Goal: Information Seeking & Learning: Learn about a topic

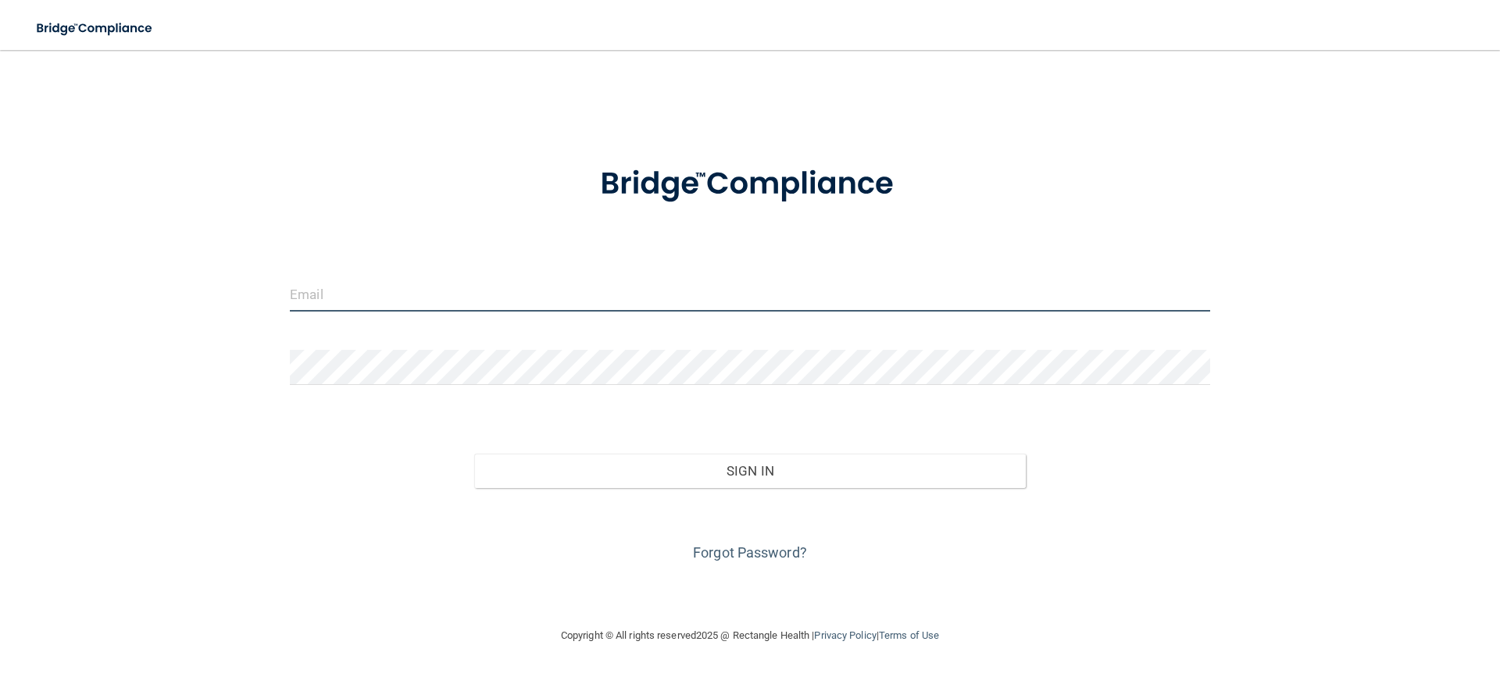
click at [423, 303] on input "email" at bounding box center [750, 294] width 920 height 35
type input "[EMAIL_ADDRESS][DOMAIN_NAME]"
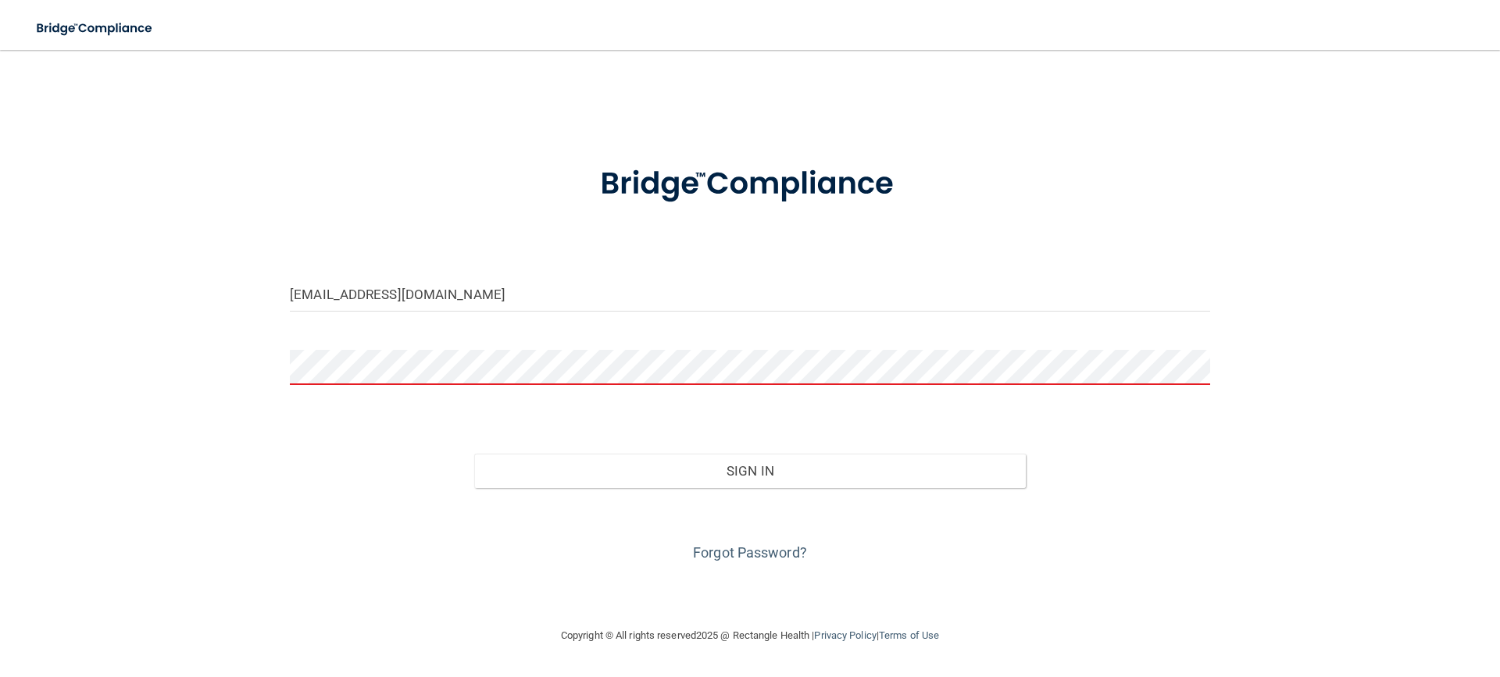
click at [1202, 447] on div "Sign In" at bounding box center [750, 456] width 944 height 66
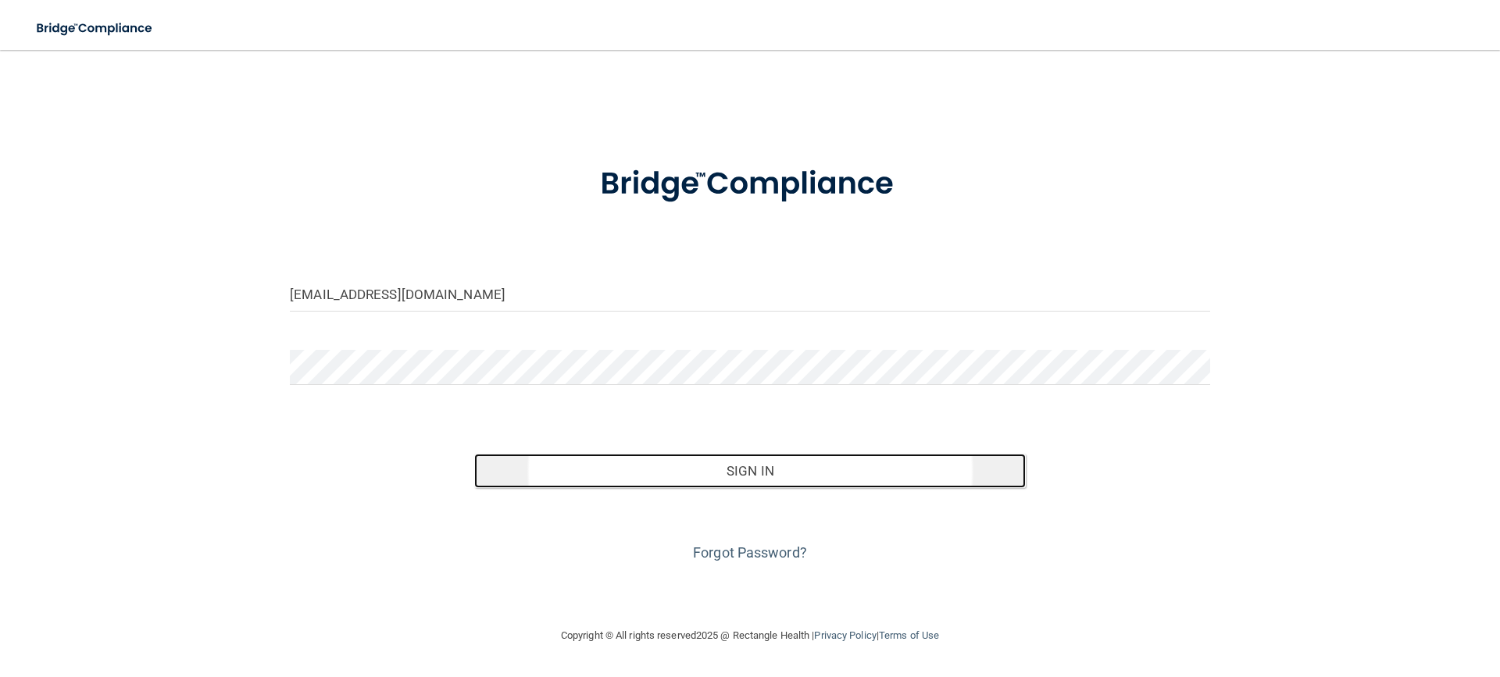
click at [835, 475] on button "Sign In" at bounding box center [750, 471] width 552 height 34
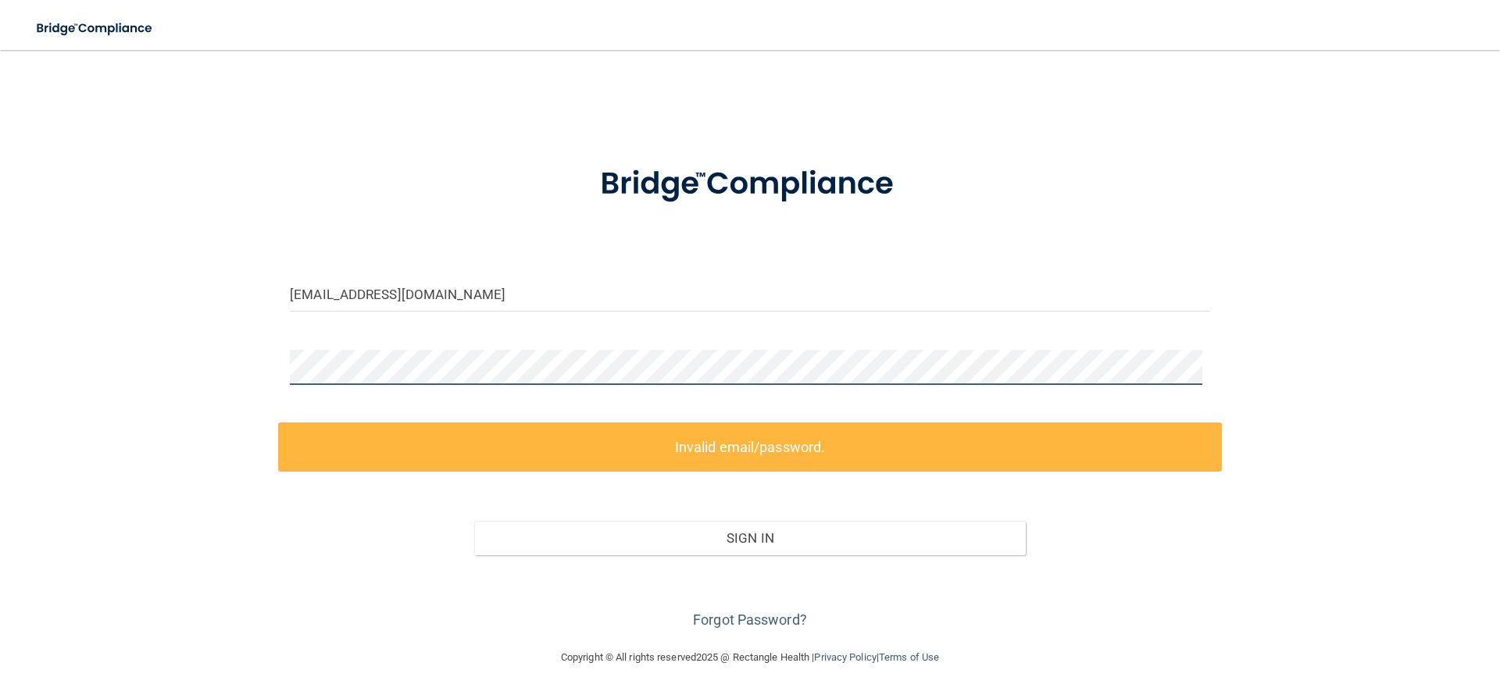
click at [234, 352] on div "kathyscrazyemail@gmail.com Invalid email/password. You don't have permission to…" at bounding box center [749, 349] width 1437 height 567
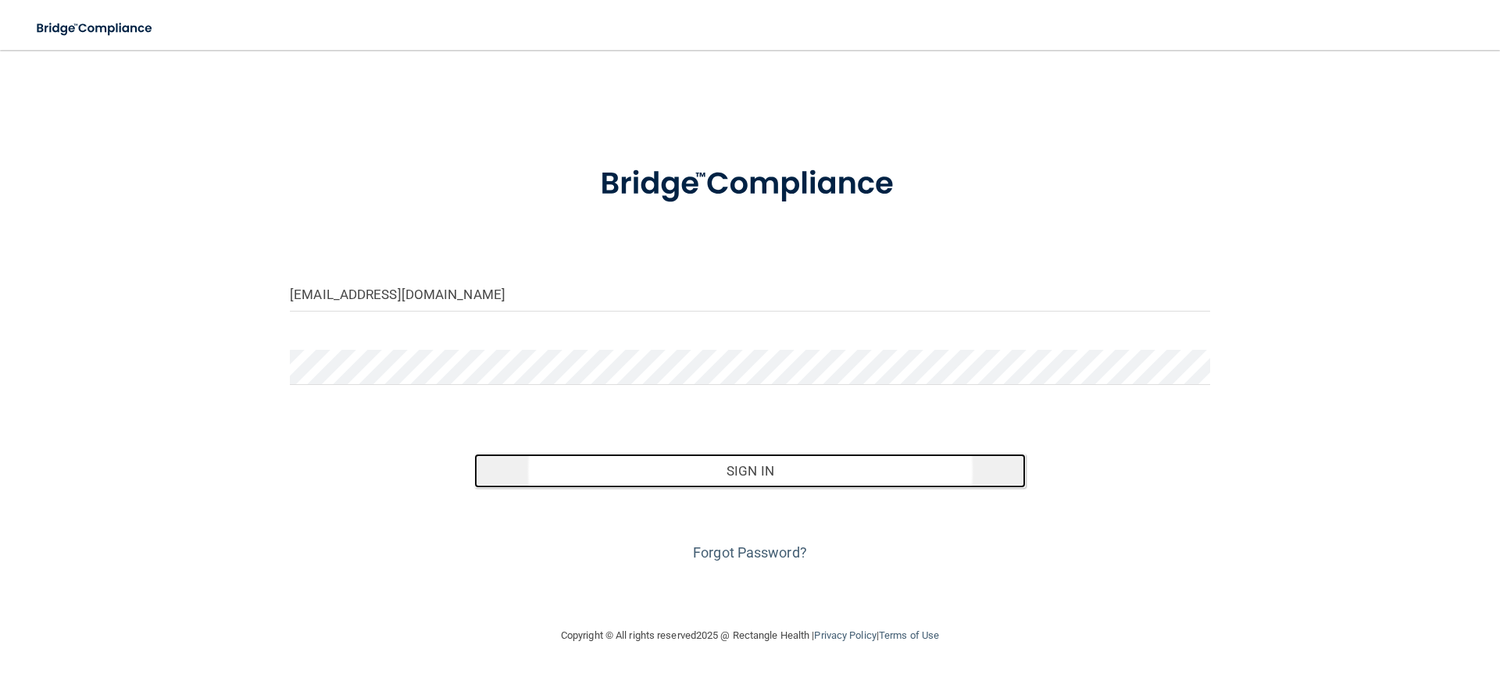
click at [806, 467] on button "Sign In" at bounding box center [750, 471] width 552 height 34
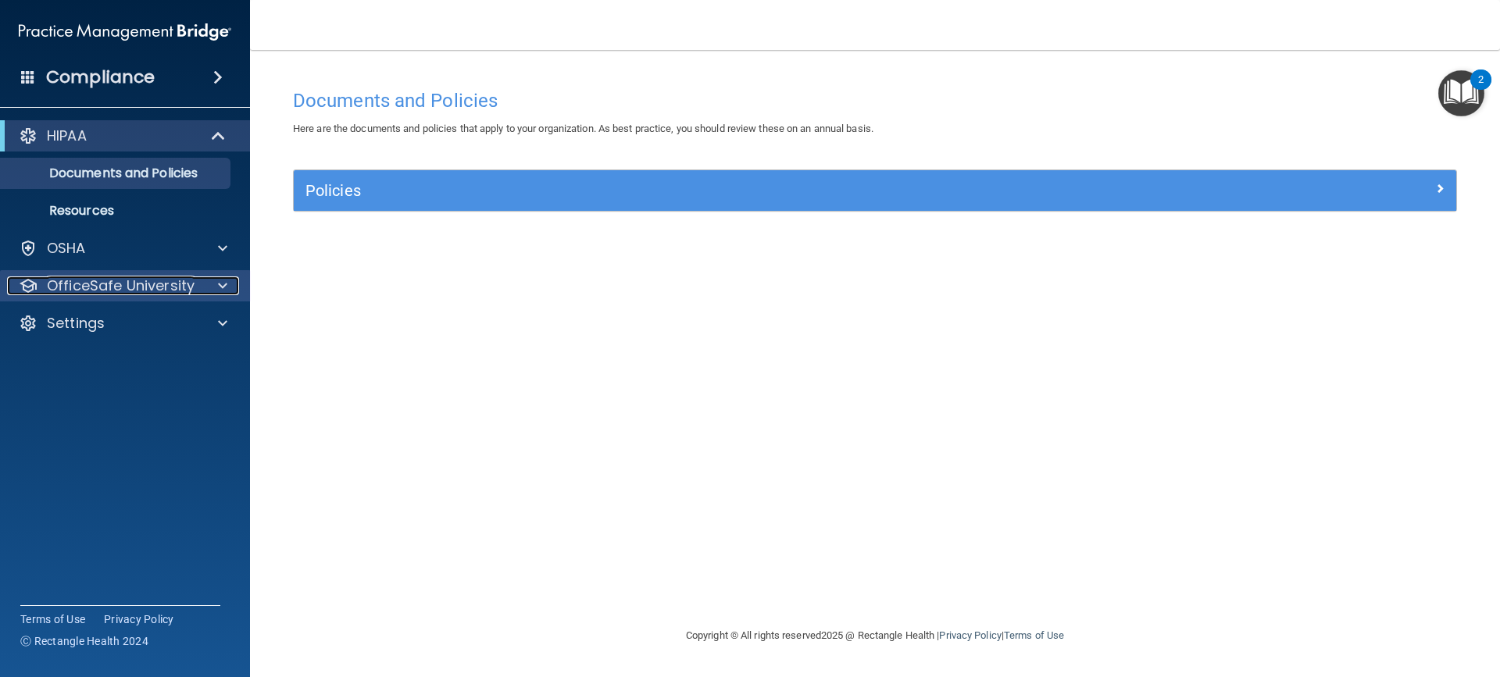
click at [220, 285] on span at bounding box center [222, 286] width 9 height 19
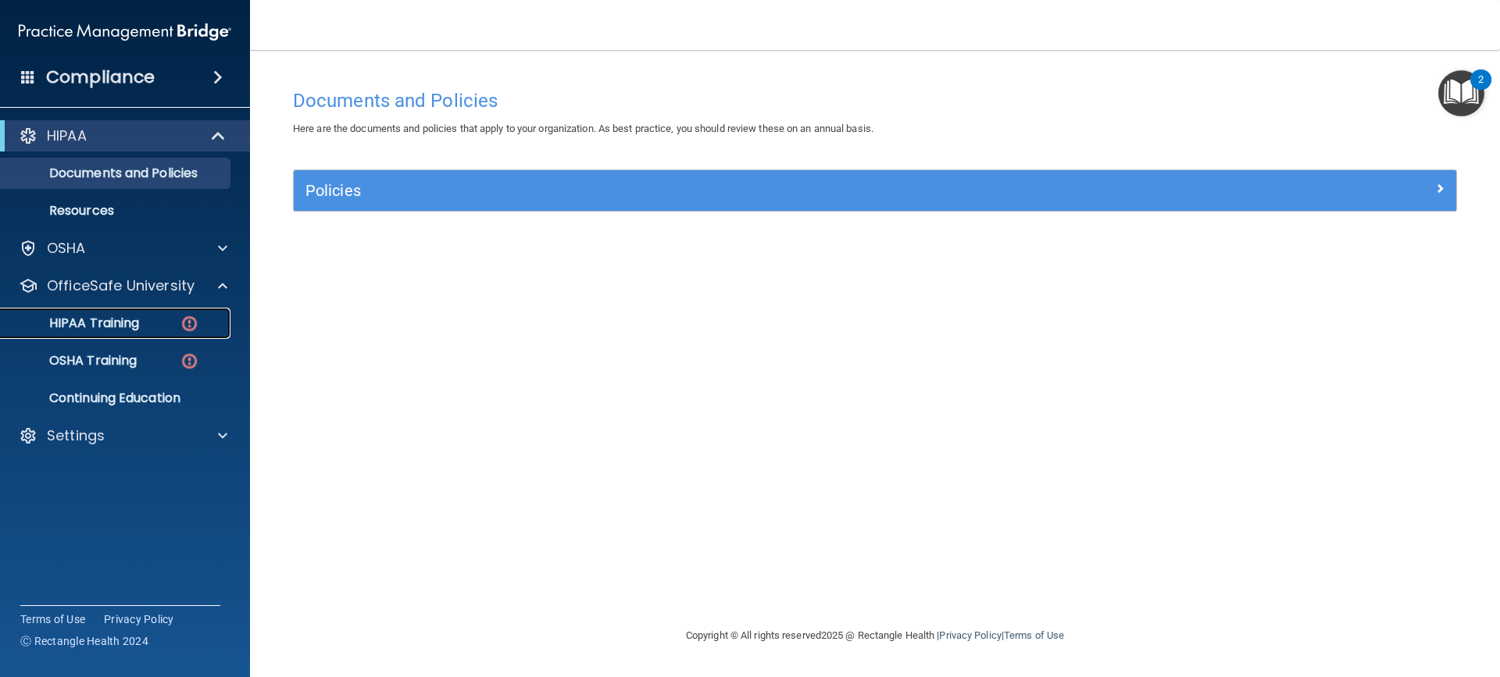
click at [181, 325] on img at bounding box center [190, 324] width 20 height 20
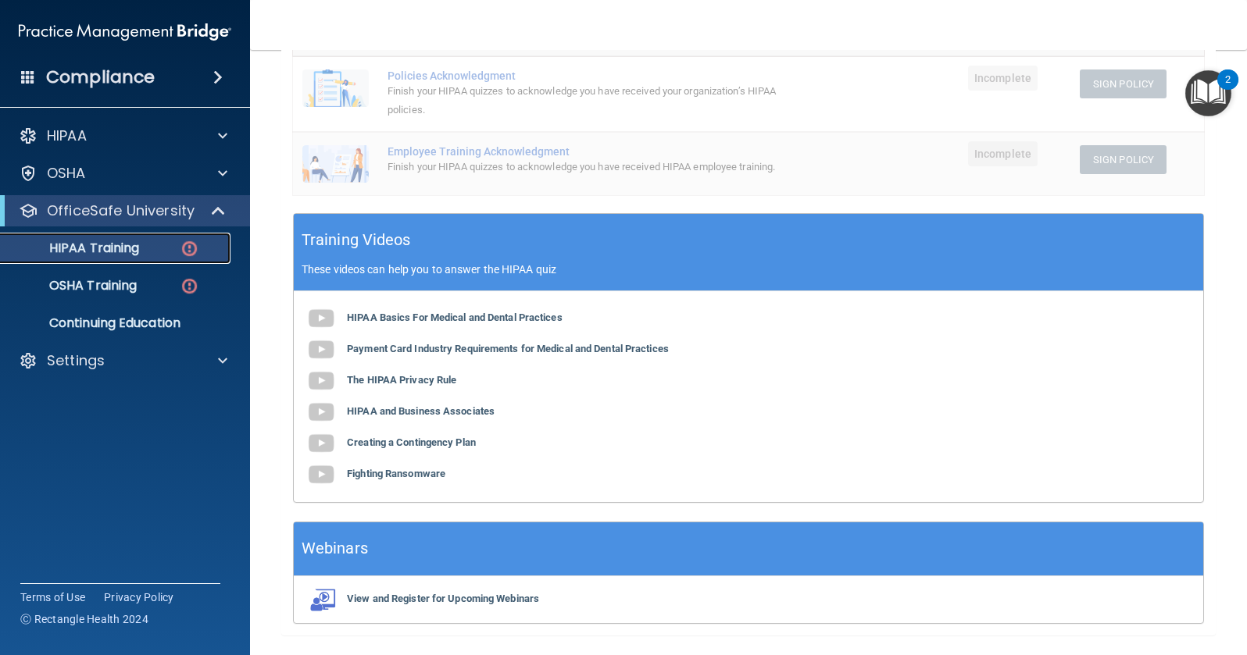
scroll to position [374, 0]
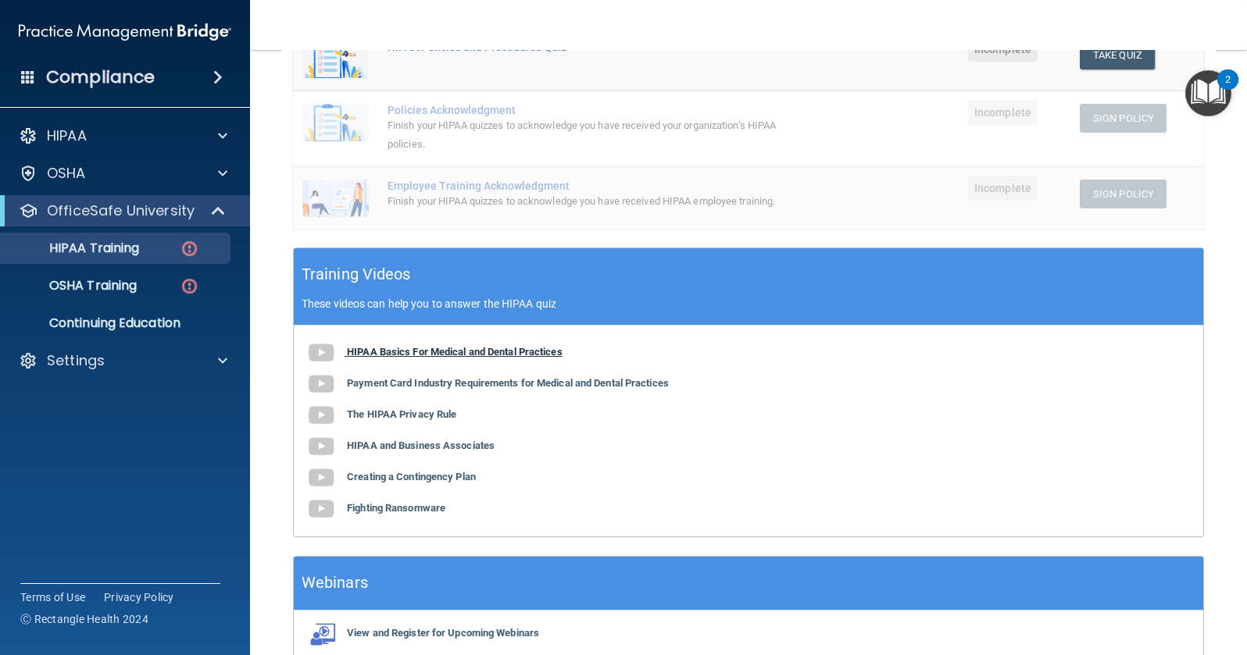
click at [327, 350] on img at bounding box center [320, 352] width 31 height 31
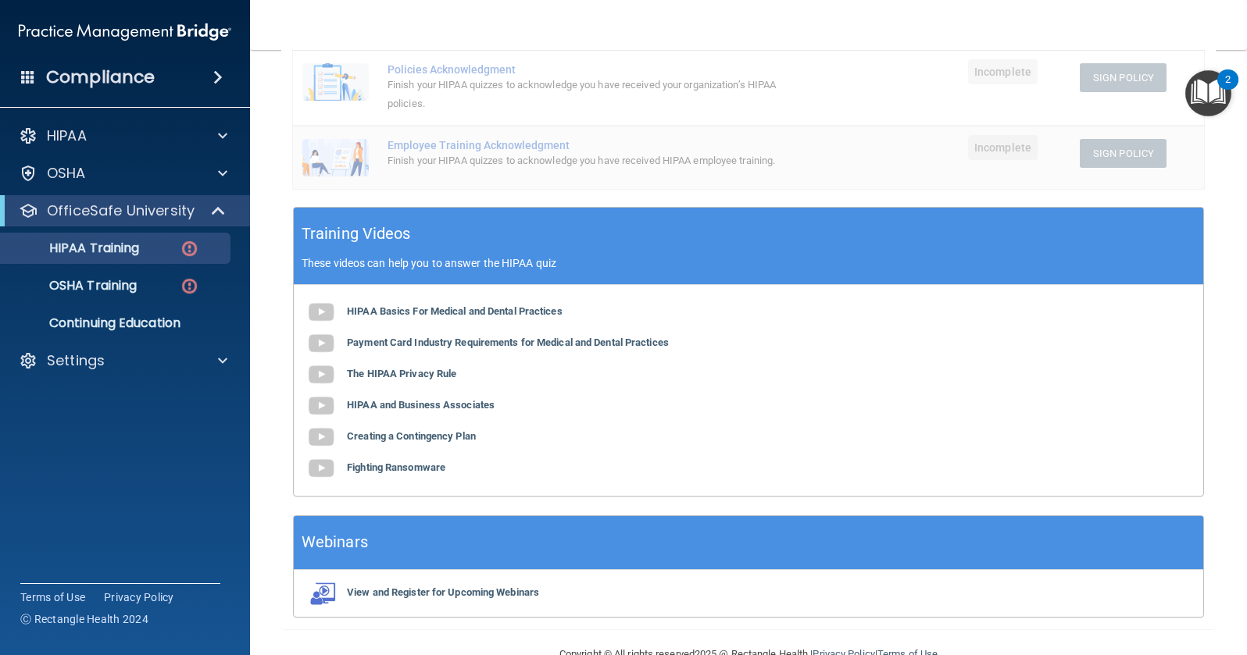
scroll to position [452, 0]
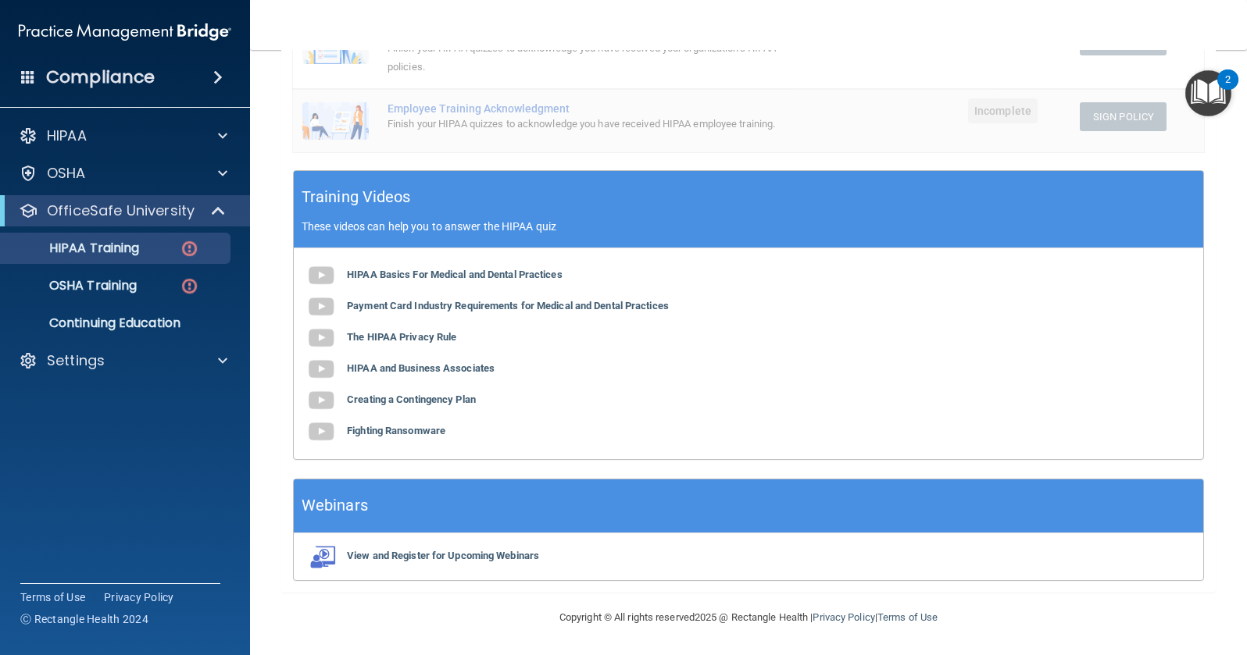
click at [287, 506] on div "✓ HIPAA Officer Training ✓ HIPAA Quizzes Name Expires On Status Actions The HIP…" at bounding box center [748, 150] width 934 height 885
click at [173, 322] on p "Continuing Education" at bounding box center [116, 324] width 213 height 16
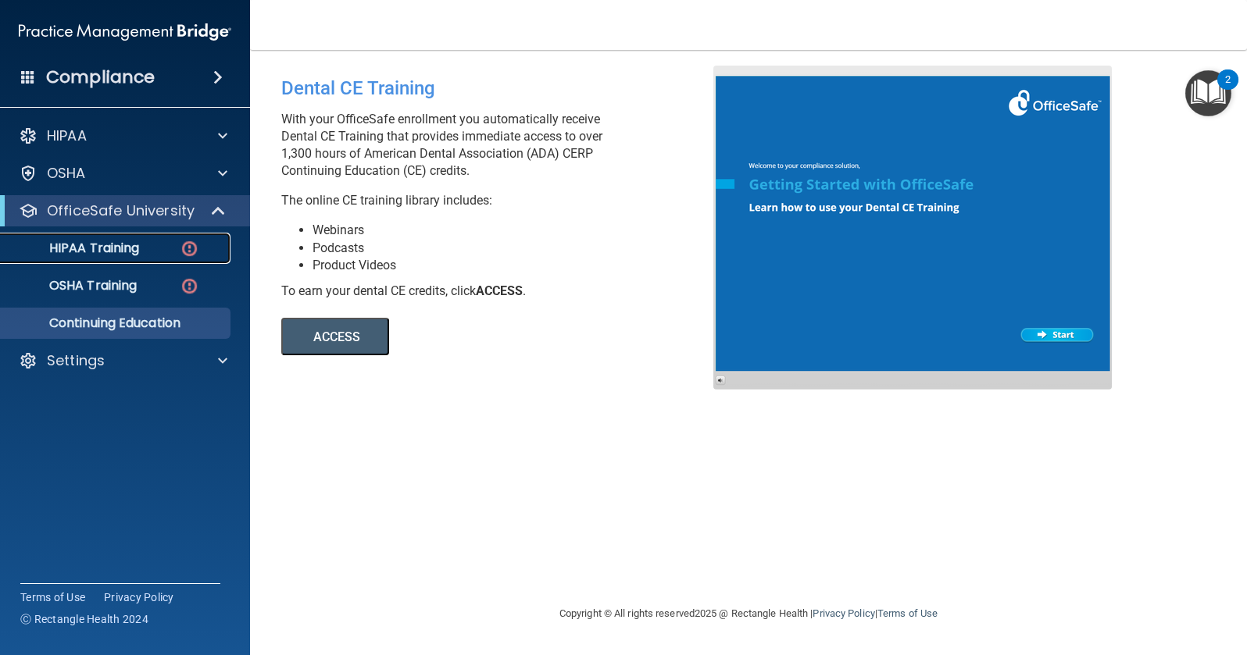
click at [191, 252] on img at bounding box center [190, 249] width 20 height 20
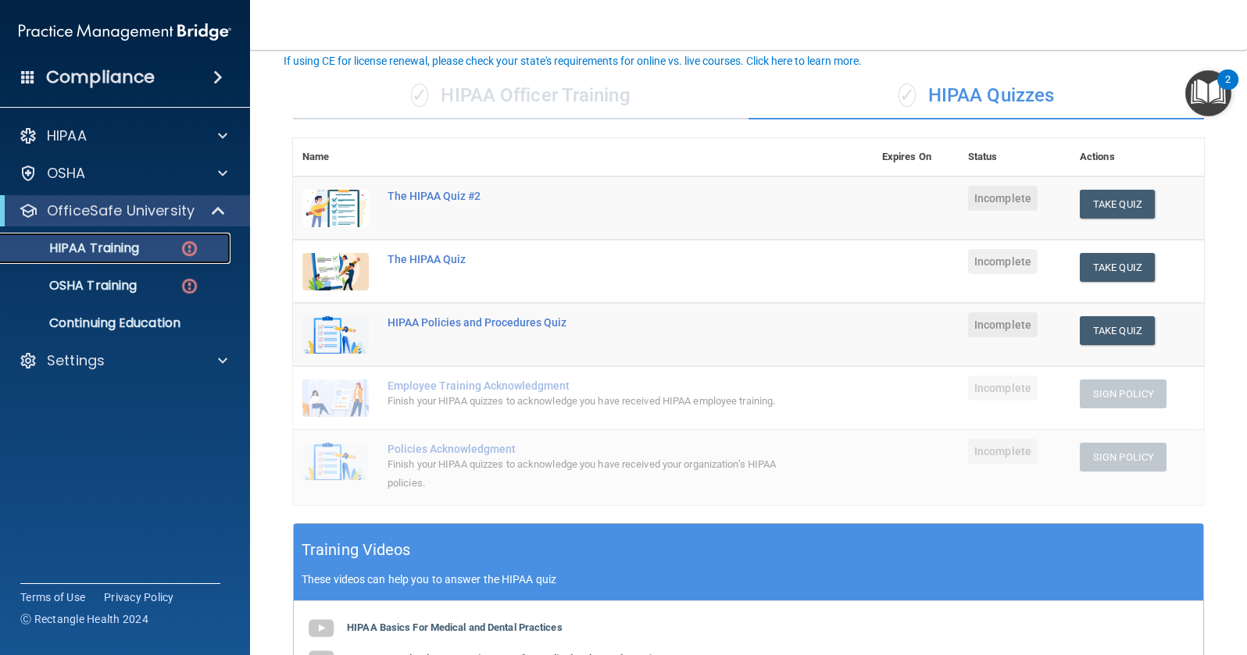
scroll to position [62, 0]
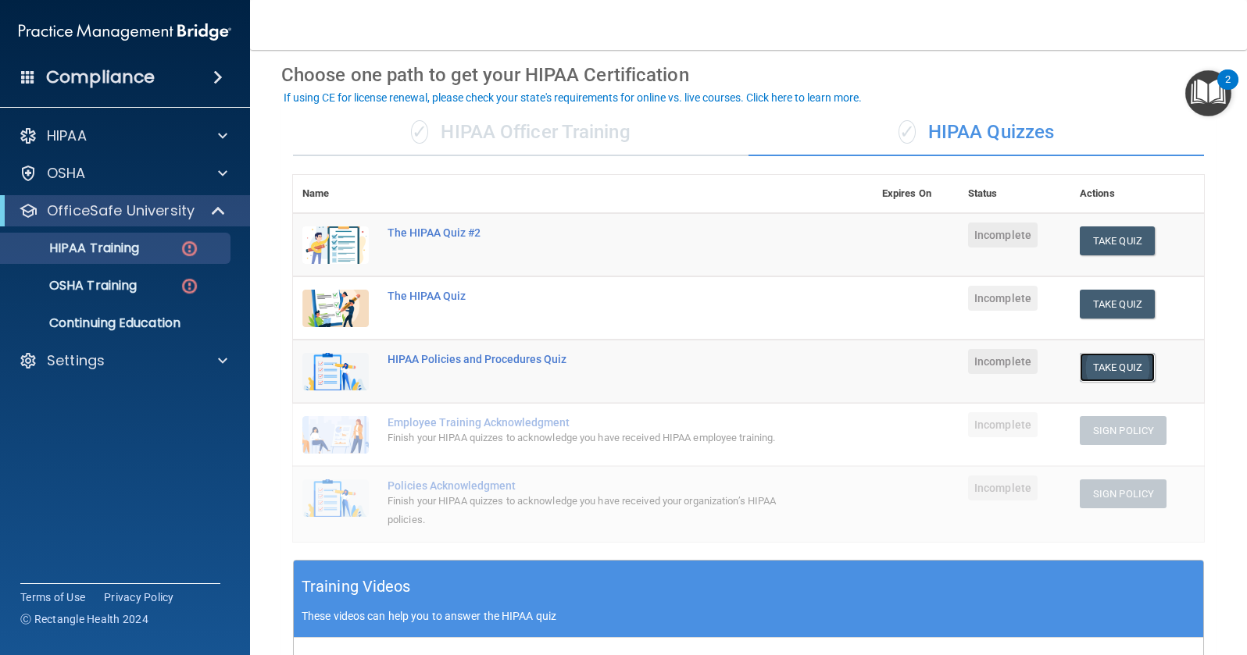
click at [1125, 371] on button "Take Quiz" at bounding box center [1117, 367] width 75 height 29
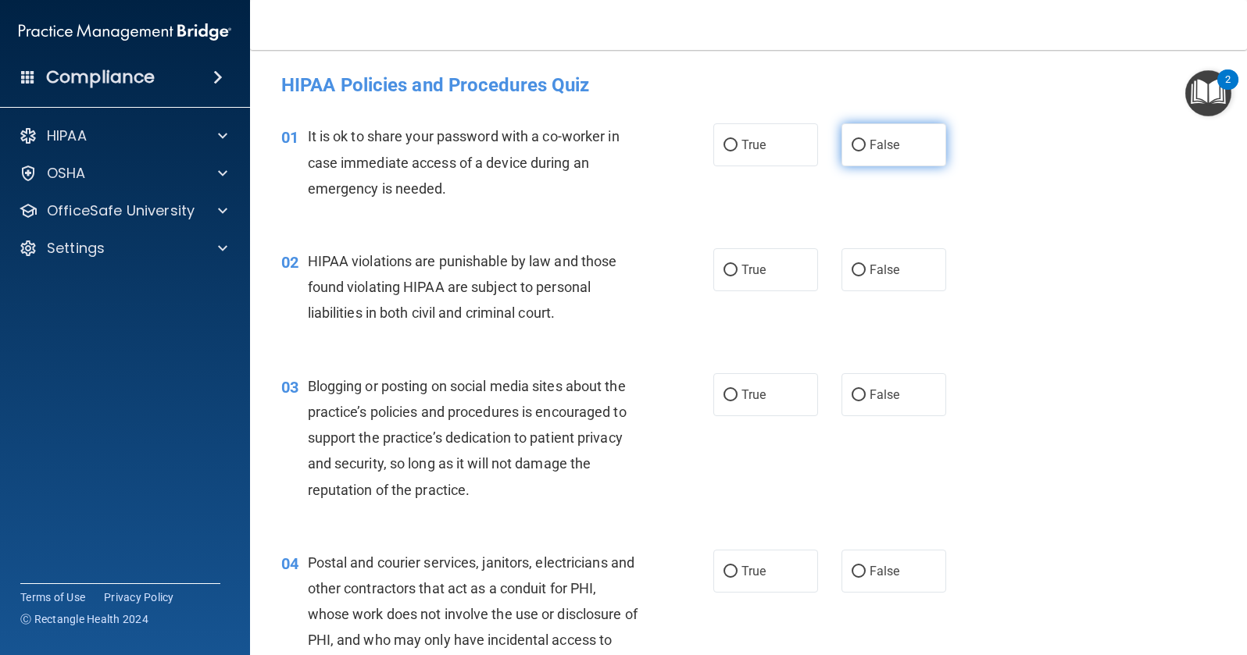
click at [854, 142] on input "False" at bounding box center [859, 146] width 14 height 12
radio input "true"
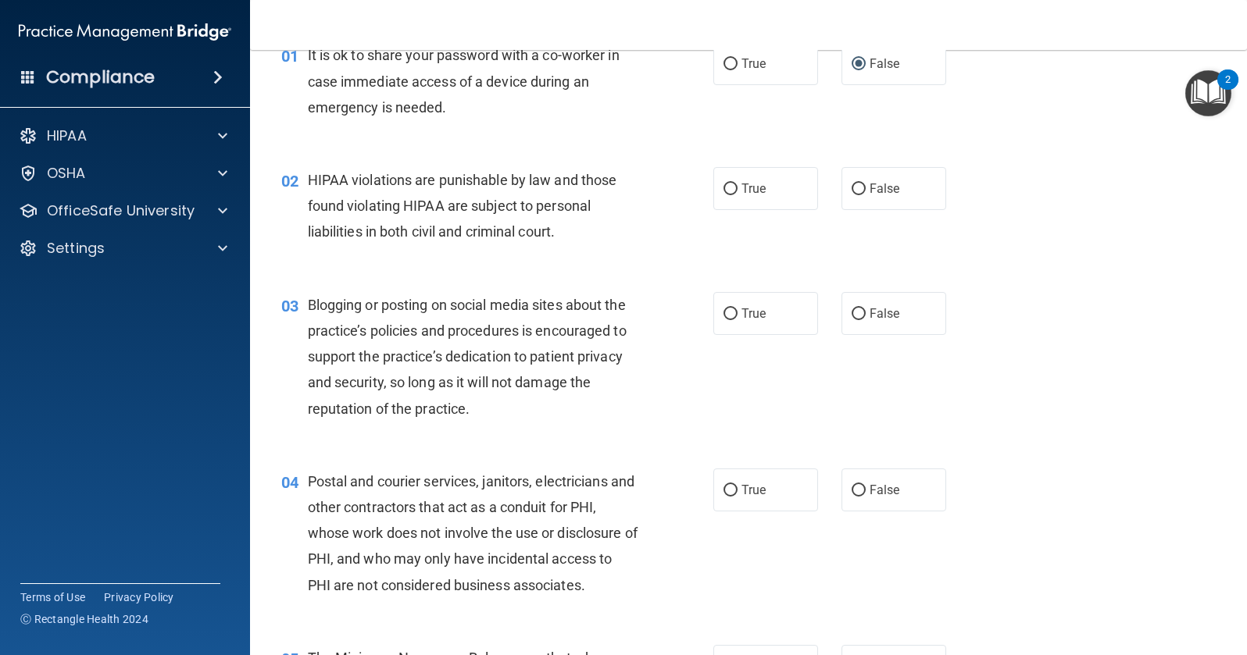
scroll to position [78, 0]
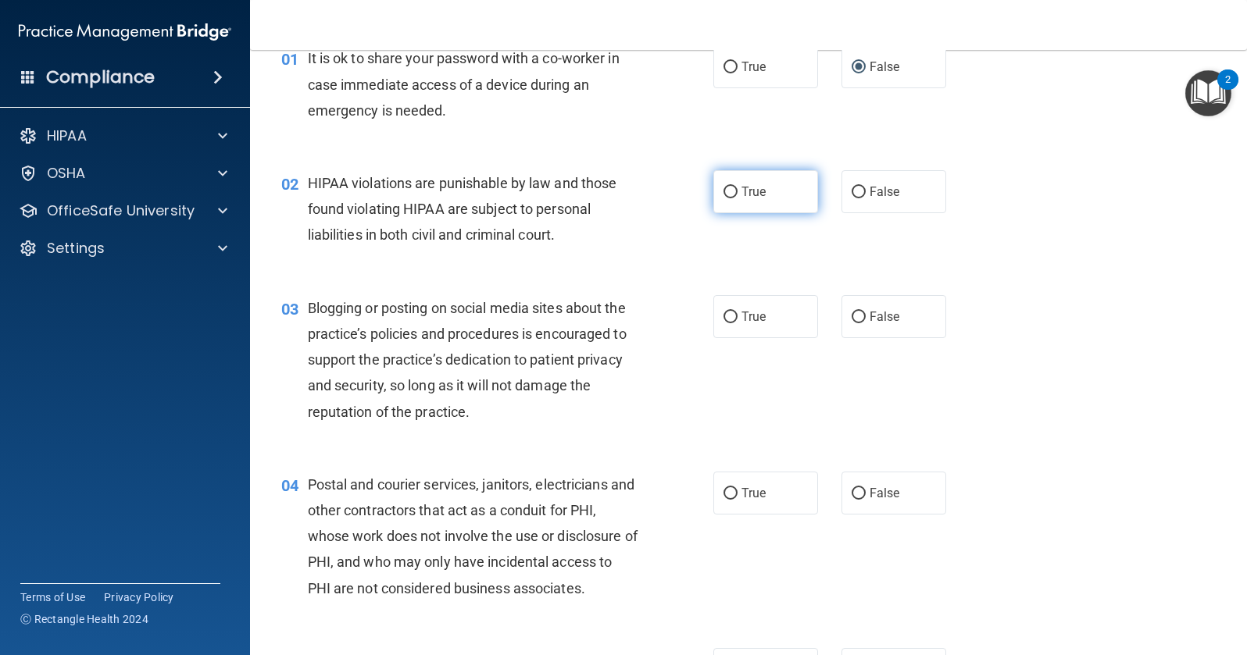
click at [723, 190] on input "True" at bounding box center [730, 193] width 14 height 12
radio input "true"
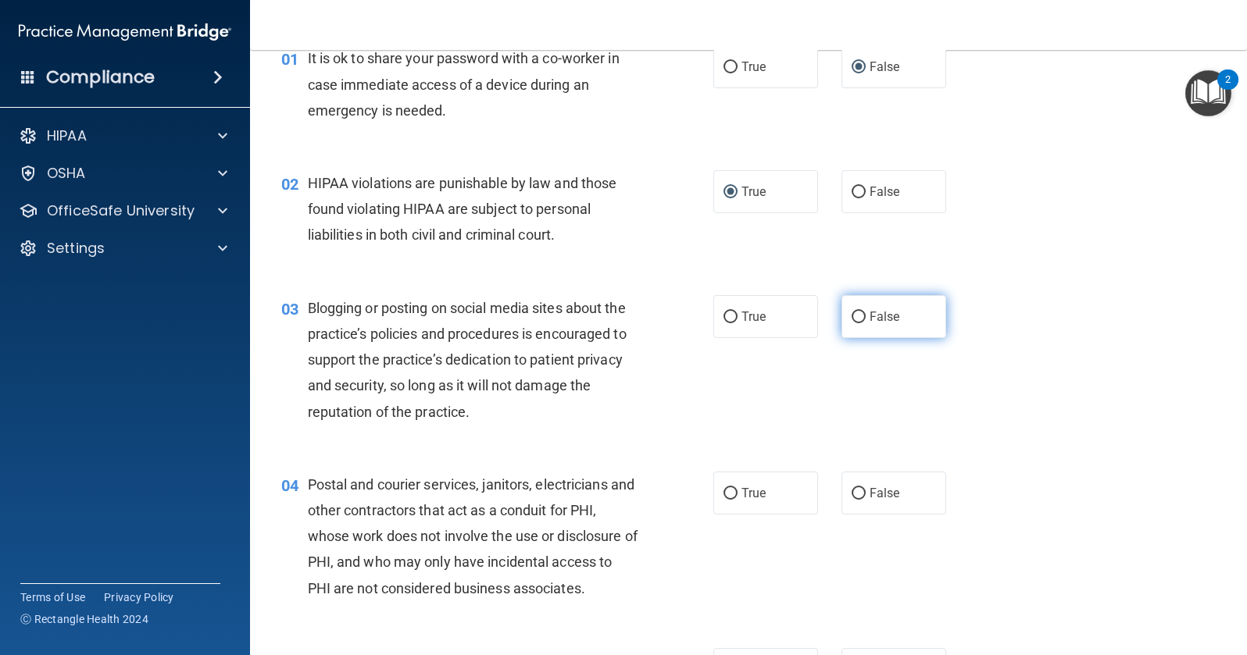
click at [852, 318] on input "False" at bounding box center [859, 318] width 14 height 12
radio input "true"
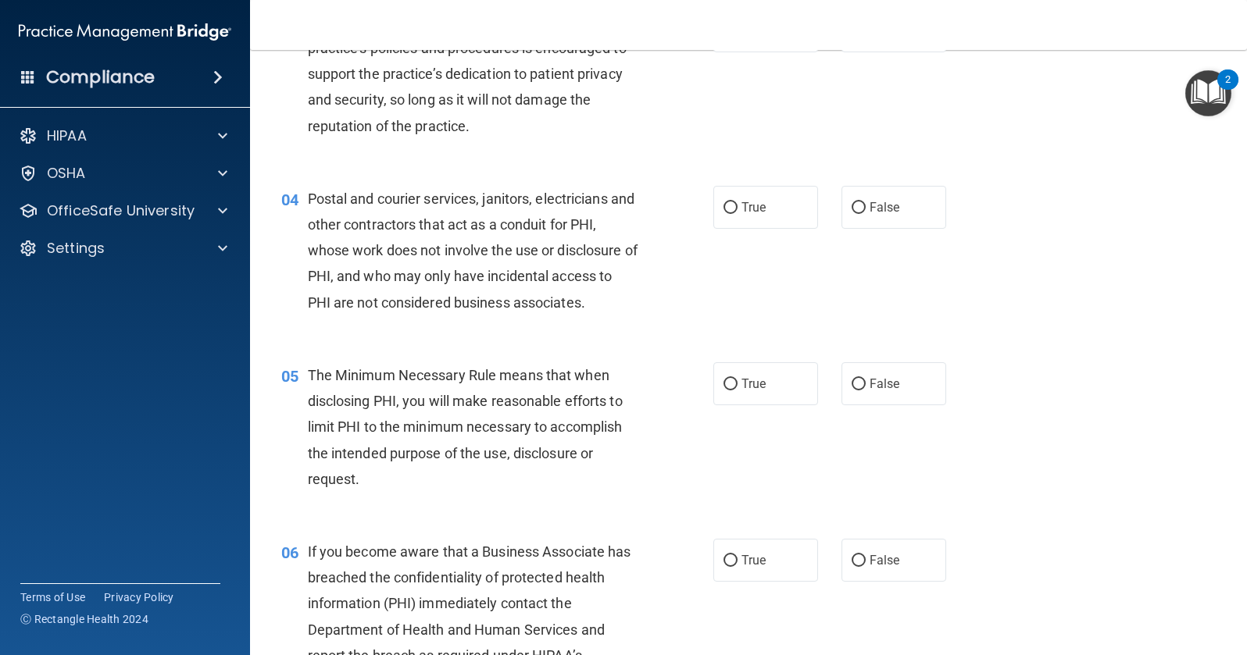
scroll to position [391, 0]
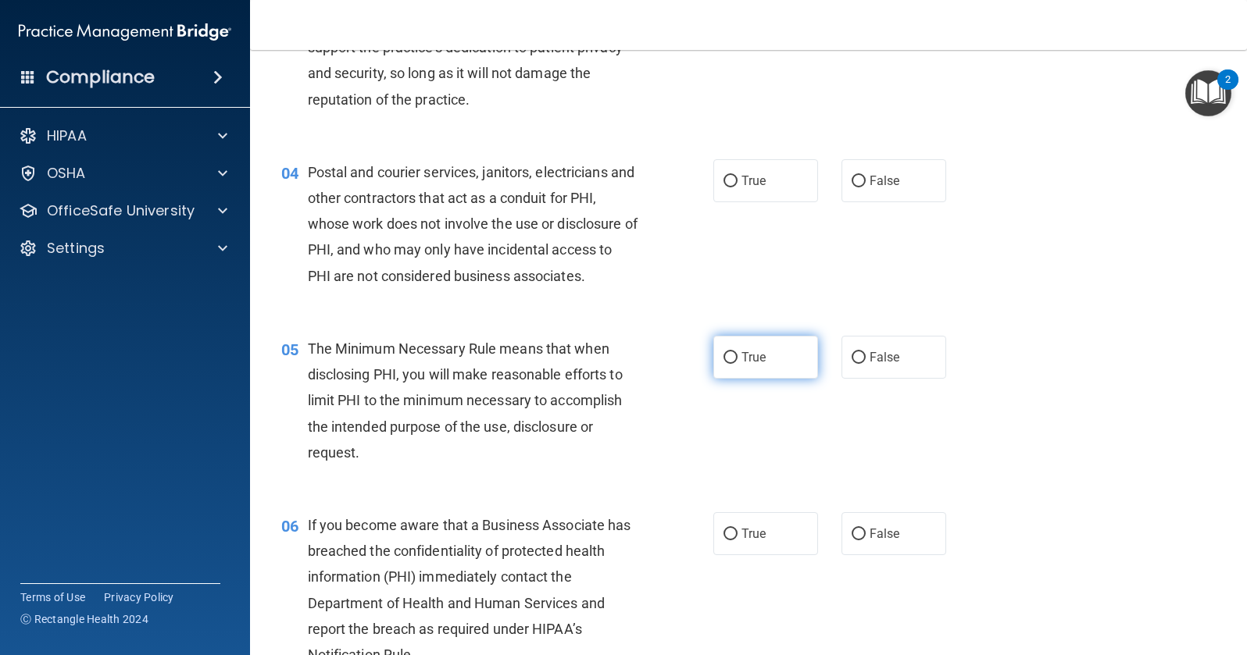
click at [723, 355] on input "True" at bounding box center [730, 358] width 14 height 12
radio input "true"
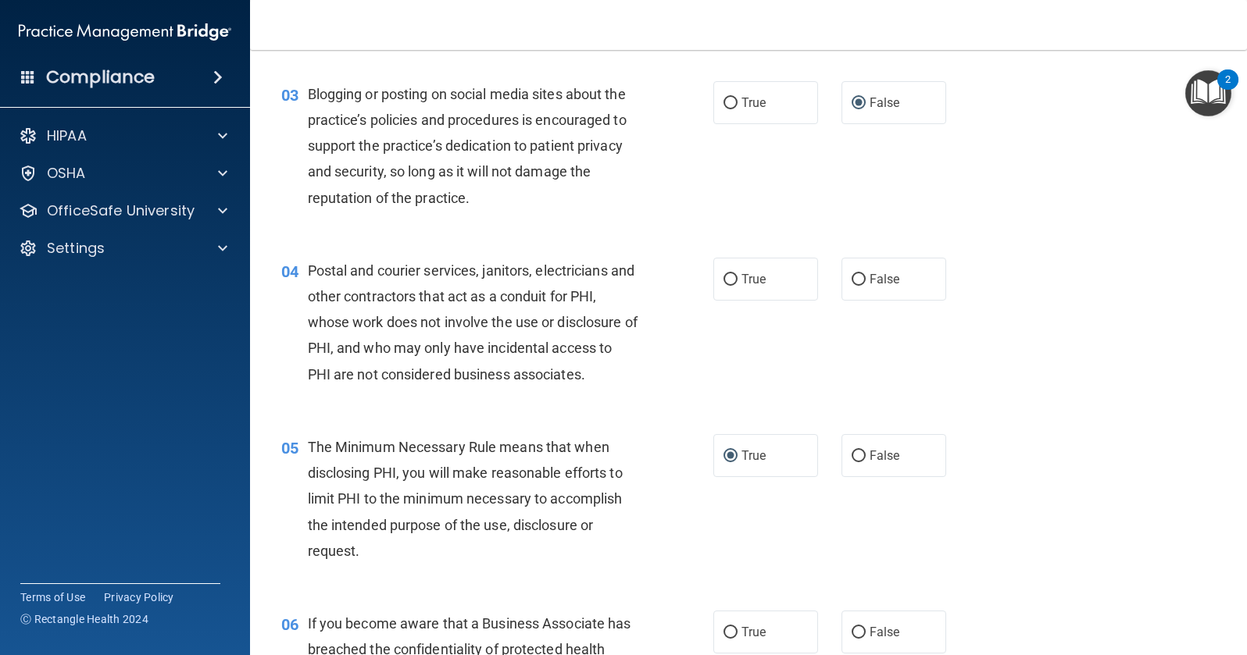
scroll to position [312, 0]
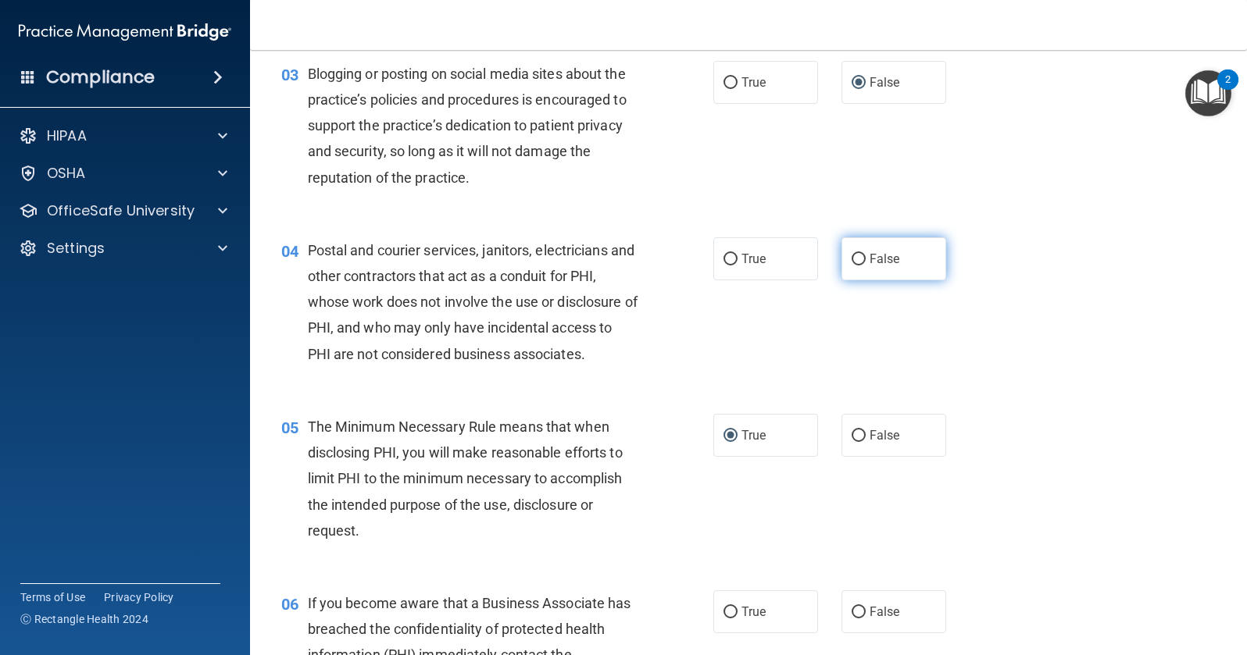
click at [853, 255] on input "False" at bounding box center [859, 260] width 14 height 12
radio input "true"
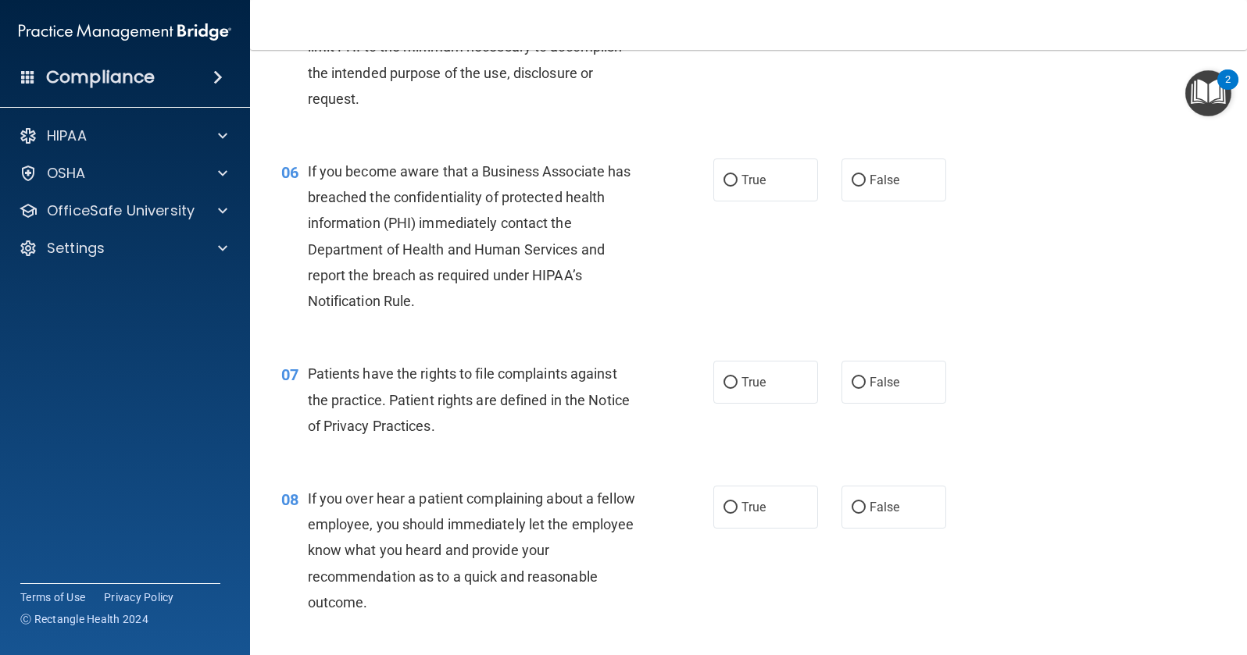
scroll to position [781, 0]
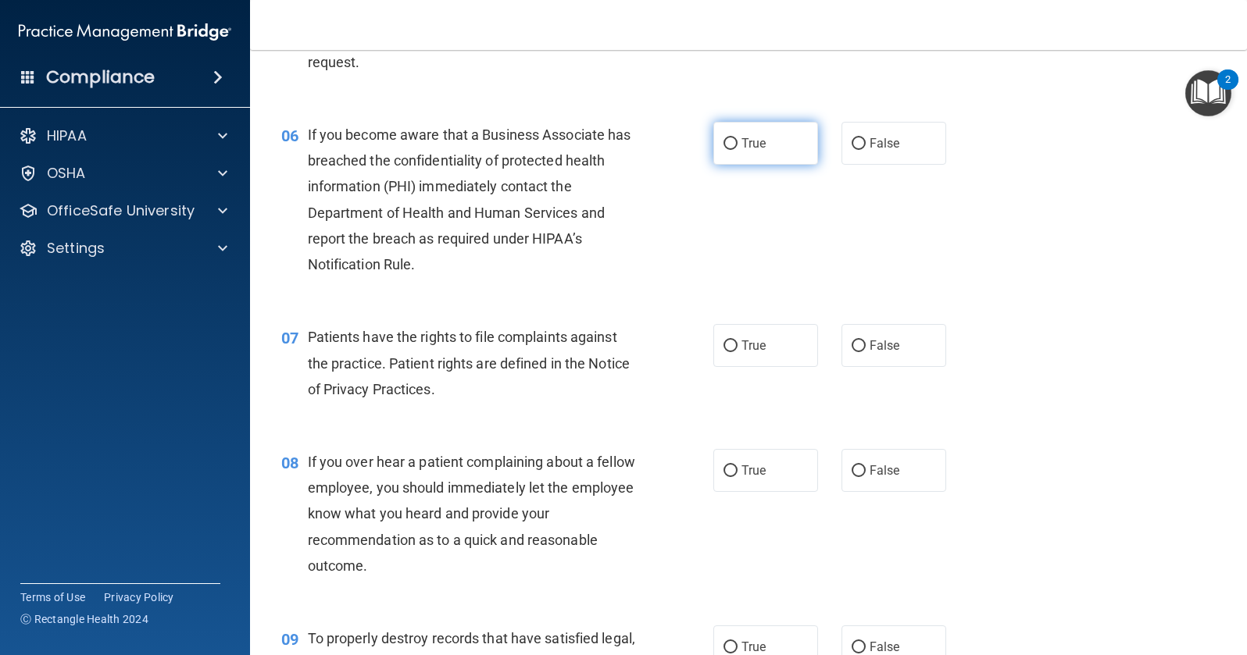
click at [724, 145] on input "True" at bounding box center [730, 144] width 14 height 12
radio input "true"
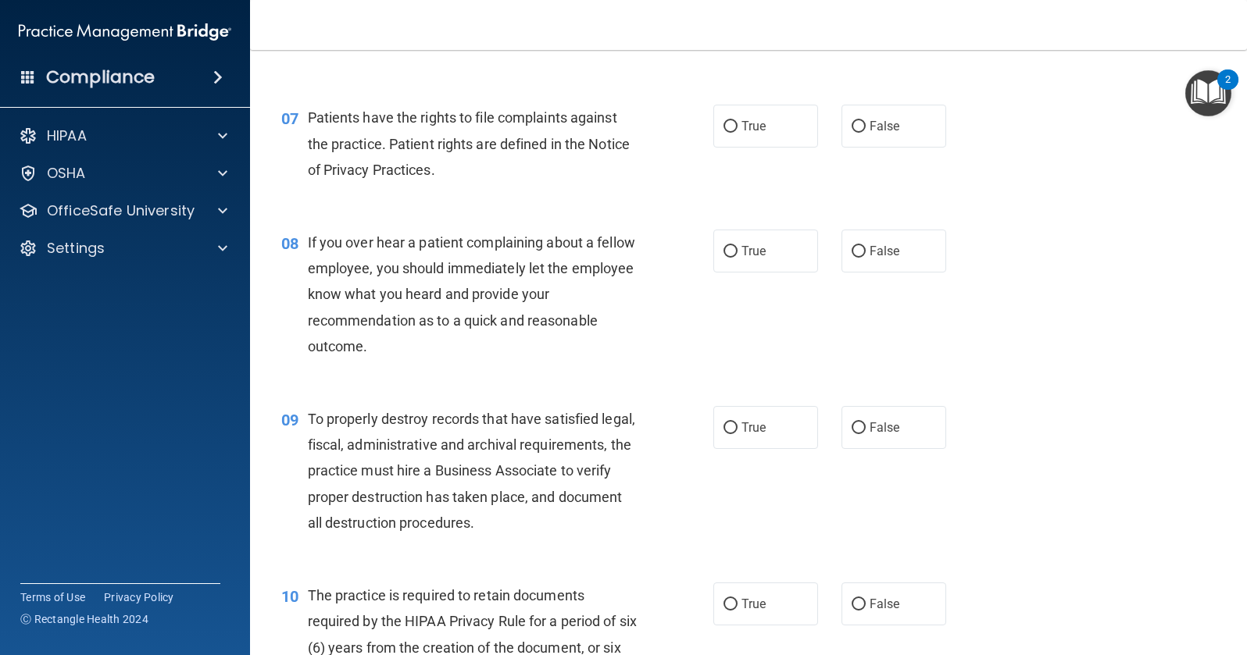
scroll to position [1016, 0]
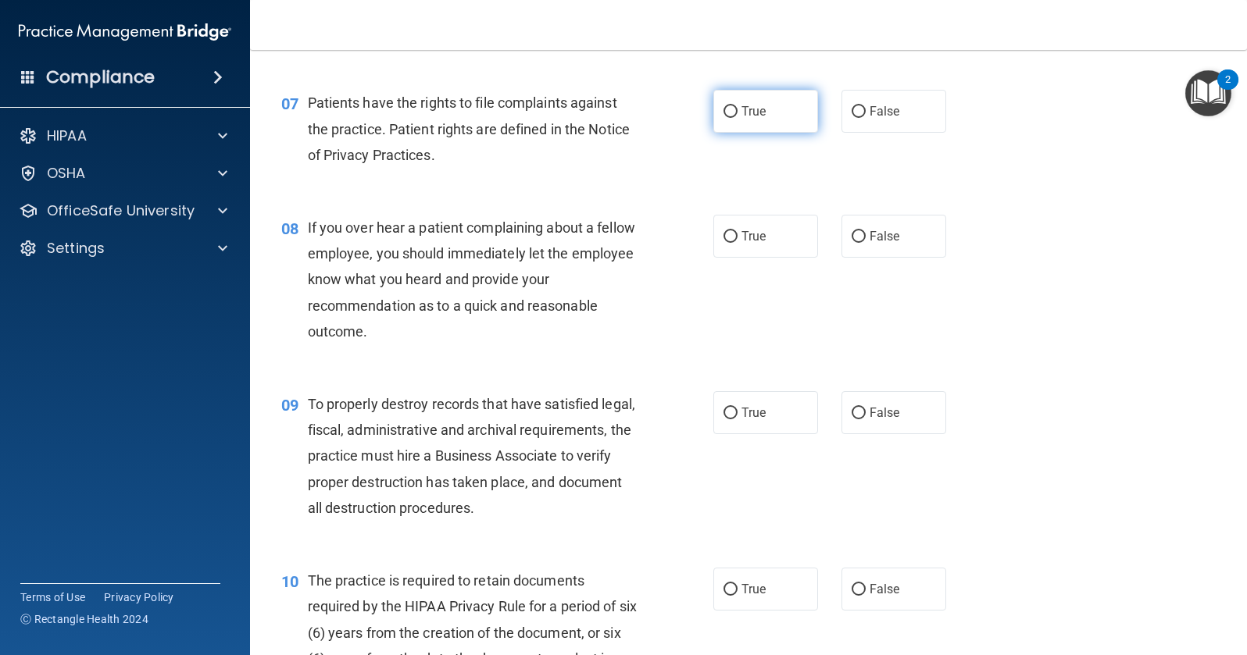
click at [729, 106] on input "True" at bounding box center [730, 112] width 14 height 12
radio input "true"
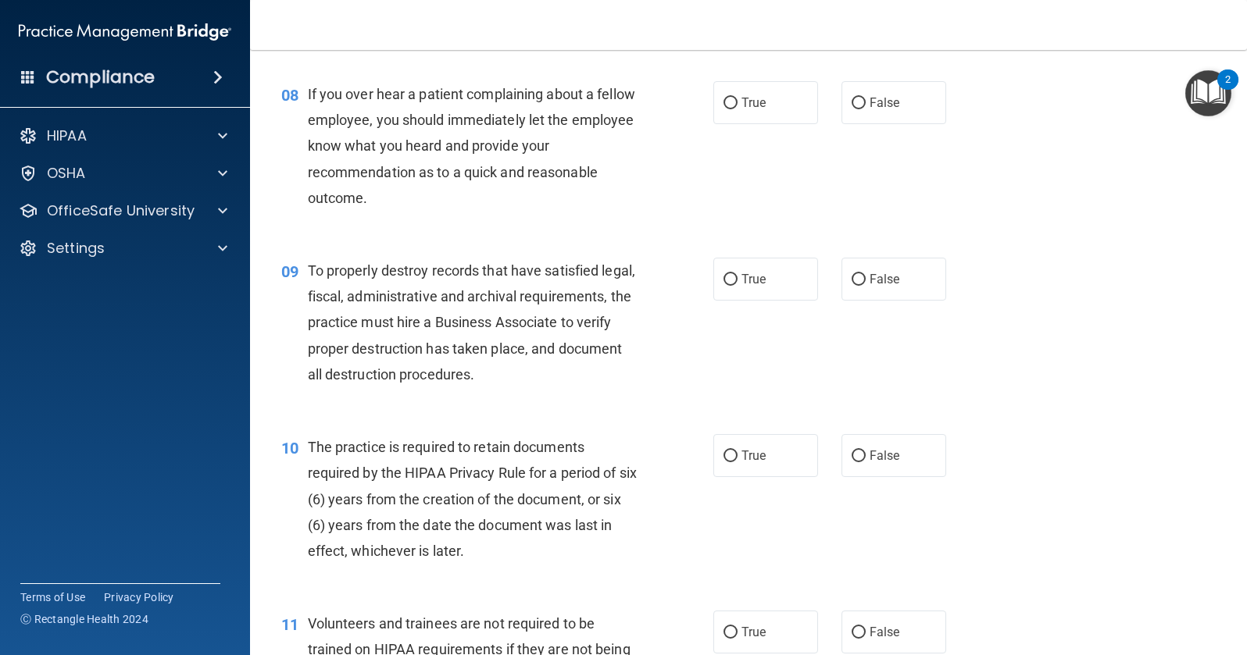
scroll to position [1172, 0]
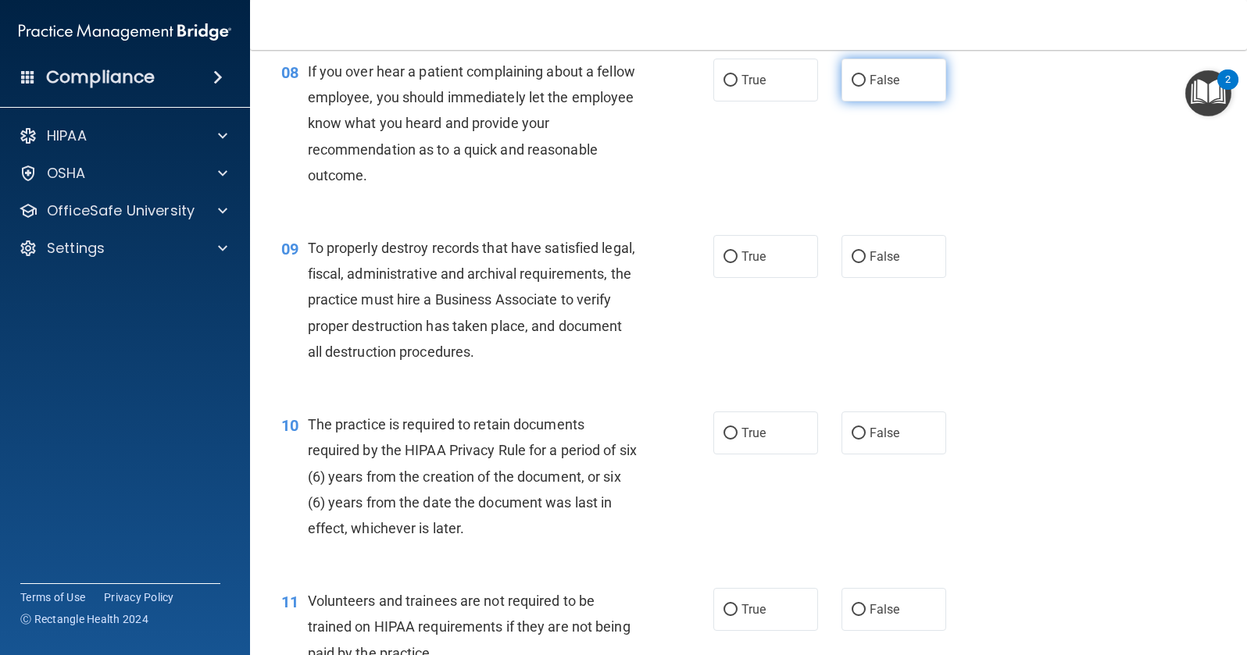
click at [852, 81] on input "False" at bounding box center [859, 81] width 14 height 12
radio input "true"
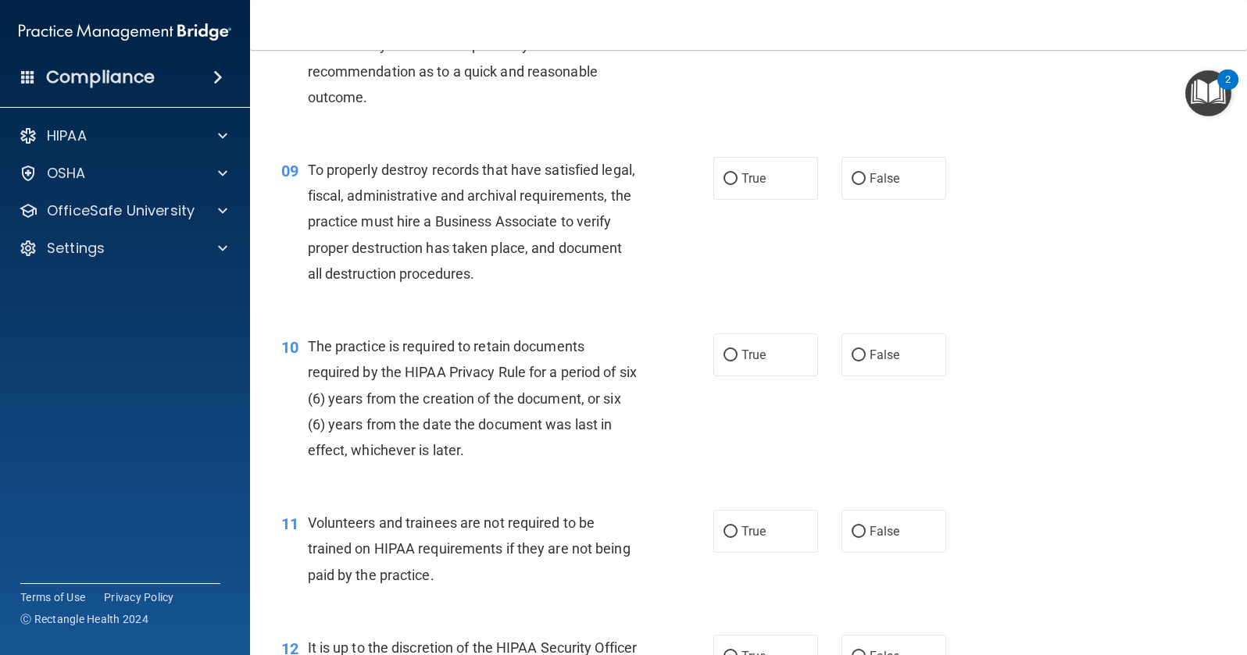
scroll to position [1328, 0]
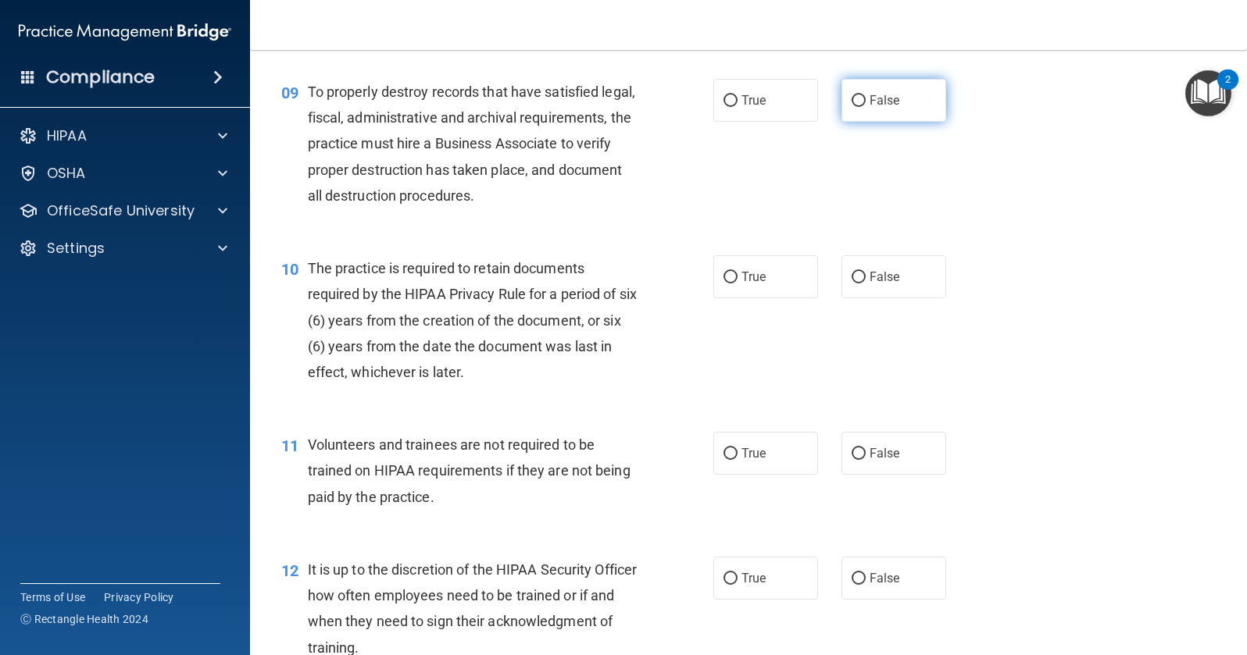
click at [853, 98] on input "False" at bounding box center [859, 101] width 14 height 12
radio input "true"
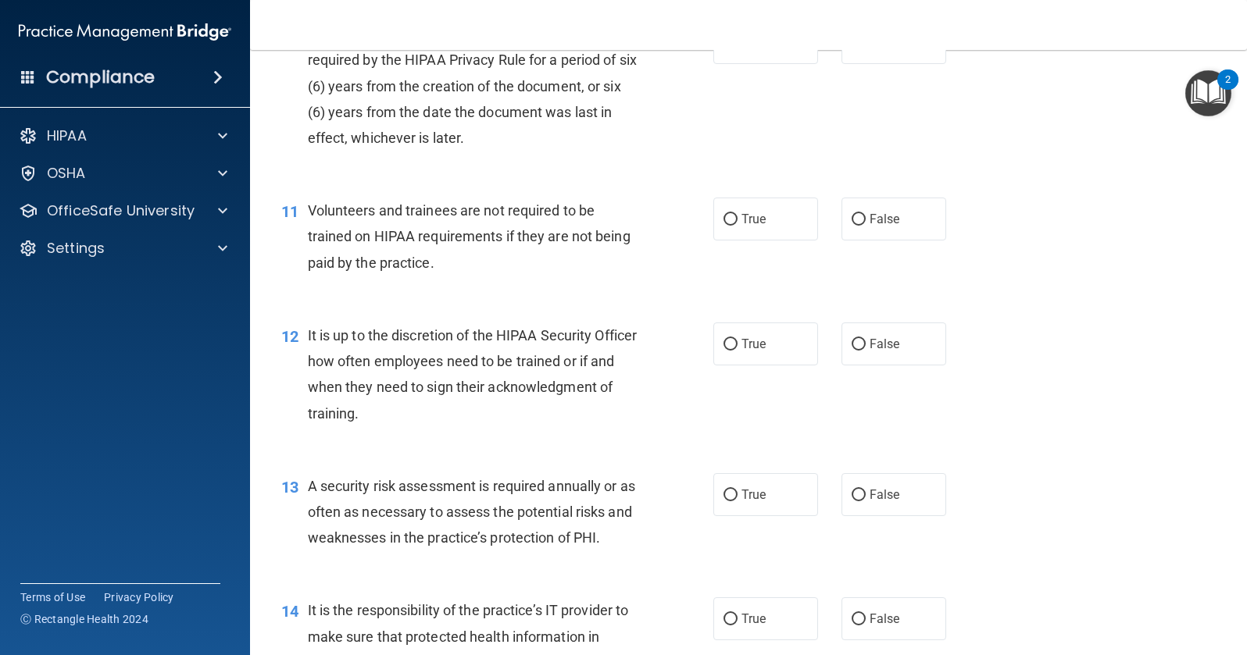
scroll to position [1484, 0]
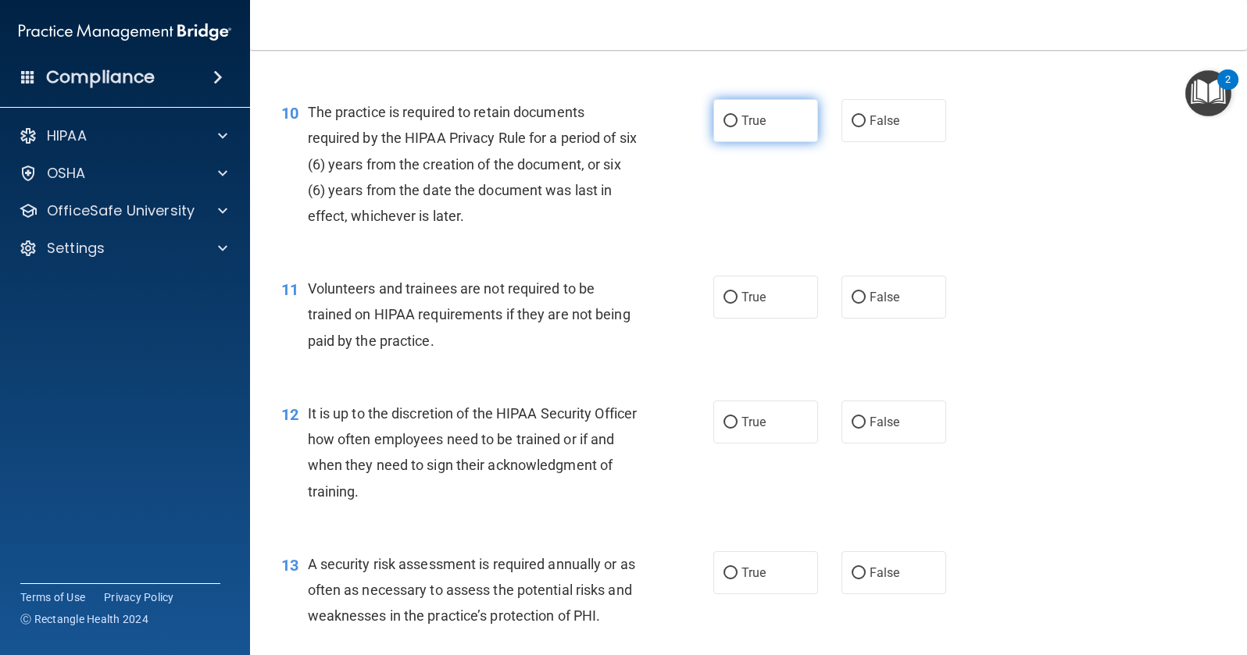
click at [729, 122] on input "True" at bounding box center [730, 122] width 14 height 12
radio input "true"
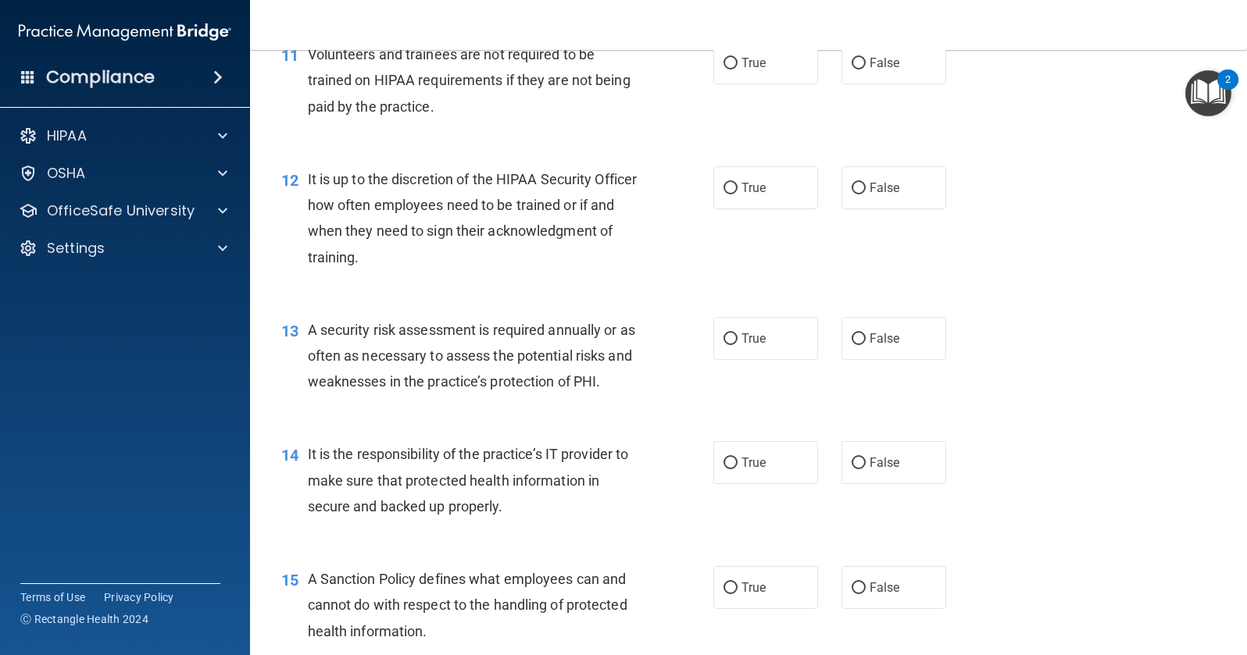
scroll to position [1641, 0]
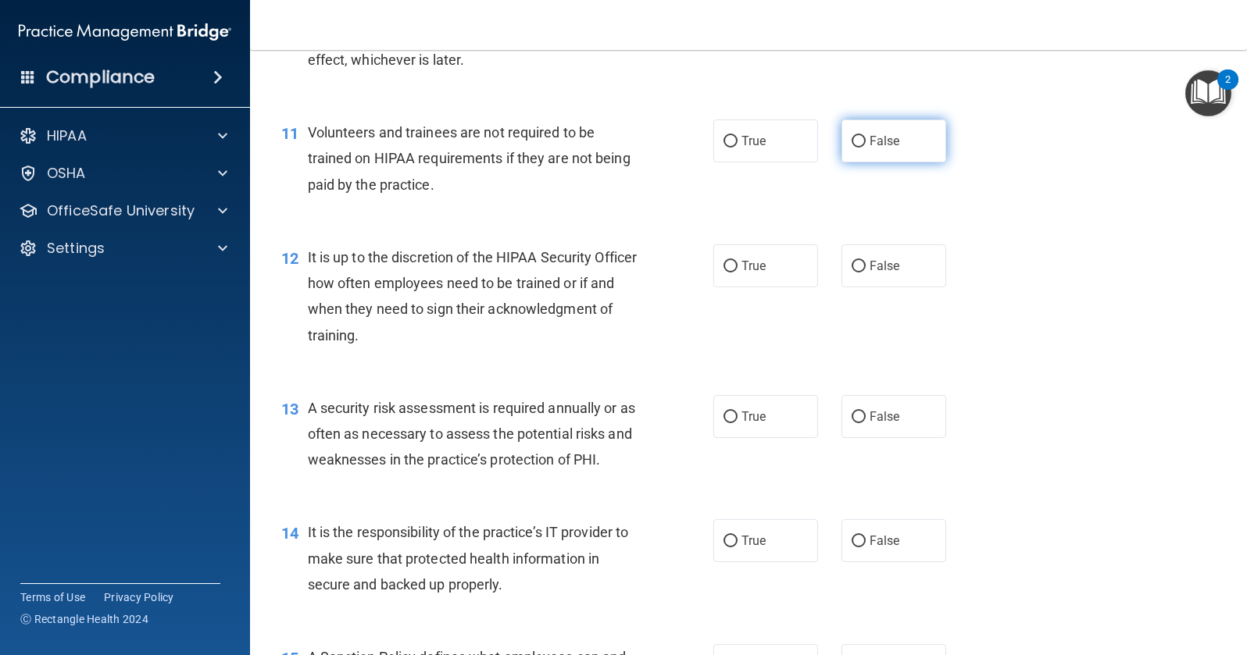
click at [852, 140] on input "False" at bounding box center [859, 142] width 14 height 12
radio input "true"
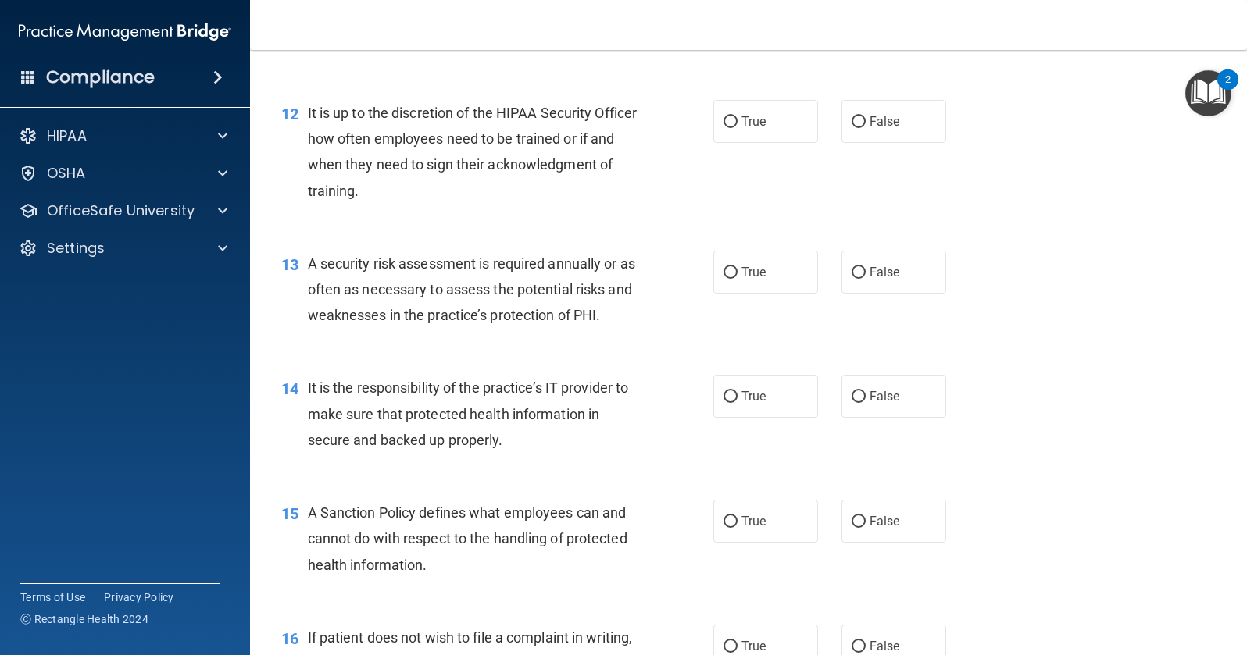
scroll to position [1797, 0]
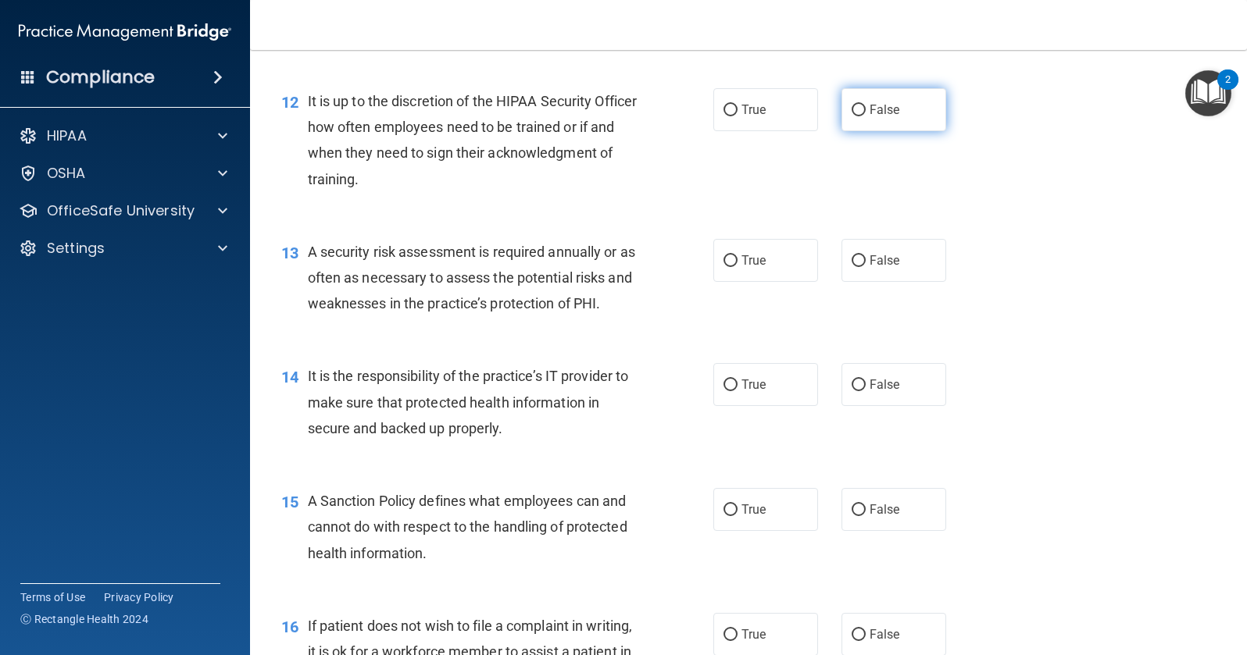
click at [852, 109] on input "False" at bounding box center [859, 111] width 14 height 12
radio input "true"
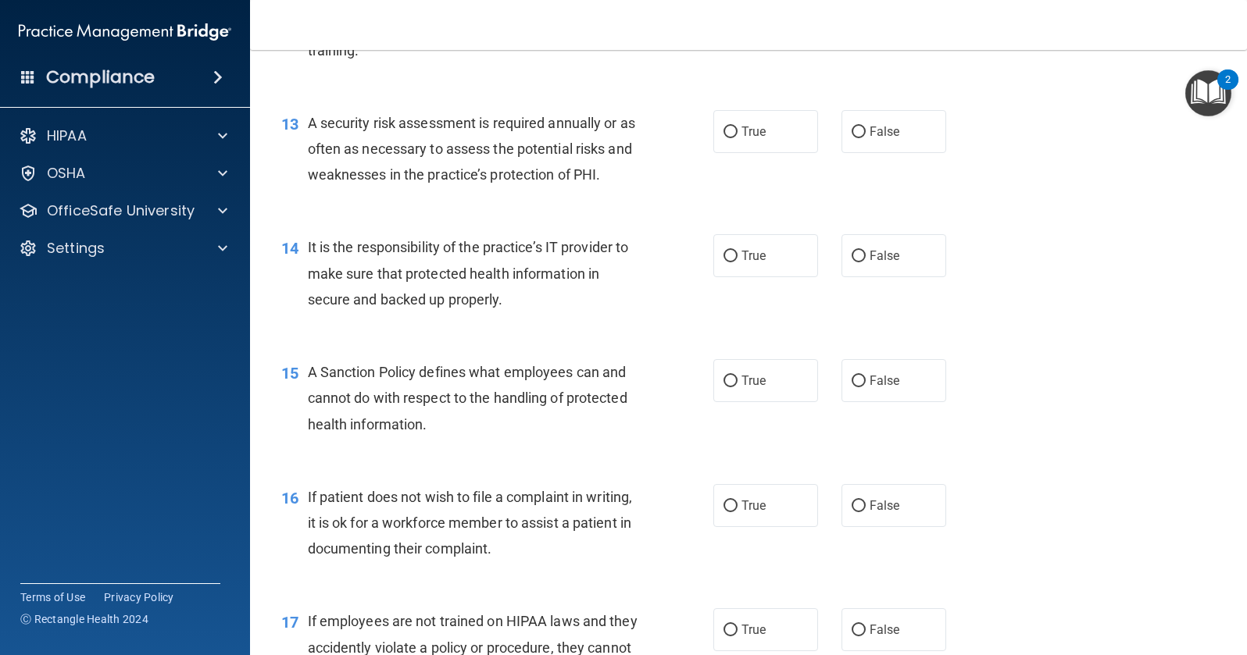
scroll to position [1953, 0]
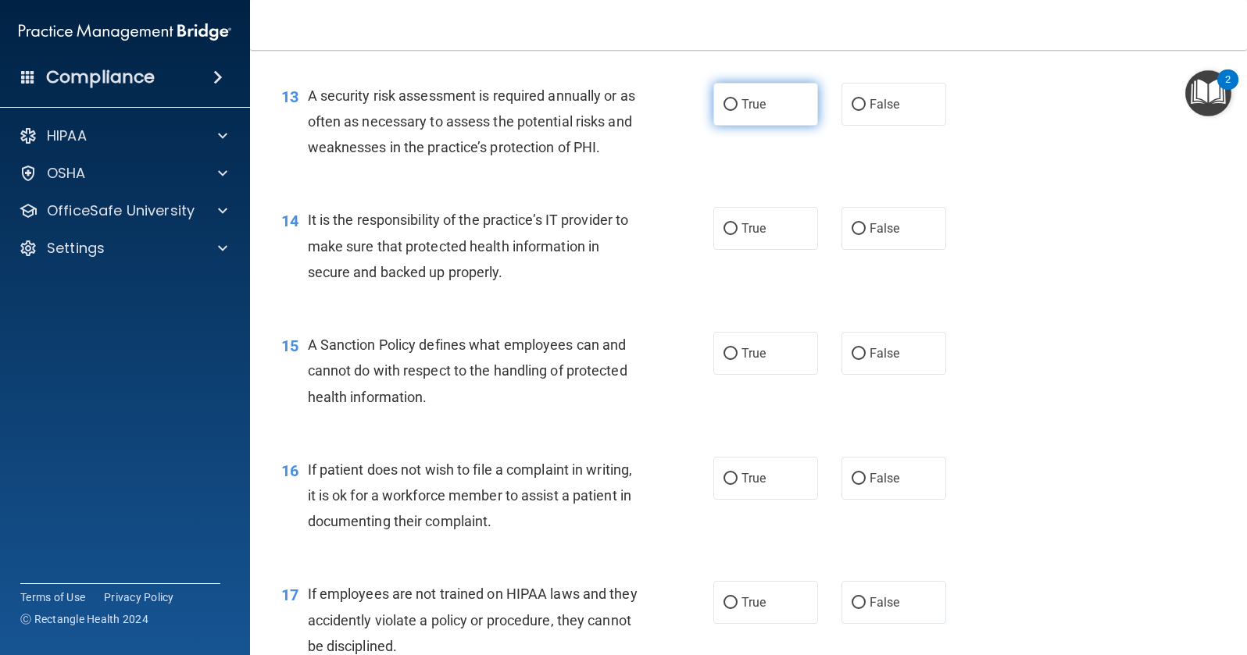
click at [727, 106] on input "True" at bounding box center [730, 105] width 14 height 12
radio input "true"
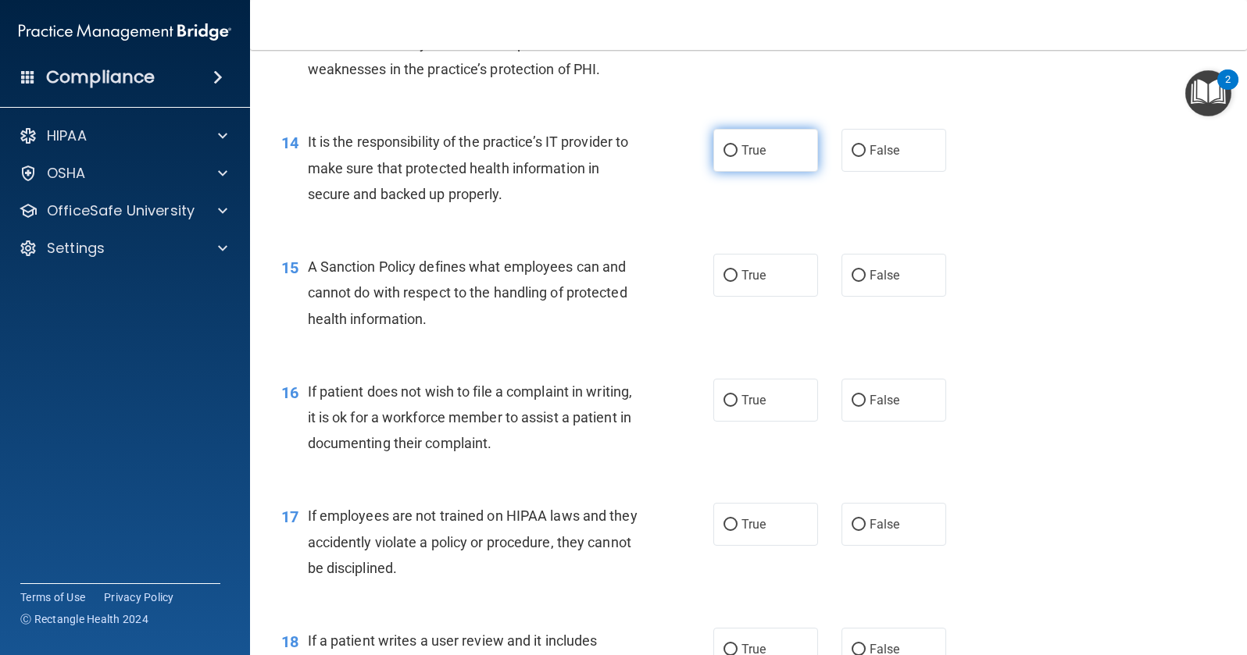
click at [725, 151] on input "True" at bounding box center [730, 151] width 14 height 12
radio input "true"
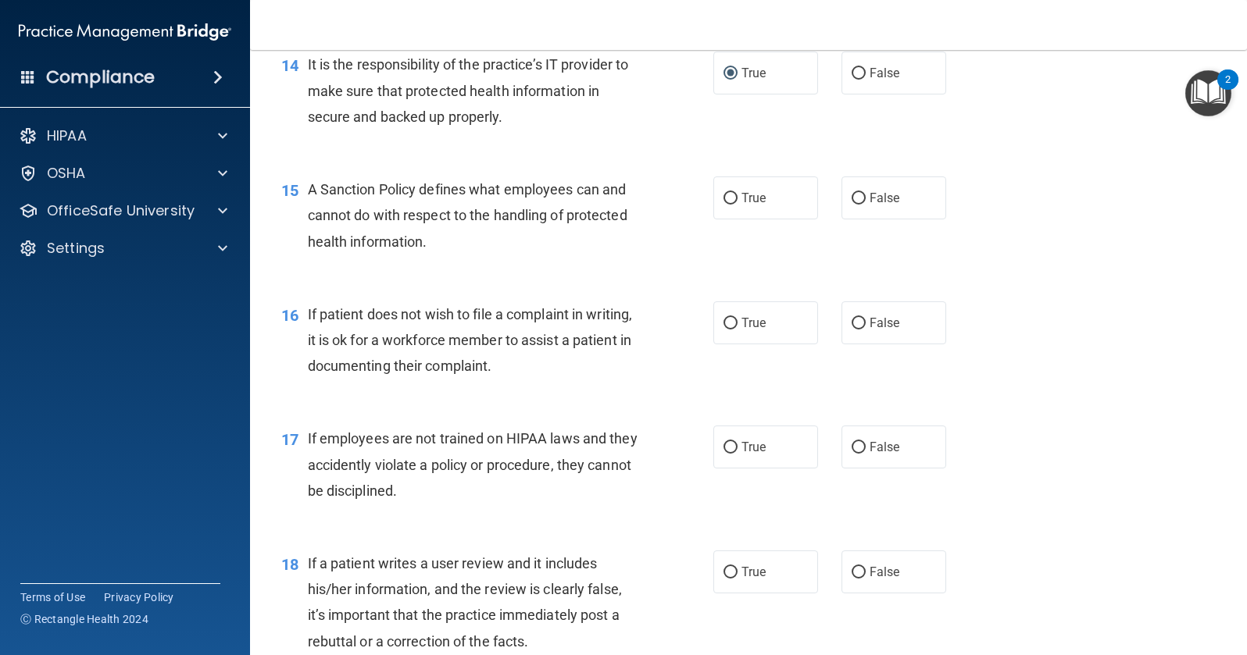
scroll to position [2109, 0]
click at [726, 321] on input "True" at bounding box center [730, 323] width 14 height 12
radio input "true"
click at [852, 448] on input "False" at bounding box center [859, 447] width 14 height 12
radio input "true"
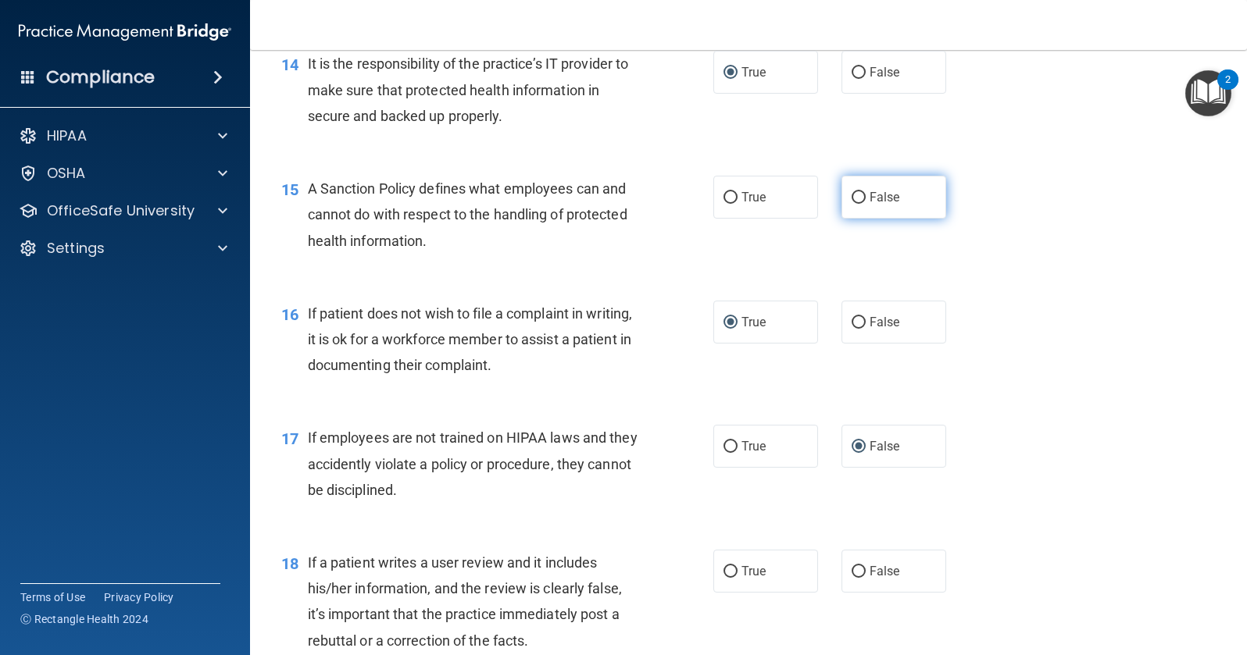
click at [852, 199] on input "False" at bounding box center [859, 198] width 14 height 12
radio input "true"
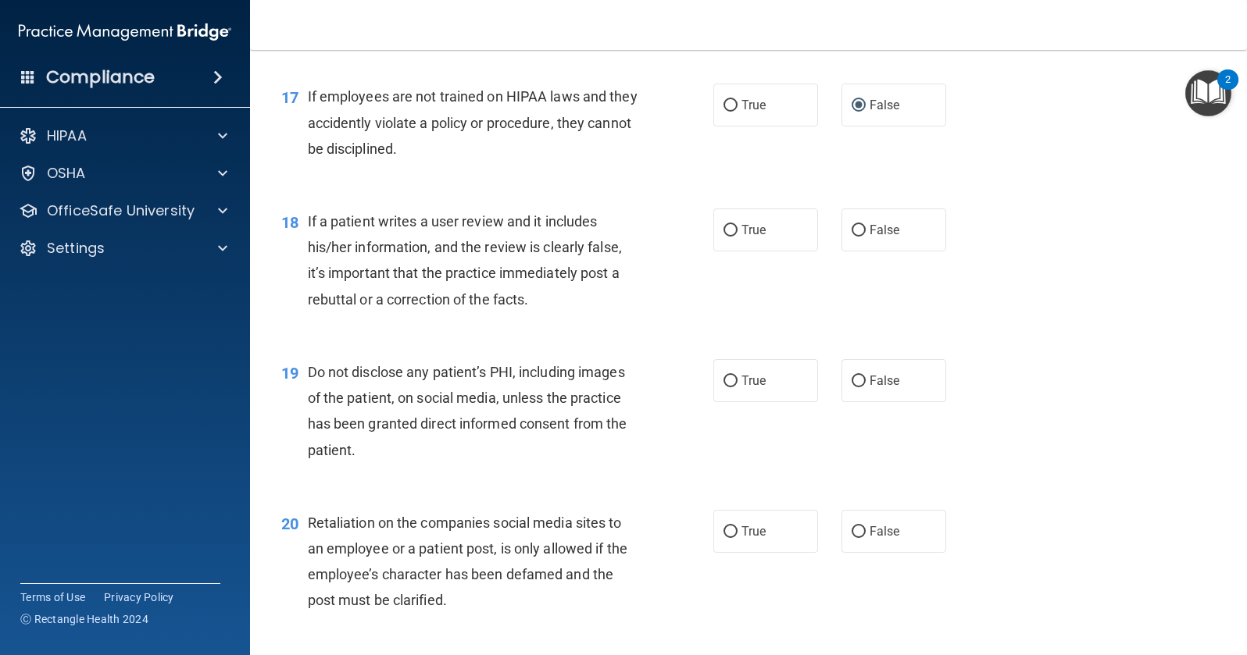
scroll to position [2500, 0]
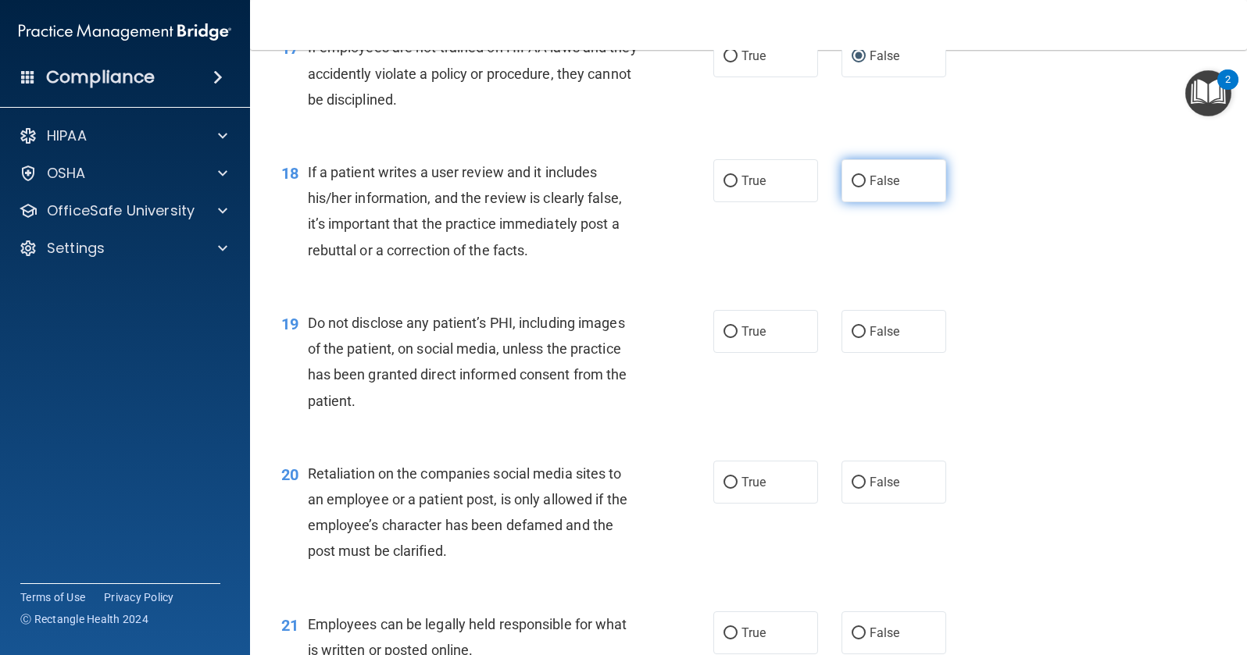
click at [852, 181] on input "False" at bounding box center [859, 182] width 14 height 12
radio input "true"
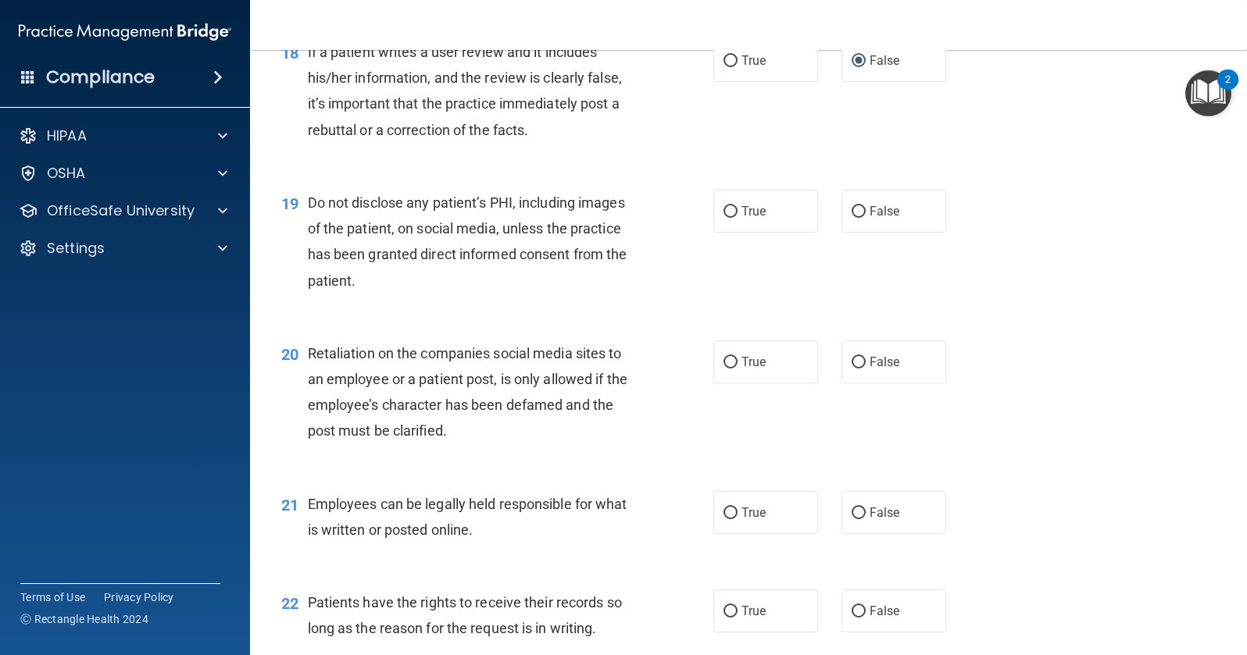
scroll to position [2656, 0]
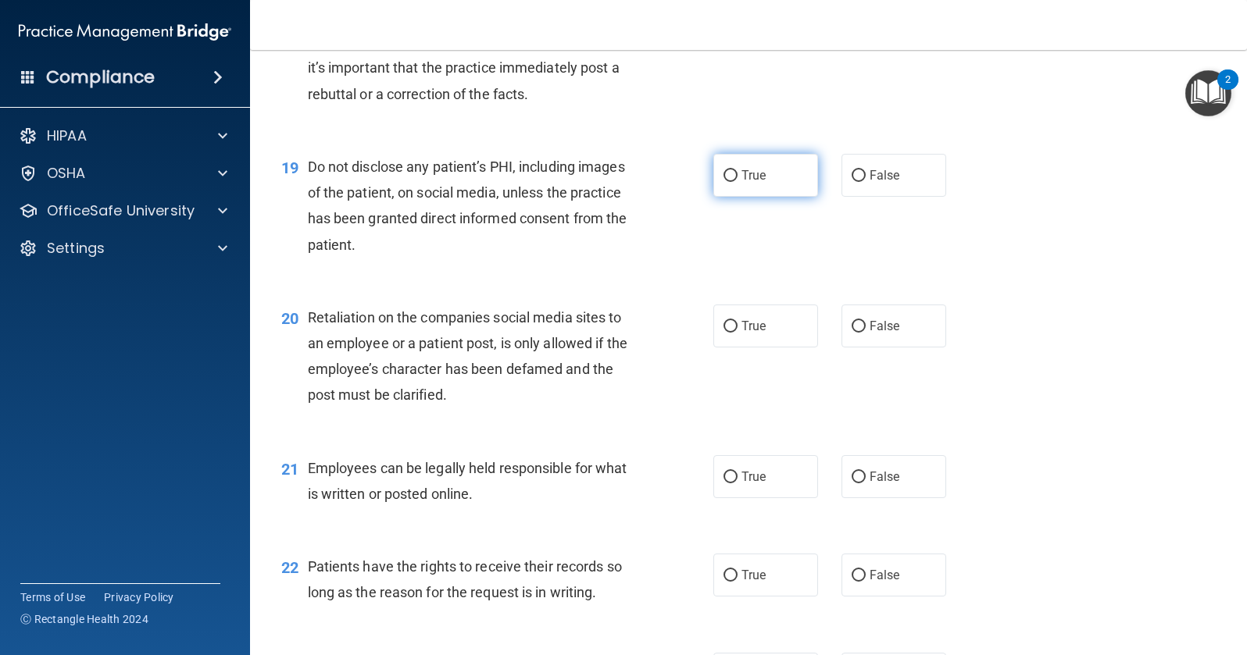
click at [723, 177] on input "True" at bounding box center [730, 176] width 14 height 12
radio input "true"
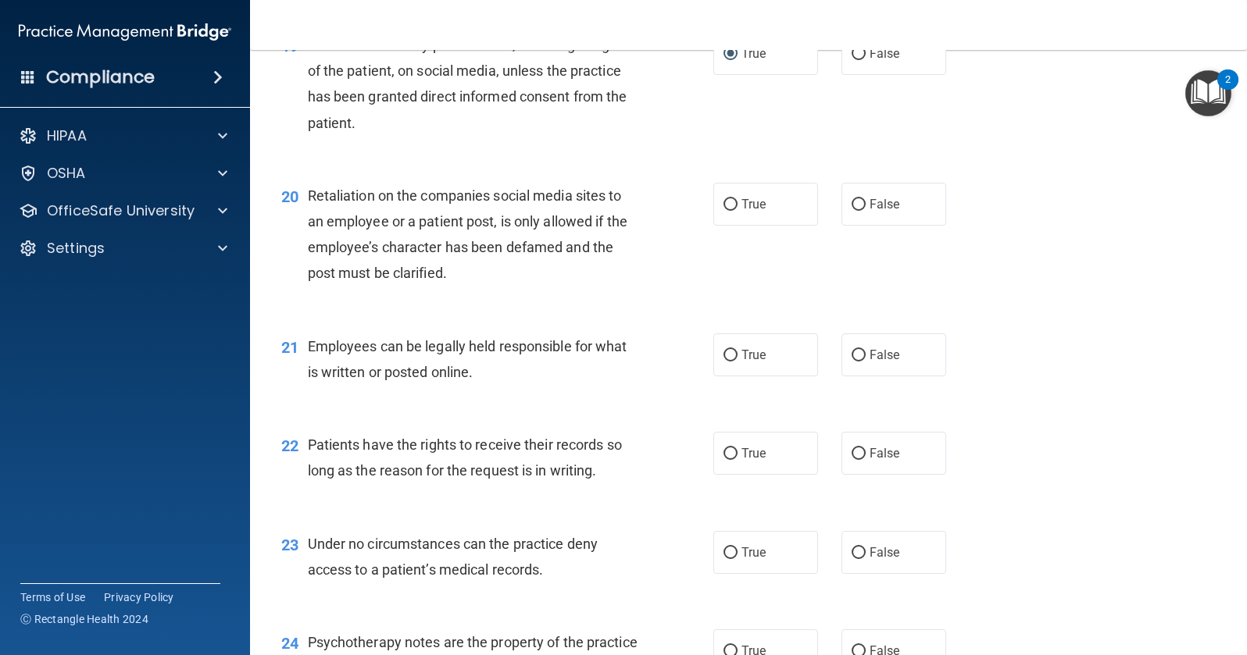
scroll to position [2812, 0]
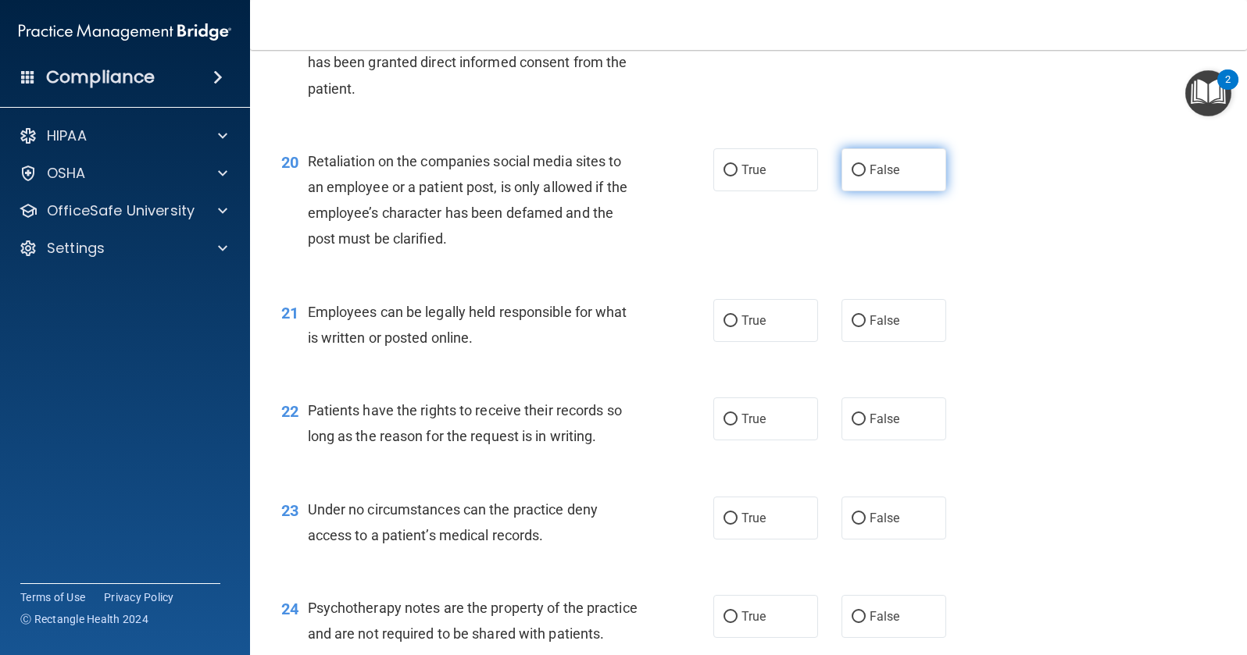
click at [855, 170] on input "False" at bounding box center [859, 171] width 14 height 12
radio input "true"
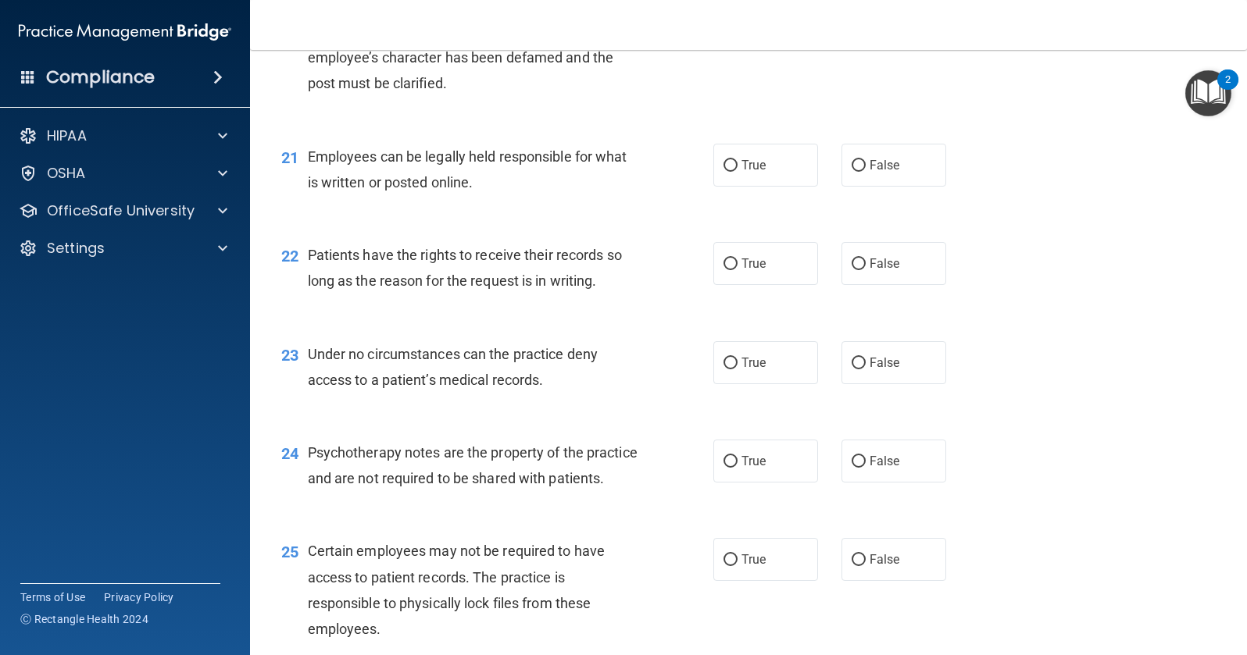
scroll to position [2969, 0]
click at [723, 164] on input "True" at bounding box center [730, 165] width 14 height 12
radio input "true"
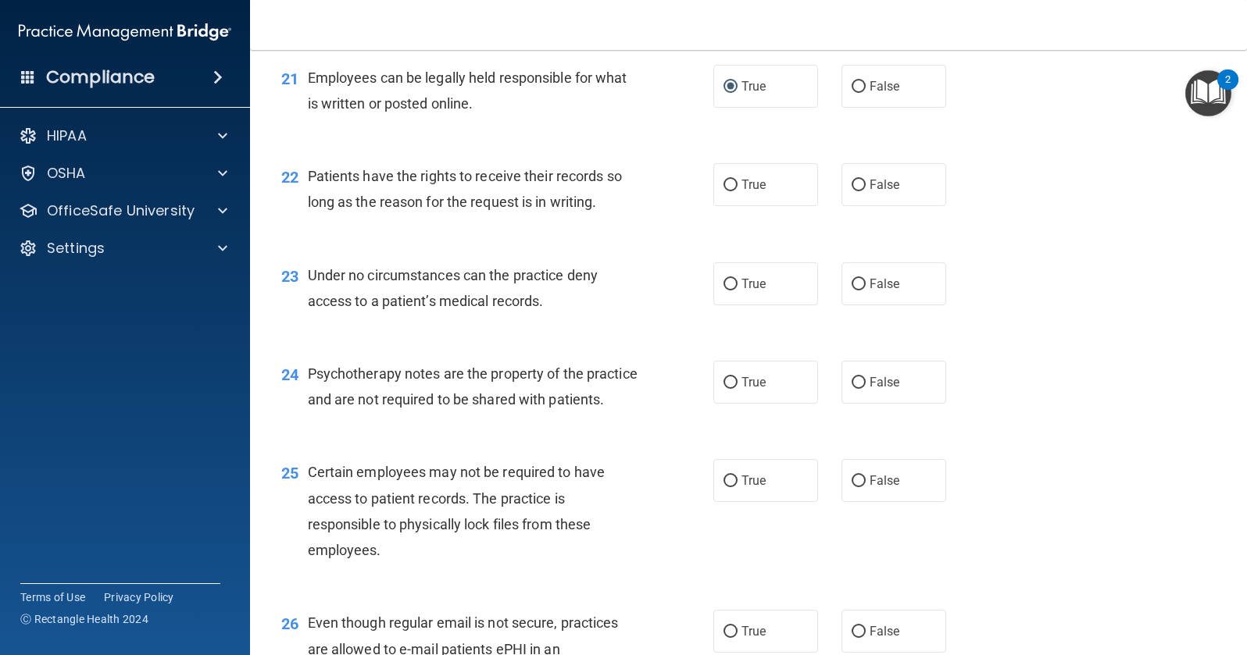
scroll to position [3125, 0]
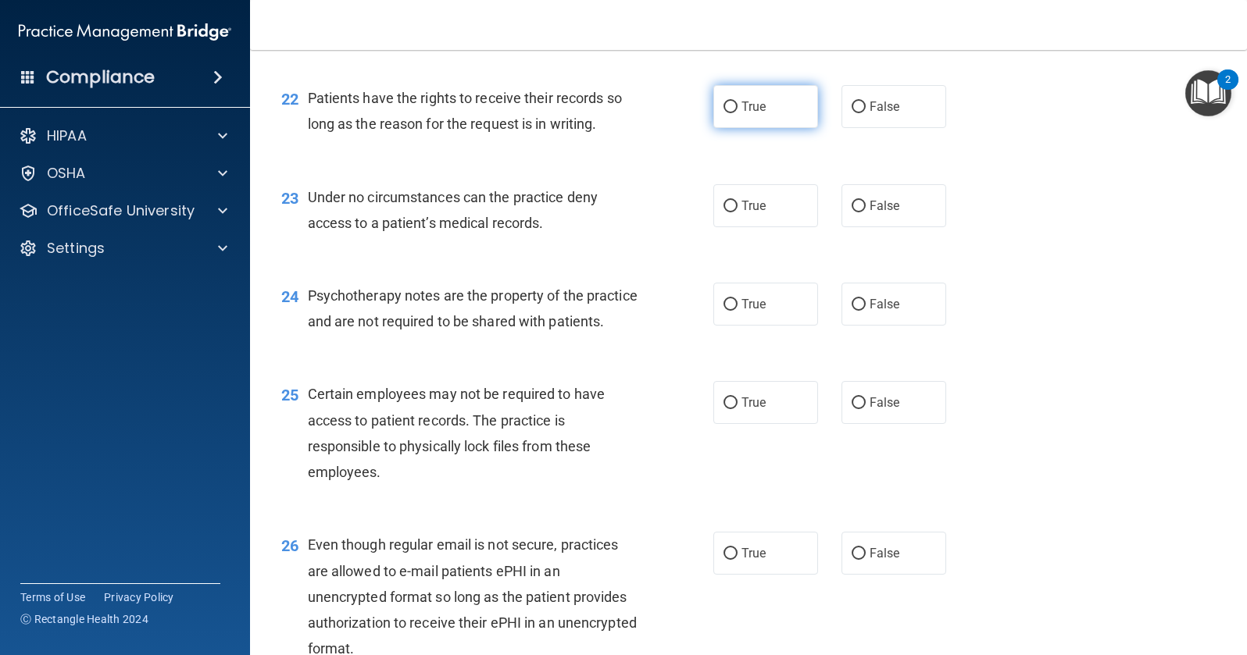
click at [726, 108] on input "True" at bounding box center [730, 108] width 14 height 12
radio input "true"
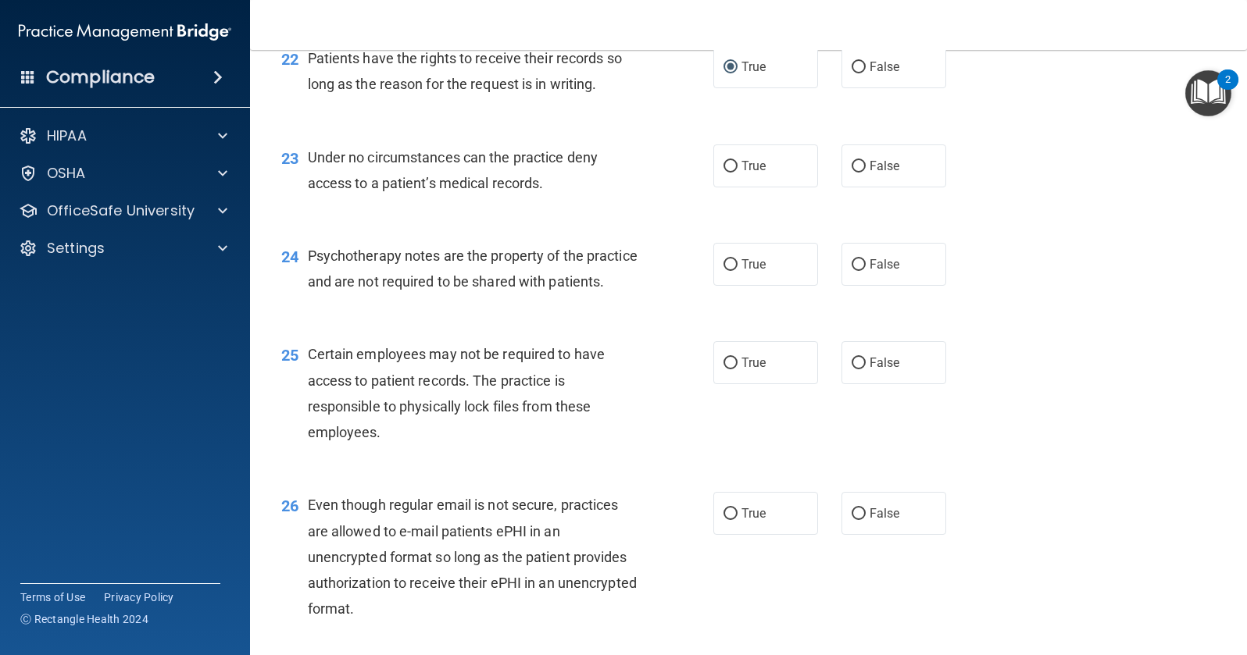
scroll to position [3203, 0]
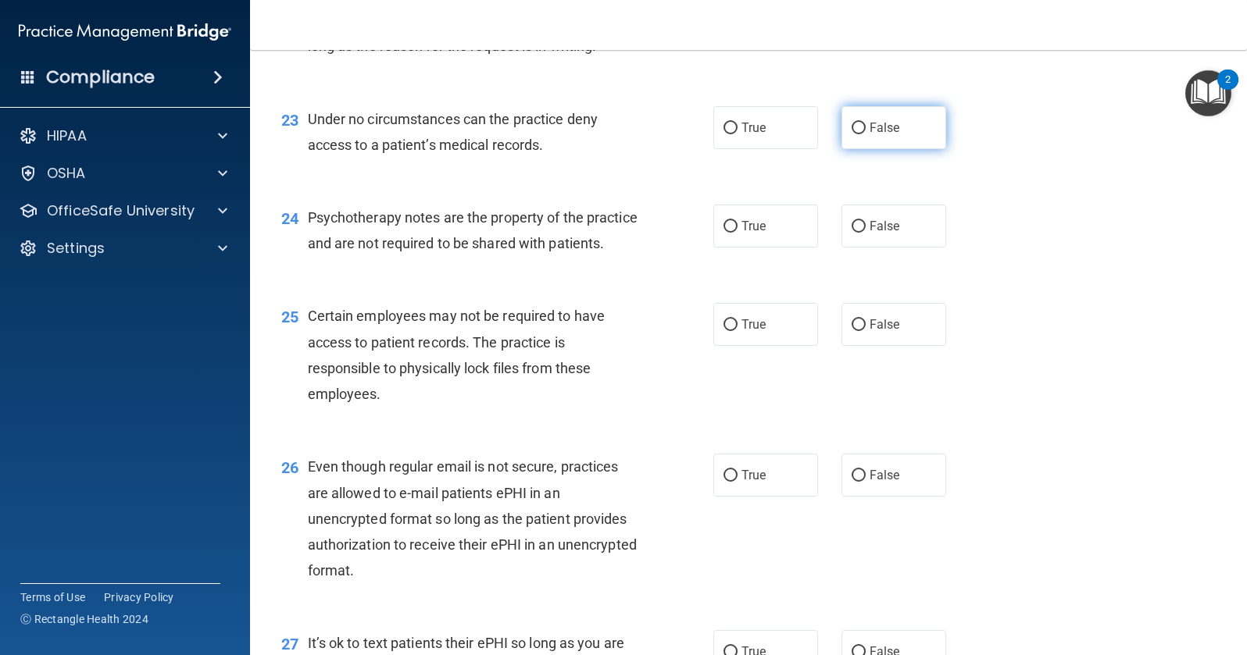
click at [852, 130] on input "False" at bounding box center [859, 129] width 14 height 12
radio input "true"
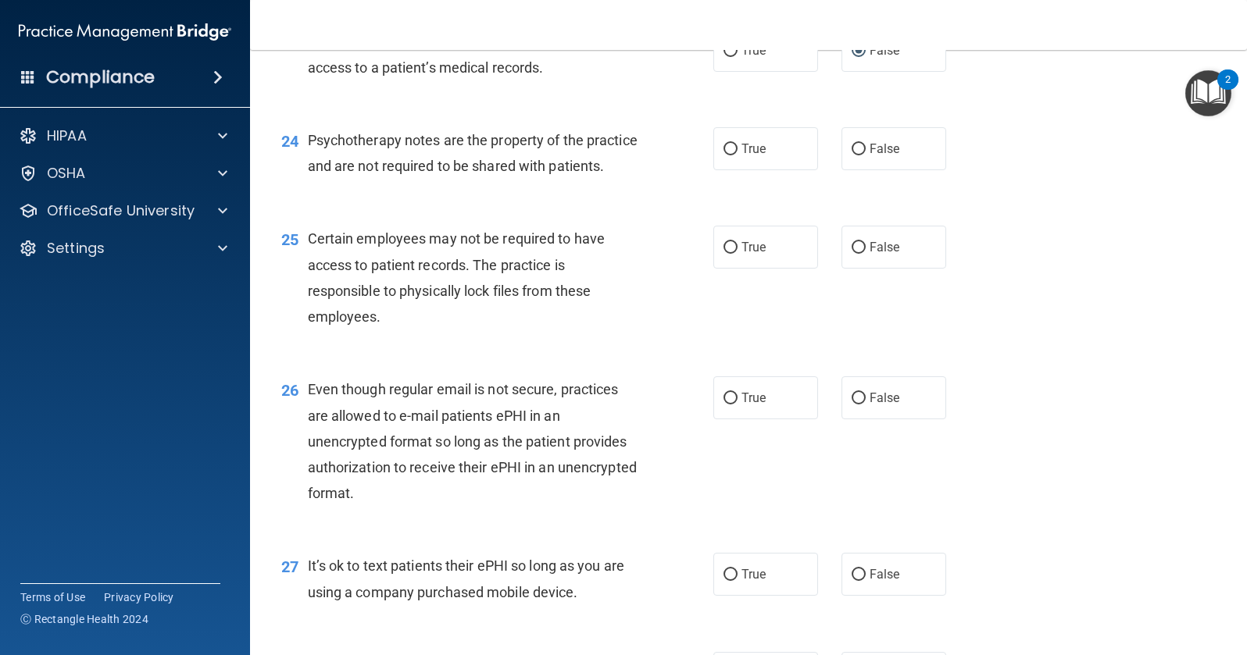
scroll to position [3281, 0]
click at [852, 145] on input "False" at bounding box center [859, 149] width 14 height 12
radio input "true"
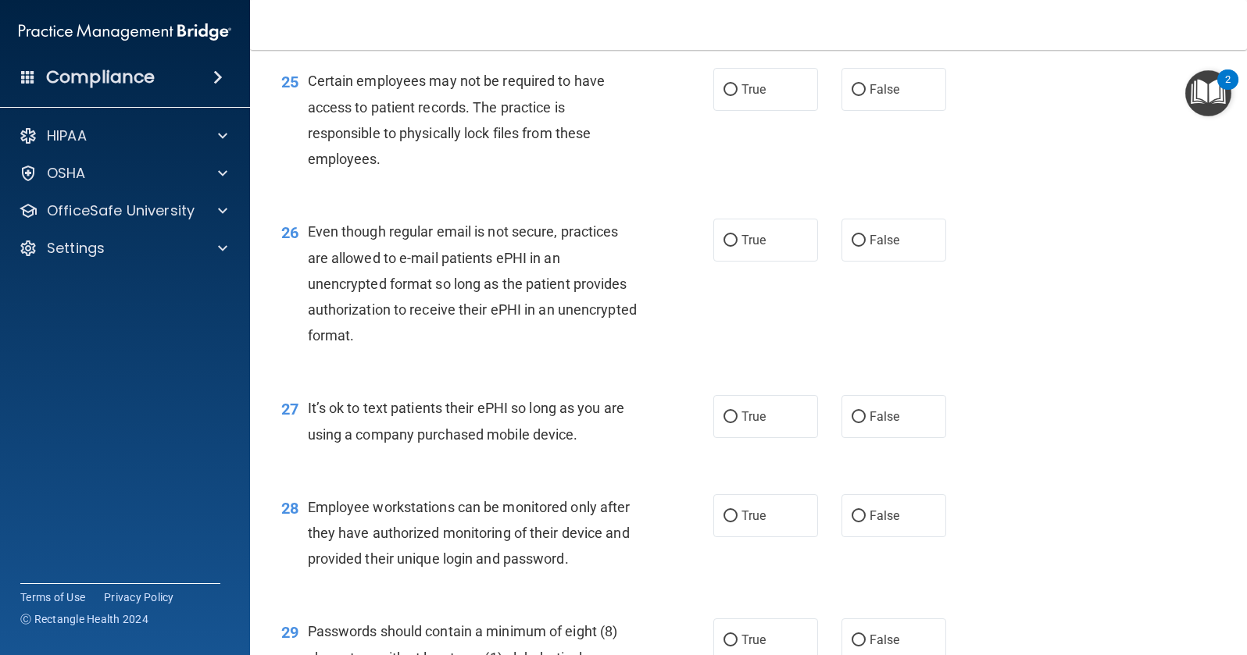
scroll to position [3437, 0]
click at [729, 97] on input "True" at bounding box center [730, 91] width 14 height 12
radio input "true"
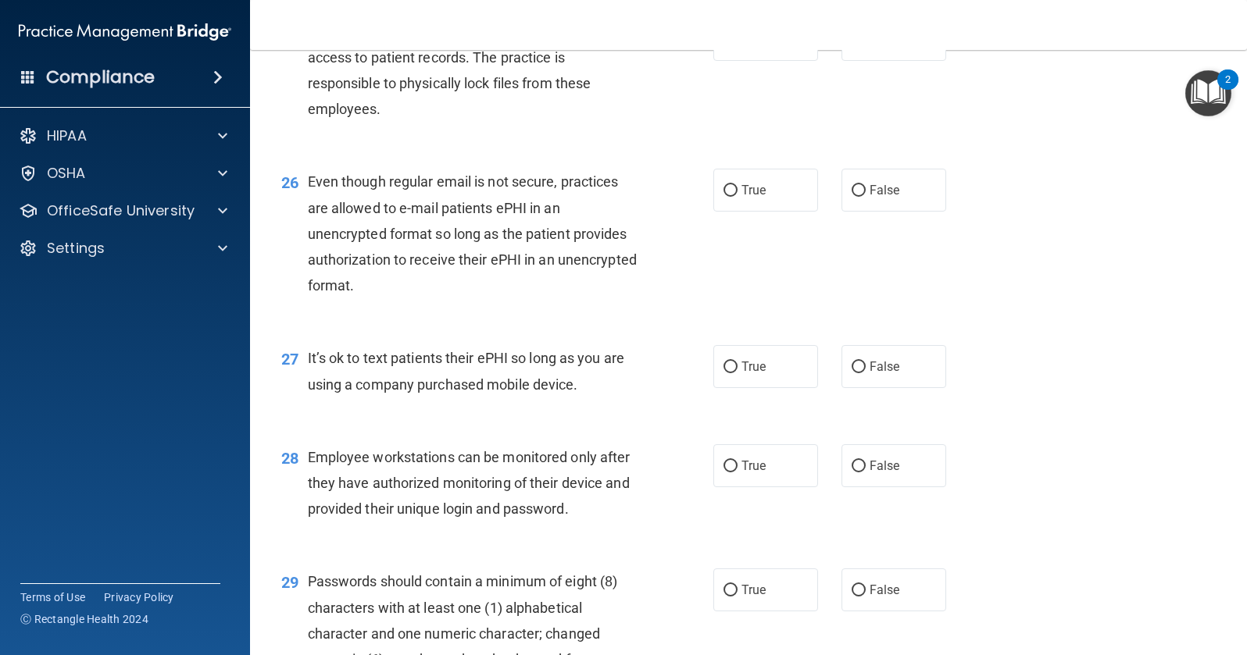
scroll to position [3516, 0]
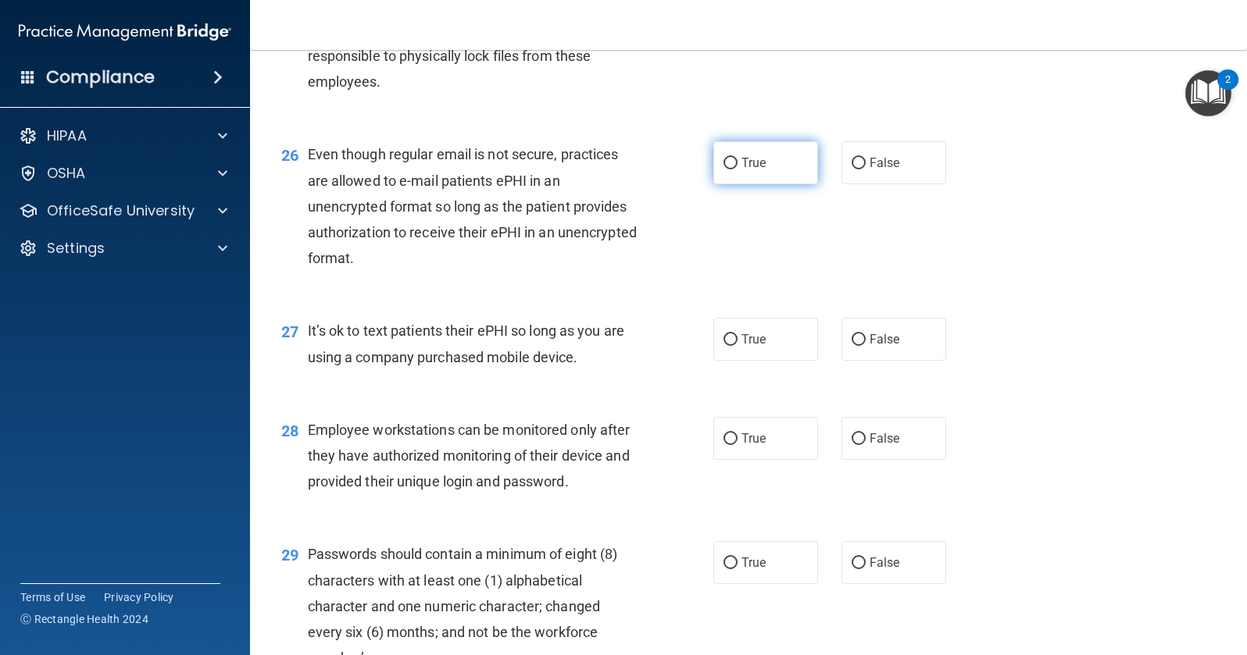
click at [725, 170] on input "True" at bounding box center [730, 164] width 14 height 12
radio input "true"
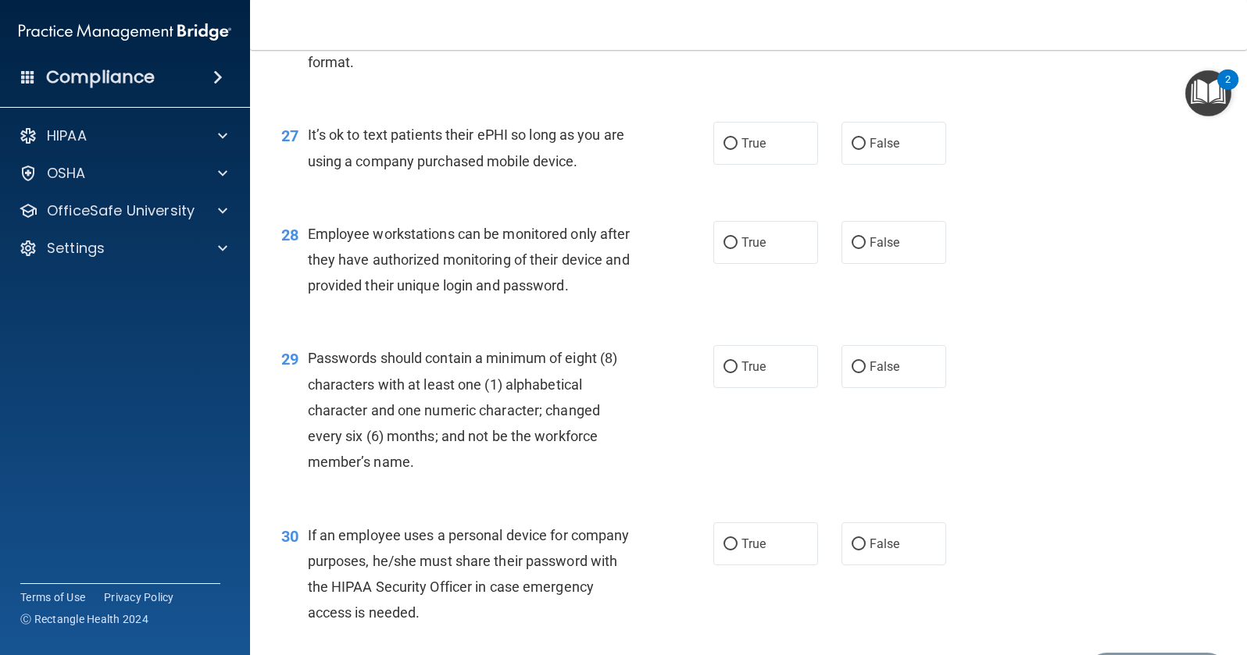
scroll to position [3750, 0]
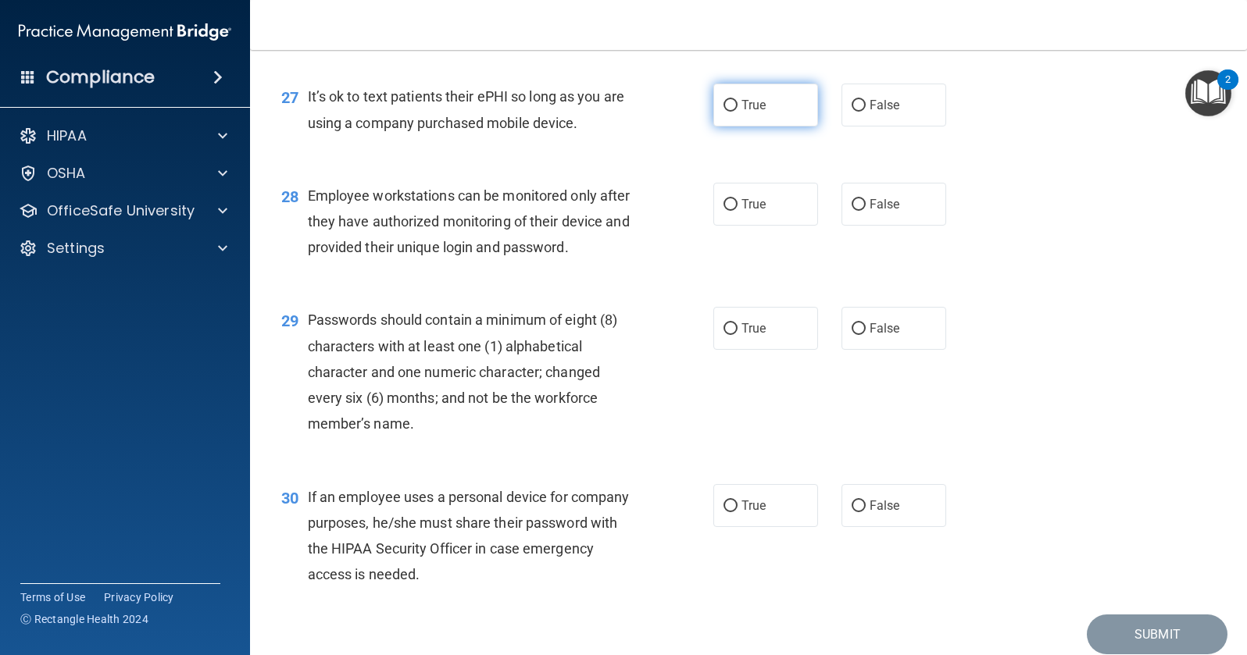
click at [725, 112] on input "True" at bounding box center [730, 106] width 14 height 12
radio input "true"
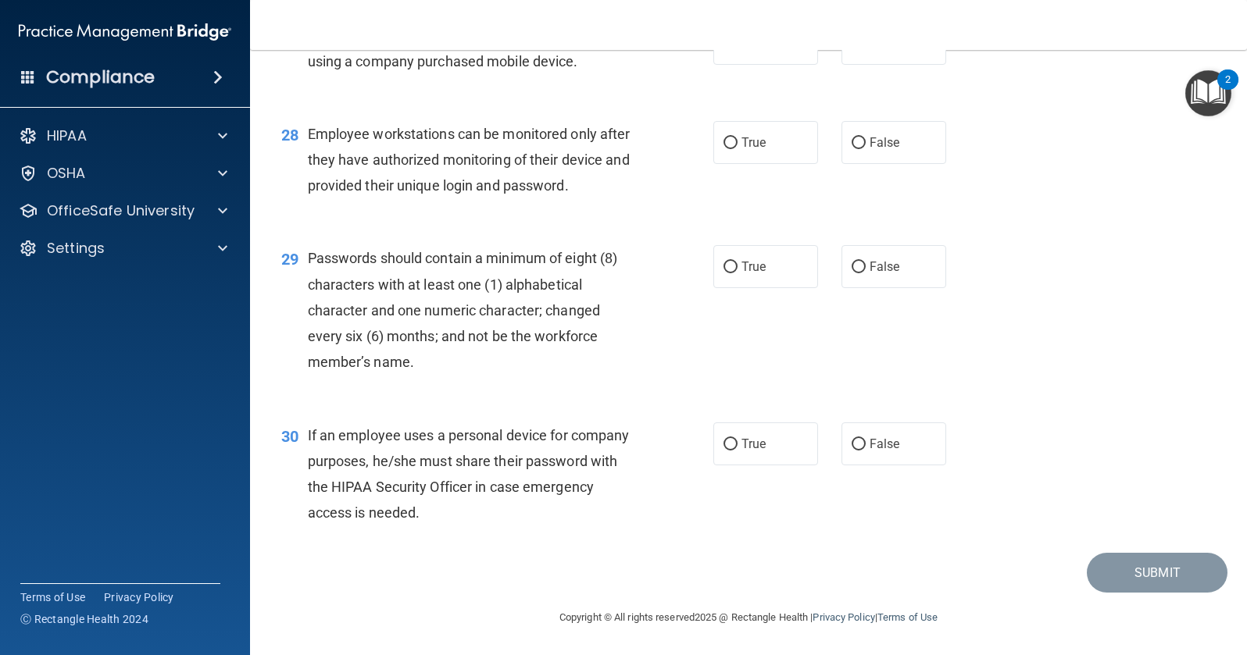
scroll to position [3837, 0]
click at [727, 141] on input "True" at bounding box center [730, 143] width 14 height 12
radio input "true"
click at [728, 266] on input "True" at bounding box center [730, 268] width 14 height 12
radio input "true"
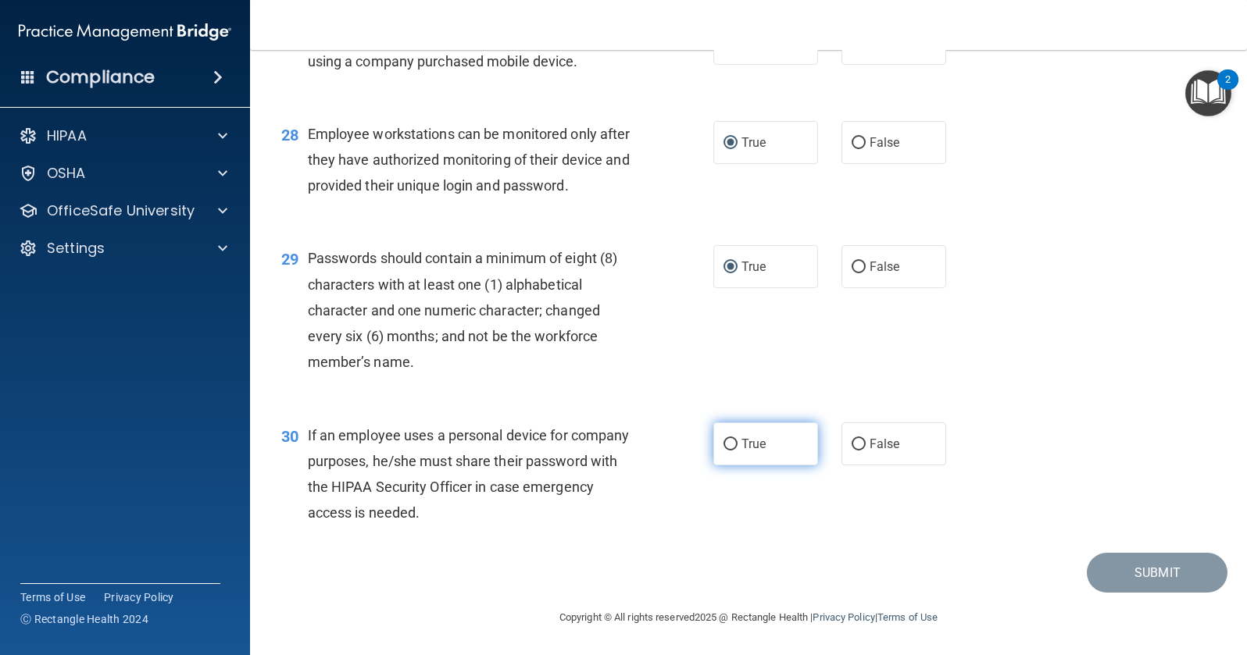
click at [723, 445] on input "True" at bounding box center [730, 445] width 14 height 12
radio input "true"
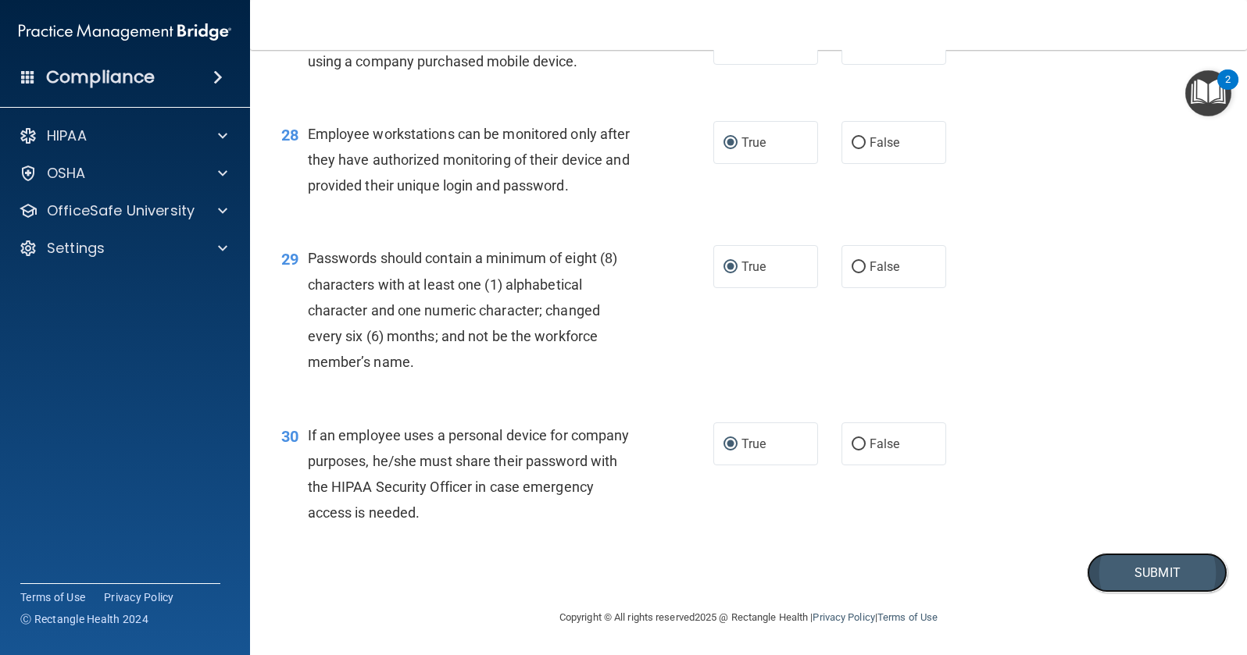
click at [1120, 569] on button "Submit" at bounding box center [1157, 573] width 141 height 40
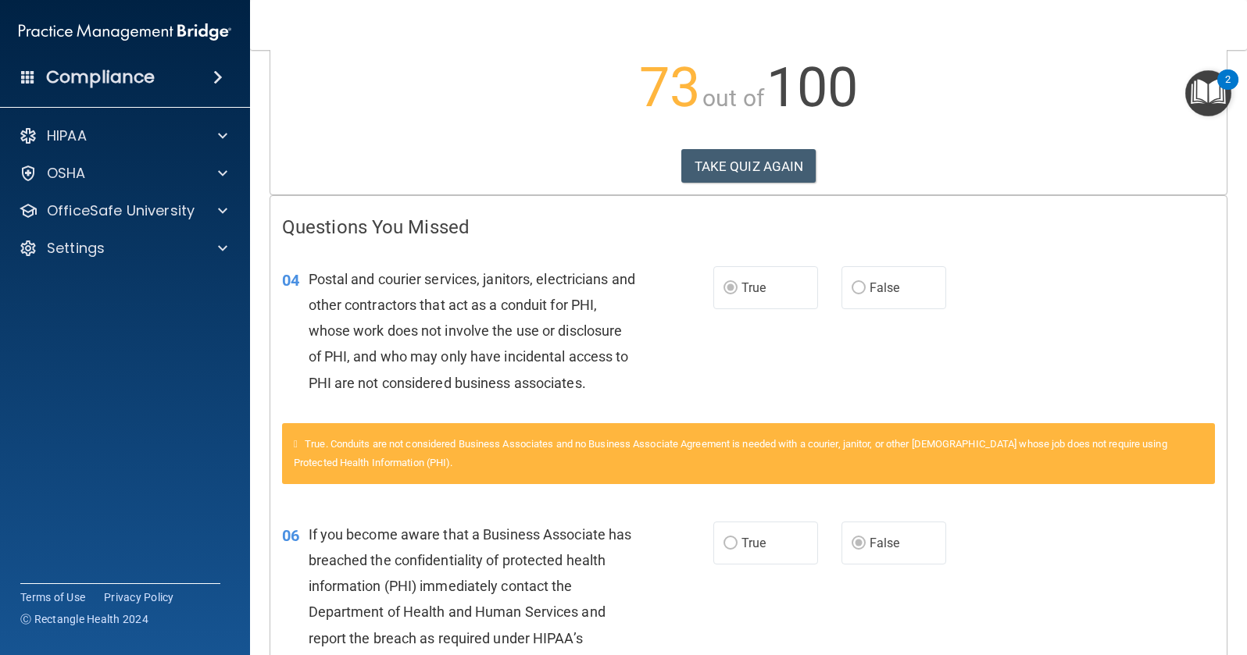
scroll to position [150, 0]
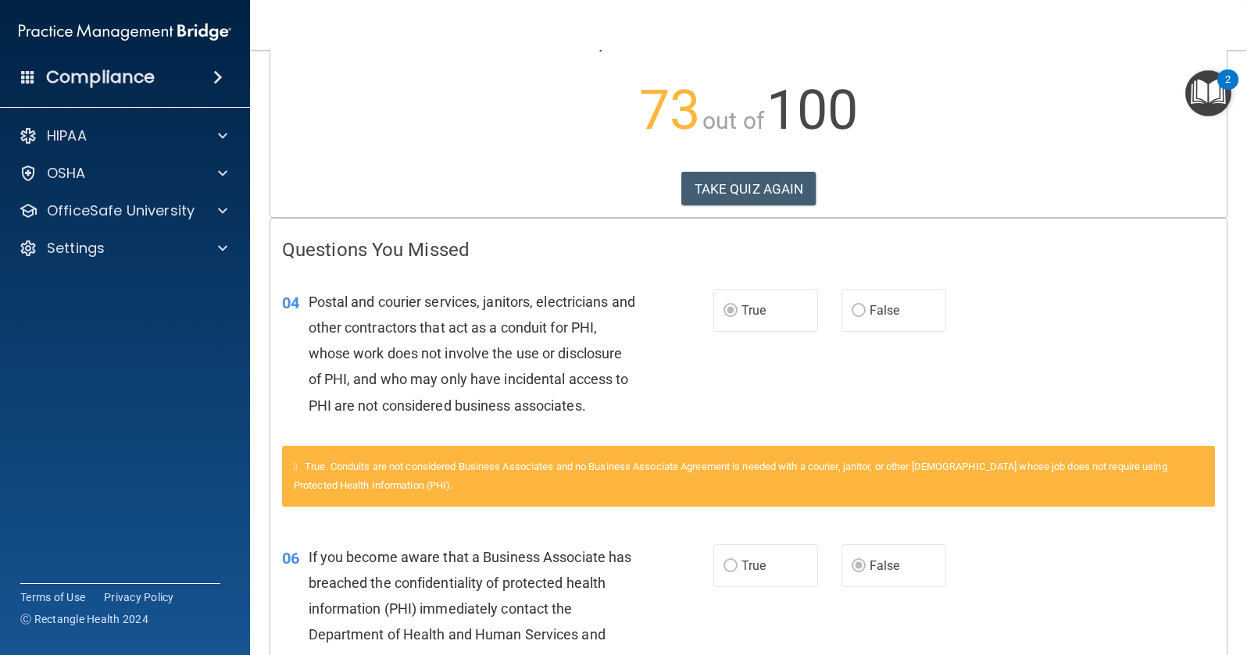
click at [296, 463] on icon at bounding box center [296, 467] width 4 height 10
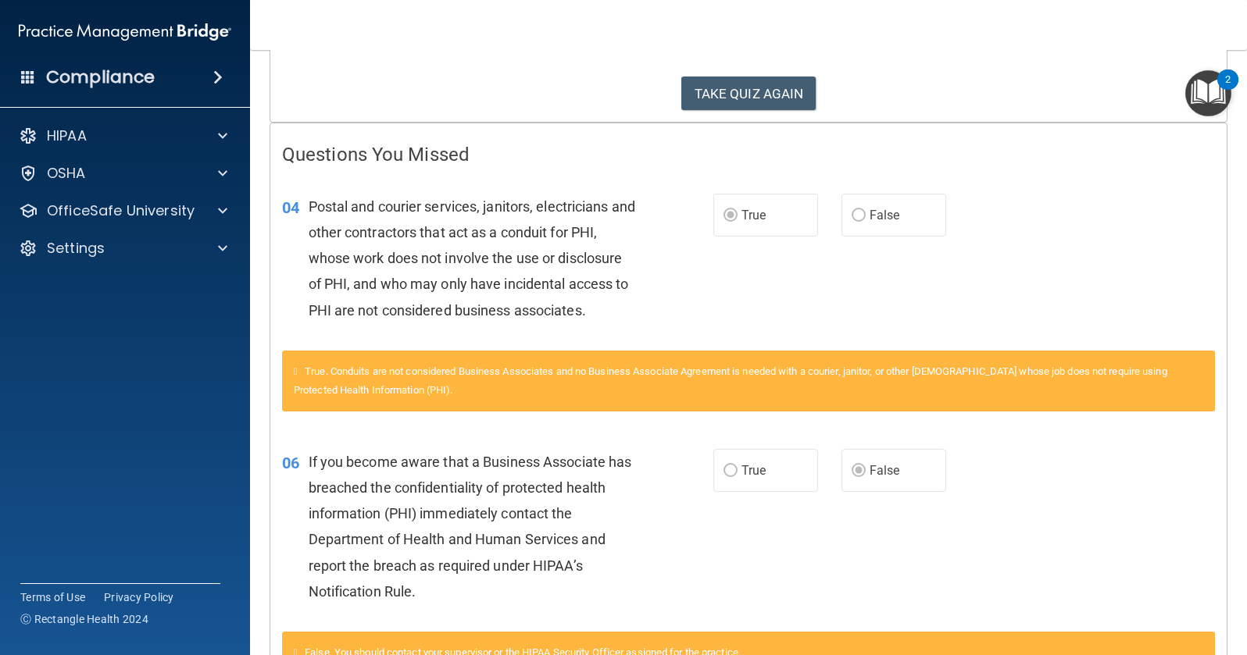
scroll to position [0, 0]
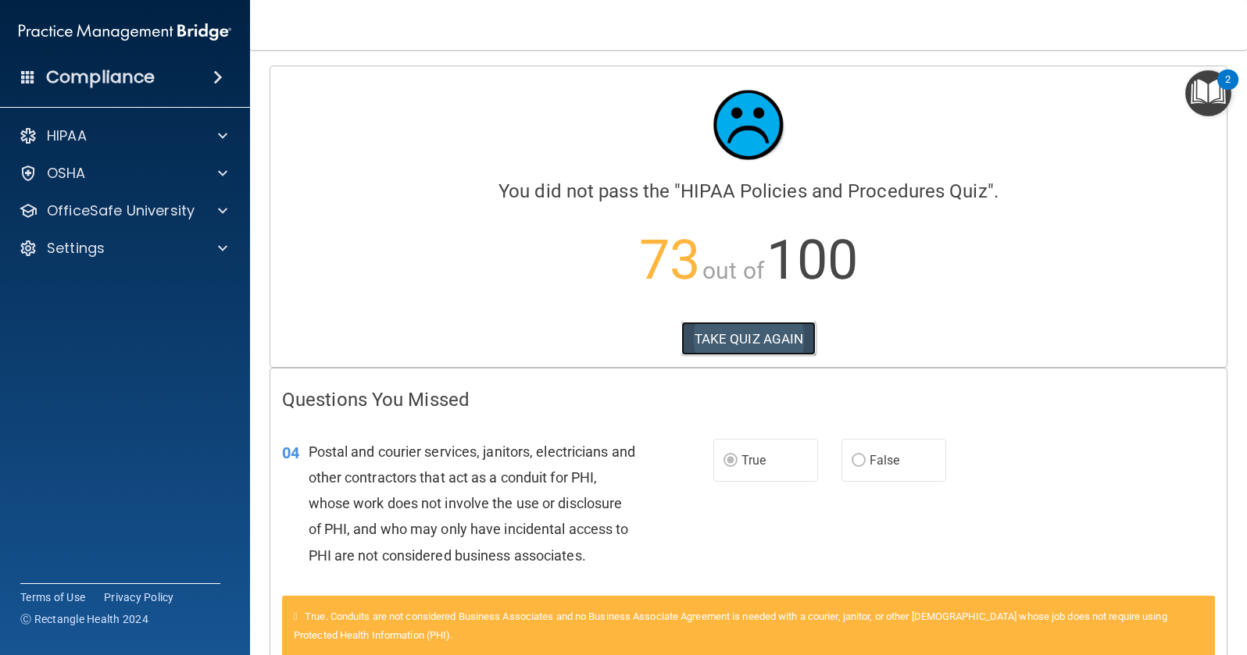
click at [720, 336] on button "TAKE QUIZ AGAIN" at bounding box center [748, 339] width 135 height 34
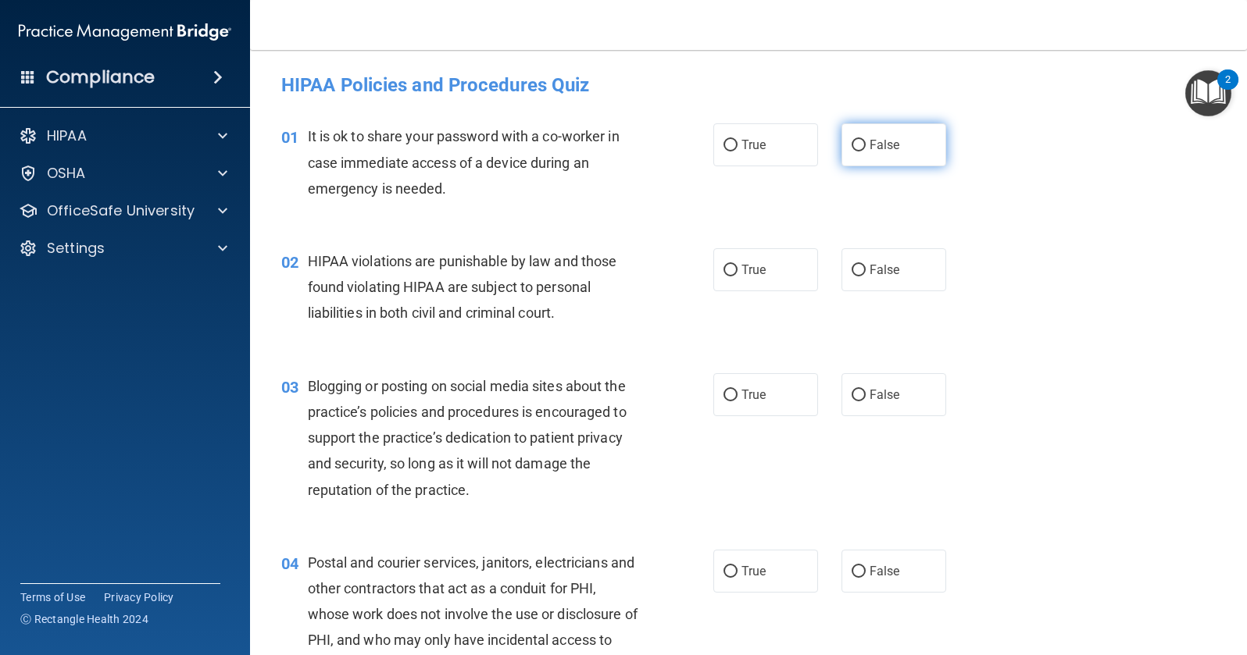
click at [852, 142] on input "False" at bounding box center [859, 146] width 14 height 12
radio input "true"
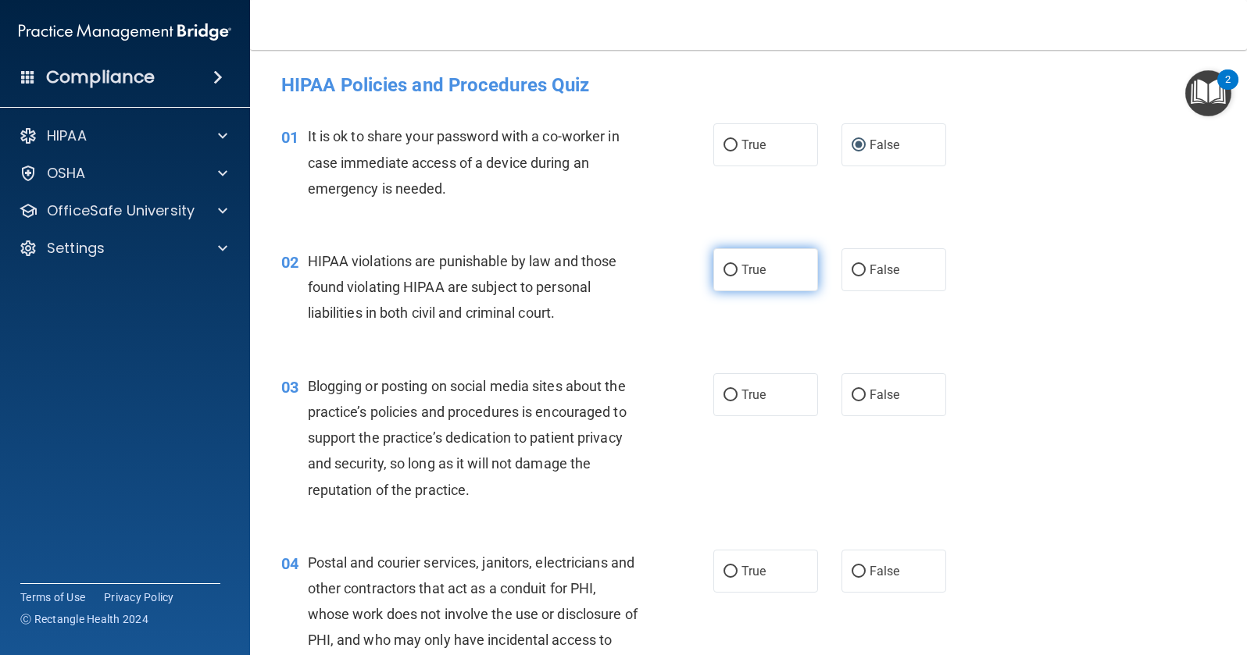
click at [723, 272] on input "True" at bounding box center [730, 271] width 14 height 12
radio input "true"
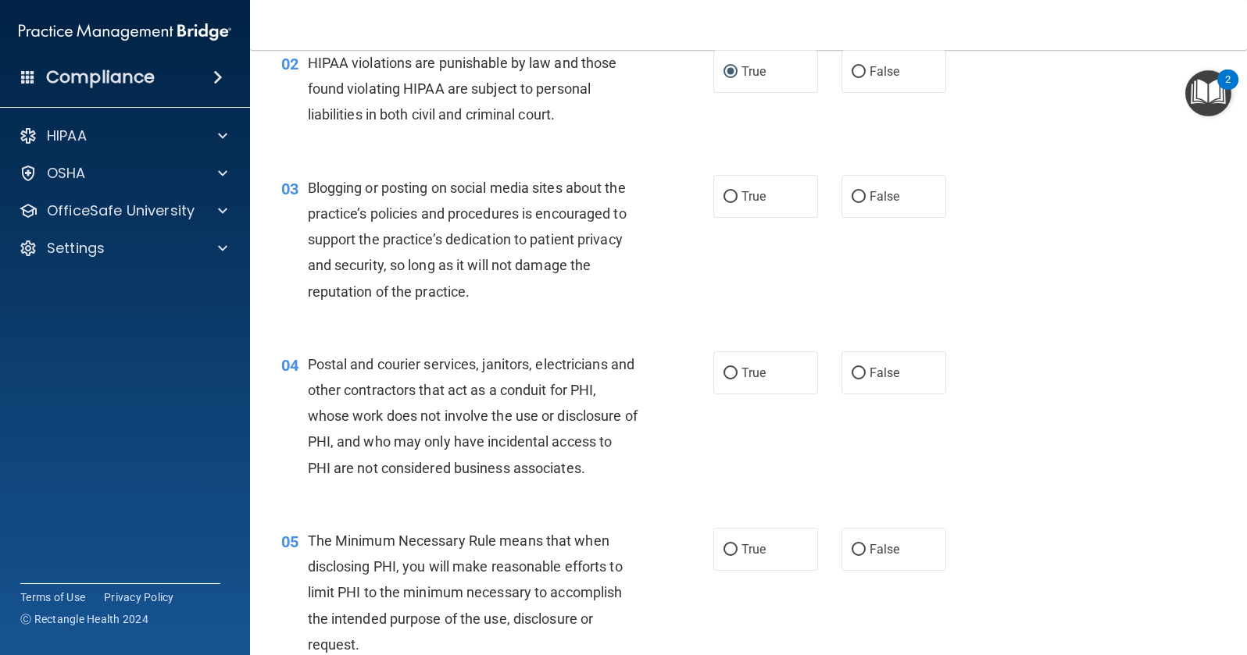
scroll to position [234, 0]
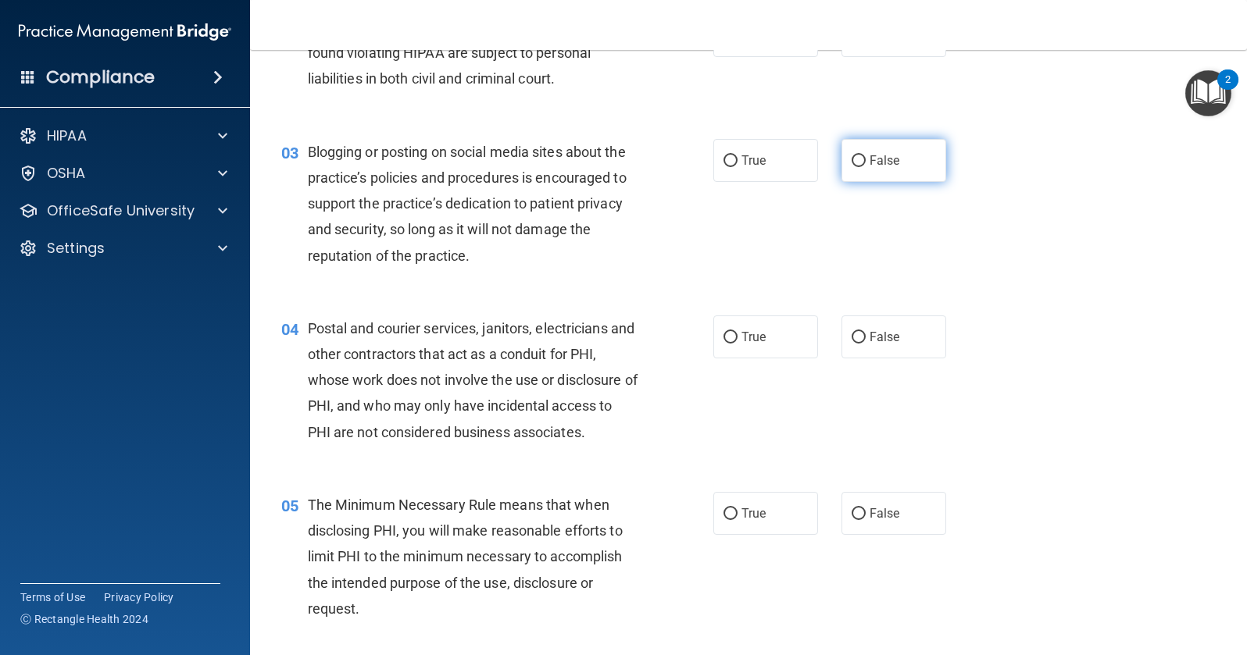
click at [853, 160] on input "False" at bounding box center [859, 161] width 14 height 12
radio input "true"
click at [723, 333] on input "True" at bounding box center [730, 338] width 14 height 12
radio input "true"
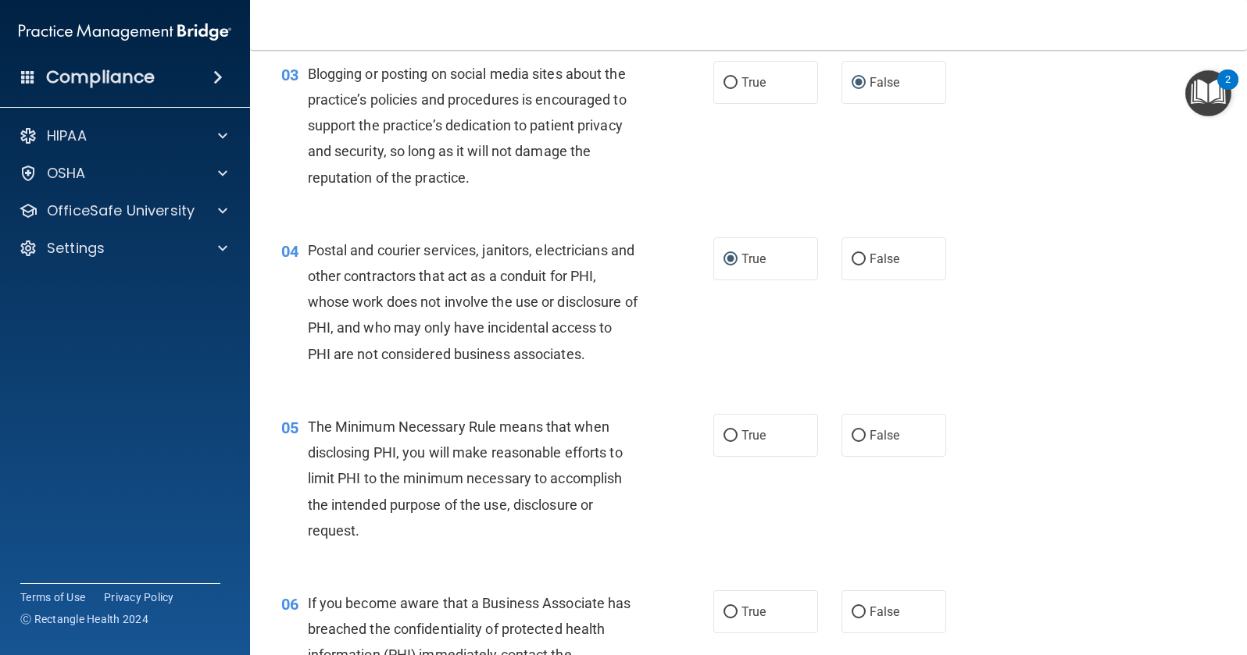
scroll to position [391, 0]
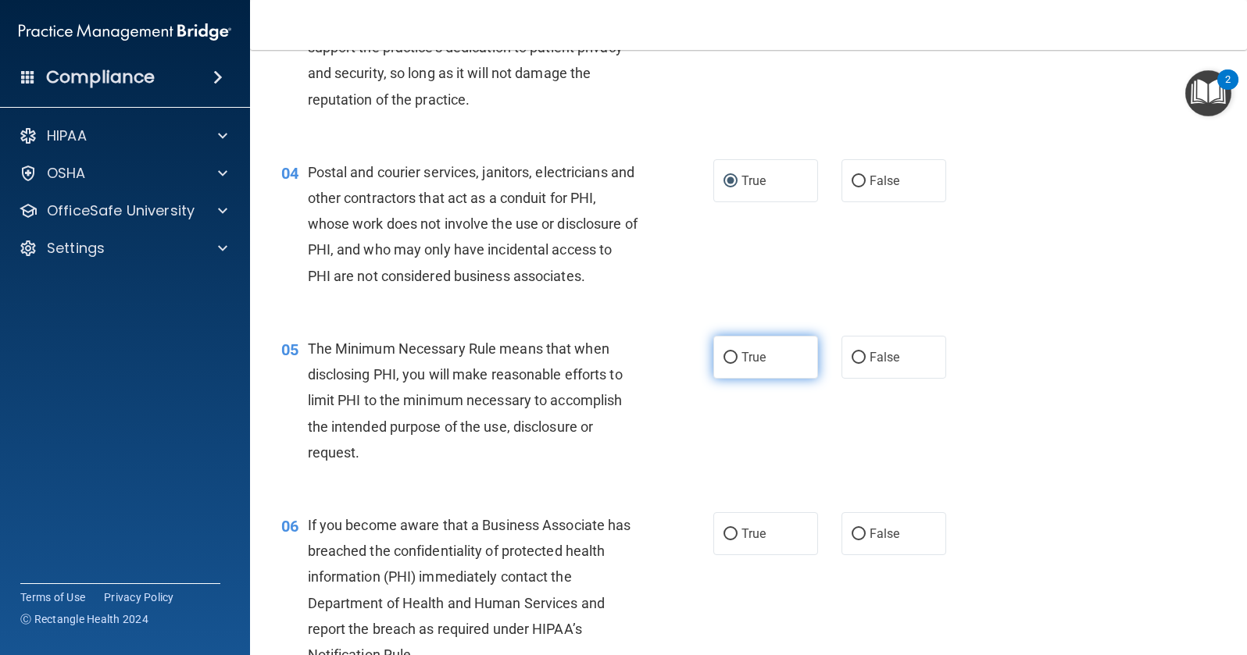
click at [730, 361] on input "True" at bounding box center [730, 358] width 14 height 12
radio input "true"
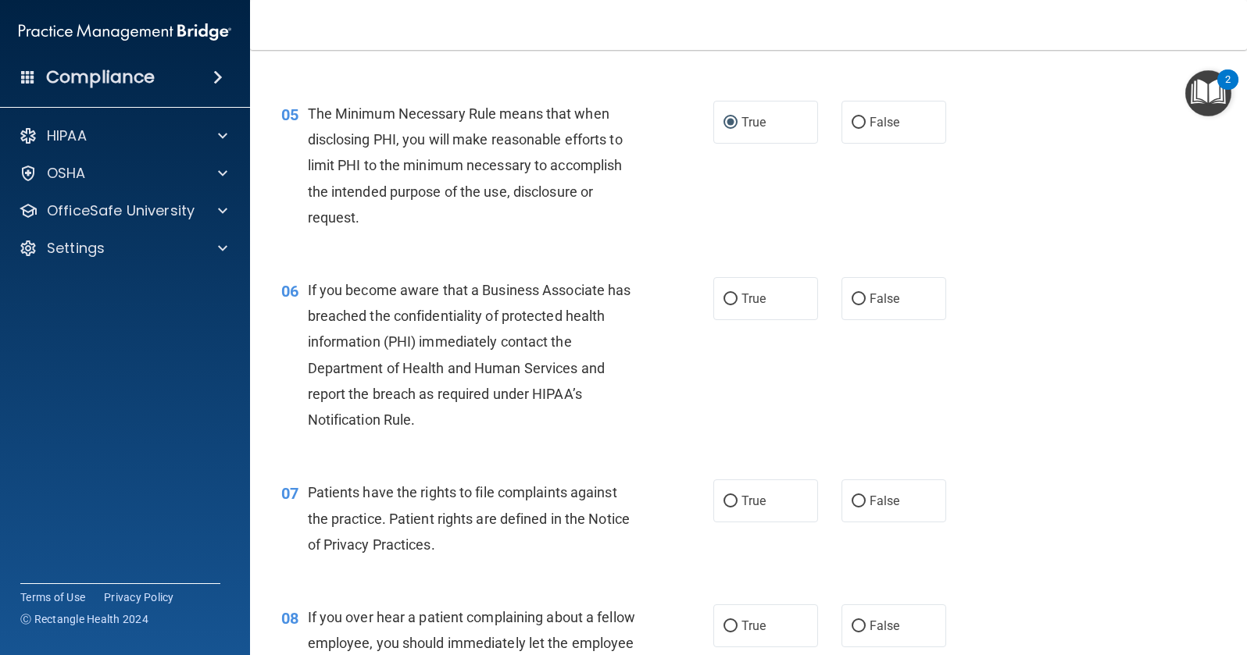
scroll to position [703, 0]
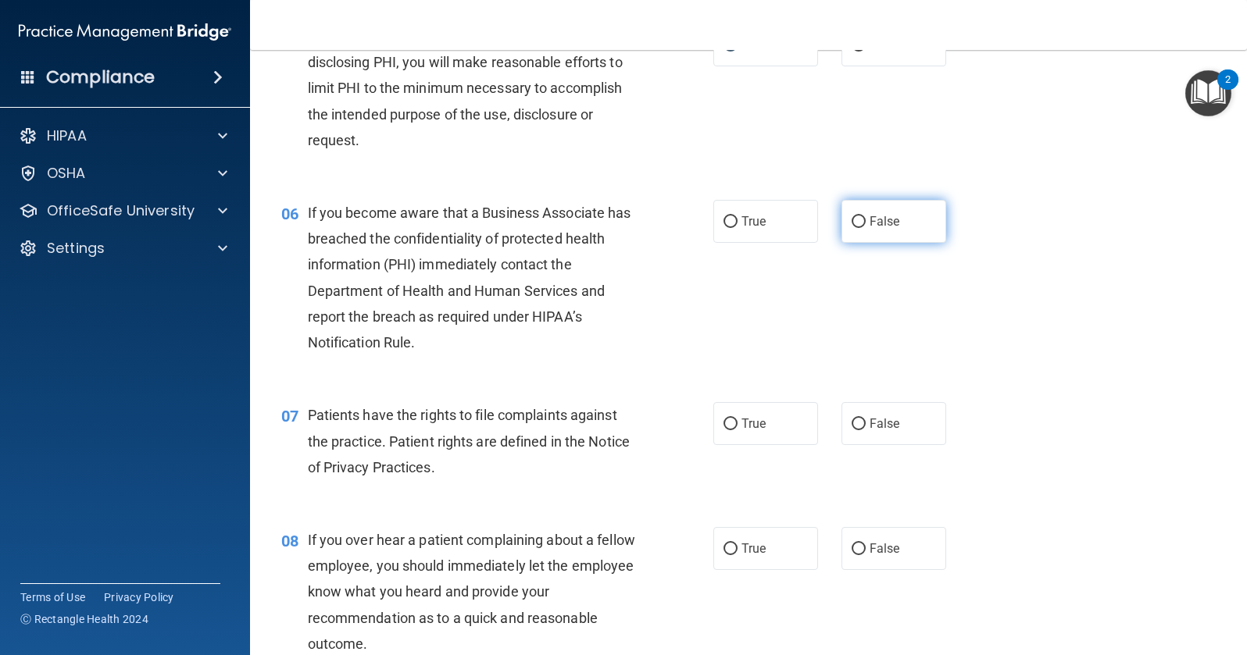
click at [854, 223] on input "False" at bounding box center [859, 222] width 14 height 12
radio input "true"
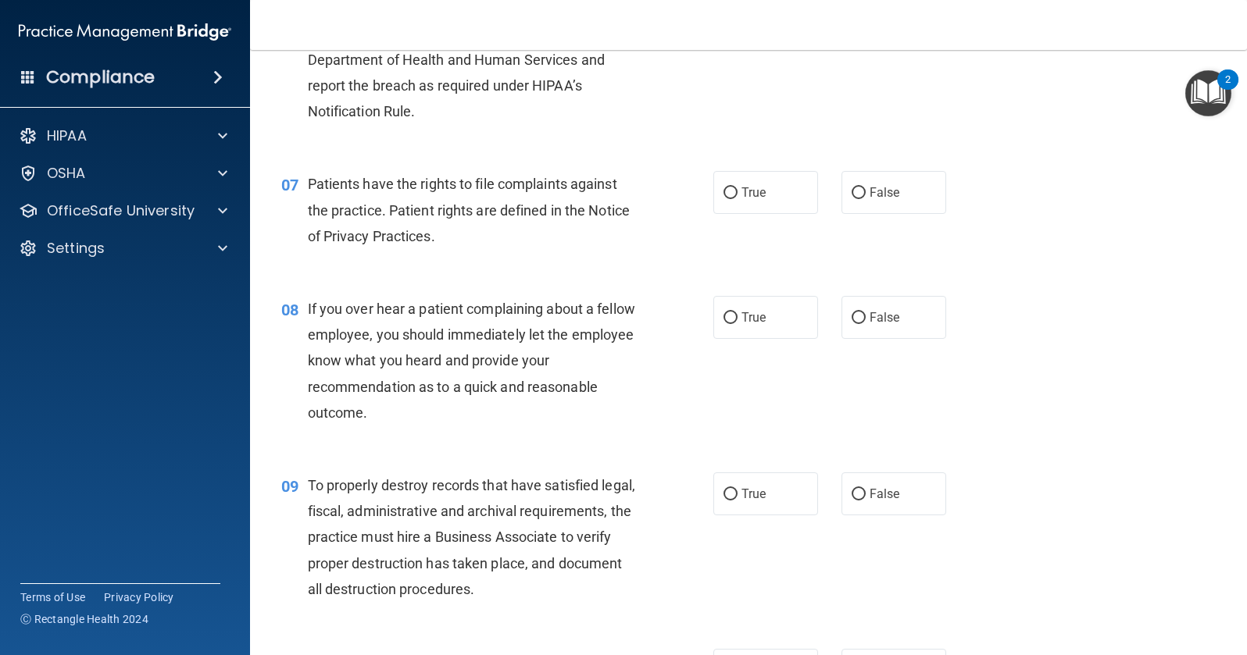
scroll to position [937, 0]
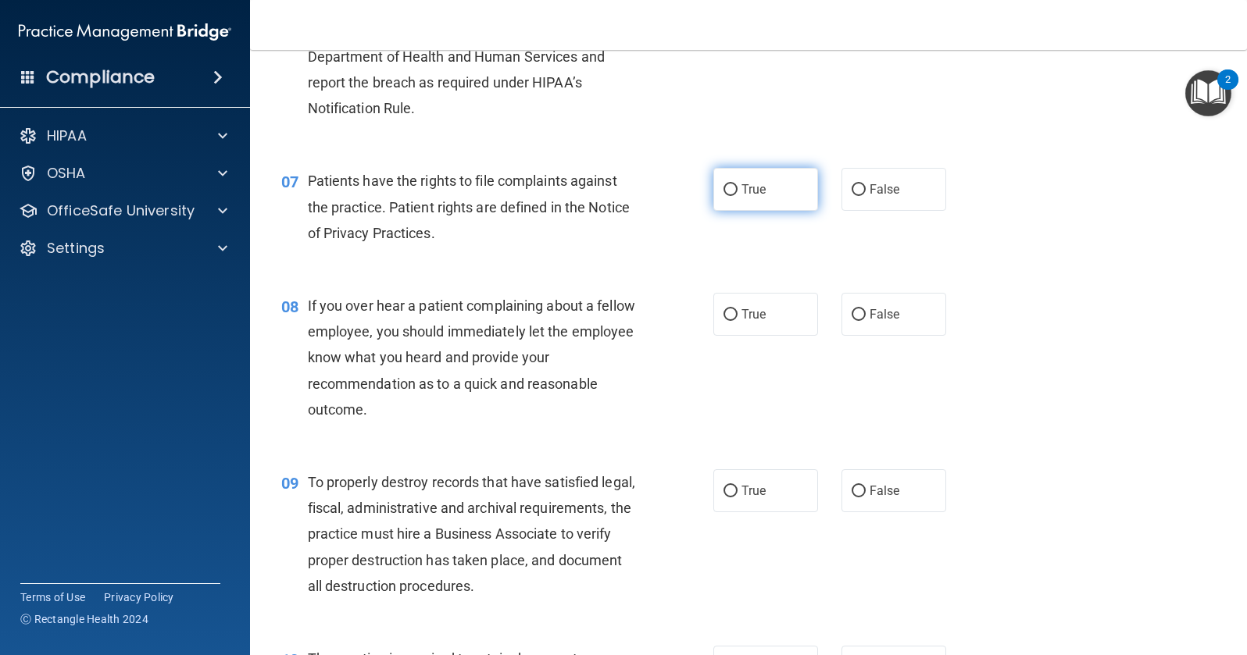
click at [730, 190] on input "True" at bounding box center [730, 190] width 14 height 12
radio input "true"
click at [852, 316] on input "False" at bounding box center [859, 315] width 14 height 12
radio input "true"
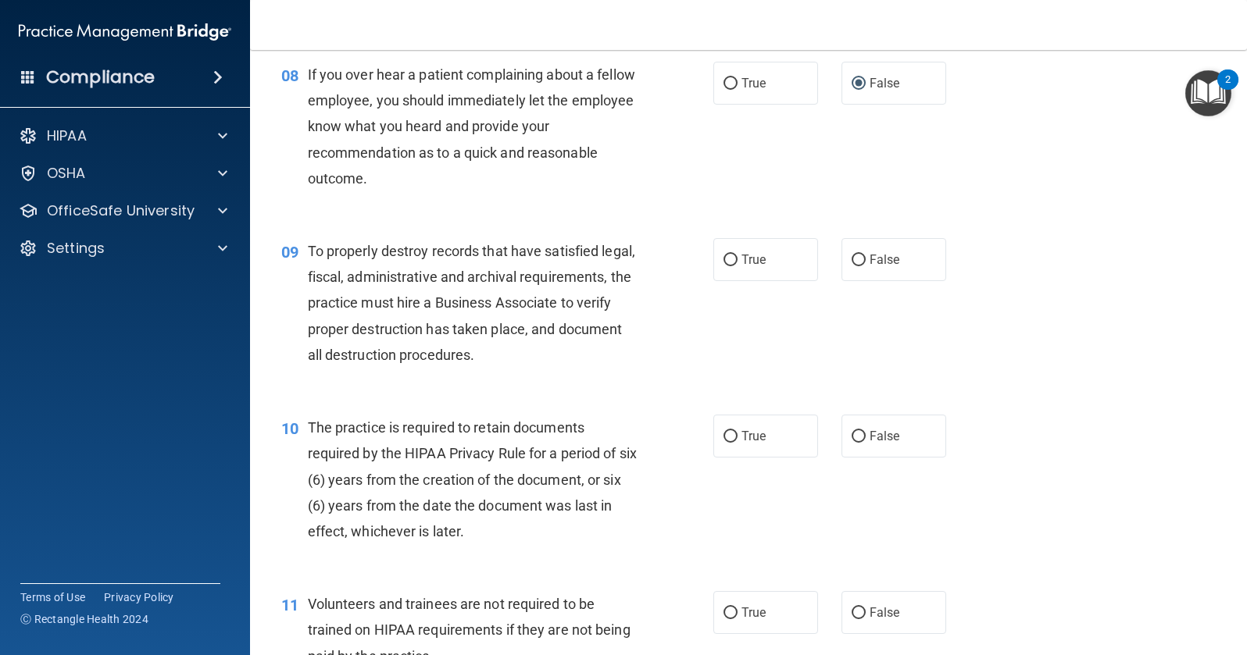
scroll to position [1172, 0]
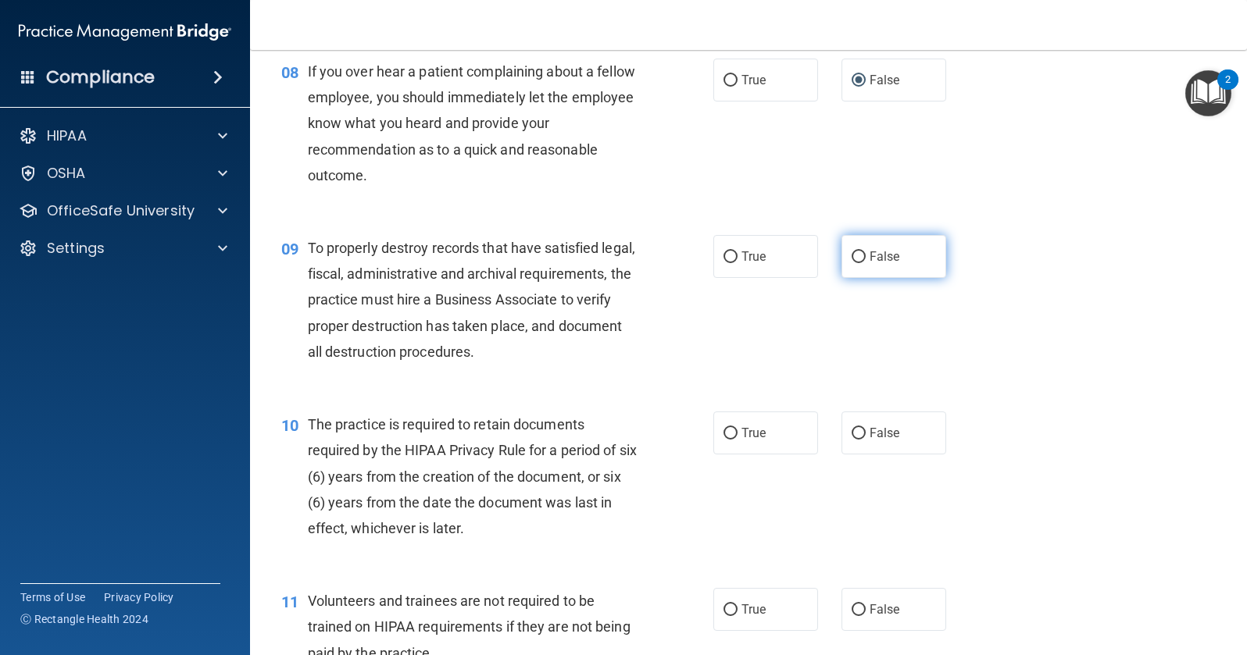
click at [855, 259] on input "False" at bounding box center [859, 258] width 14 height 12
radio input "true"
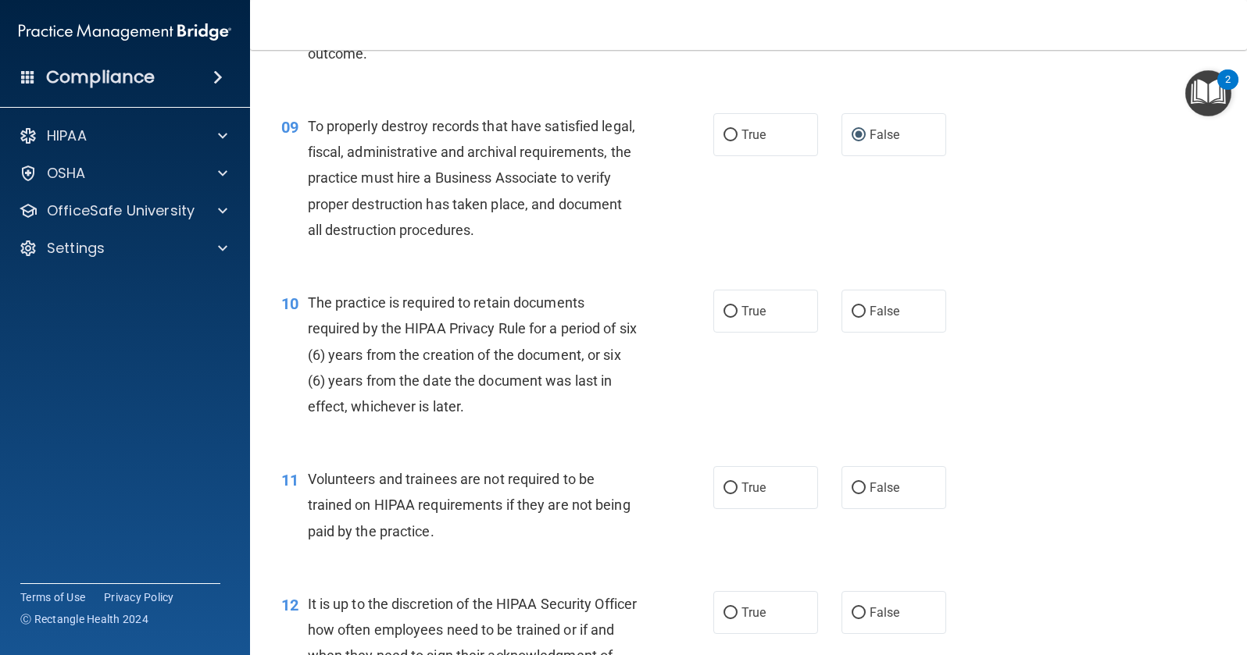
scroll to position [1328, 0]
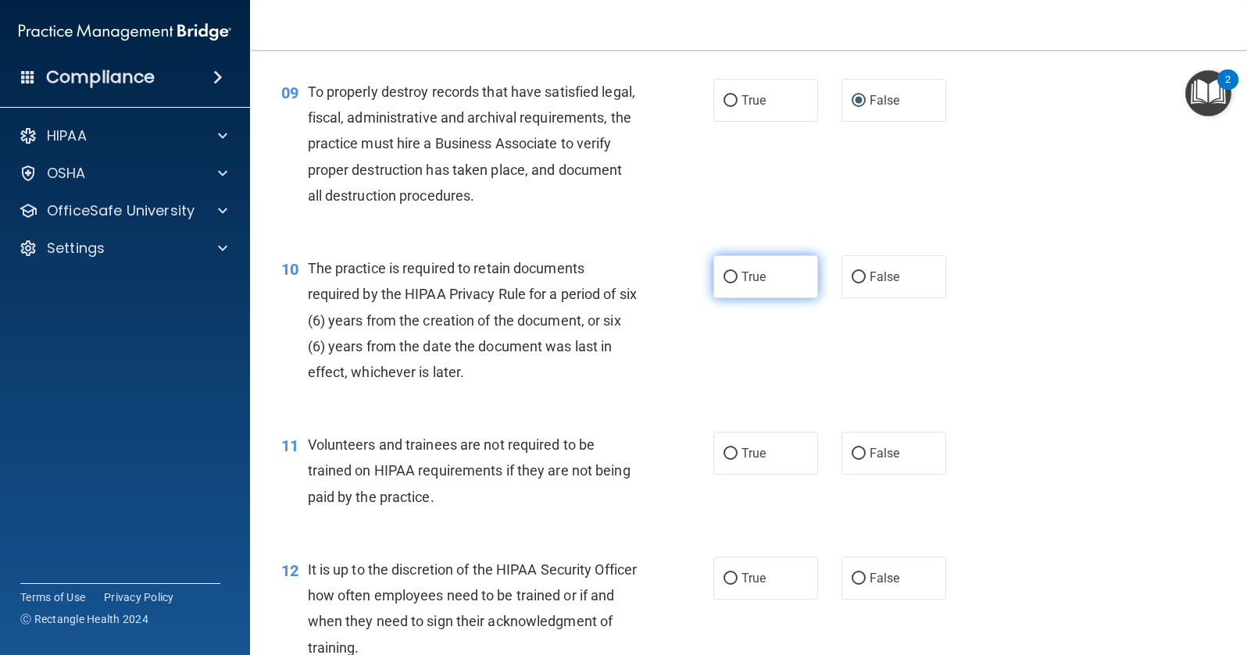
click at [724, 280] on input "True" at bounding box center [730, 278] width 14 height 12
radio input "true"
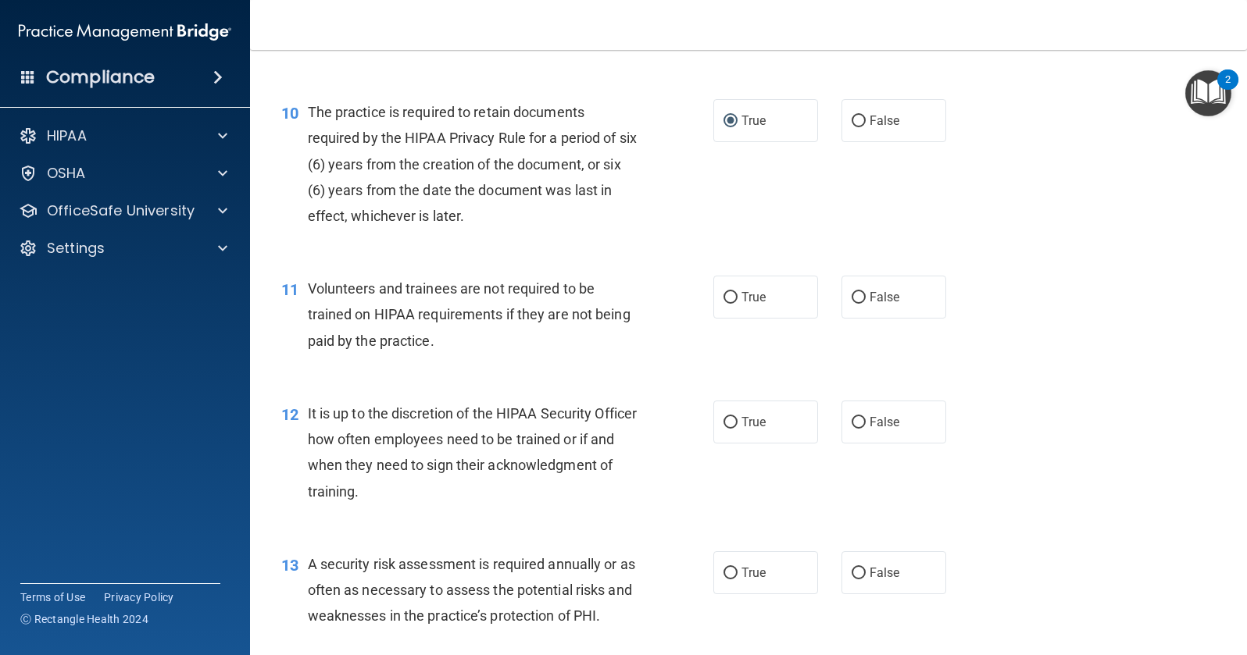
scroll to position [1562, 0]
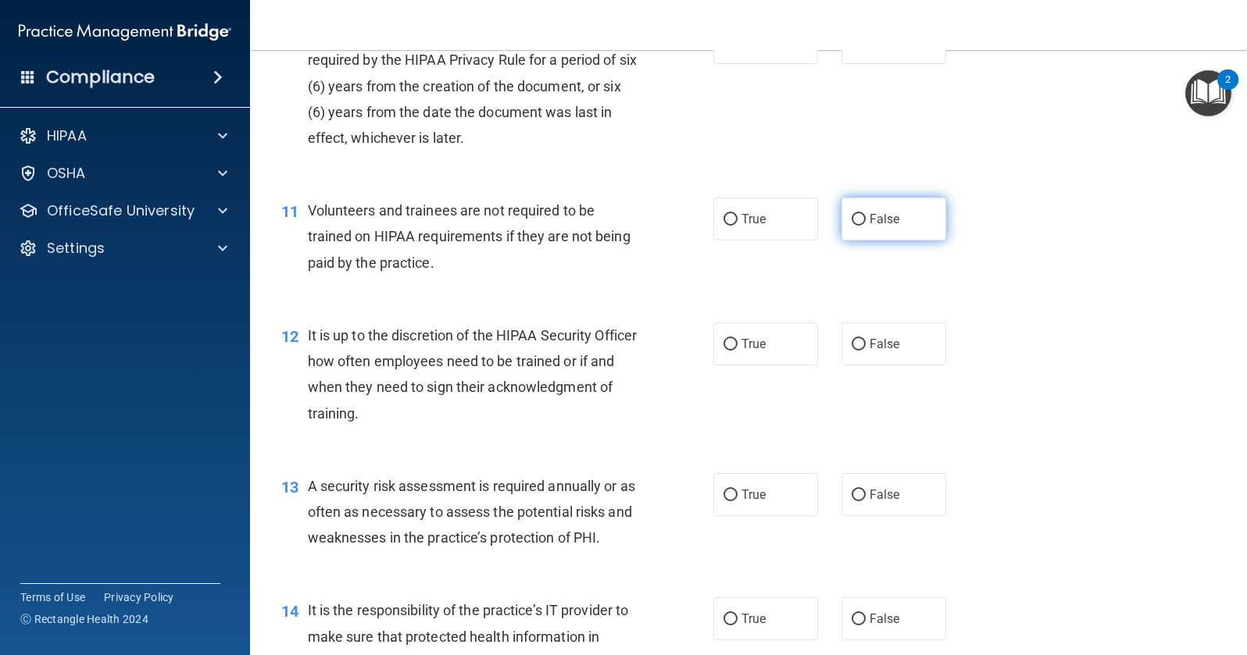
click at [852, 223] on input "False" at bounding box center [859, 220] width 14 height 12
radio input "true"
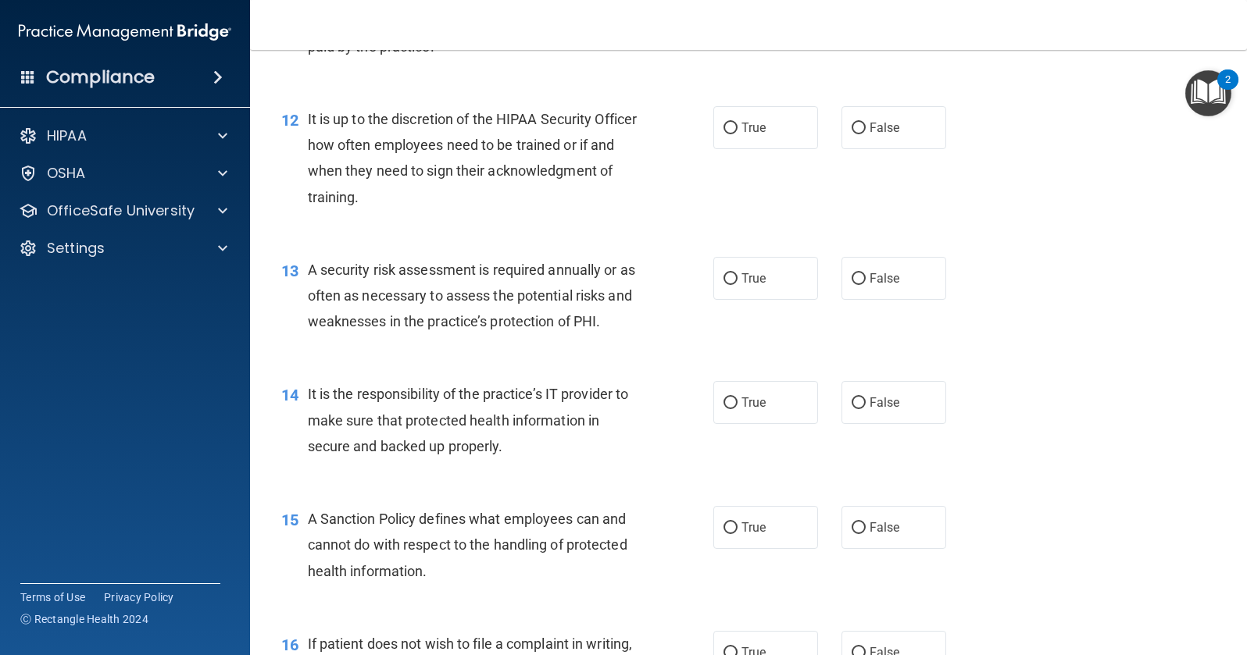
scroll to position [1797, 0]
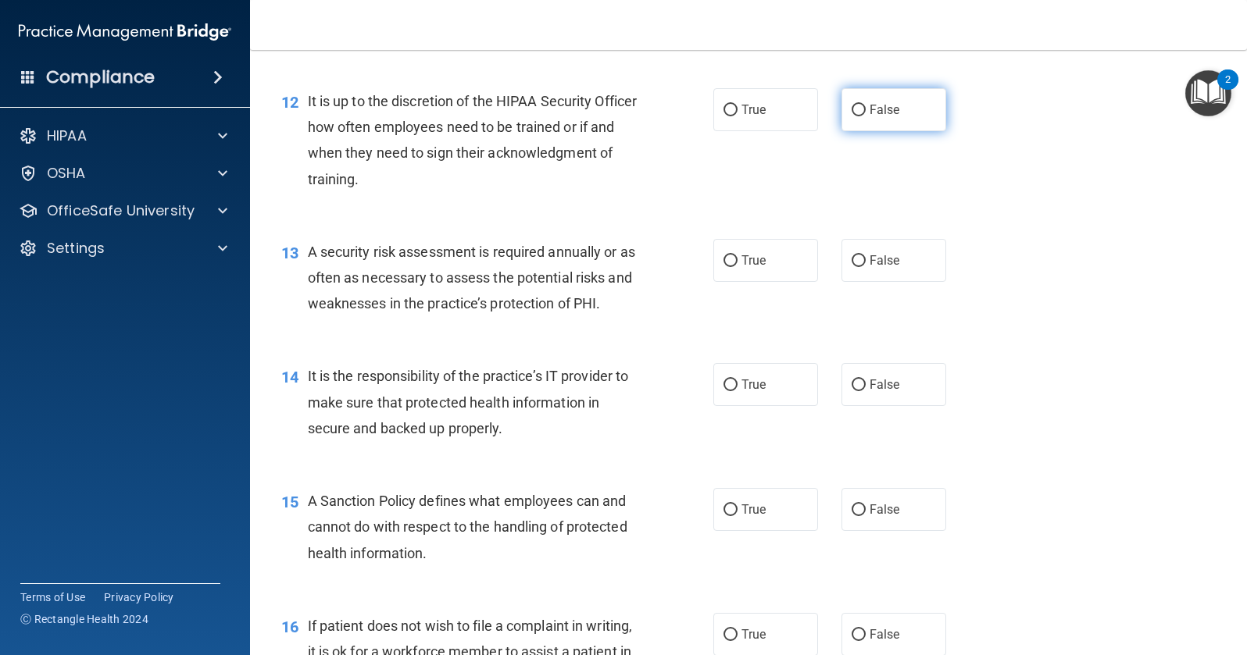
click at [856, 112] on input "False" at bounding box center [859, 111] width 14 height 12
radio input "true"
click at [723, 262] on input "True" at bounding box center [730, 261] width 14 height 12
radio input "true"
click at [852, 381] on input "False" at bounding box center [859, 386] width 14 height 12
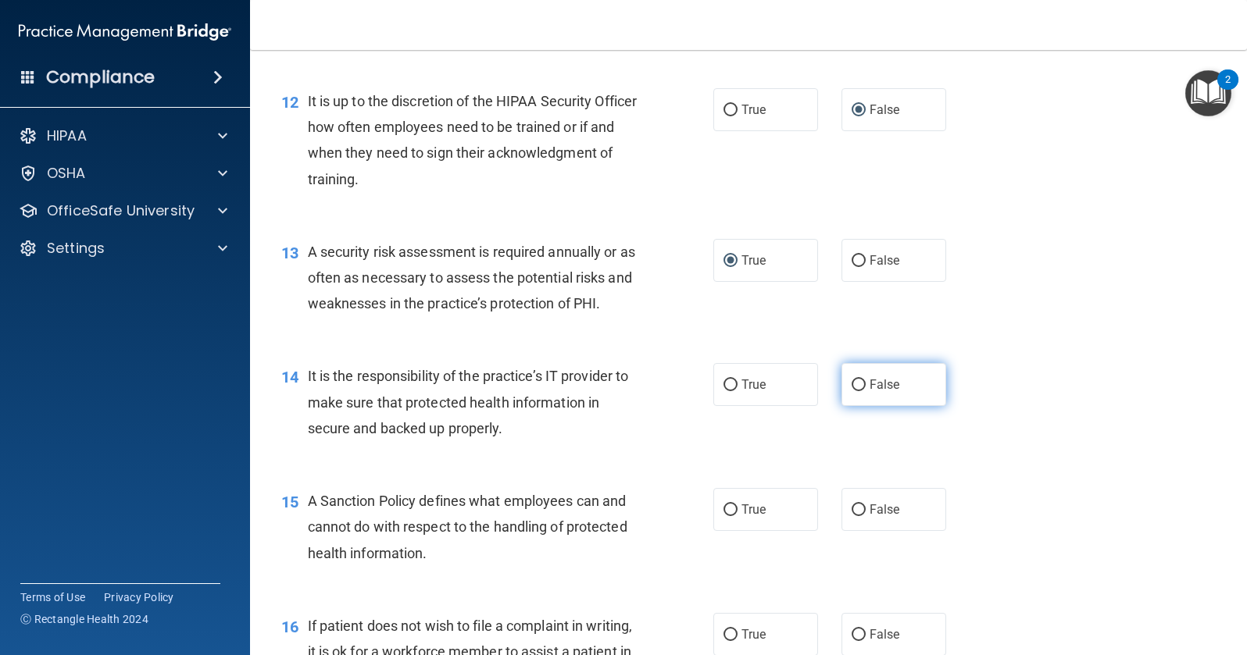
radio input "true"
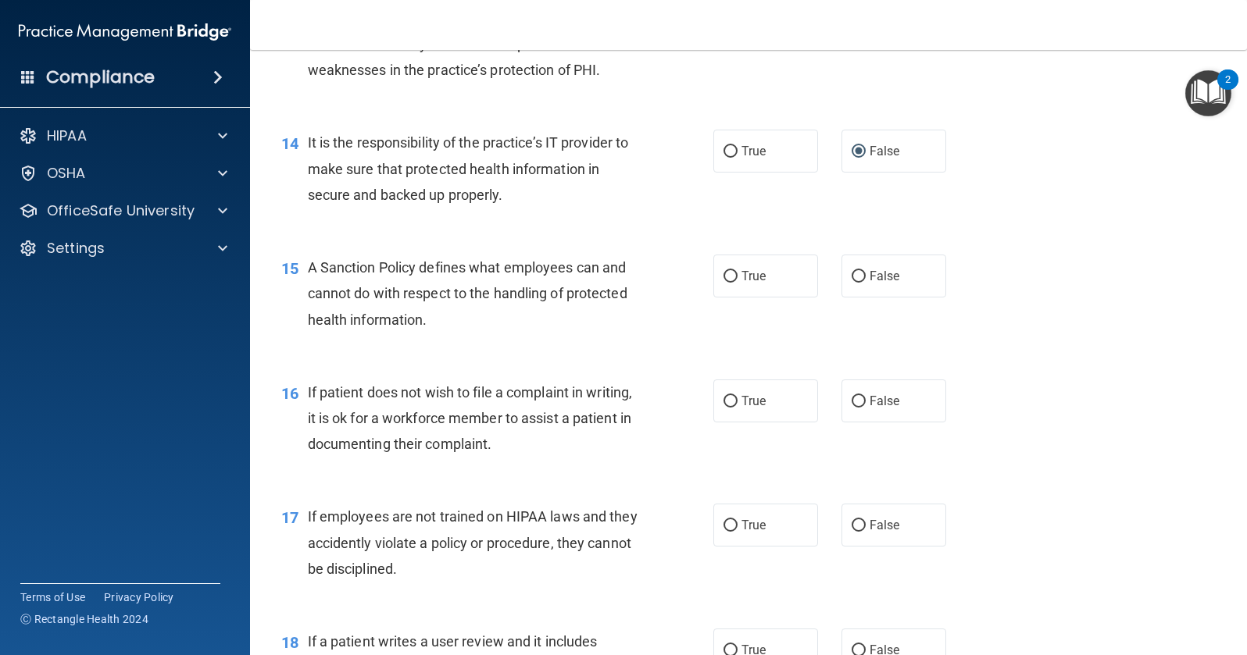
scroll to position [2031, 0]
click at [853, 274] on input "False" at bounding box center [859, 276] width 14 height 12
radio input "true"
click at [725, 399] on input "True" at bounding box center [730, 401] width 14 height 12
radio input "true"
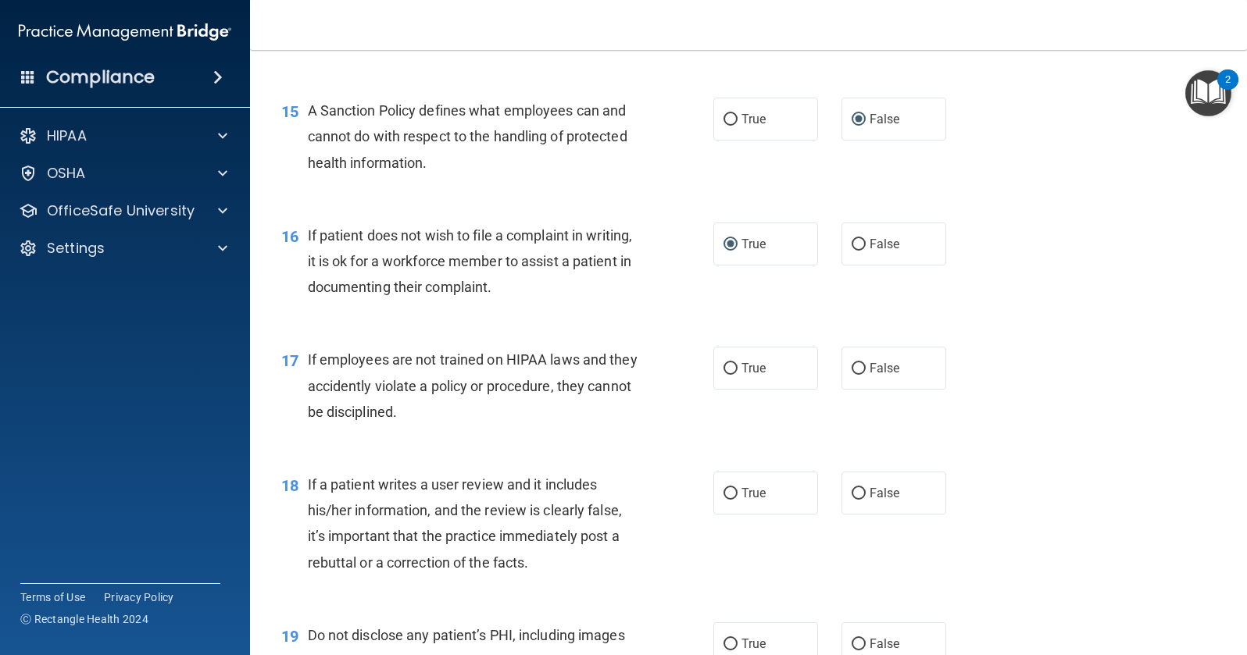
scroll to position [2266, 0]
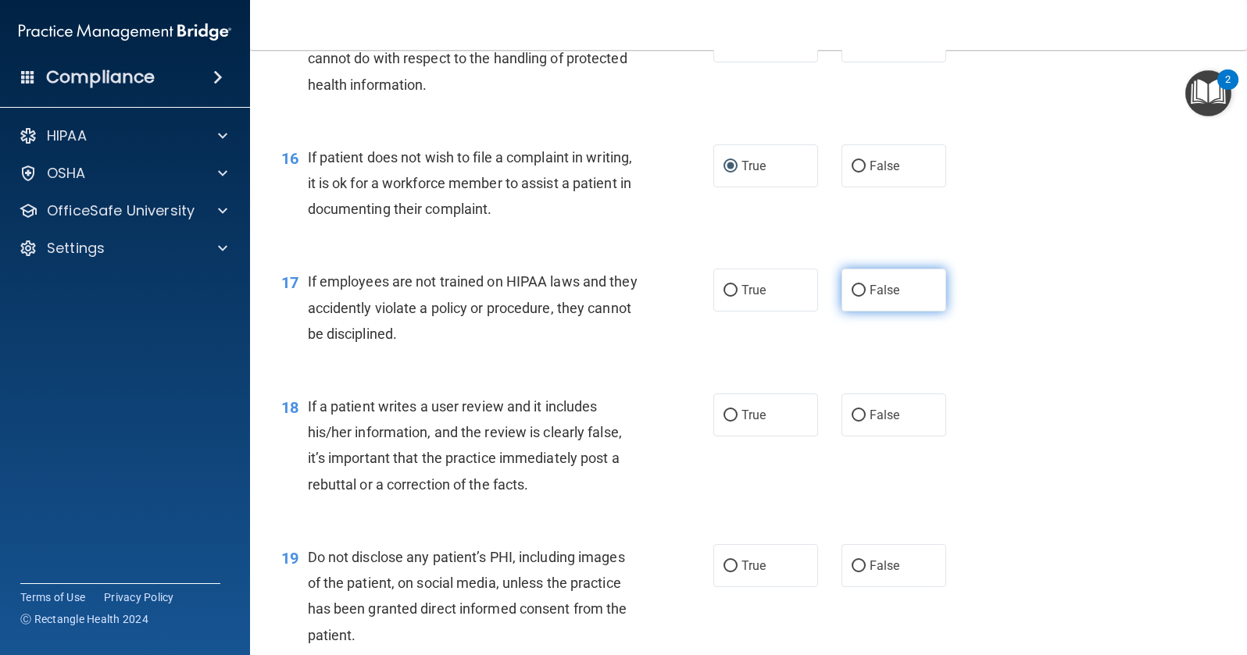
click at [853, 292] on input "False" at bounding box center [859, 291] width 14 height 12
radio input "true"
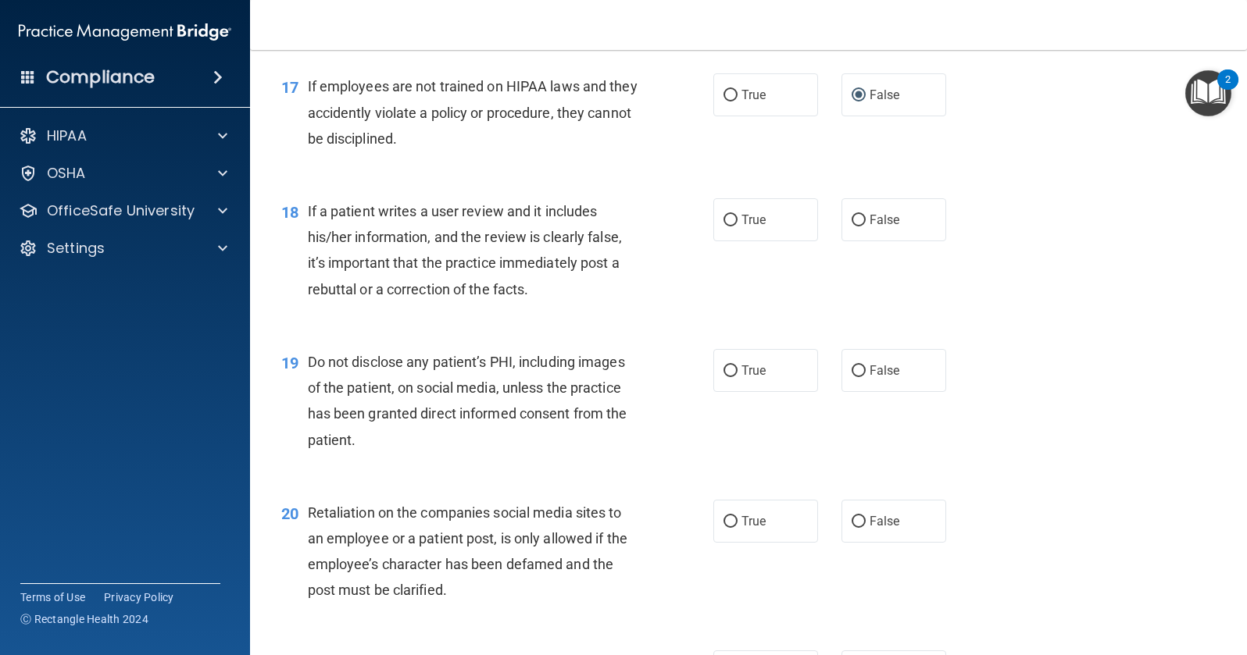
scroll to position [2500, 0]
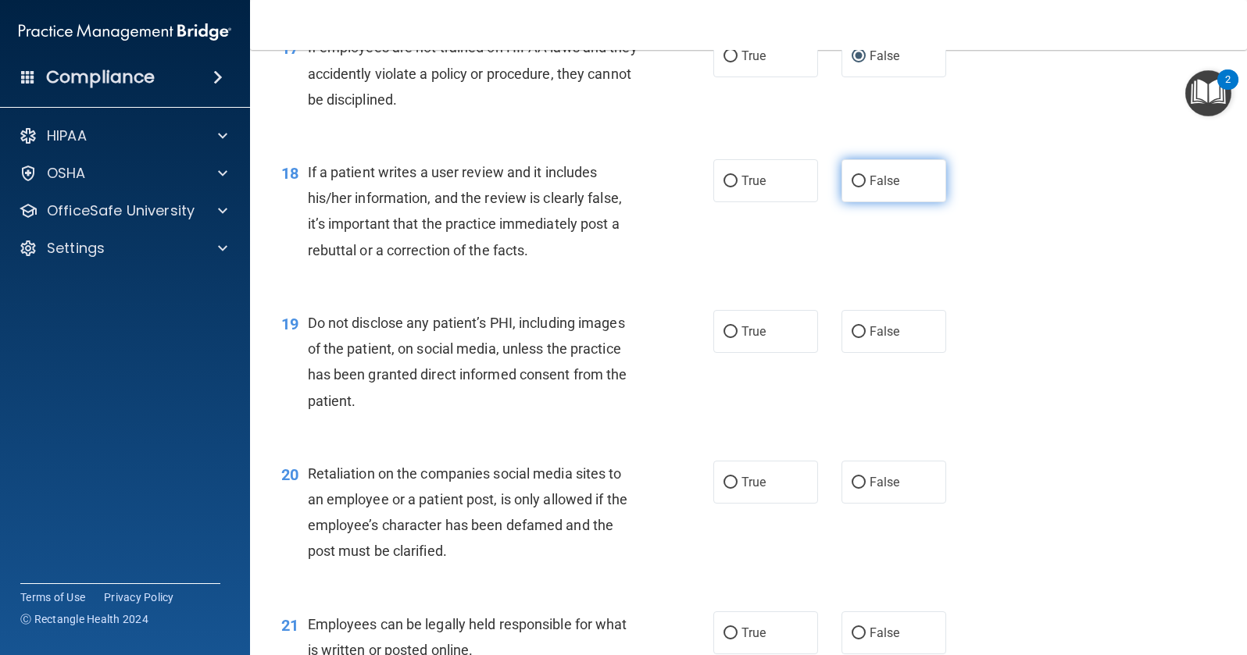
click at [856, 180] on input "False" at bounding box center [859, 182] width 14 height 12
radio input "true"
click at [723, 336] on input "True" at bounding box center [730, 333] width 14 height 12
radio input "true"
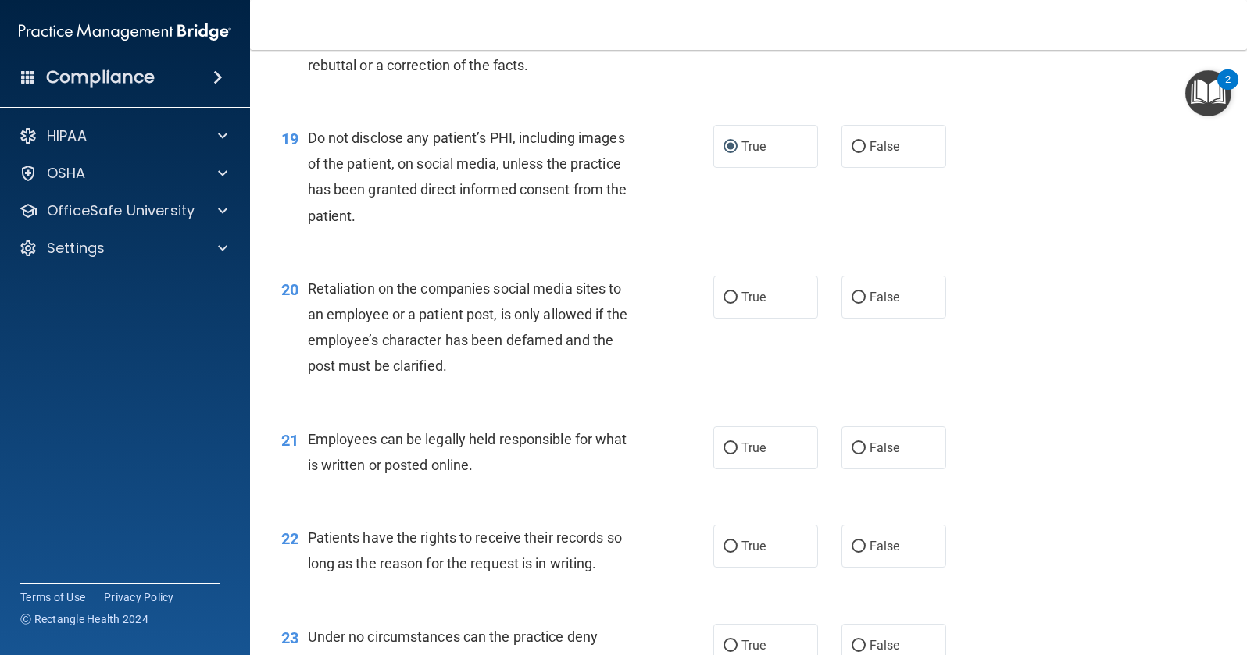
scroll to position [2734, 0]
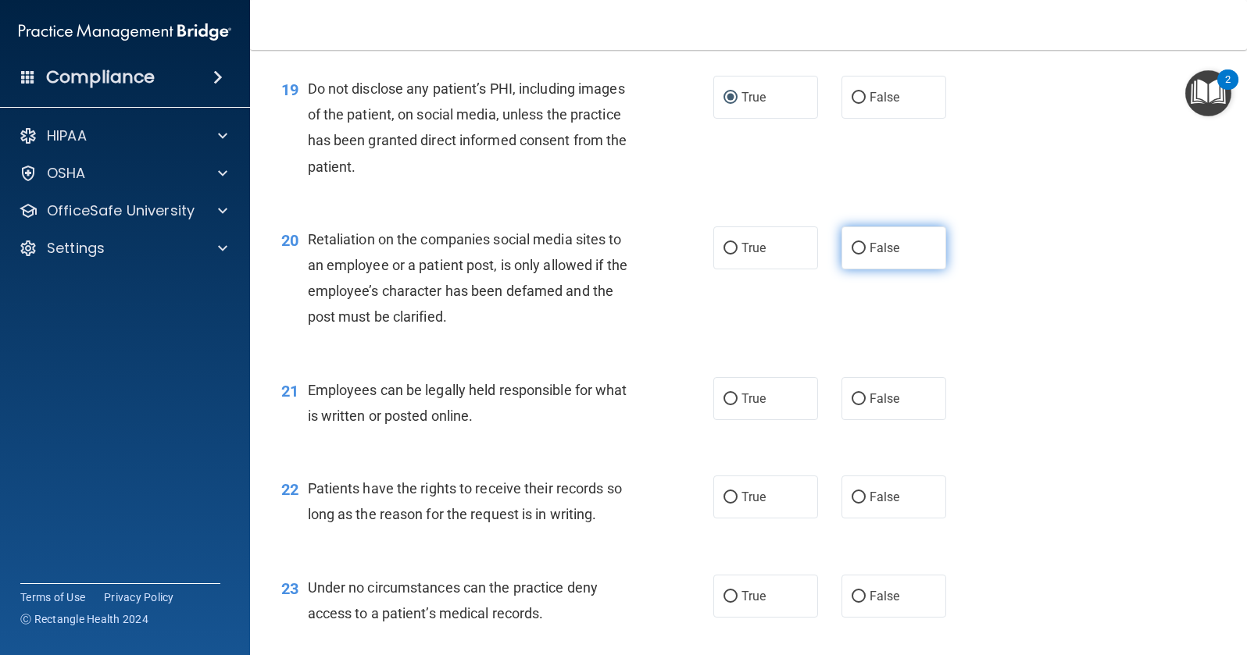
click at [852, 251] on input "False" at bounding box center [859, 249] width 14 height 12
radio input "true"
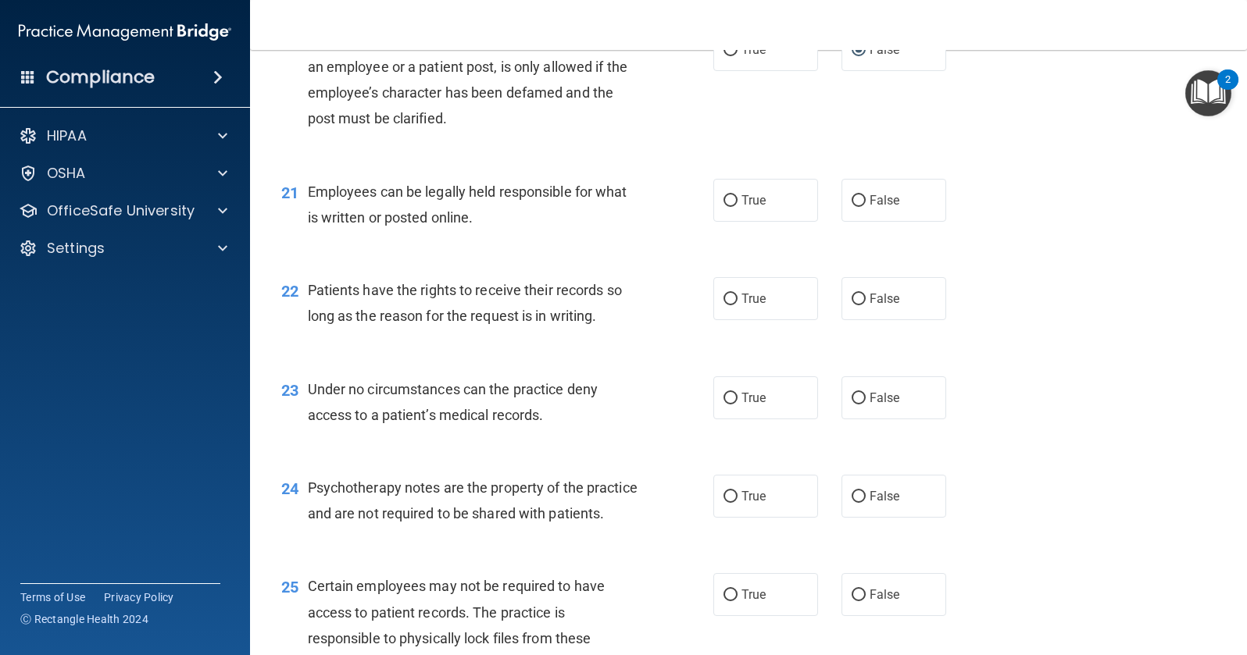
scroll to position [2969, 0]
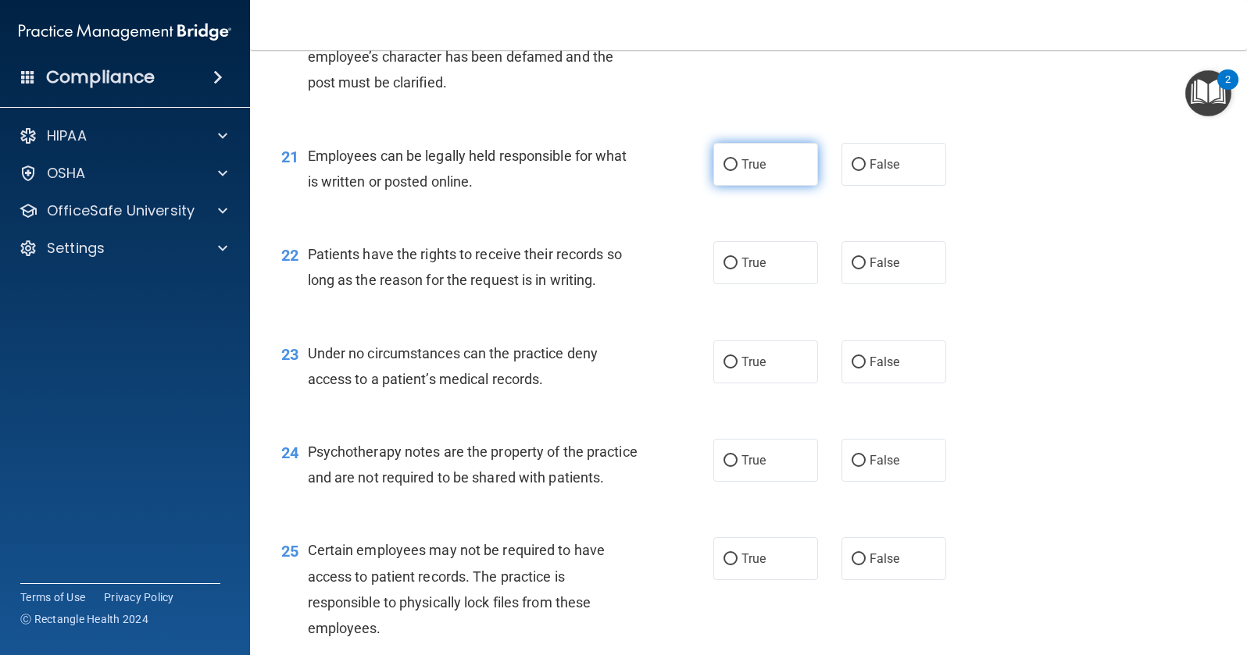
click at [726, 166] on input "True" at bounding box center [730, 165] width 14 height 12
radio input "true"
click at [855, 262] on input "False" at bounding box center [859, 264] width 14 height 12
radio input "true"
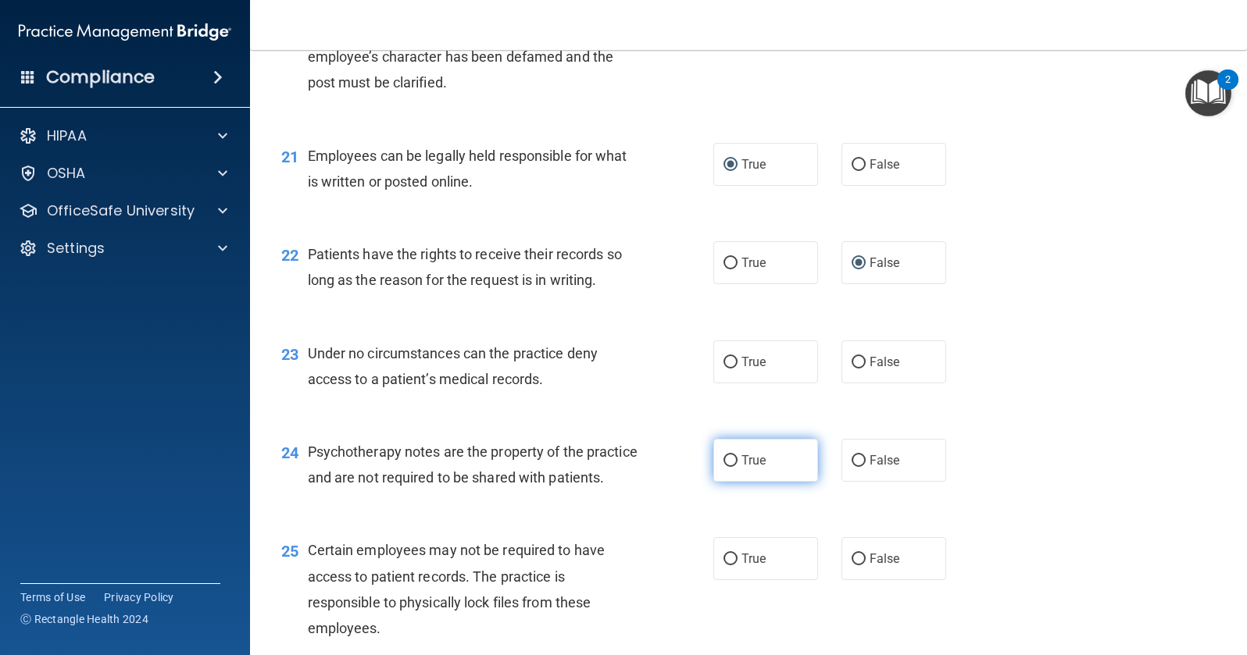
click at [723, 460] on input "True" at bounding box center [730, 461] width 14 height 12
radio input "true"
click at [726, 362] on input "True" at bounding box center [730, 363] width 14 height 12
radio input "true"
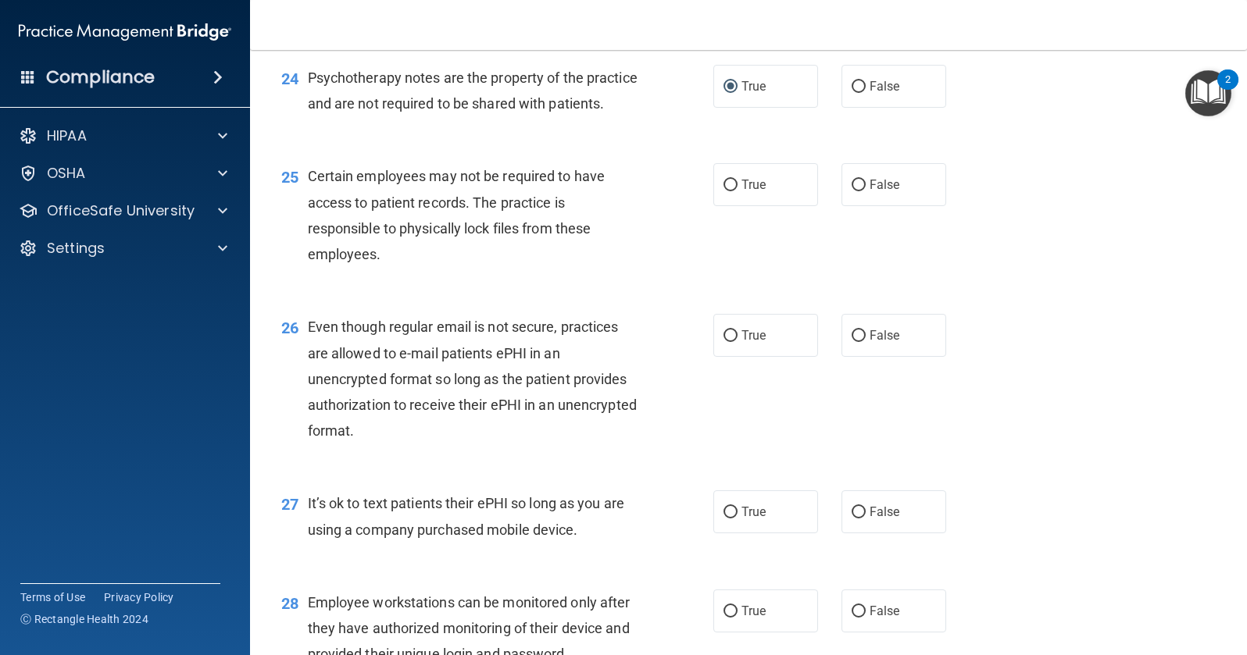
scroll to position [3359, 0]
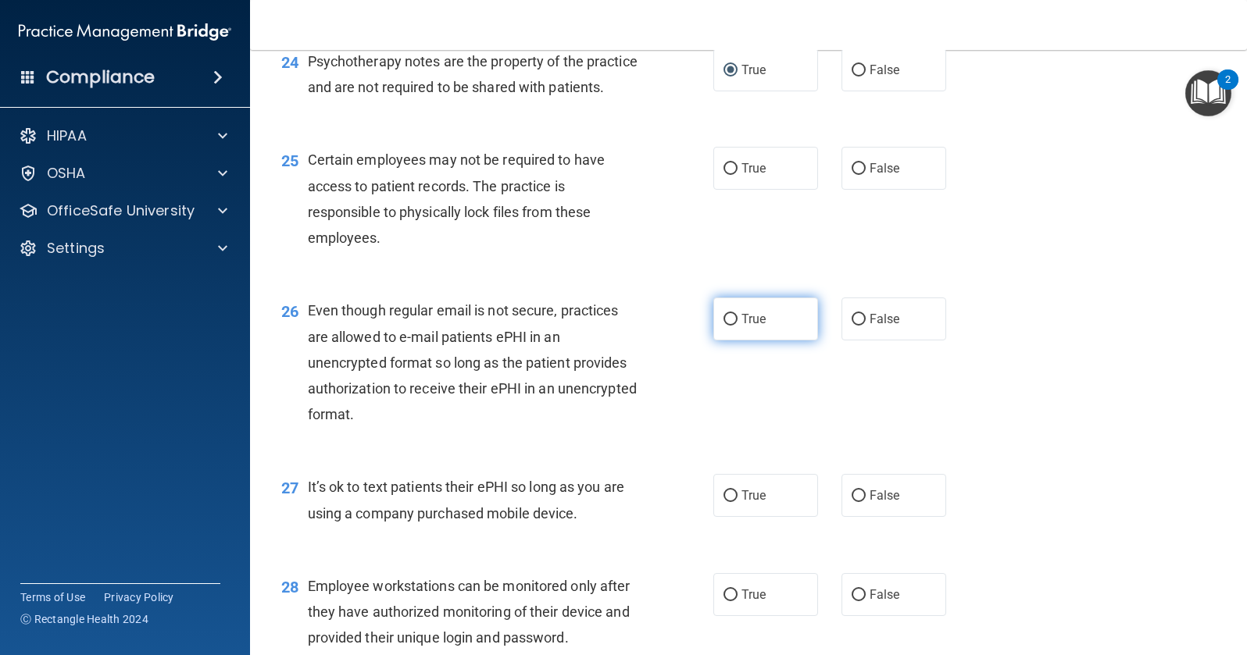
click at [728, 326] on input "True" at bounding box center [730, 320] width 14 height 12
radio input "true"
click at [723, 175] on input "True" at bounding box center [730, 169] width 14 height 12
radio input "true"
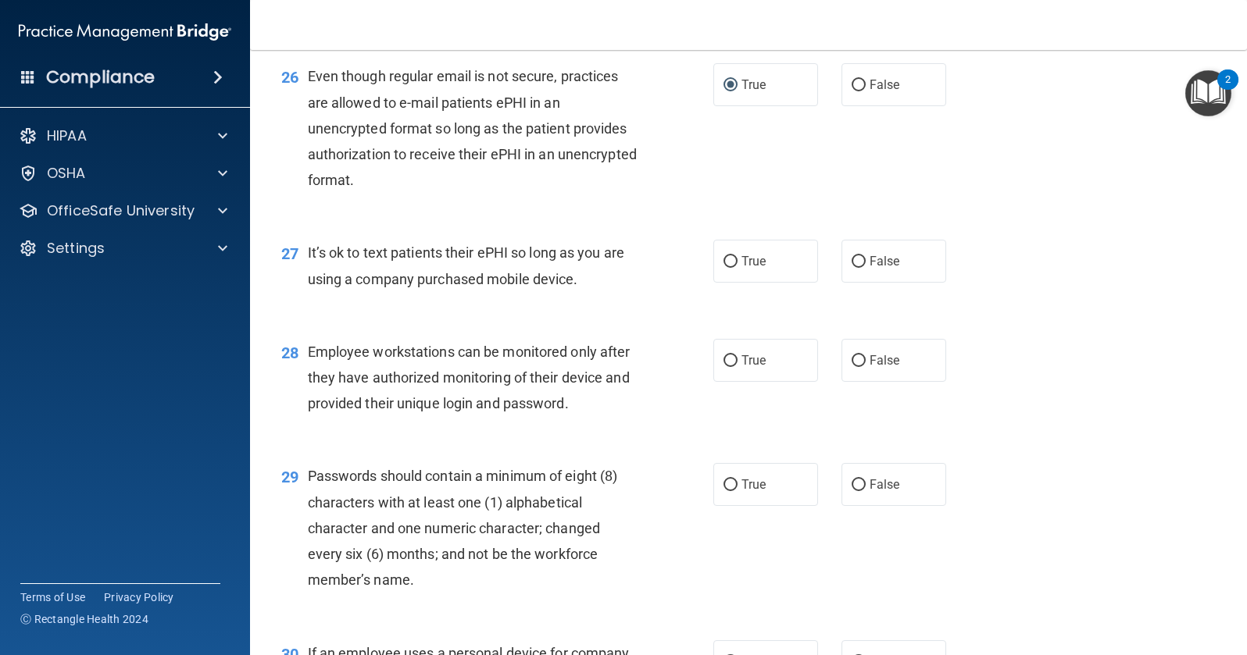
scroll to position [3672, 0]
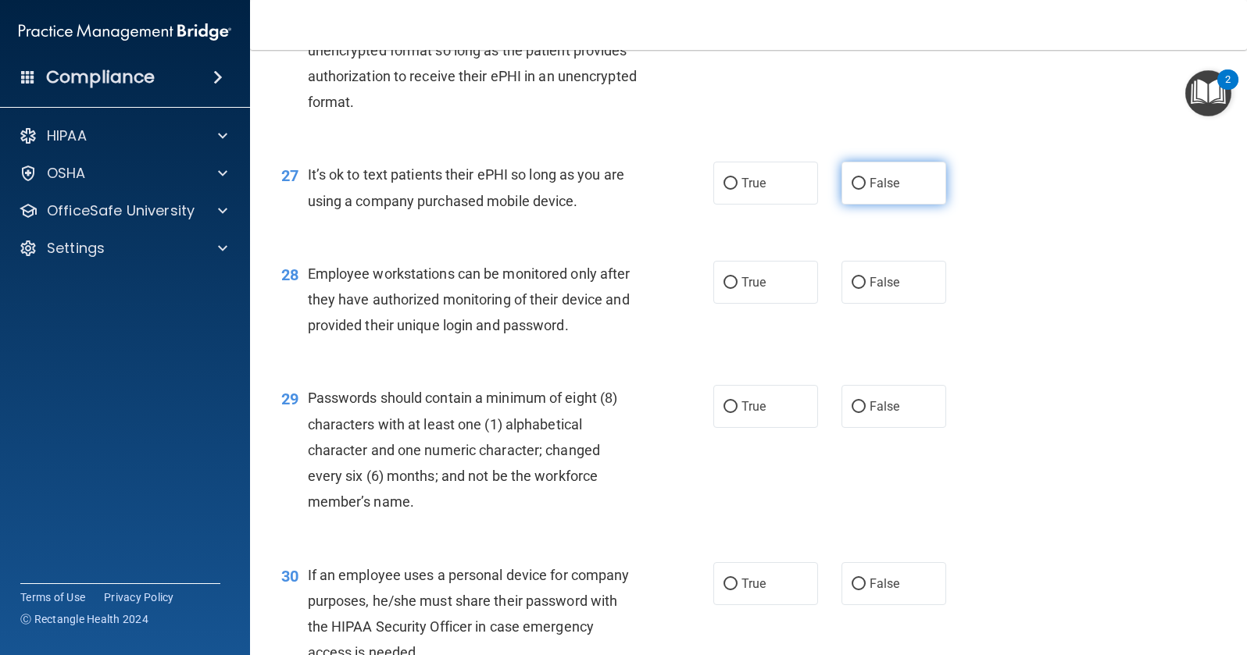
click at [855, 190] on input "False" at bounding box center [859, 184] width 14 height 12
radio input "true"
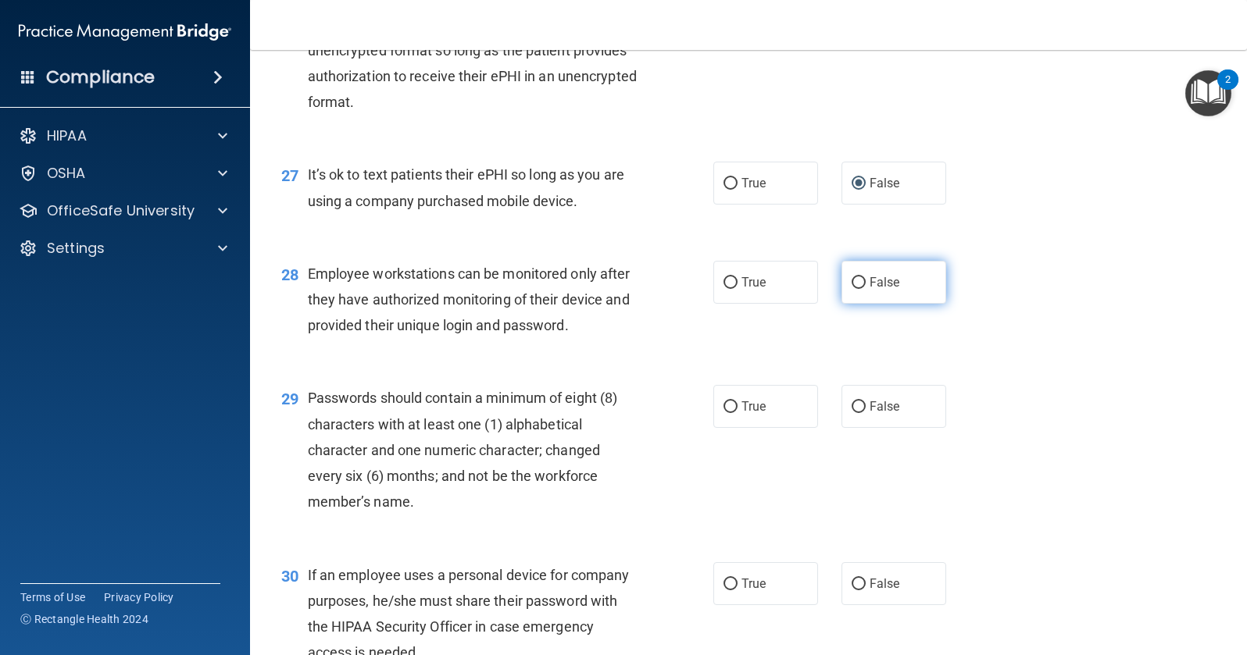
click at [852, 289] on input "False" at bounding box center [859, 283] width 14 height 12
radio input "true"
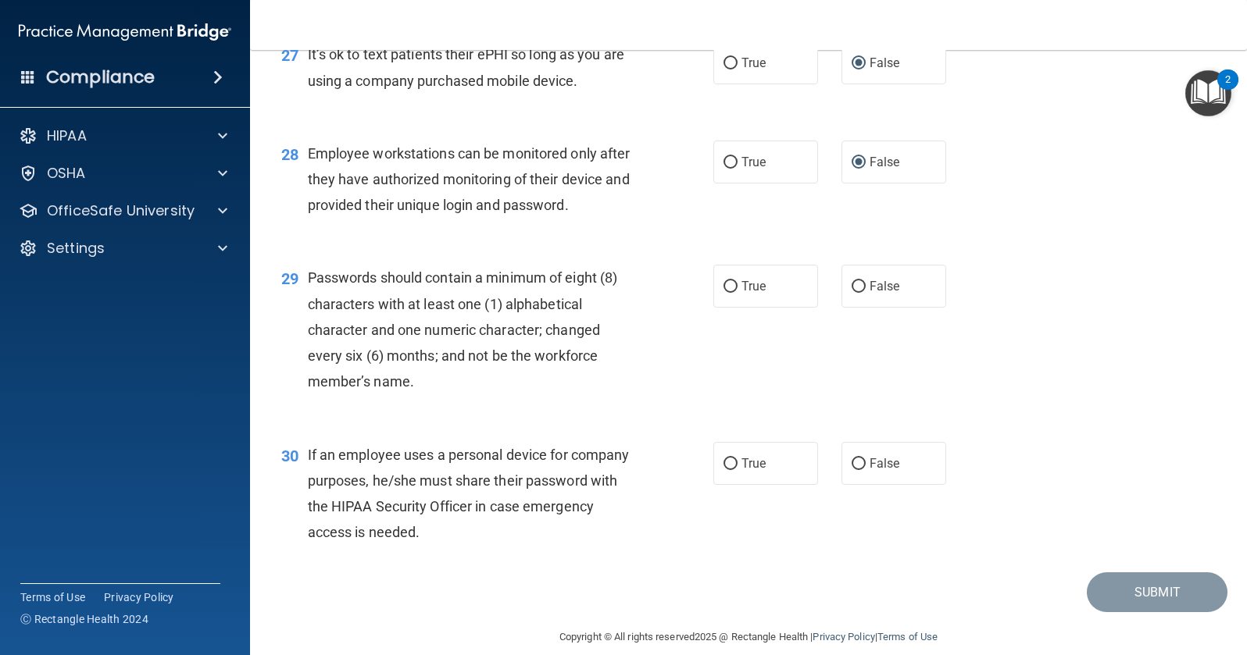
scroll to position [3828, 0]
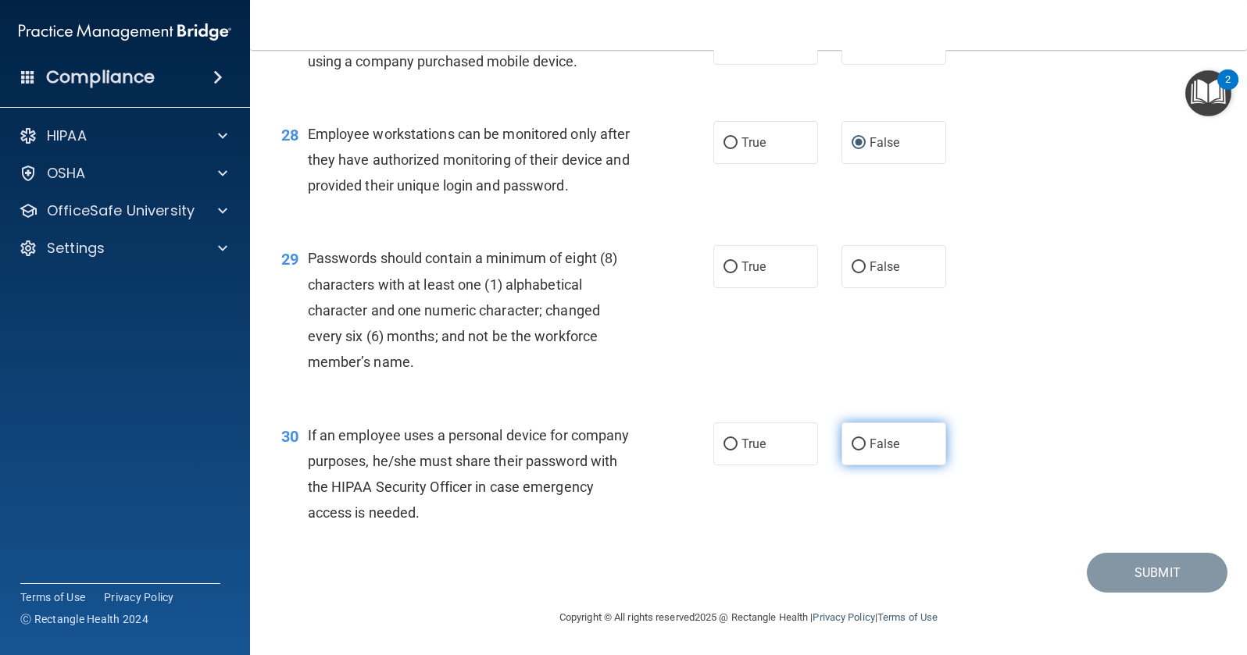
click at [853, 451] on input "False" at bounding box center [859, 445] width 14 height 12
radio input "true"
click at [727, 273] on input "True" at bounding box center [730, 268] width 14 height 12
radio input "true"
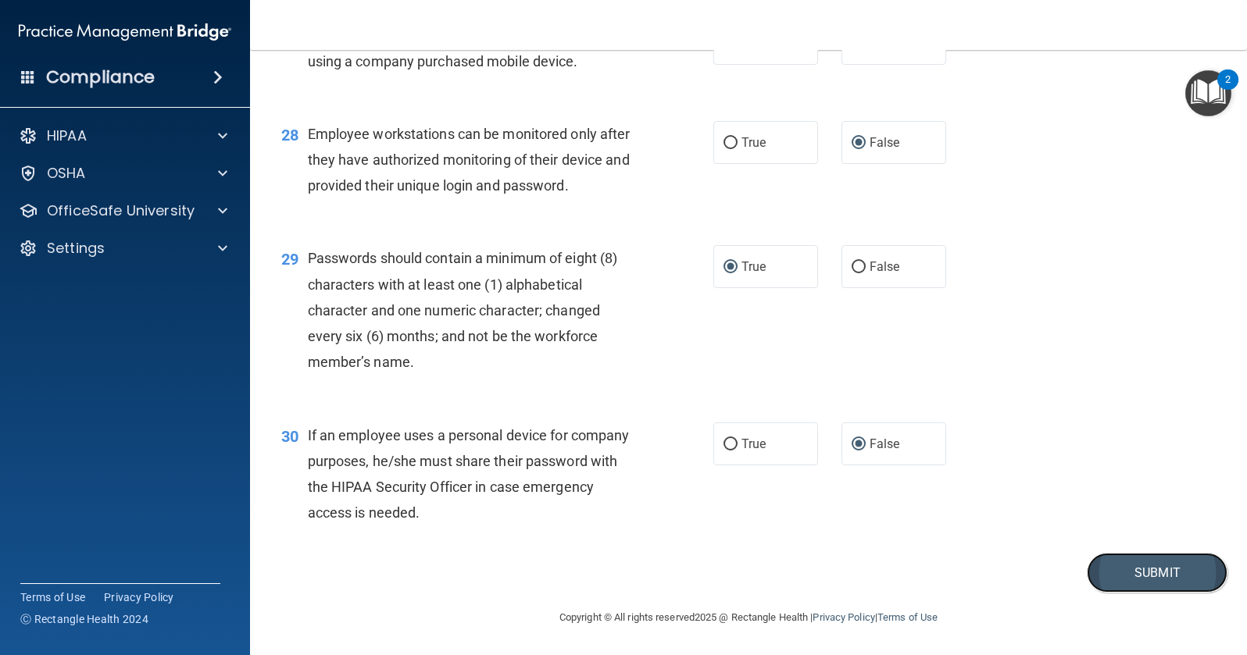
click at [1139, 576] on button "Submit" at bounding box center [1157, 573] width 141 height 40
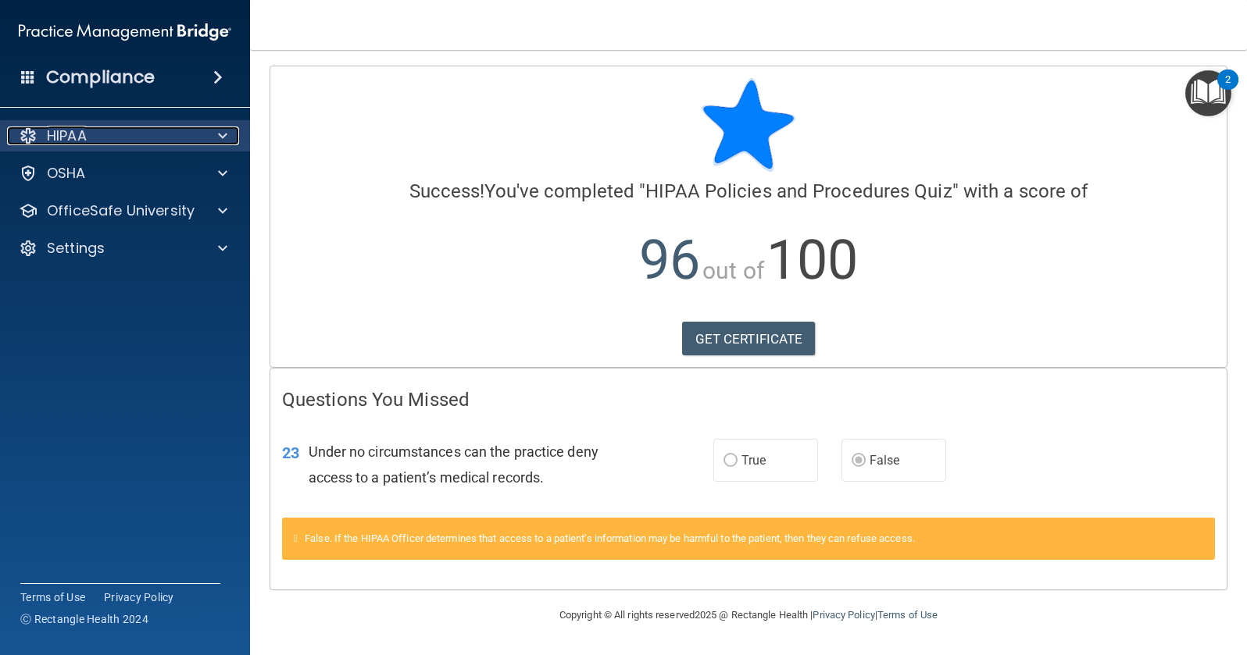
click at [220, 134] on span at bounding box center [222, 136] width 9 height 19
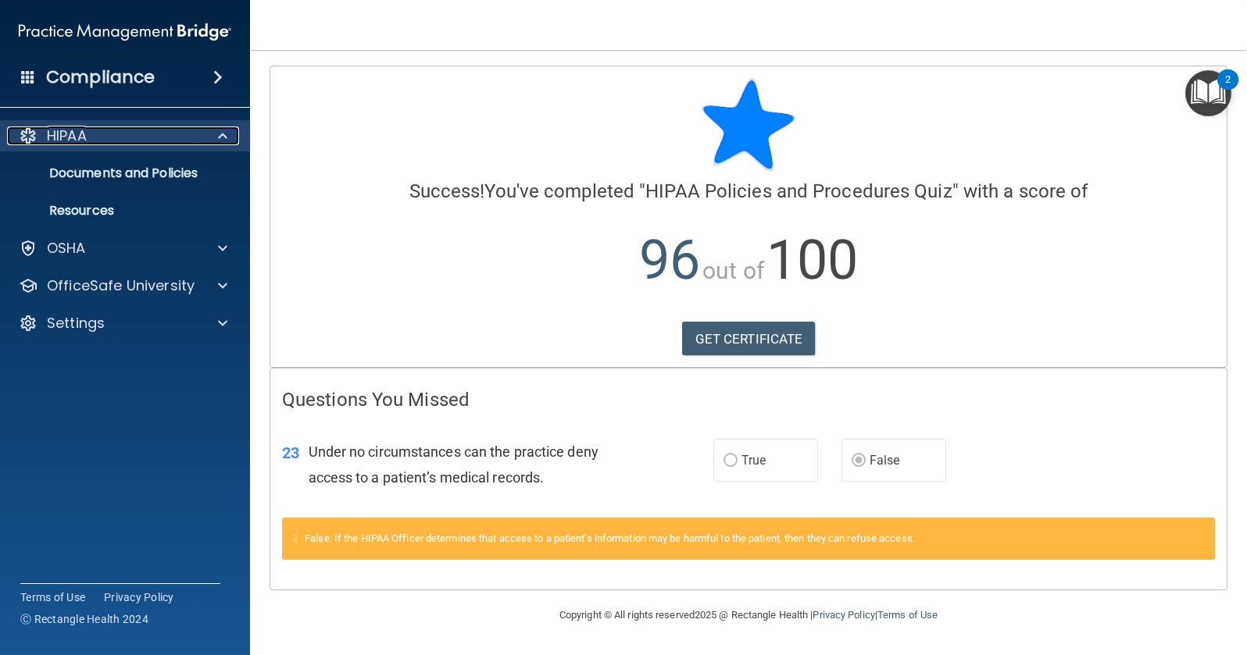
click at [191, 138] on div "HIPAA" at bounding box center [104, 136] width 194 height 19
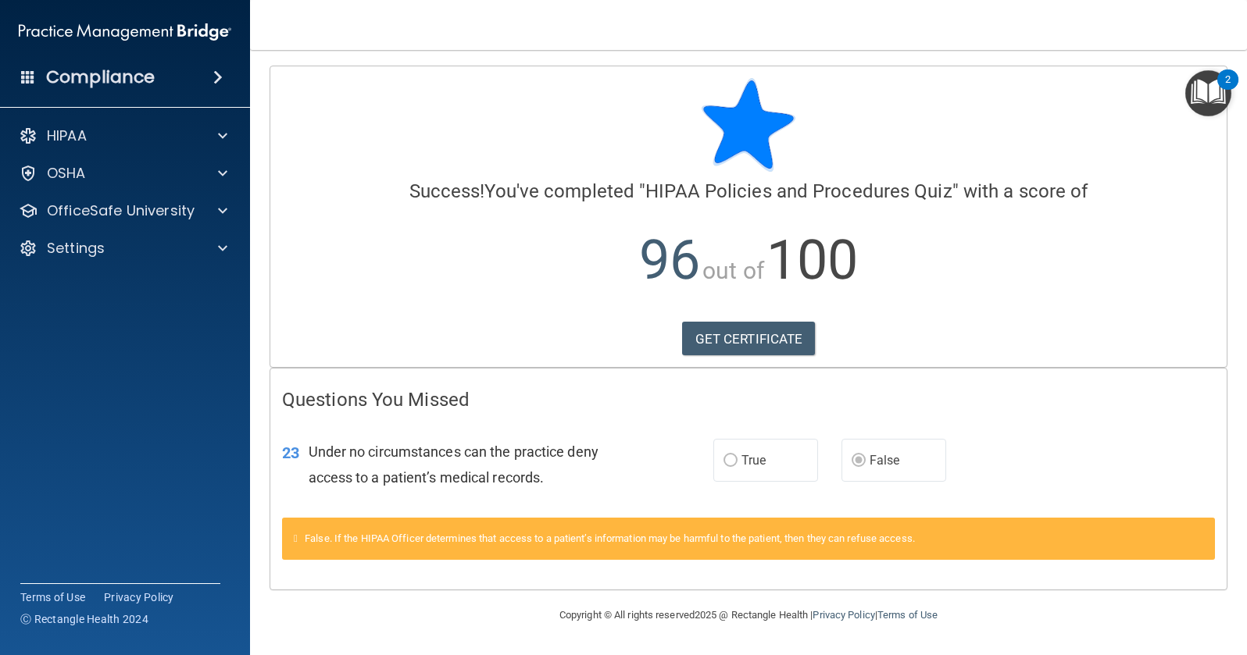
click at [689, 252] on p "96 out of 100" at bounding box center [748, 260] width 933 height 101
click at [221, 134] on span at bounding box center [222, 136] width 9 height 19
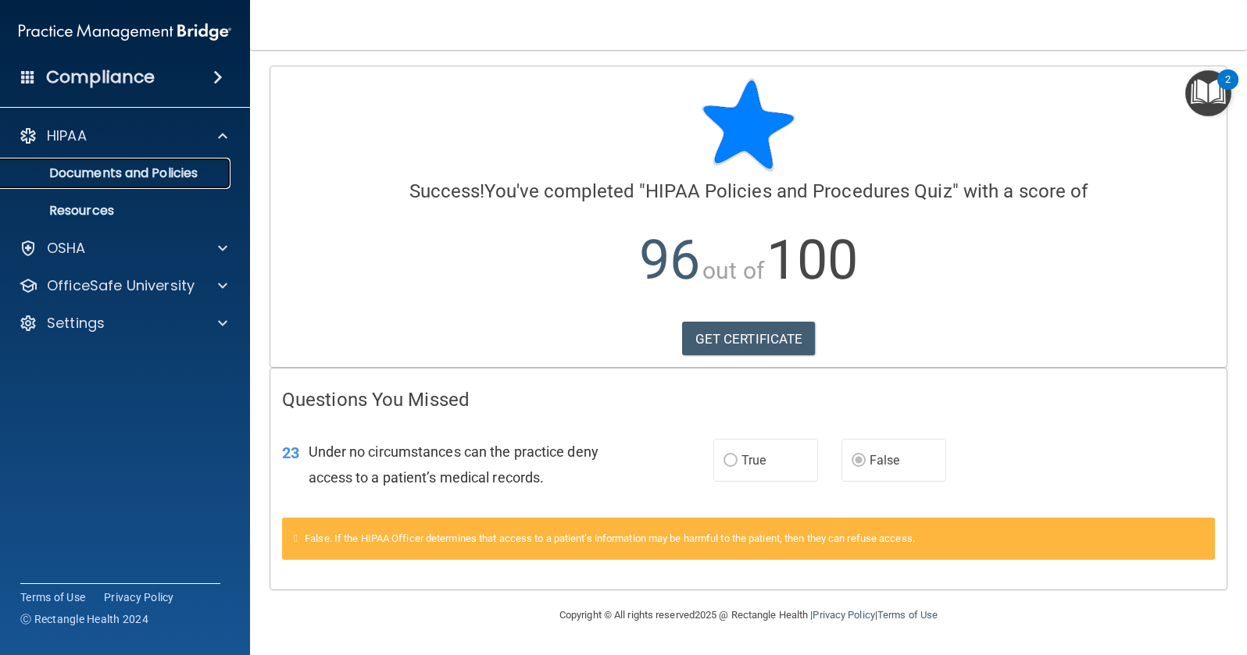
click at [168, 170] on p "Documents and Policies" at bounding box center [116, 174] width 213 height 16
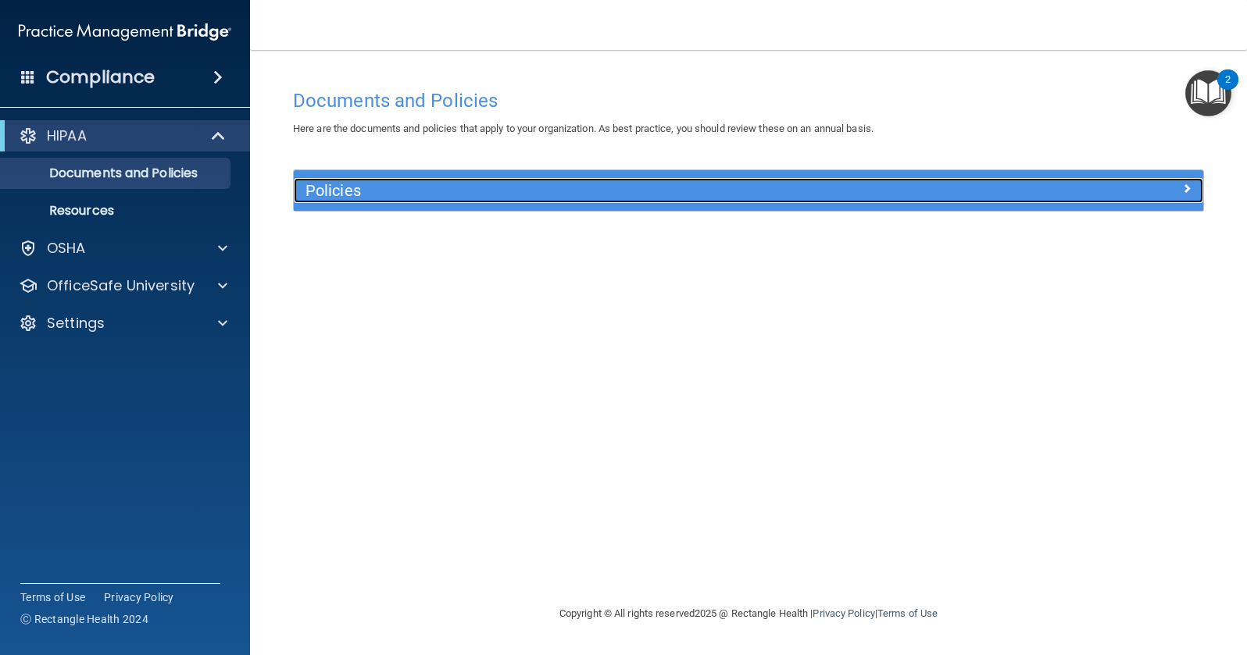
click at [414, 195] on h5 "Policies" at bounding box center [634, 190] width 659 height 17
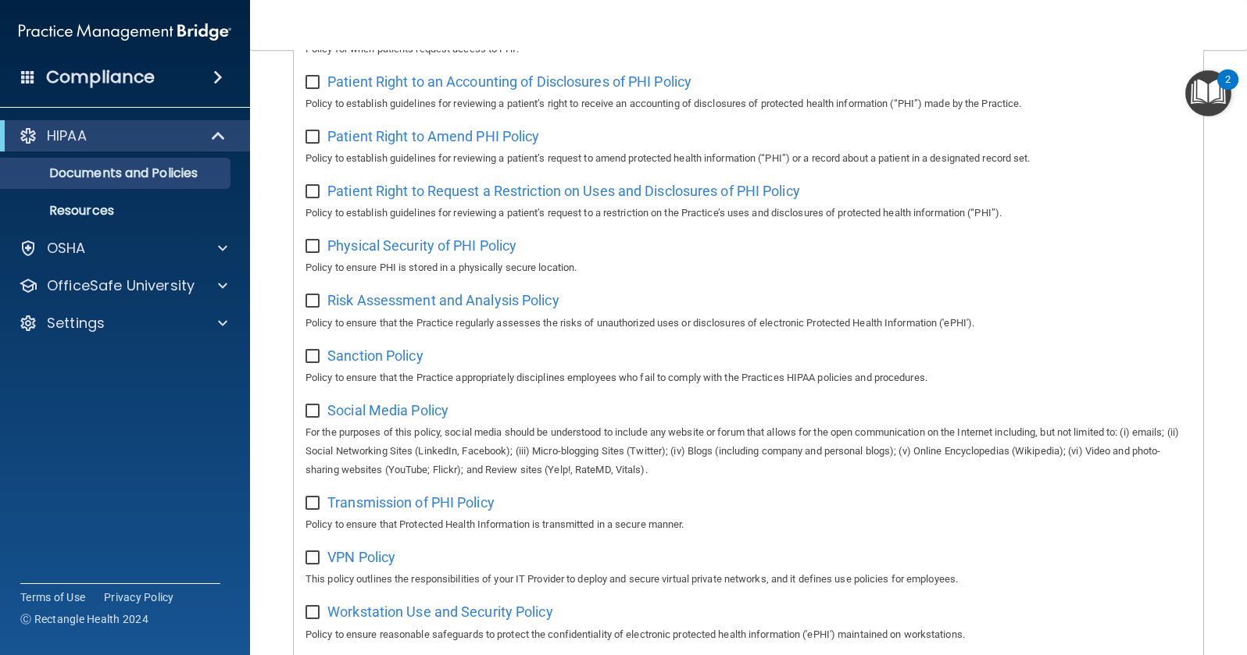
scroll to position [637, 0]
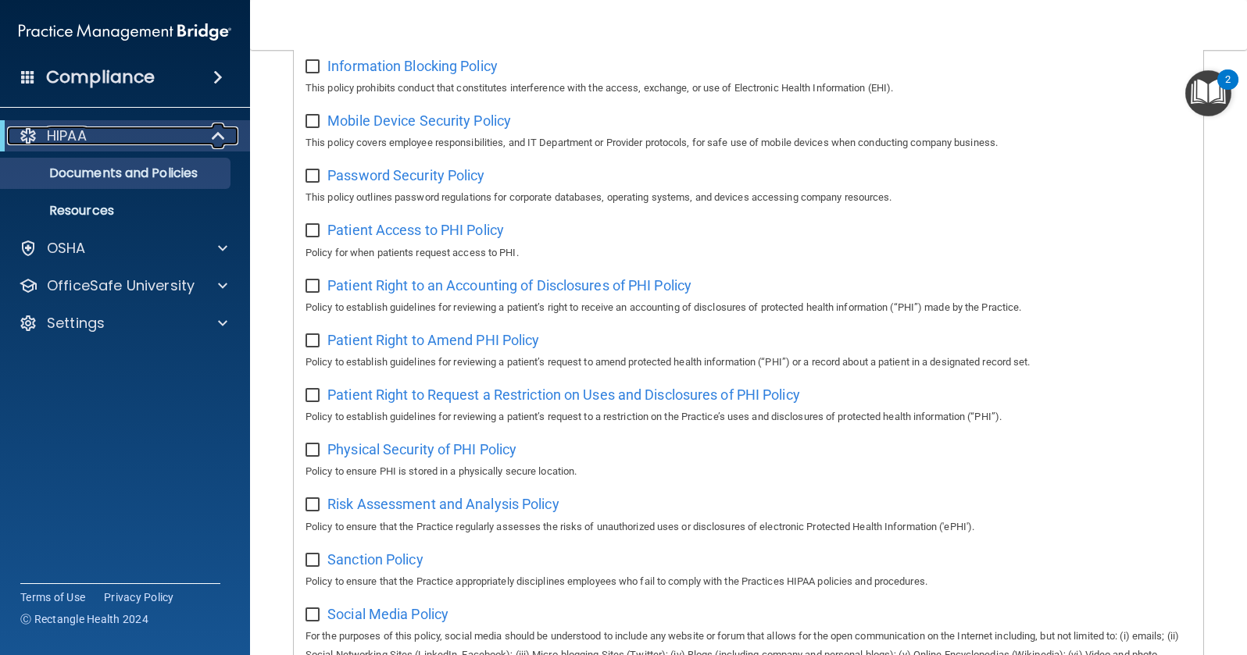
click at [155, 135] on div "HIPAA" at bounding box center [103, 136] width 193 height 19
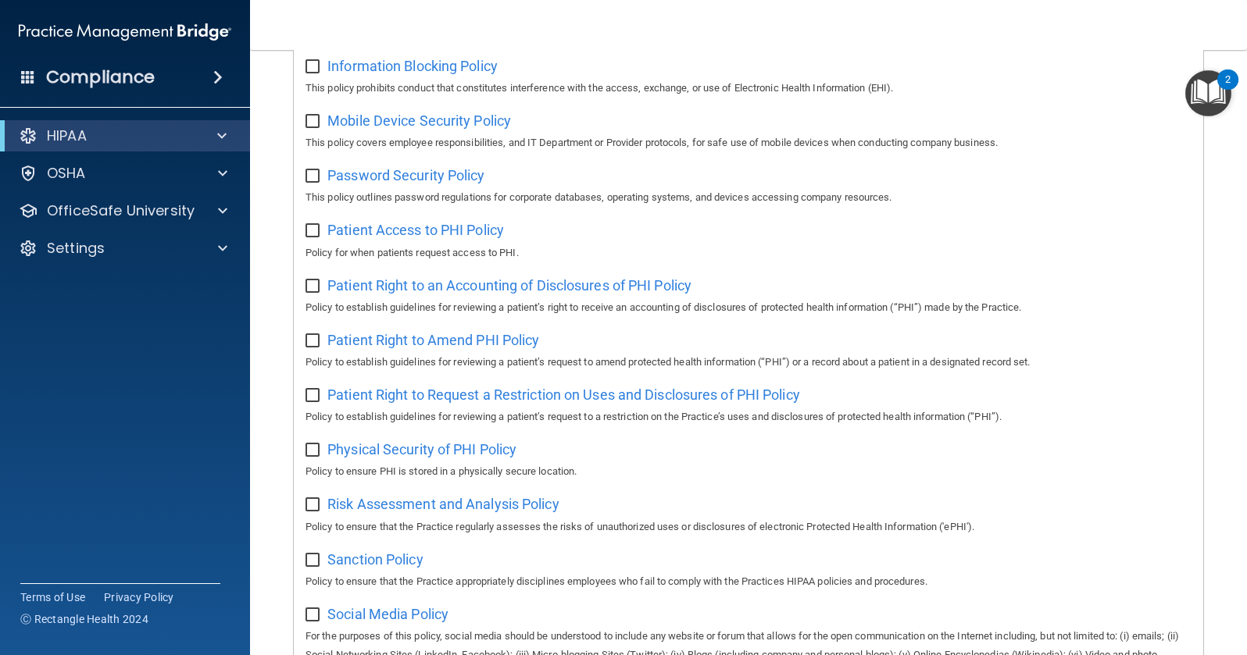
click at [196, 81] on div "Compliance" at bounding box center [125, 77] width 250 height 34
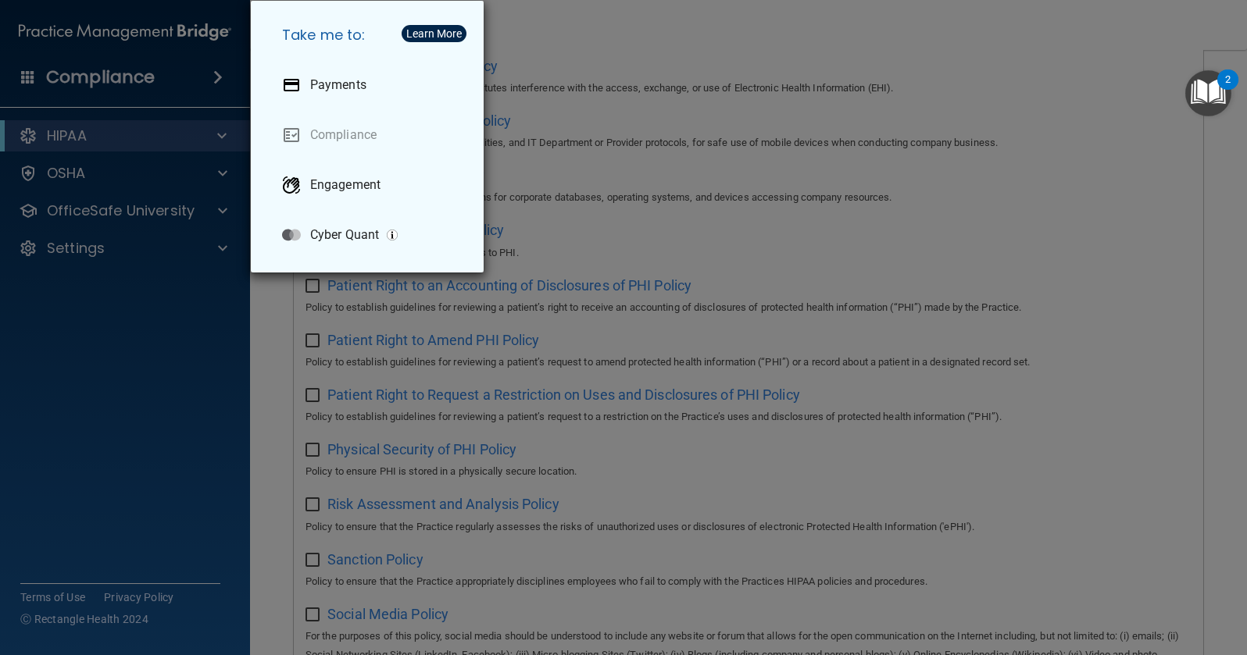
click at [184, 77] on div "Take me to: Payments Compliance Engagement Cyber Quant" at bounding box center [623, 327] width 1247 height 655
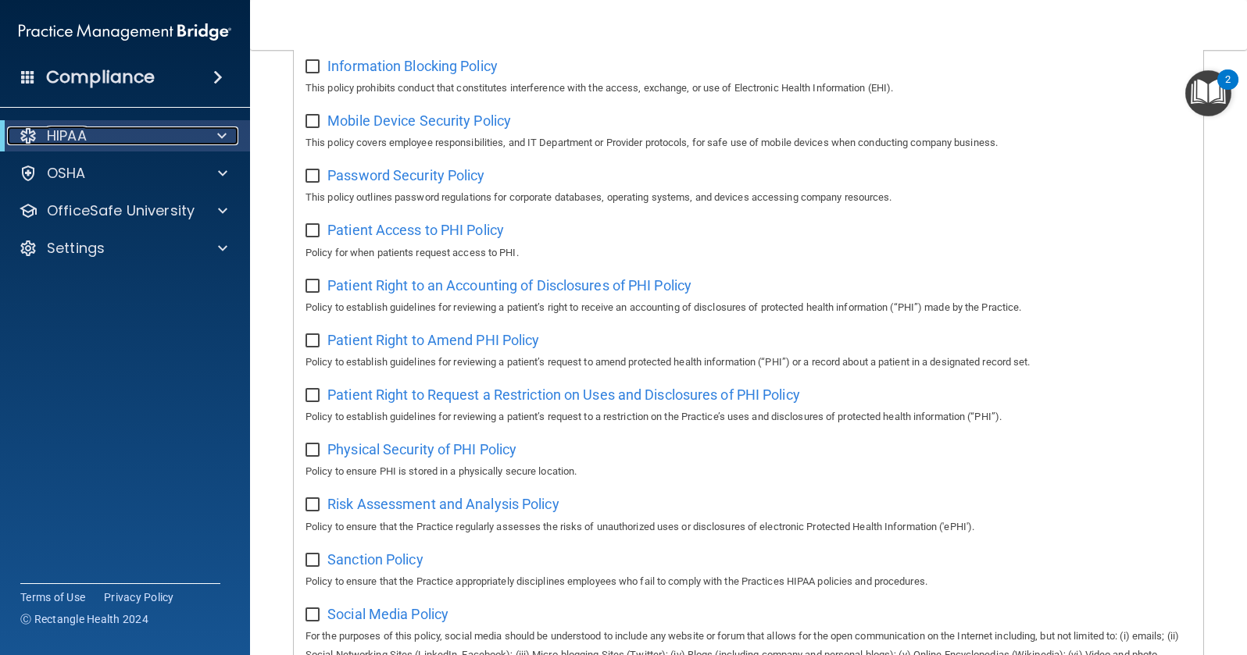
click at [68, 133] on p "HIPAA" at bounding box center [67, 136] width 40 height 19
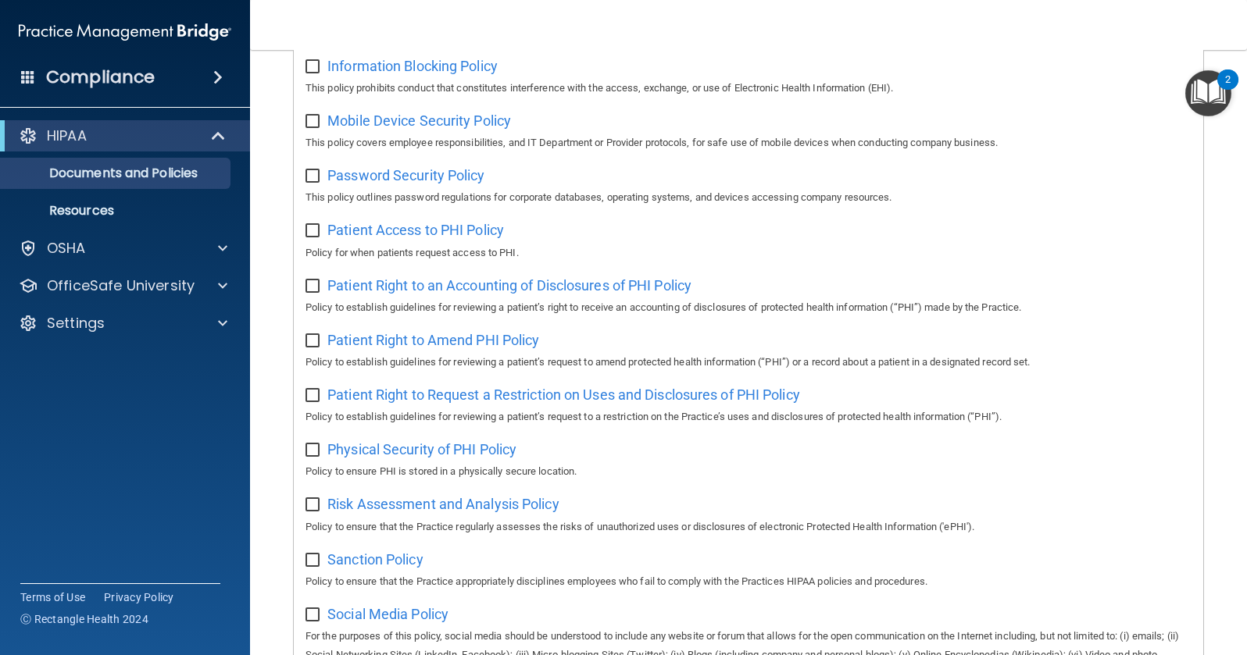
click at [179, 409] on accordion "HIPAA Documents and Policies Report an Incident Business Associates Emergency P…" at bounding box center [125, 283] width 251 height 339
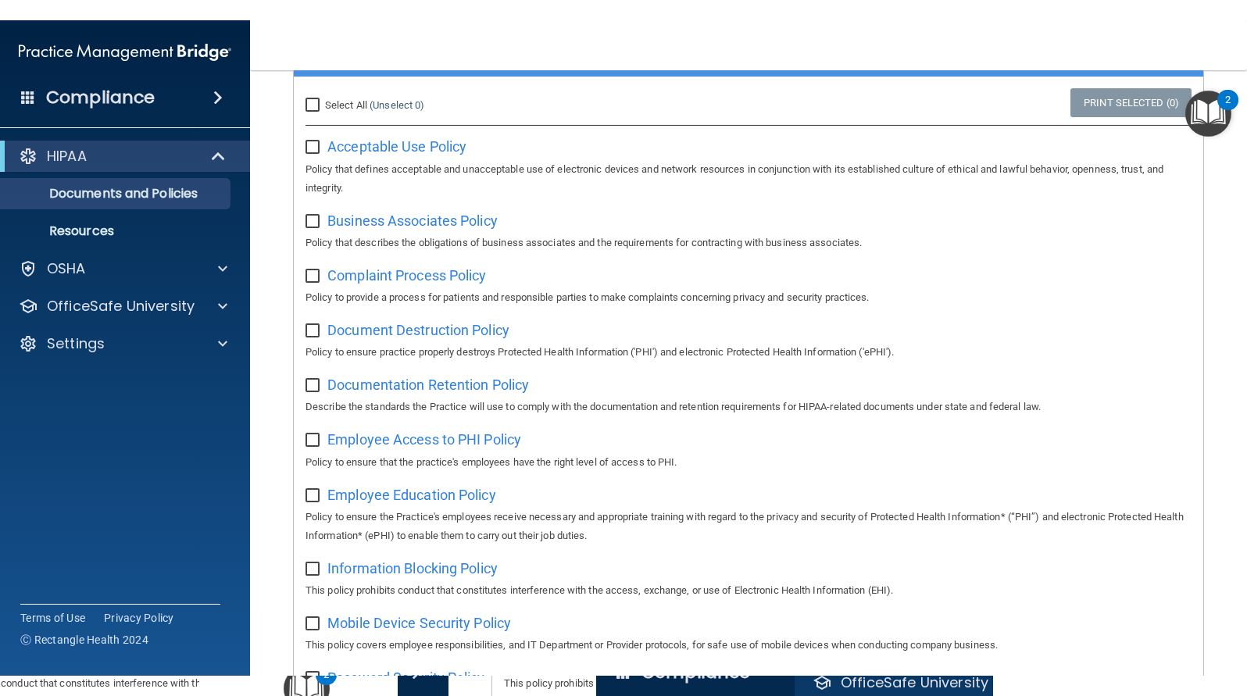
scroll to position [0, 0]
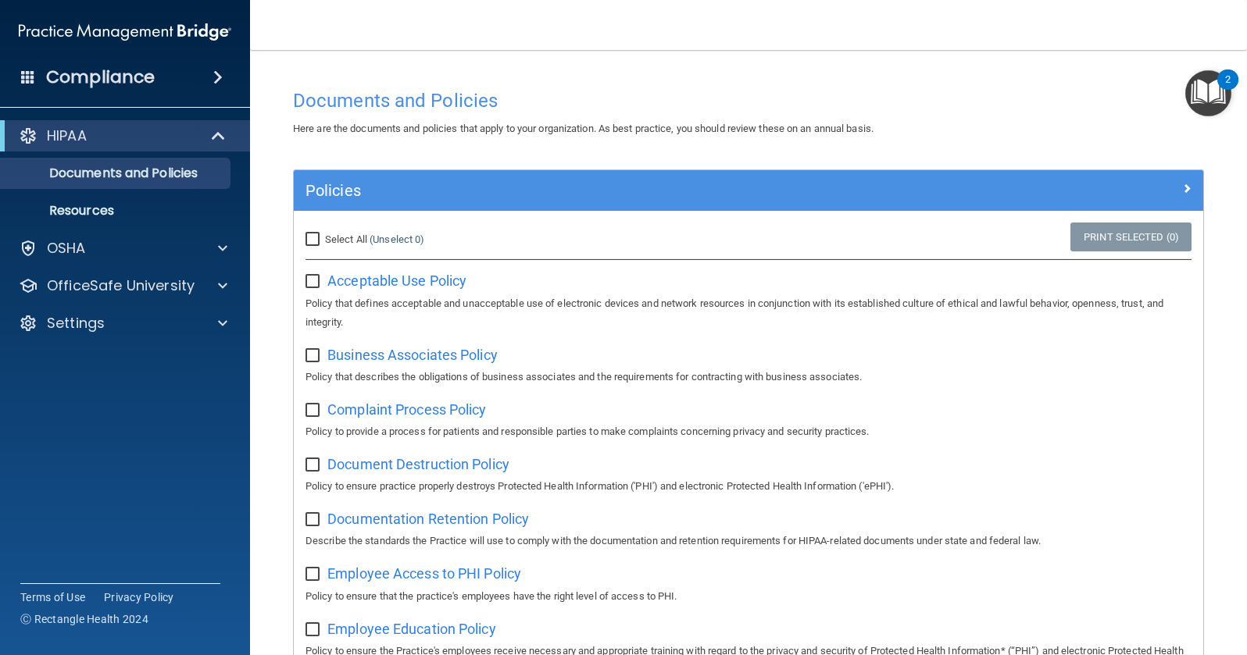
click at [1198, 89] on img "Open Resource Center, 2 new notifications" at bounding box center [1208, 93] width 46 height 46
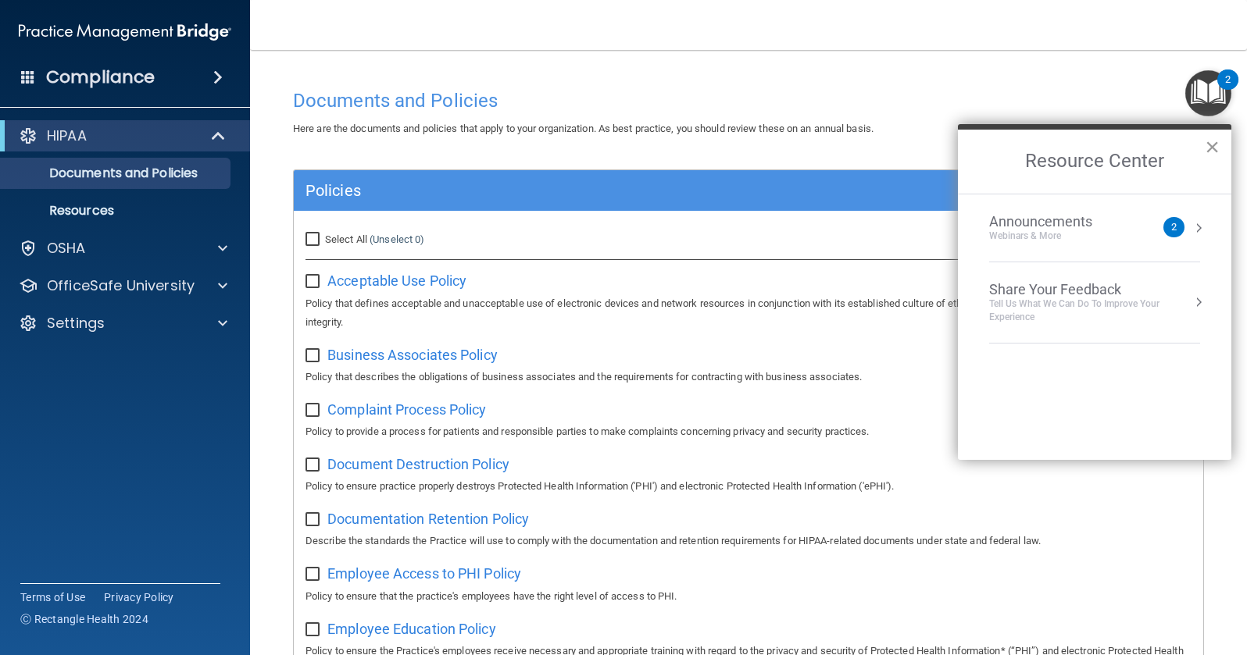
click at [1212, 146] on button "×" at bounding box center [1212, 146] width 15 height 25
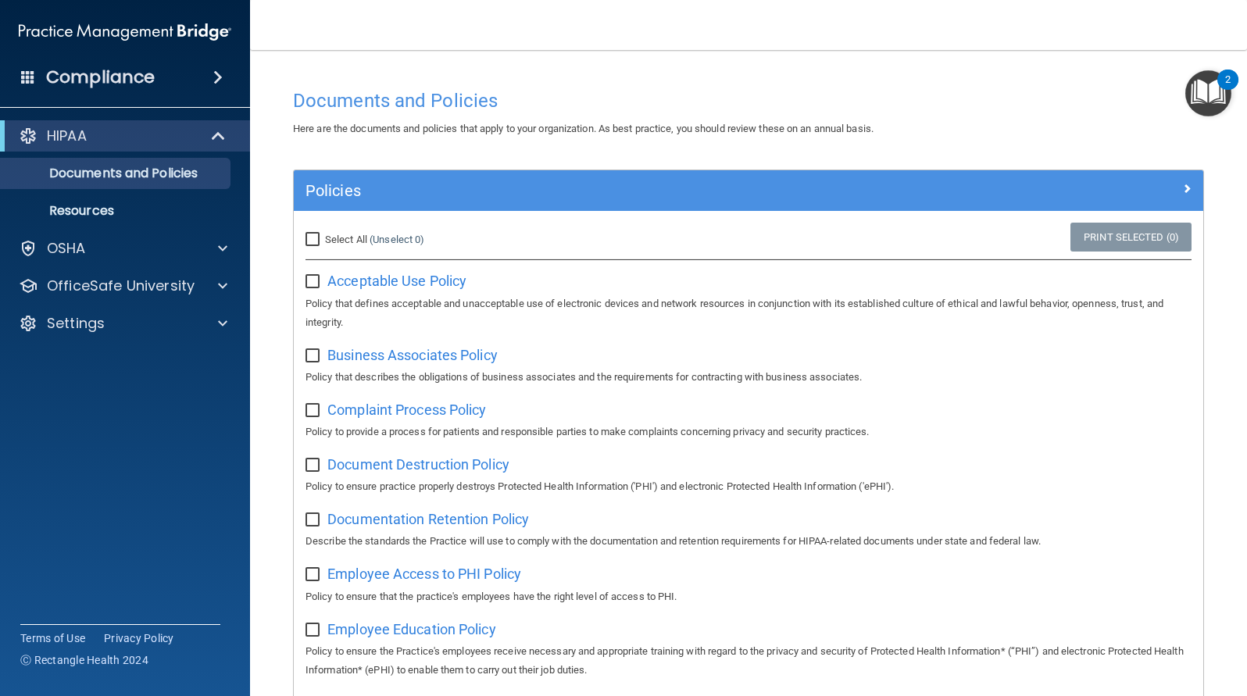
click at [216, 76] on span at bounding box center [217, 77] width 9 height 19
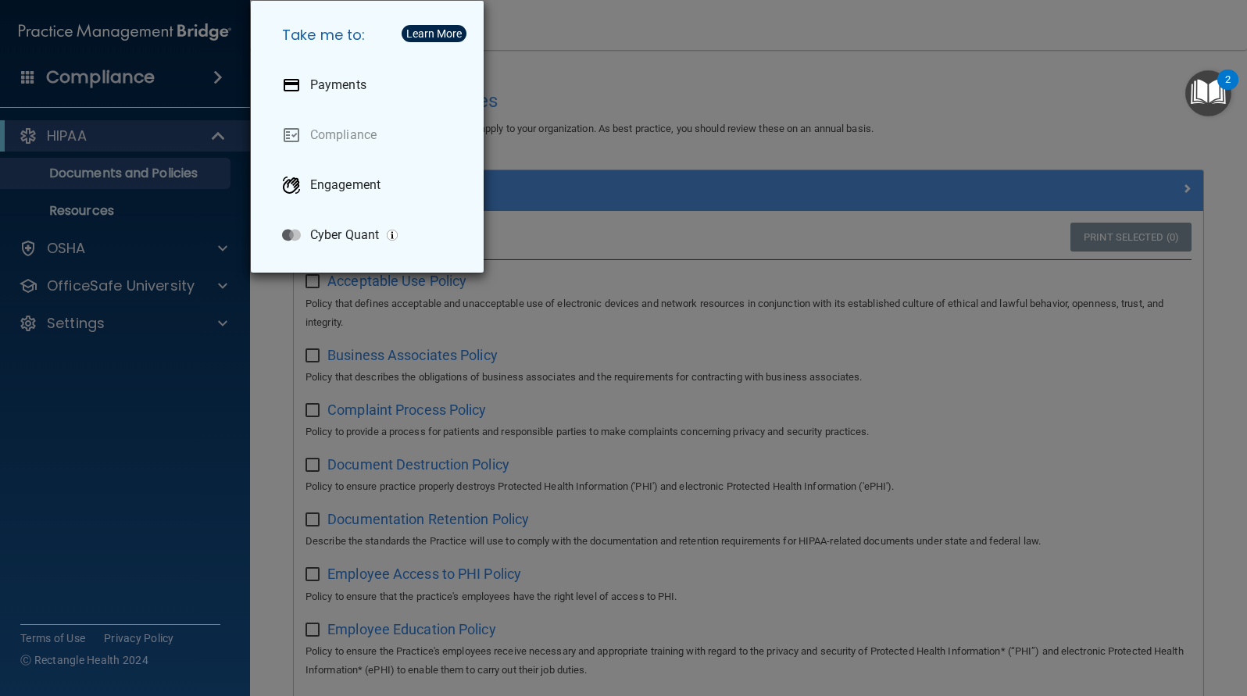
click at [43, 77] on div "Take me to: Payments Compliance Engagement Cyber Quant" at bounding box center [623, 348] width 1247 height 696
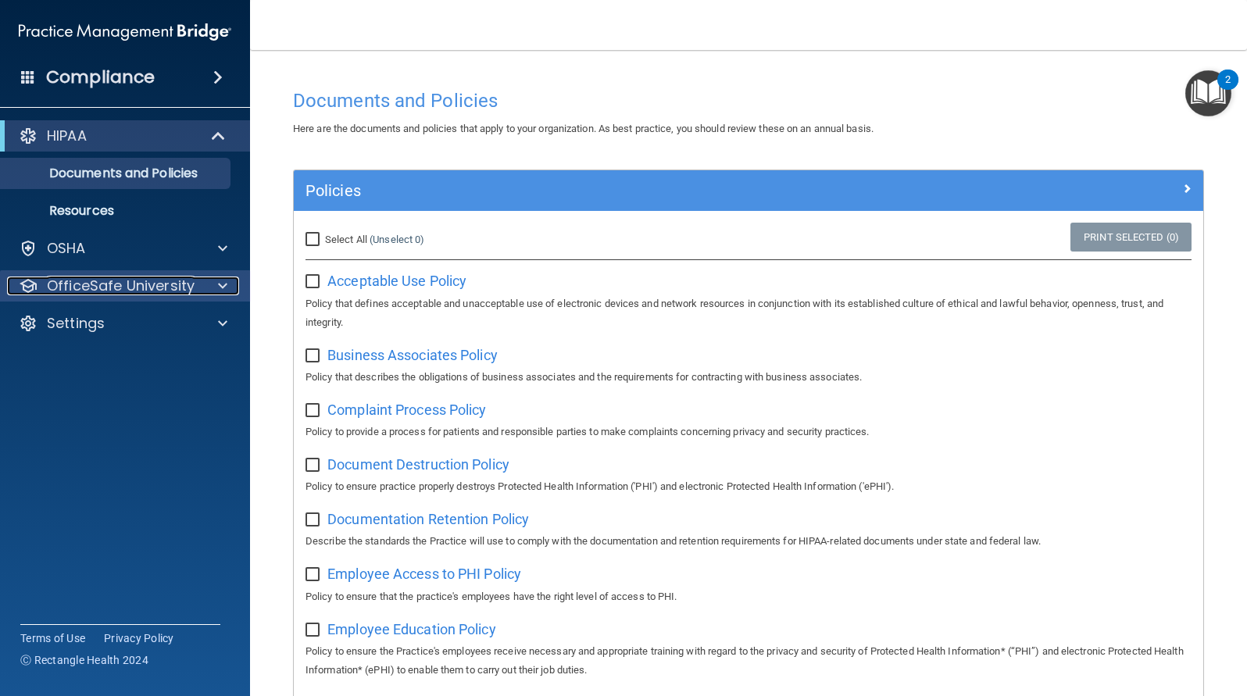
click at [126, 280] on p "OfficeSafe University" at bounding box center [121, 286] width 148 height 19
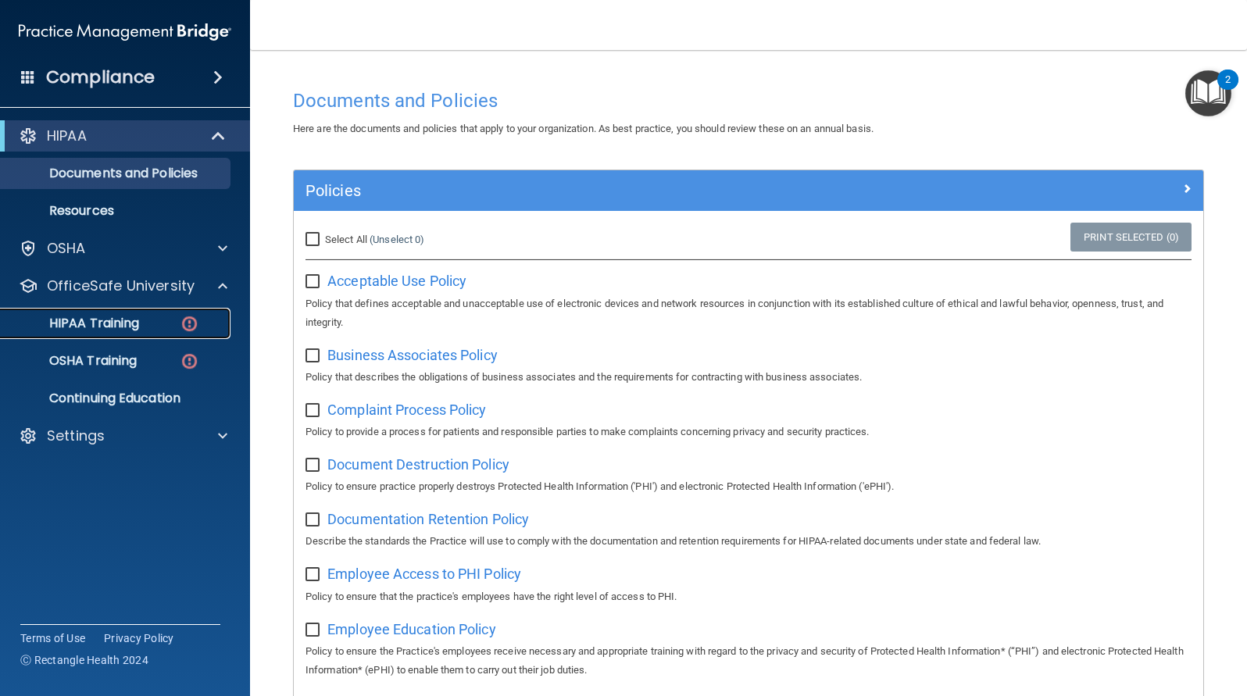
click at [117, 323] on p "HIPAA Training" at bounding box center [74, 324] width 129 height 16
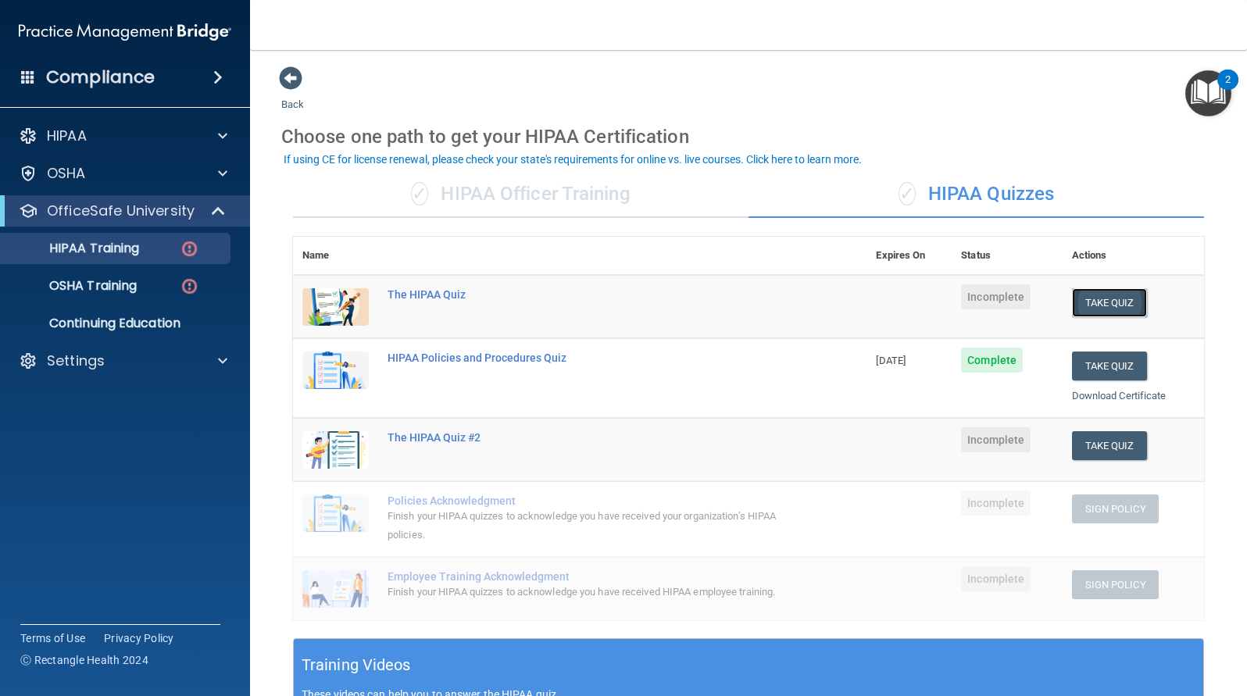
click at [1091, 296] on button "Take Quiz" at bounding box center [1109, 302] width 75 height 29
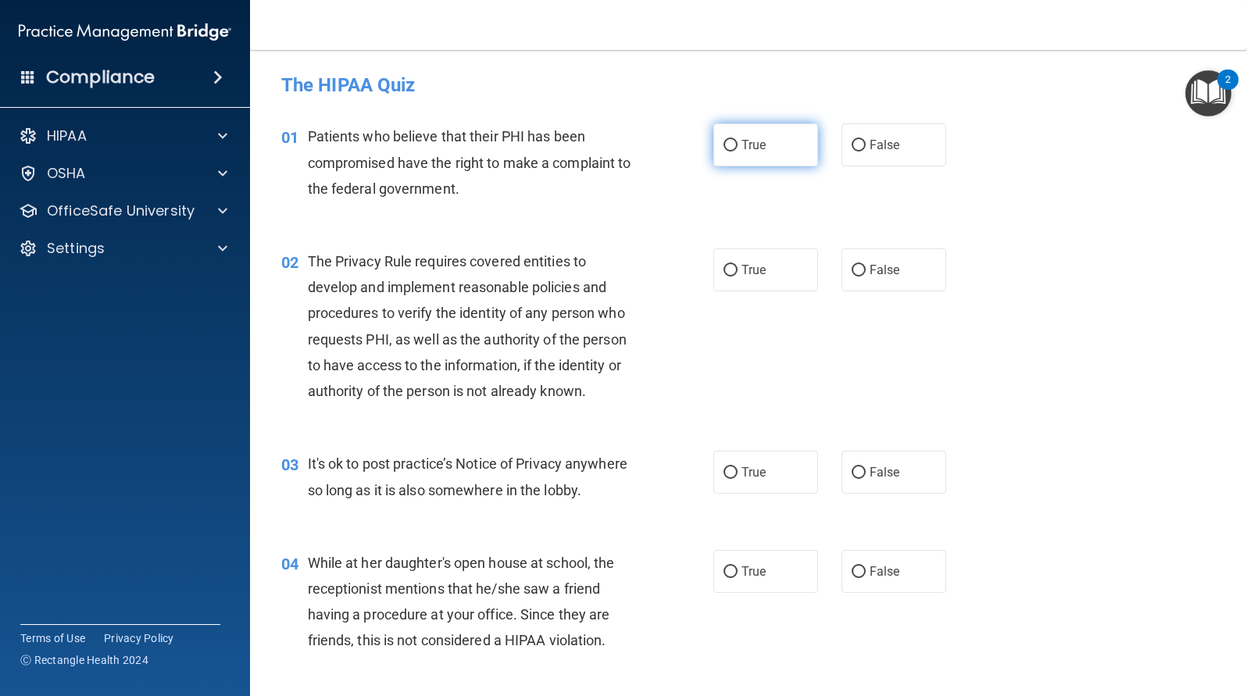
click at [727, 143] on input "True" at bounding box center [730, 146] width 14 height 12
radio input "true"
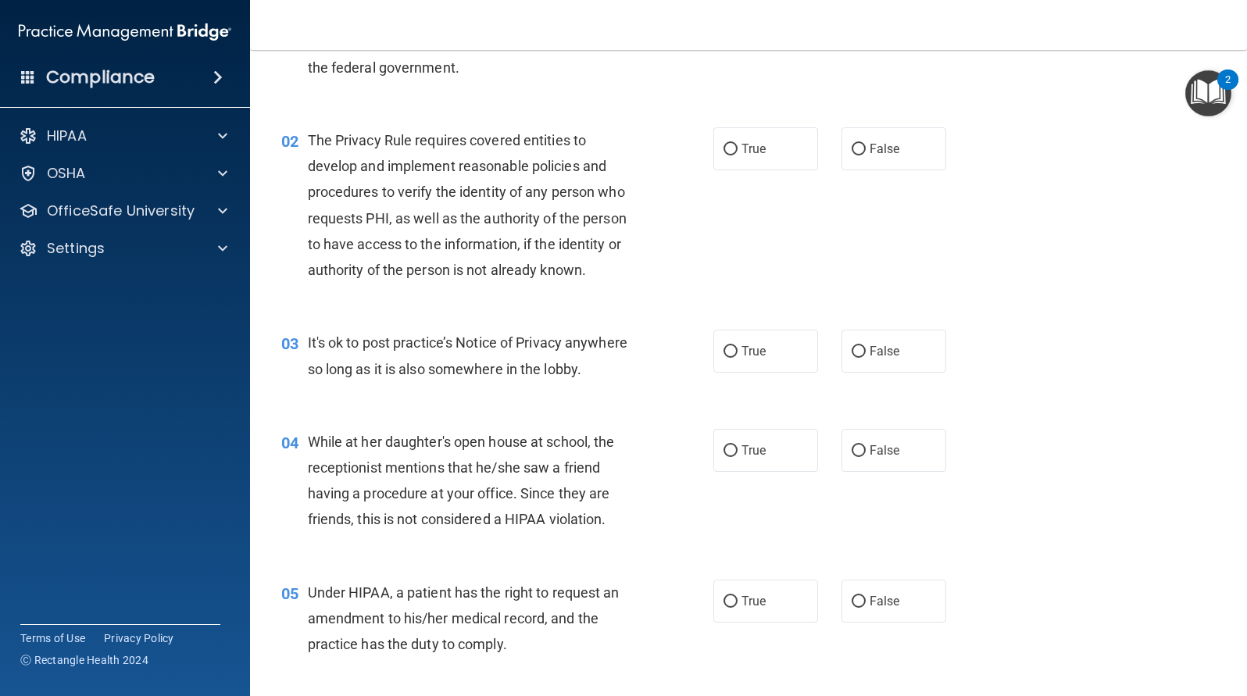
scroll to position [156, 0]
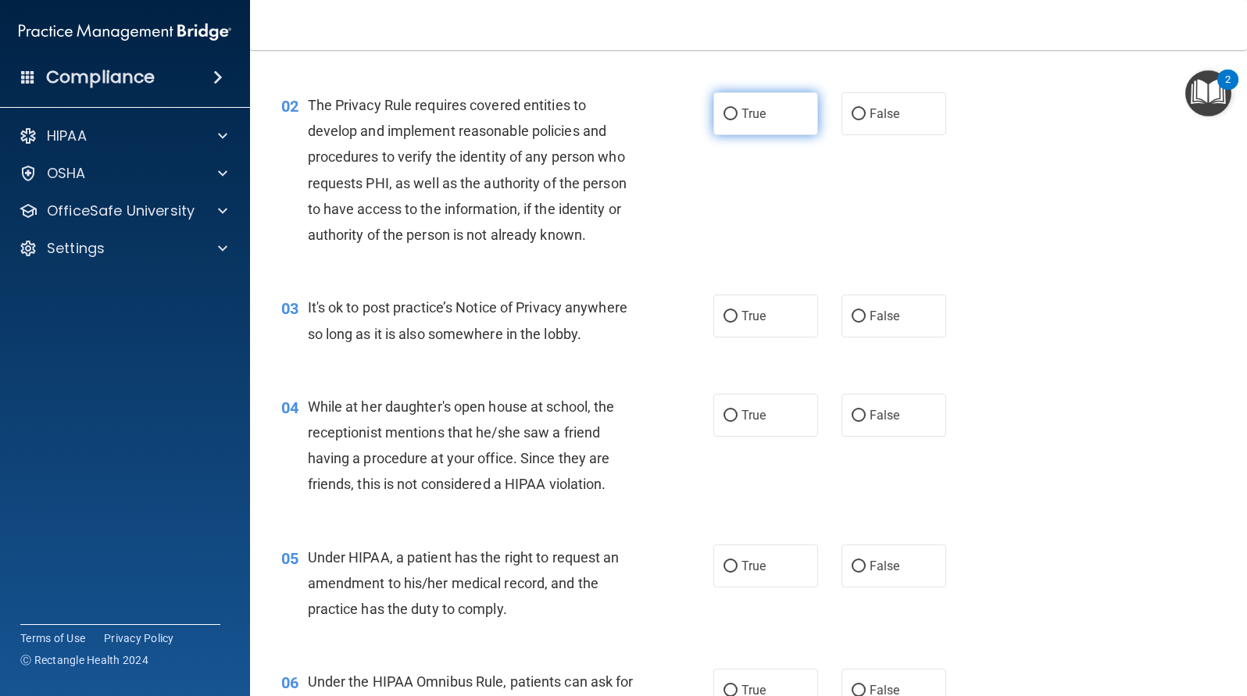
click at [727, 112] on input "True" at bounding box center [730, 115] width 14 height 12
radio input "true"
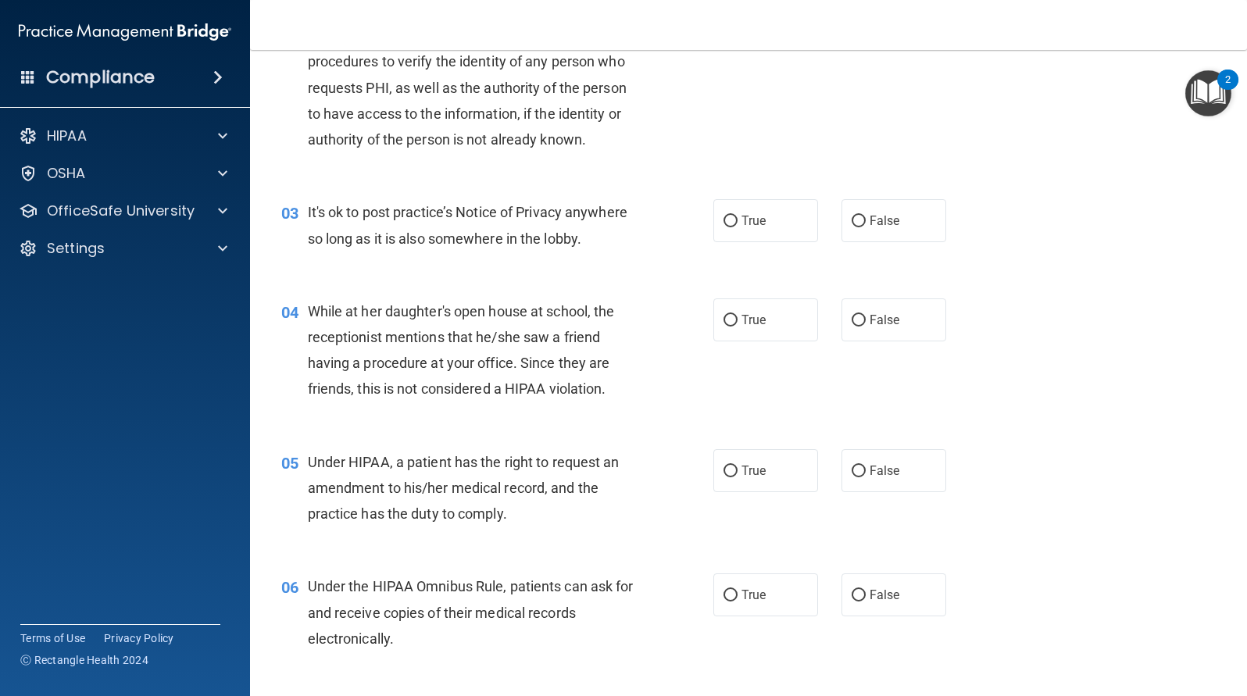
scroll to position [312, 0]
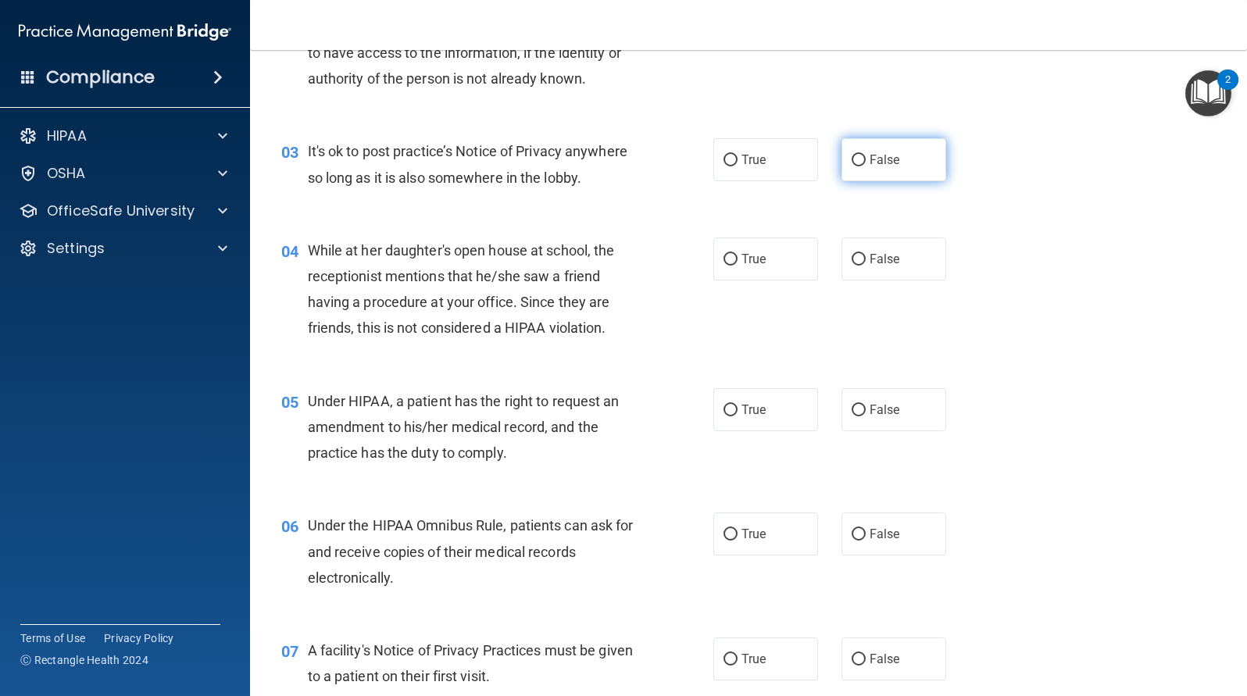
click at [852, 160] on input "False" at bounding box center [859, 161] width 14 height 12
radio input "true"
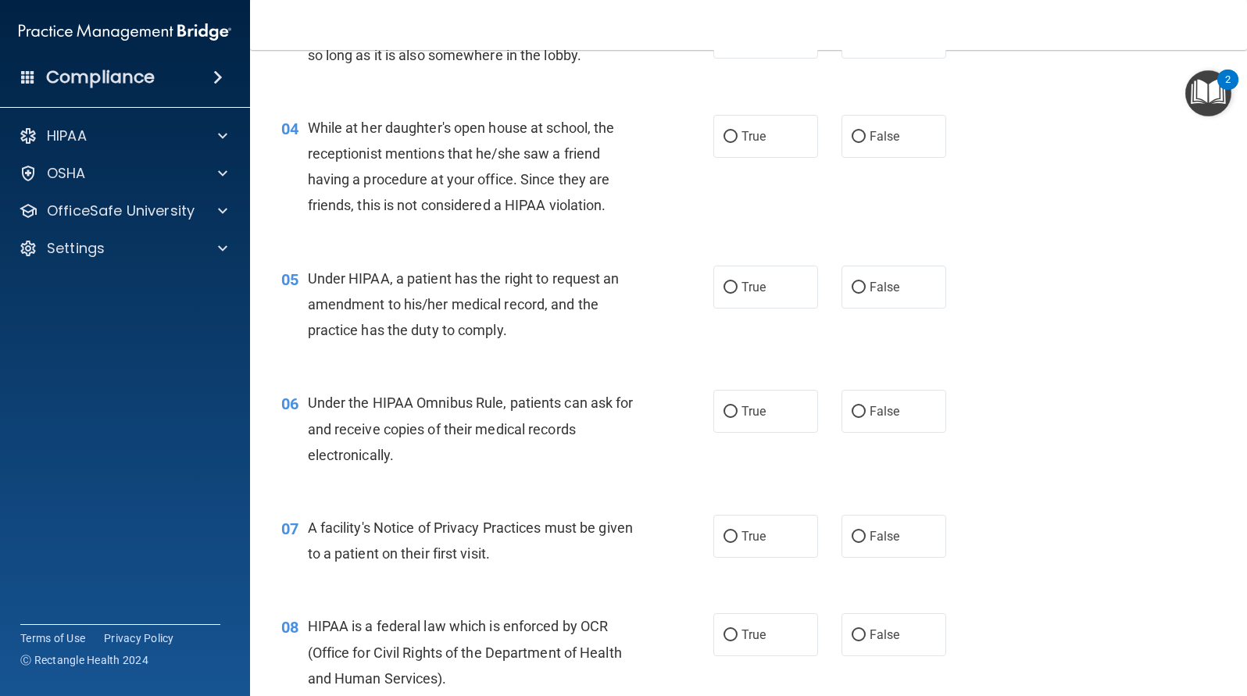
scroll to position [469, 0]
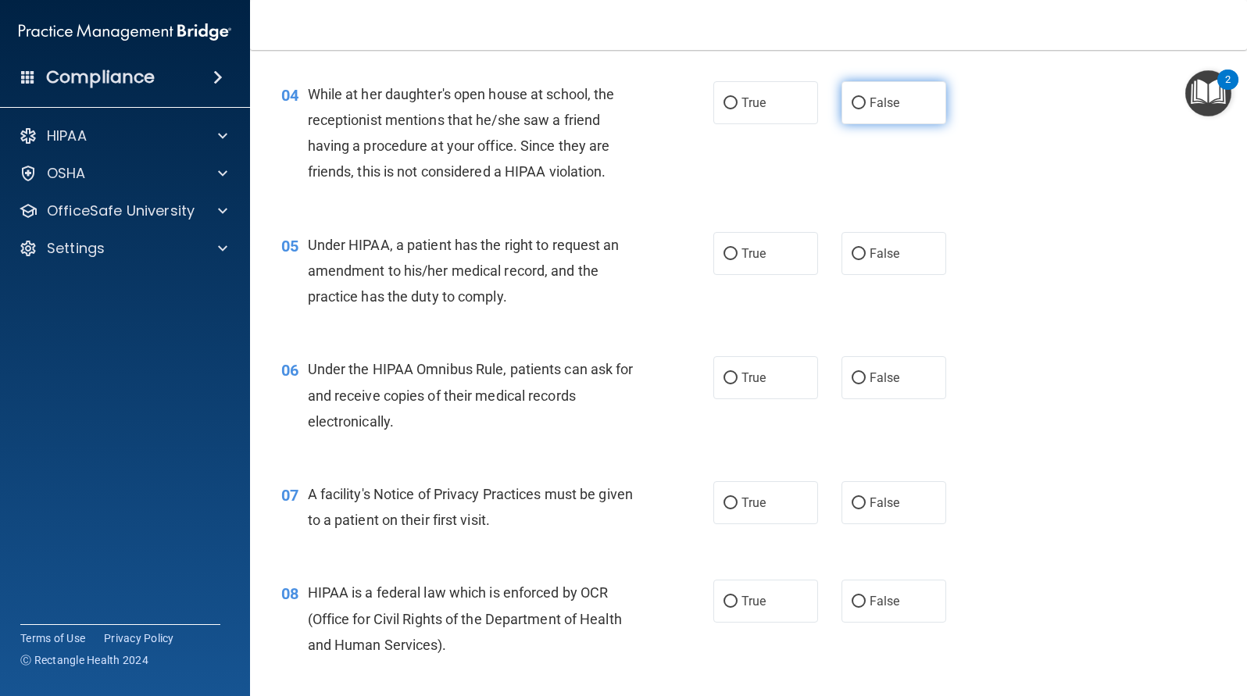
click at [852, 102] on input "False" at bounding box center [859, 104] width 14 height 12
radio input "true"
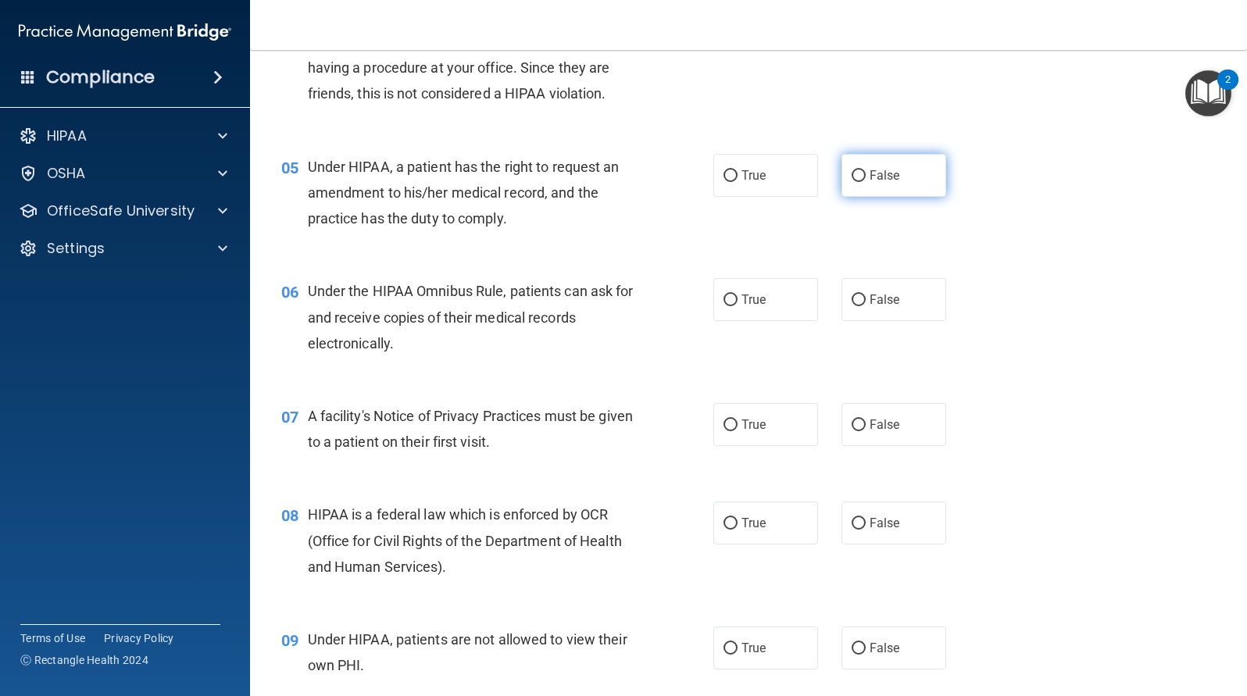
click at [852, 173] on input "False" at bounding box center [859, 176] width 14 height 12
radio input "true"
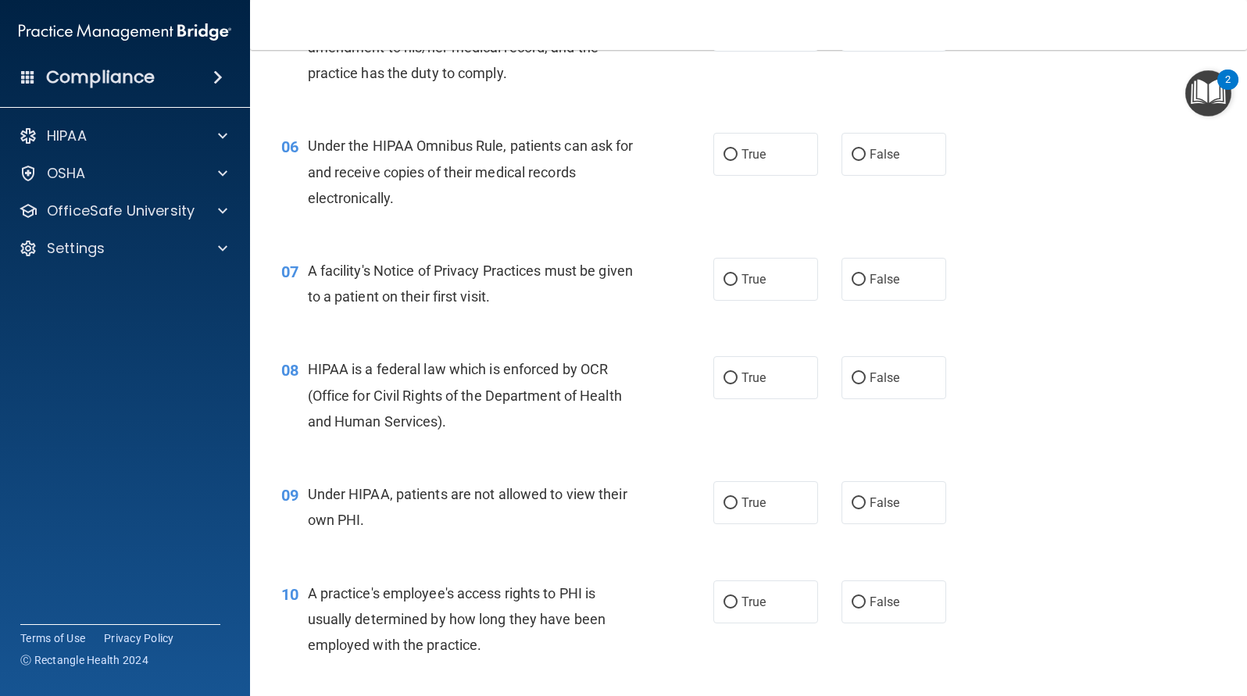
scroll to position [703, 0]
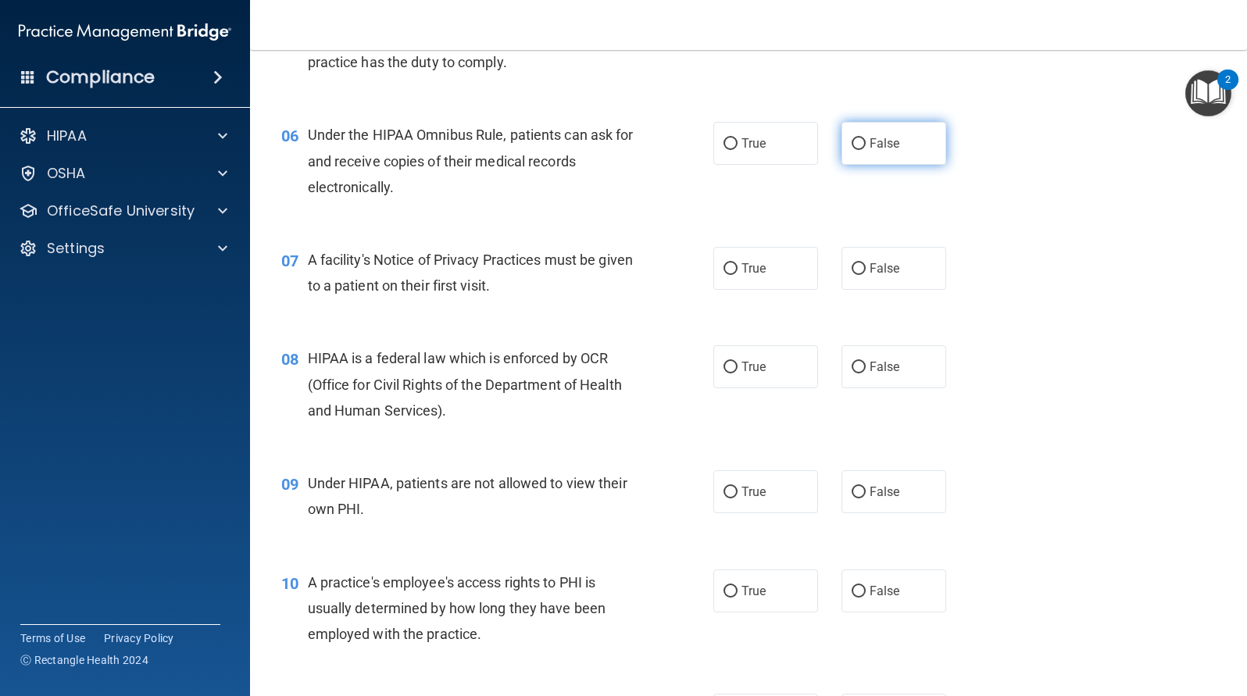
click at [852, 142] on input "False" at bounding box center [859, 144] width 14 height 12
radio input "true"
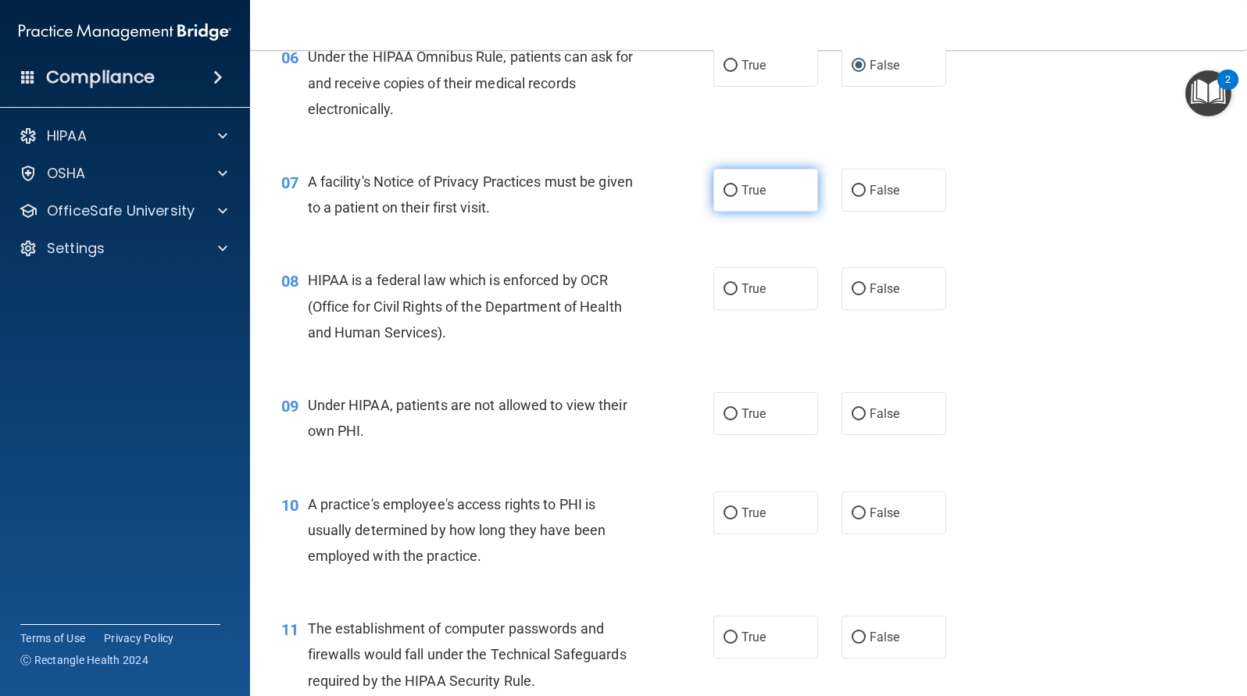
click at [725, 190] on input "True" at bounding box center [730, 191] width 14 height 12
radio input "true"
click at [729, 284] on input "True" at bounding box center [730, 290] width 14 height 12
radio input "true"
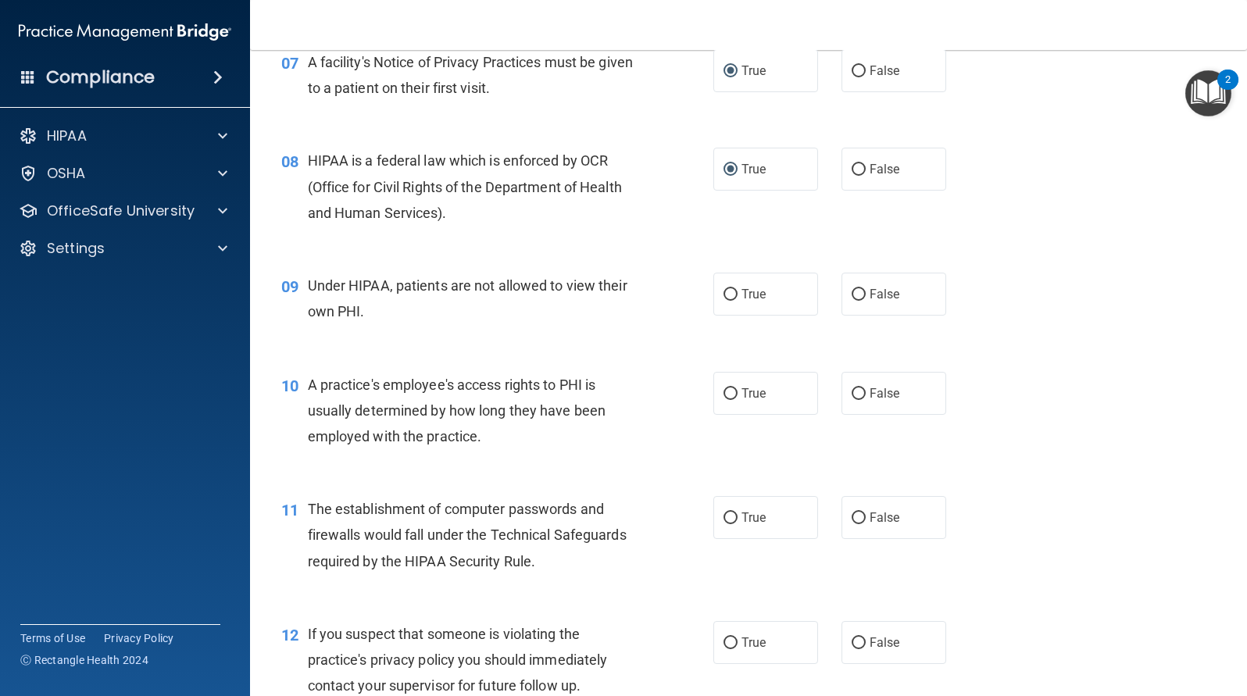
scroll to position [937, 0]
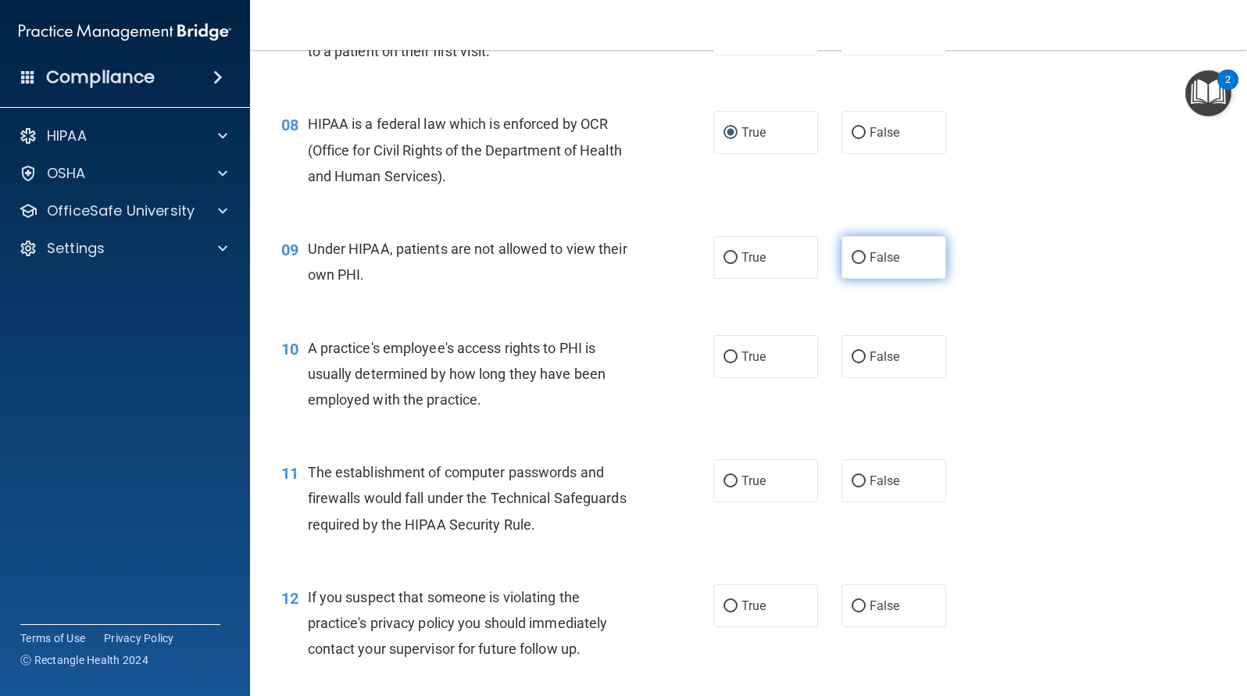
click at [852, 255] on input "False" at bounding box center [859, 258] width 14 height 12
radio input "true"
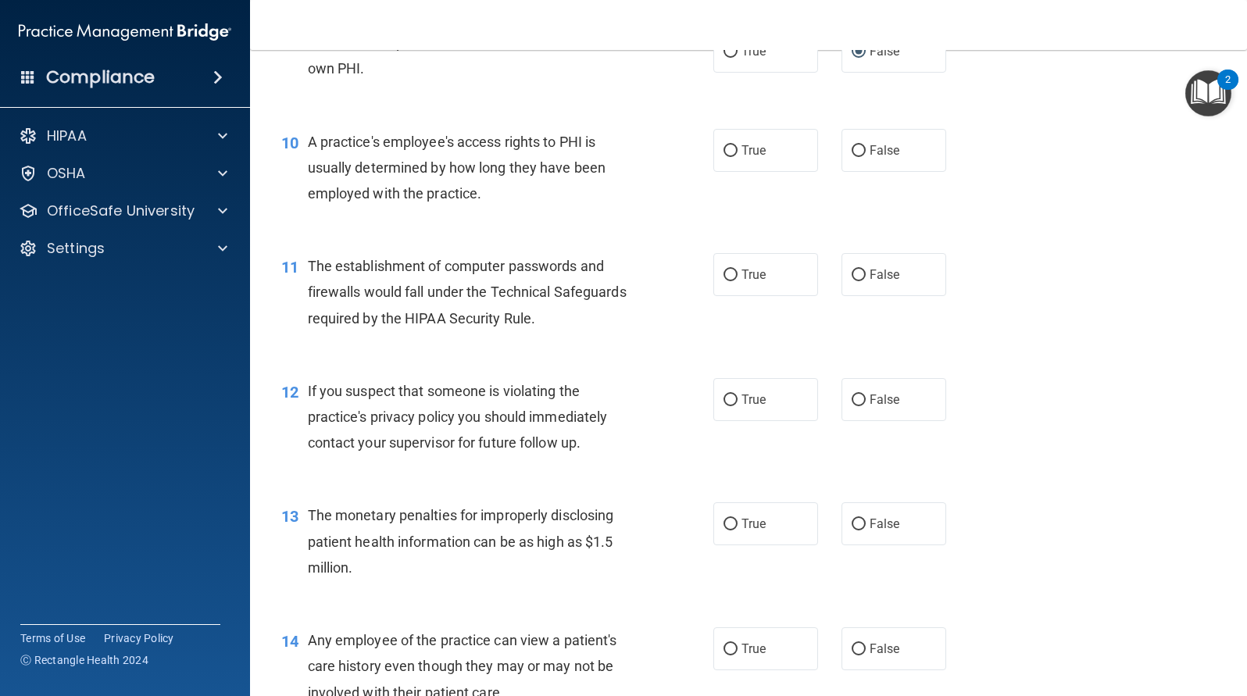
scroll to position [1172, 0]
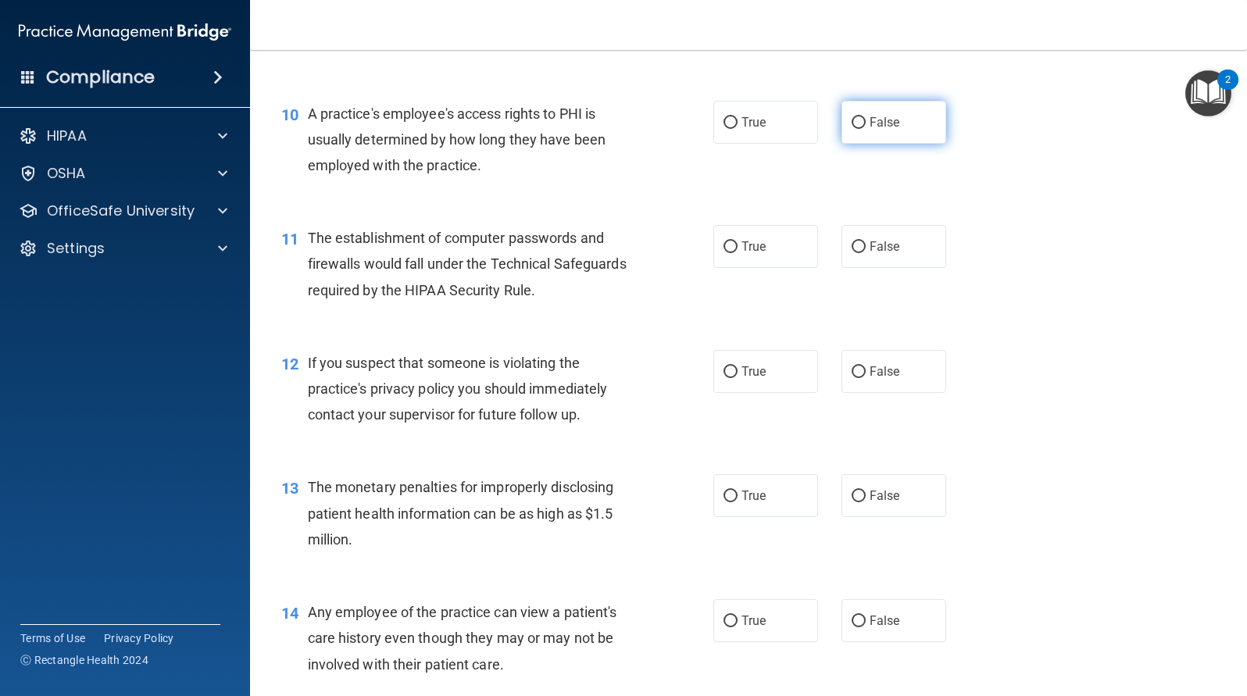
click at [852, 122] on input "False" at bounding box center [859, 123] width 14 height 12
radio input "true"
click at [736, 262] on label "True" at bounding box center [765, 246] width 105 height 43
click at [736, 253] on input "True" at bounding box center [730, 247] width 14 height 12
radio input "true"
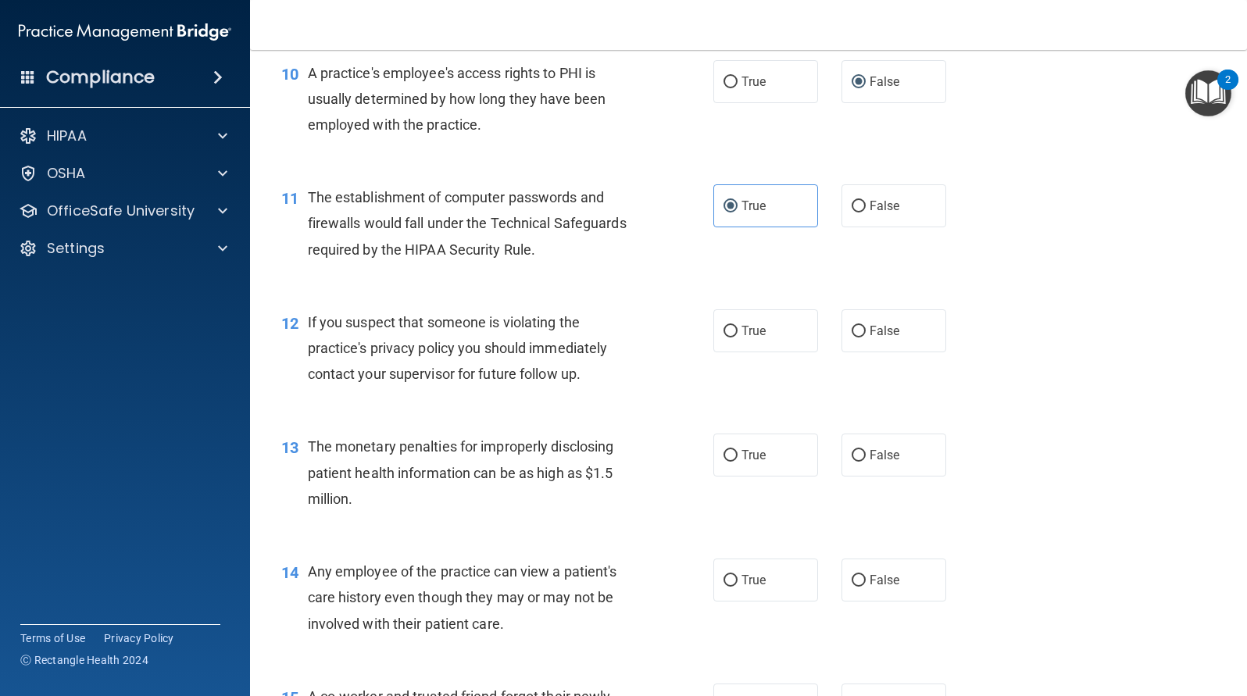
scroll to position [1250, 0]
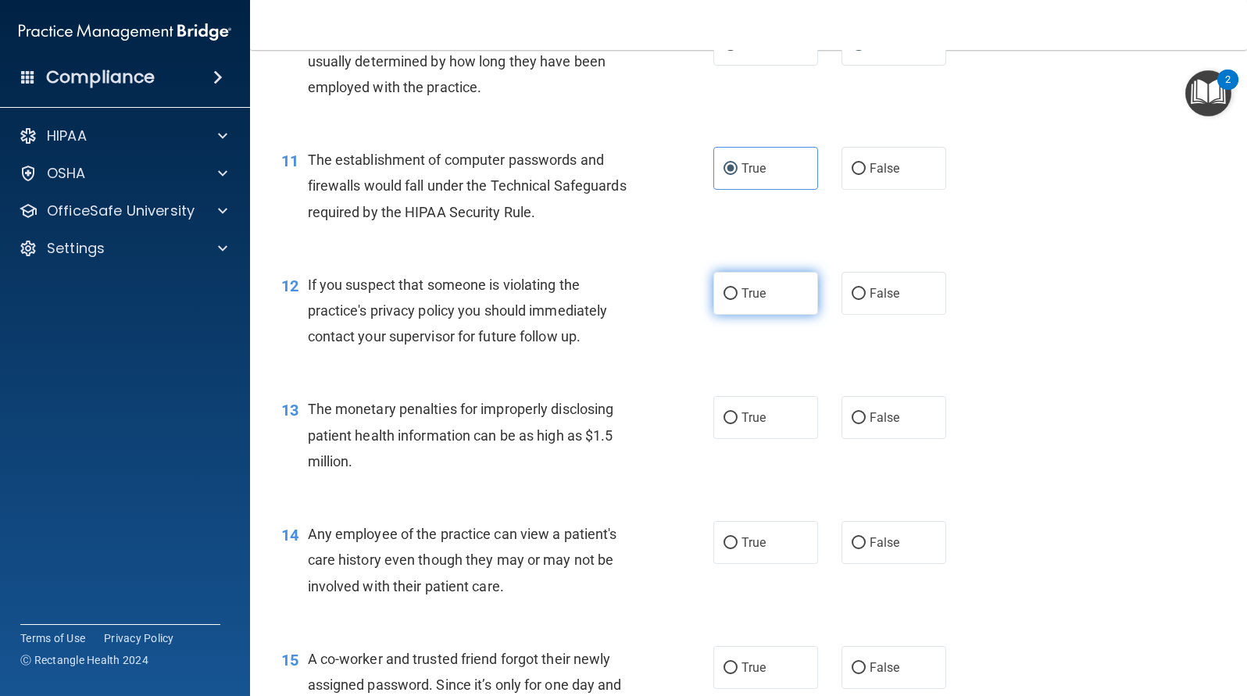
click at [728, 295] on input "True" at bounding box center [730, 294] width 14 height 12
radio input "true"
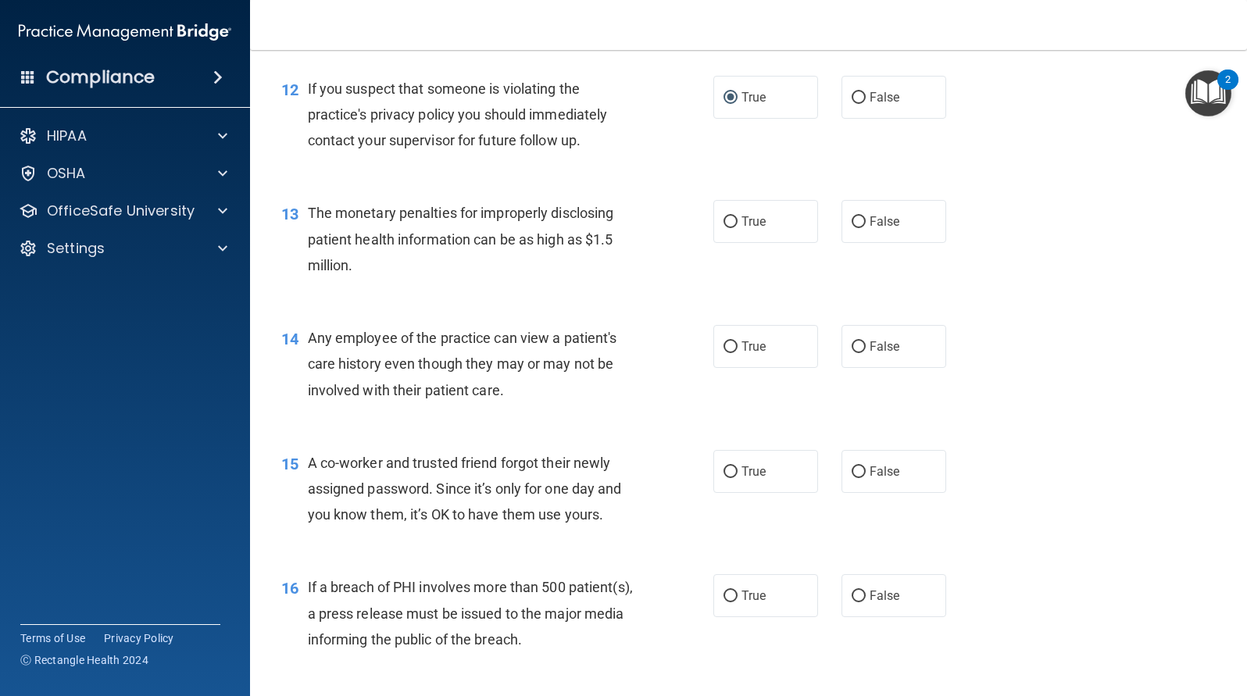
scroll to position [1484, 0]
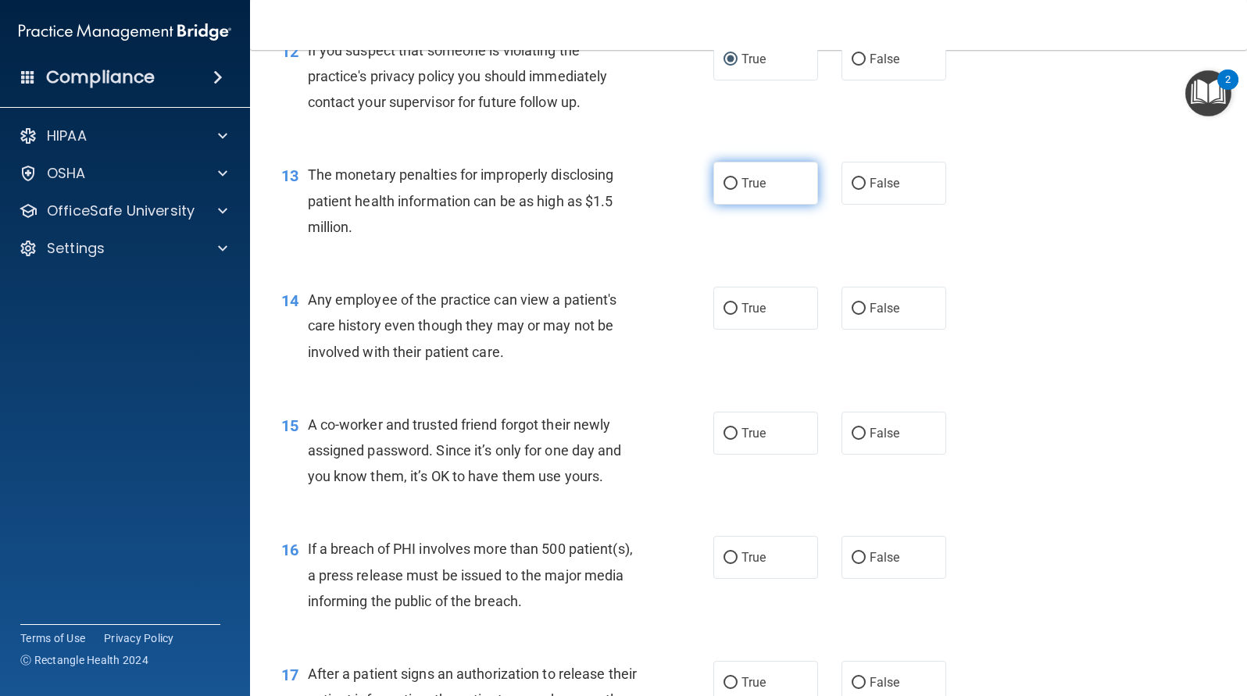
click at [730, 182] on input "True" at bounding box center [730, 184] width 14 height 12
radio input "true"
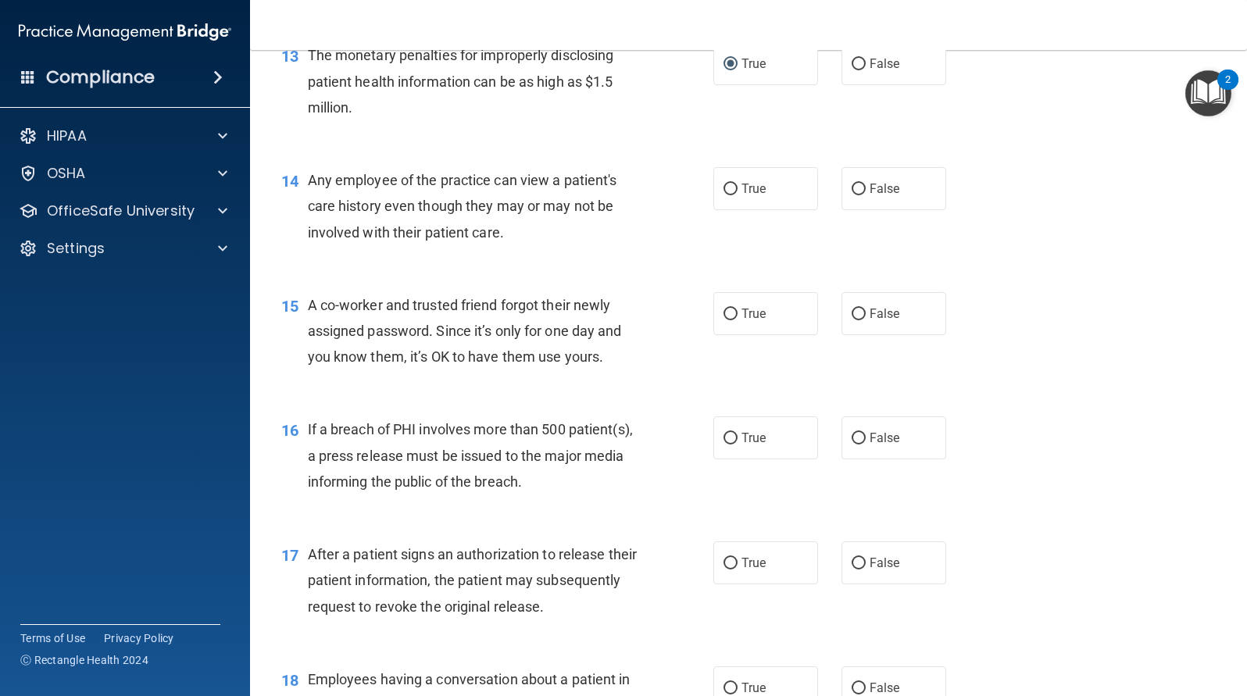
scroll to position [1641, 0]
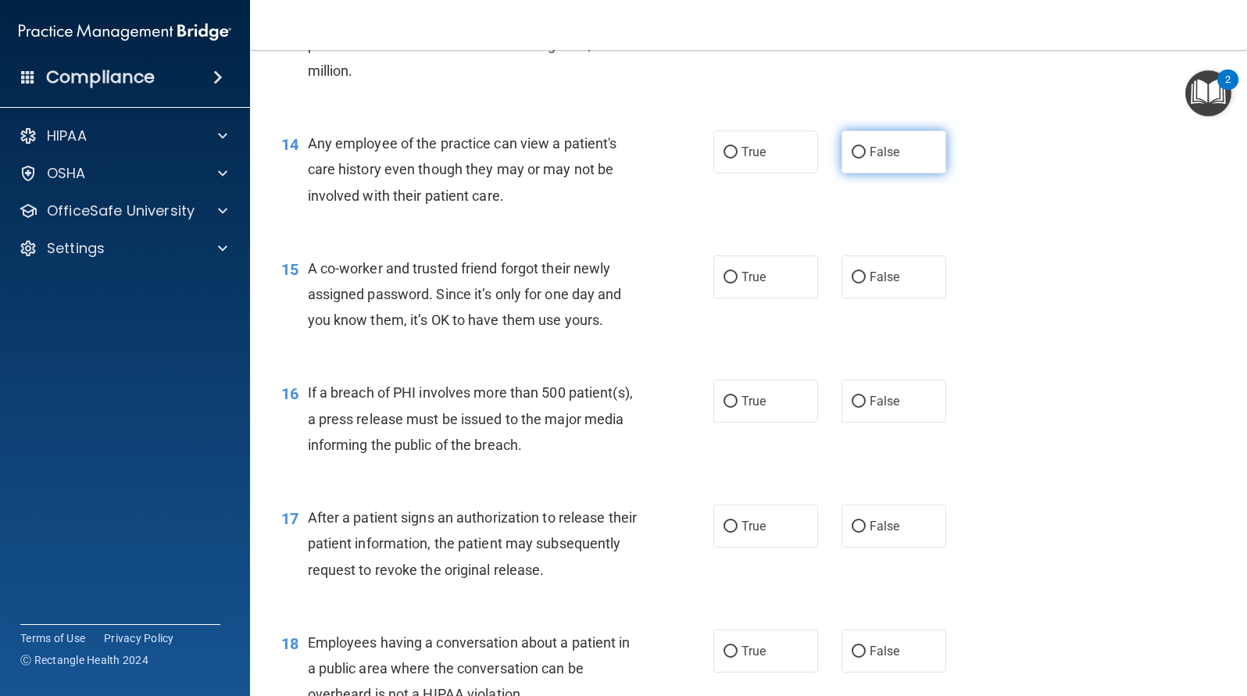
click at [852, 150] on input "False" at bounding box center [859, 153] width 14 height 12
radio input "true"
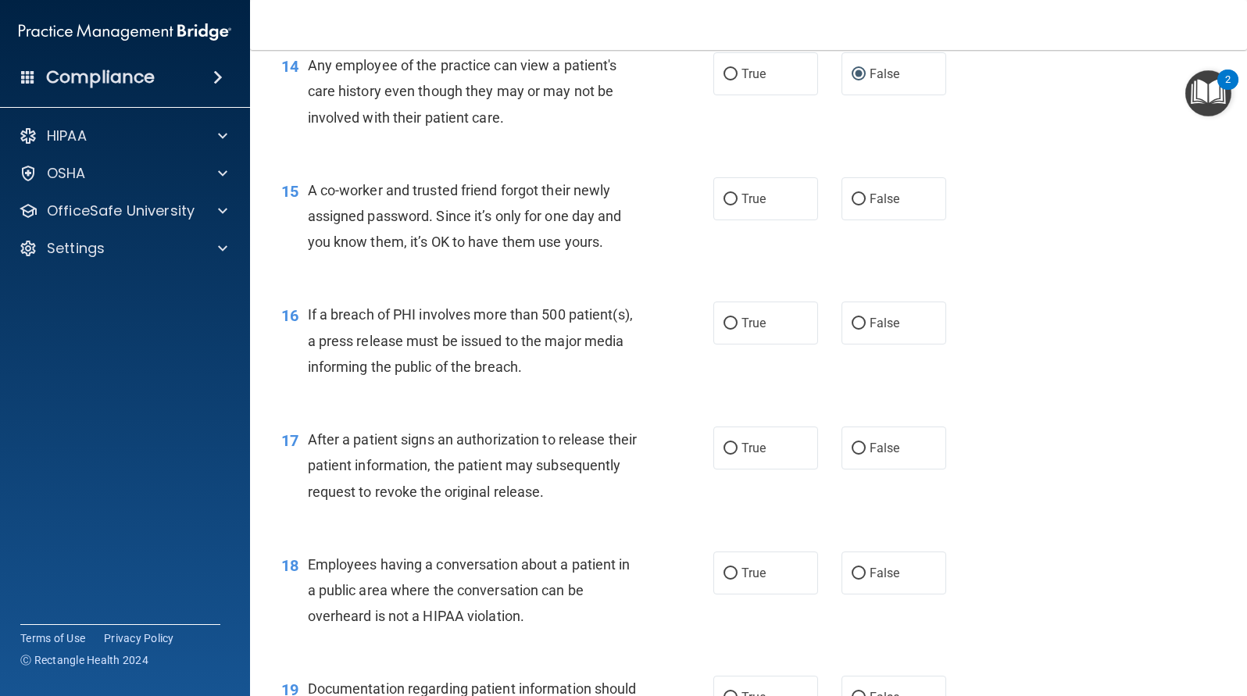
scroll to position [1797, 0]
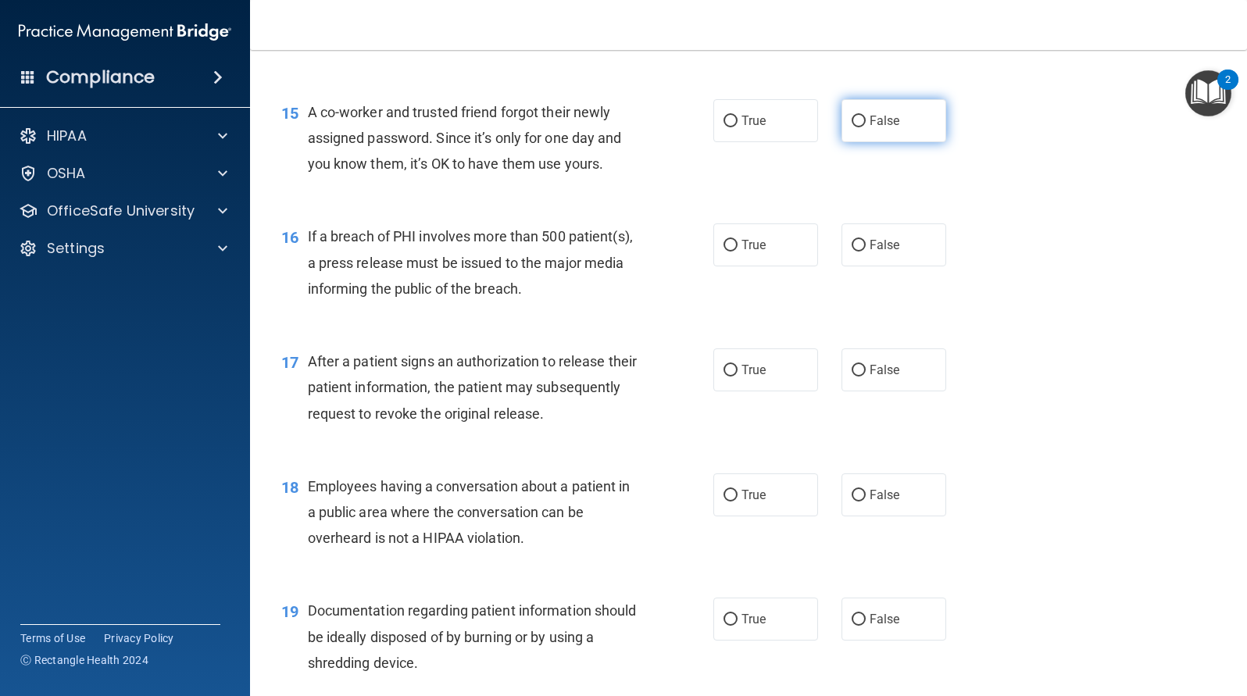
click at [855, 121] on input "False" at bounding box center [859, 122] width 14 height 12
radio input "true"
click at [727, 246] on input "True" at bounding box center [730, 246] width 14 height 12
radio input "true"
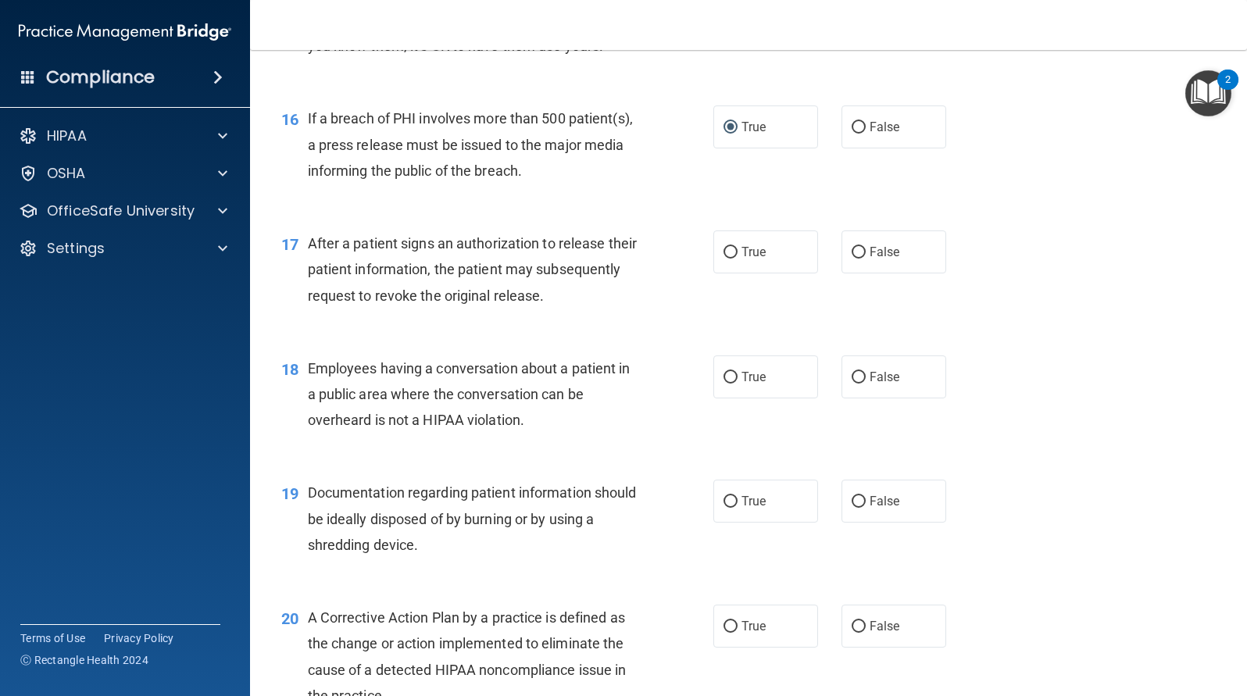
scroll to position [1953, 0]
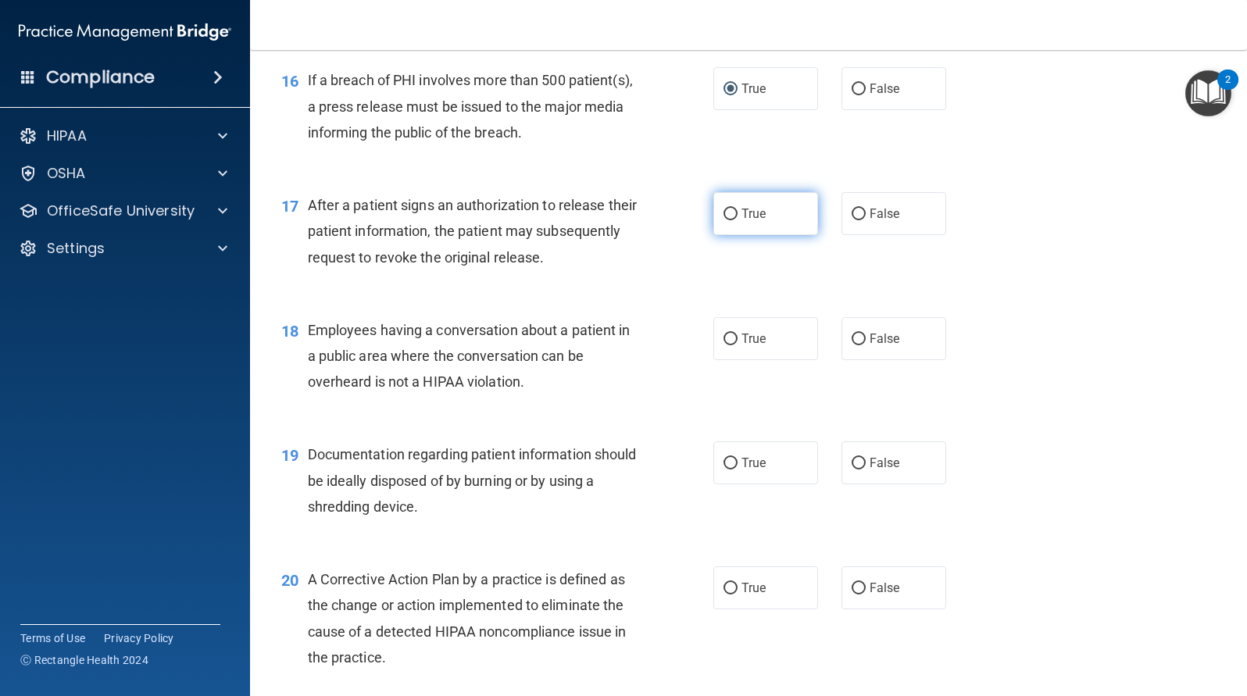
click at [723, 212] on input "True" at bounding box center [730, 215] width 14 height 12
radio input "true"
click at [852, 335] on input "False" at bounding box center [859, 340] width 14 height 12
radio input "true"
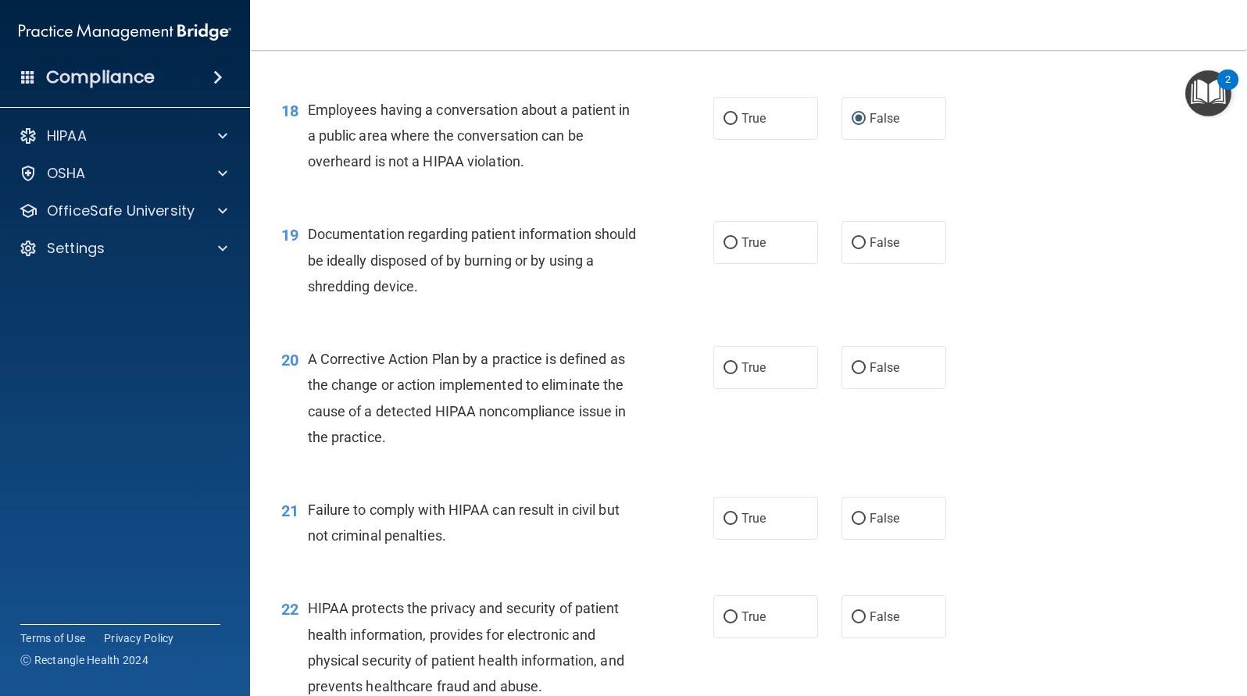
scroll to position [2266, 0]
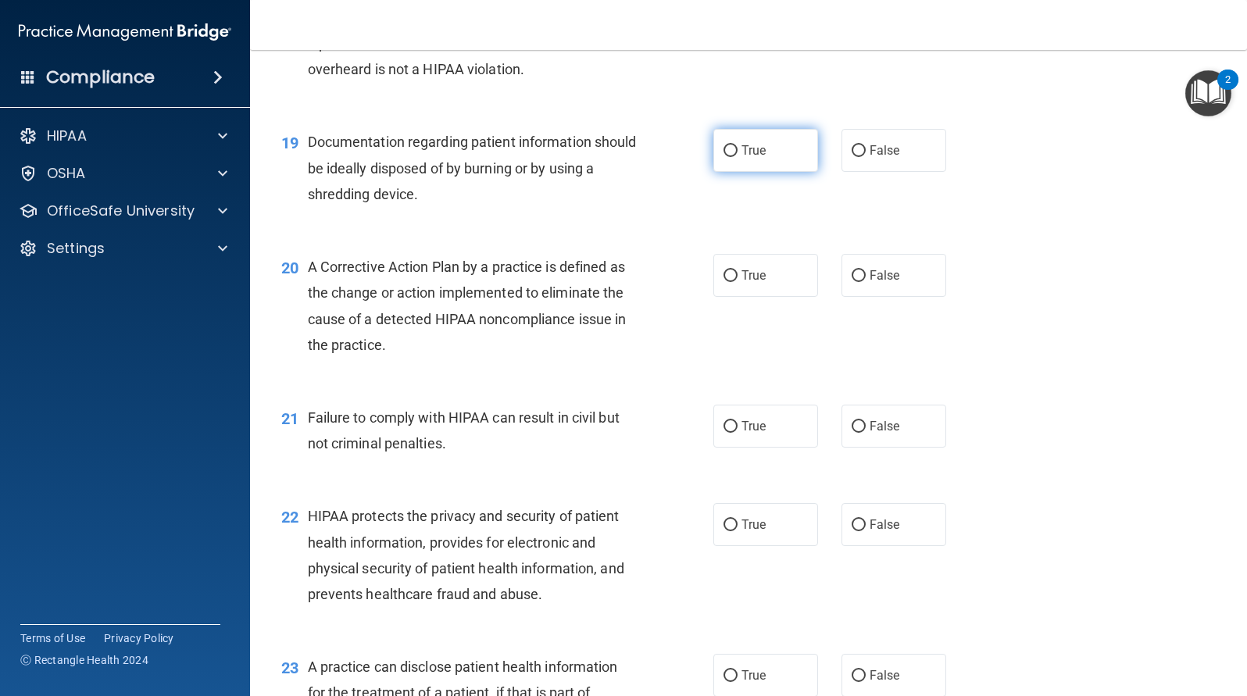
click at [723, 148] on input "True" at bounding box center [730, 151] width 14 height 12
radio input "true"
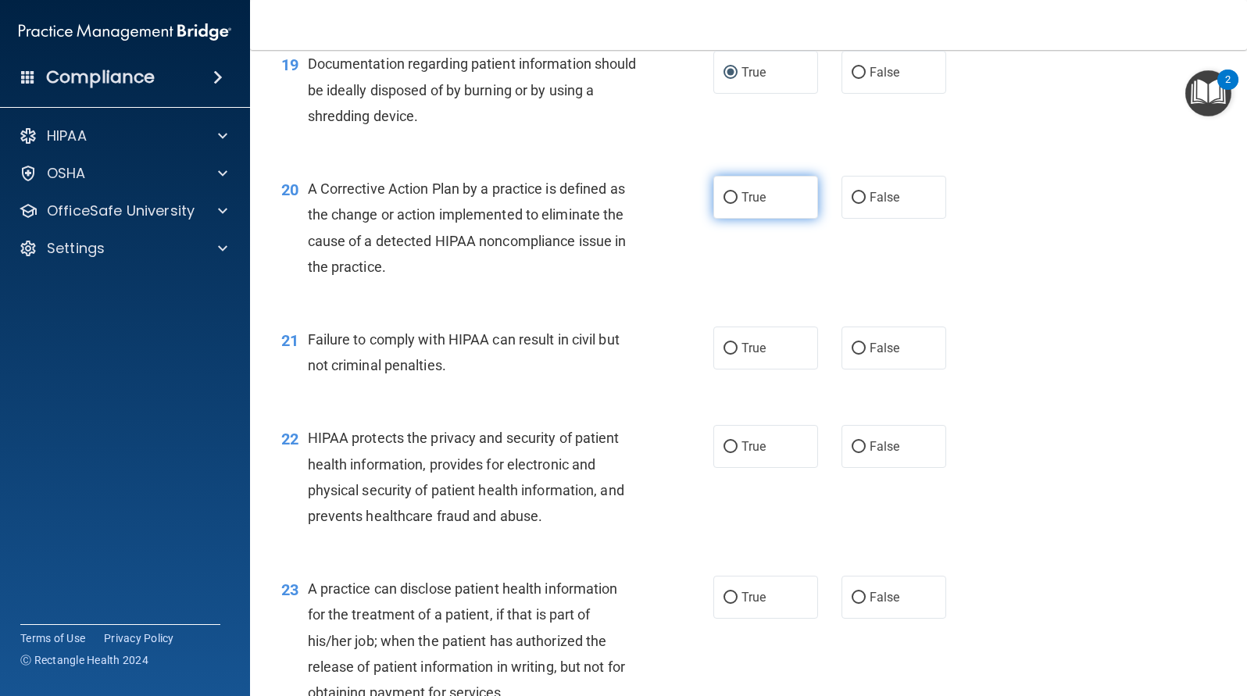
click at [723, 195] on input "True" at bounding box center [730, 198] width 14 height 12
radio input "true"
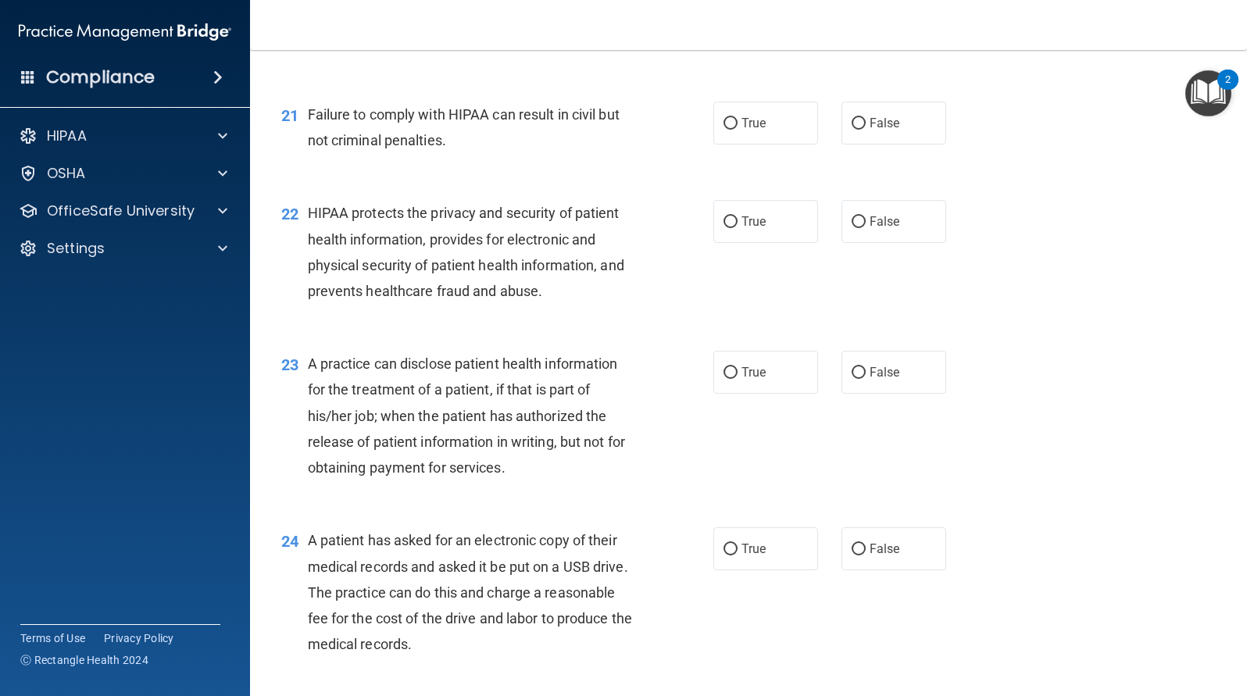
scroll to position [2578, 0]
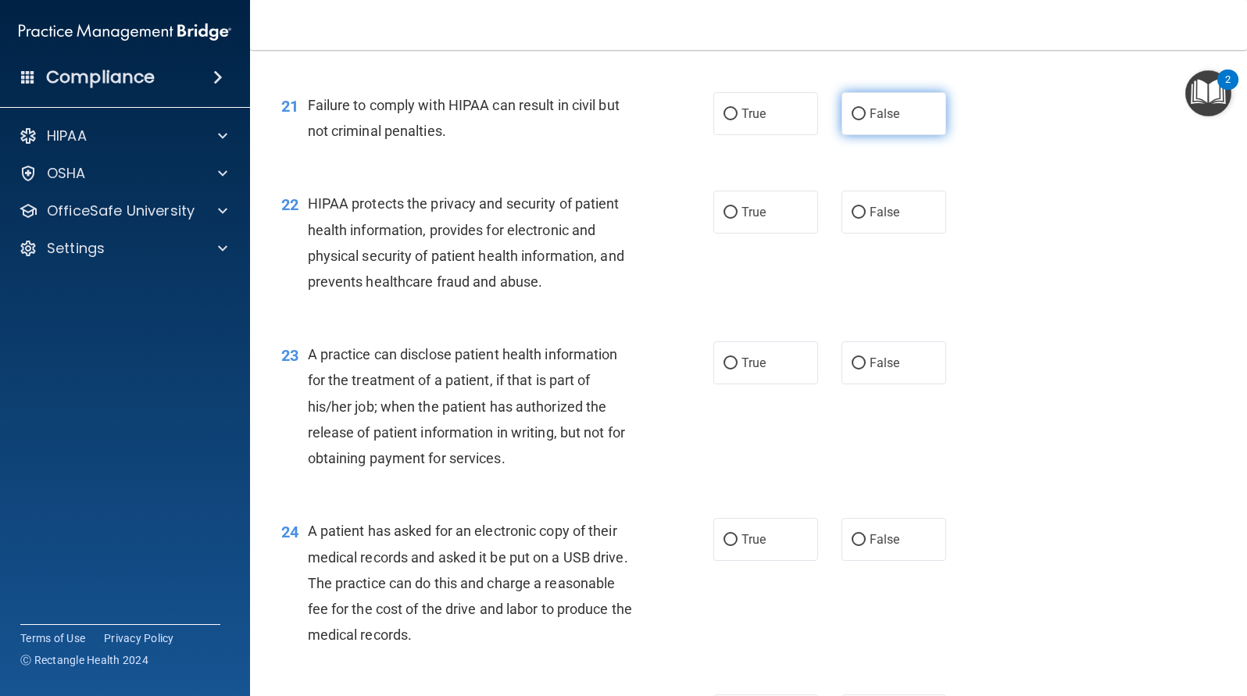
click at [853, 113] on input "False" at bounding box center [859, 115] width 14 height 12
radio input "true"
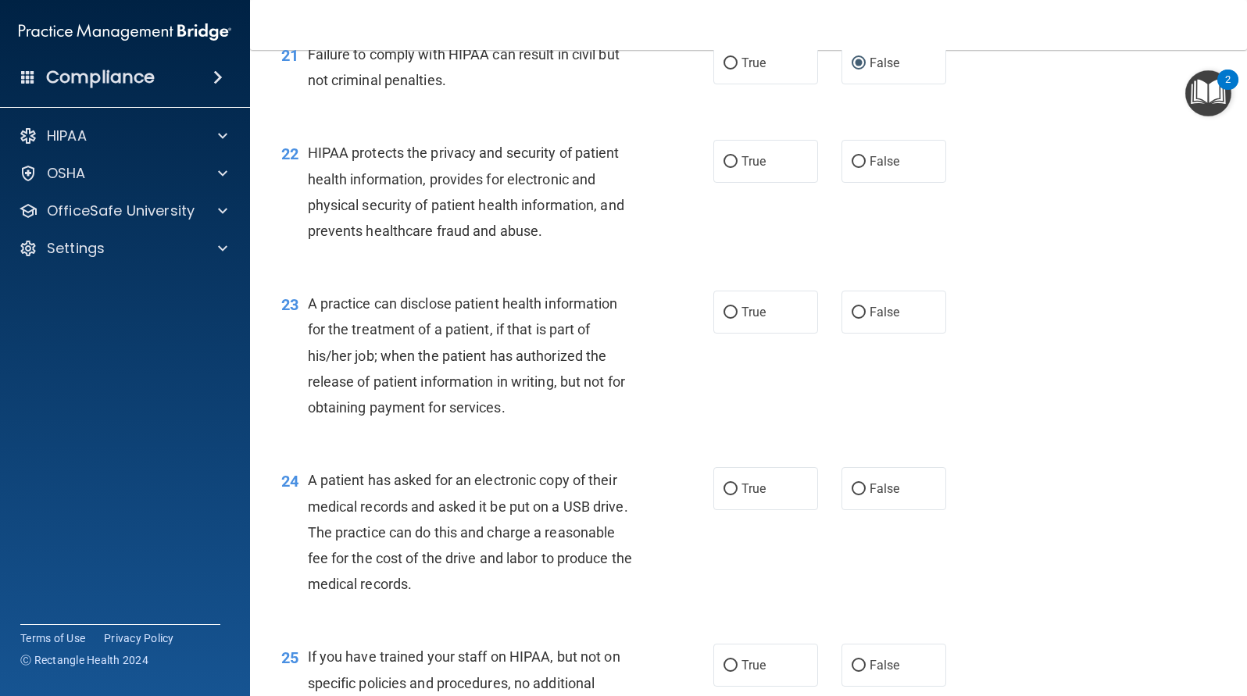
scroll to position [2656, 0]
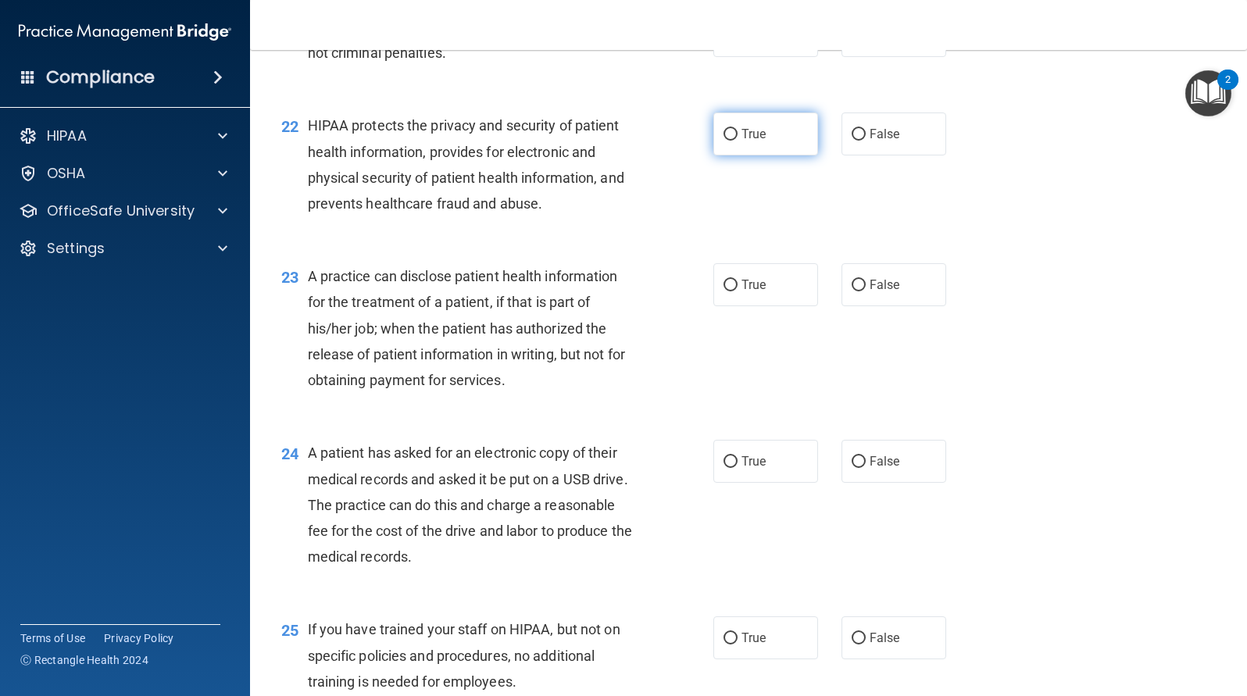
click at [727, 134] on input "True" at bounding box center [730, 135] width 14 height 12
radio input "true"
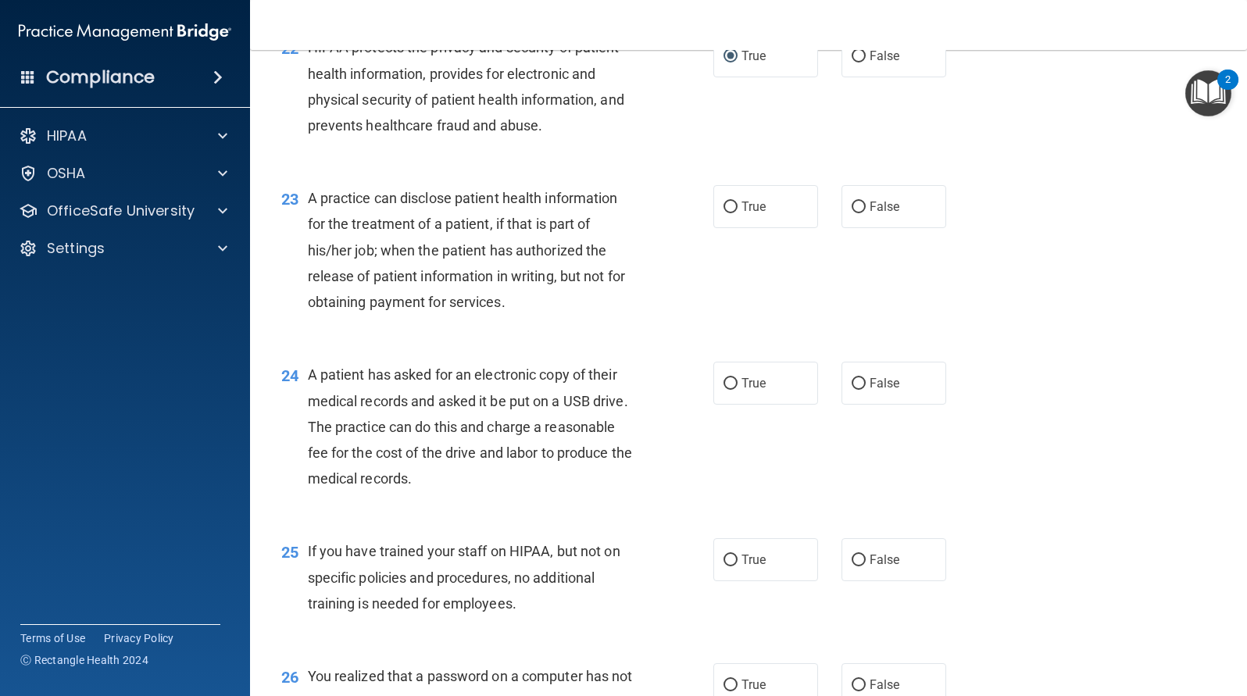
scroll to position [2812, 0]
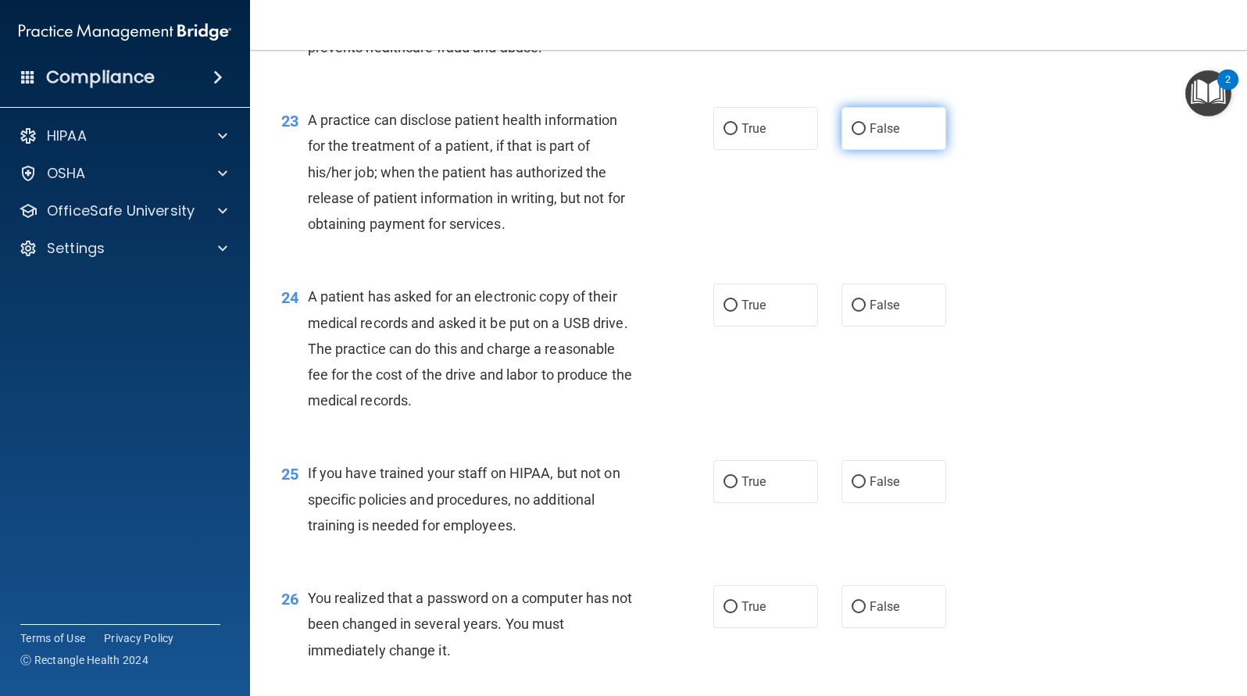
click at [854, 130] on input "False" at bounding box center [859, 129] width 14 height 12
radio input "true"
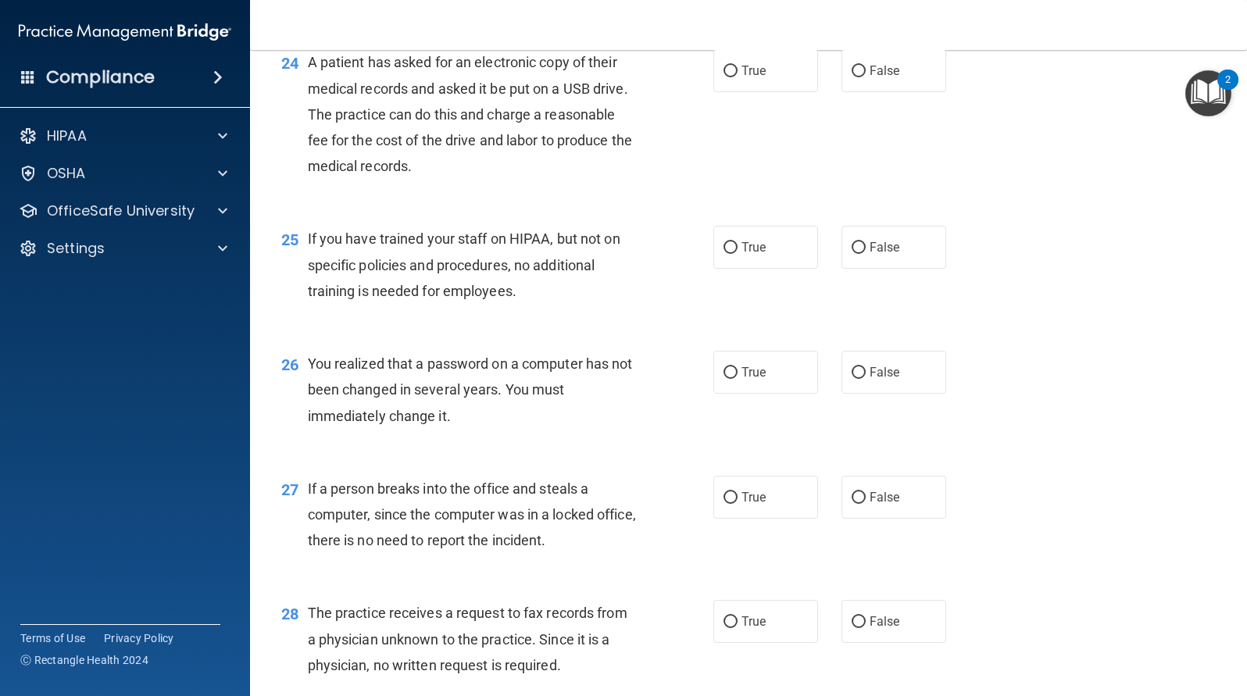
scroll to position [2969, 0]
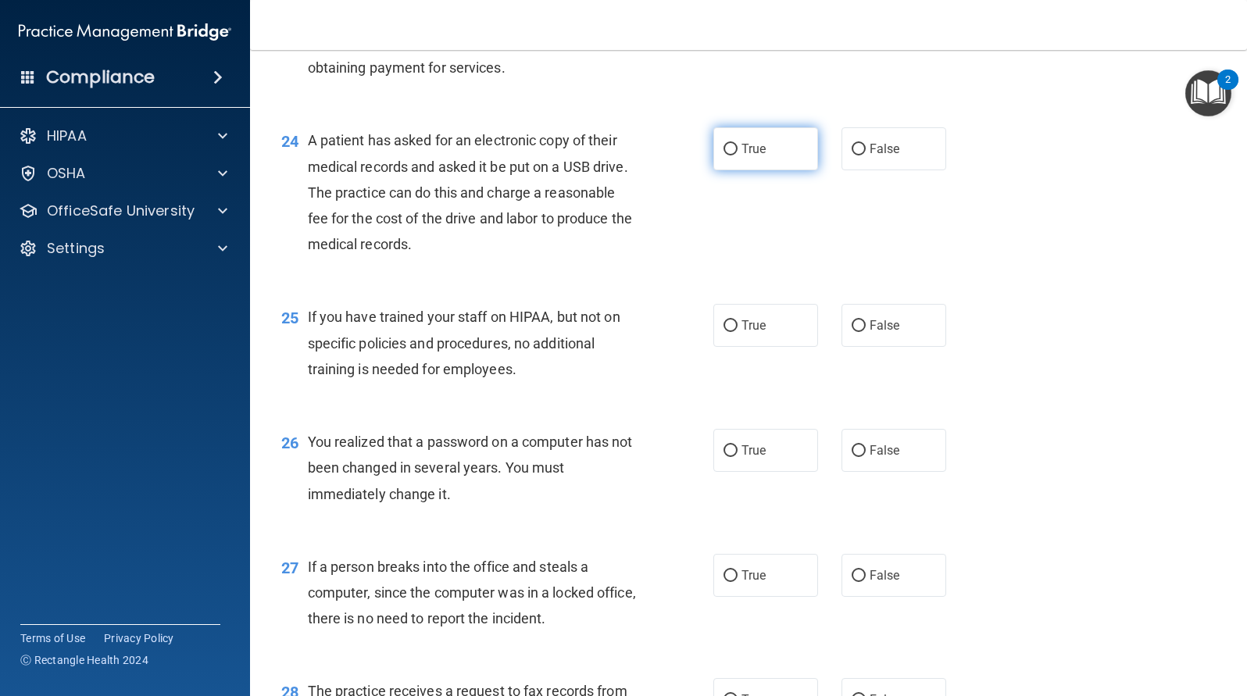
click at [727, 149] on input "True" at bounding box center [730, 150] width 14 height 12
radio input "true"
click at [852, 326] on input "False" at bounding box center [859, 326] width 14 height 12
radio input "true"
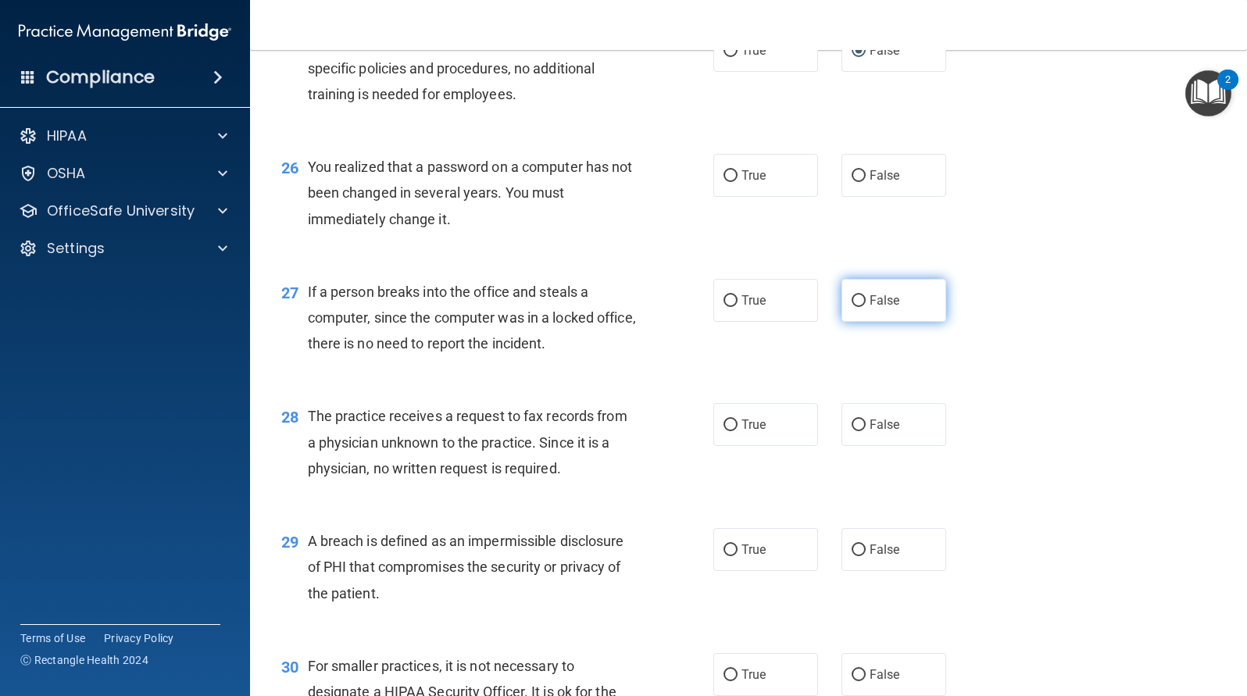
scroll to position [3281, 0]
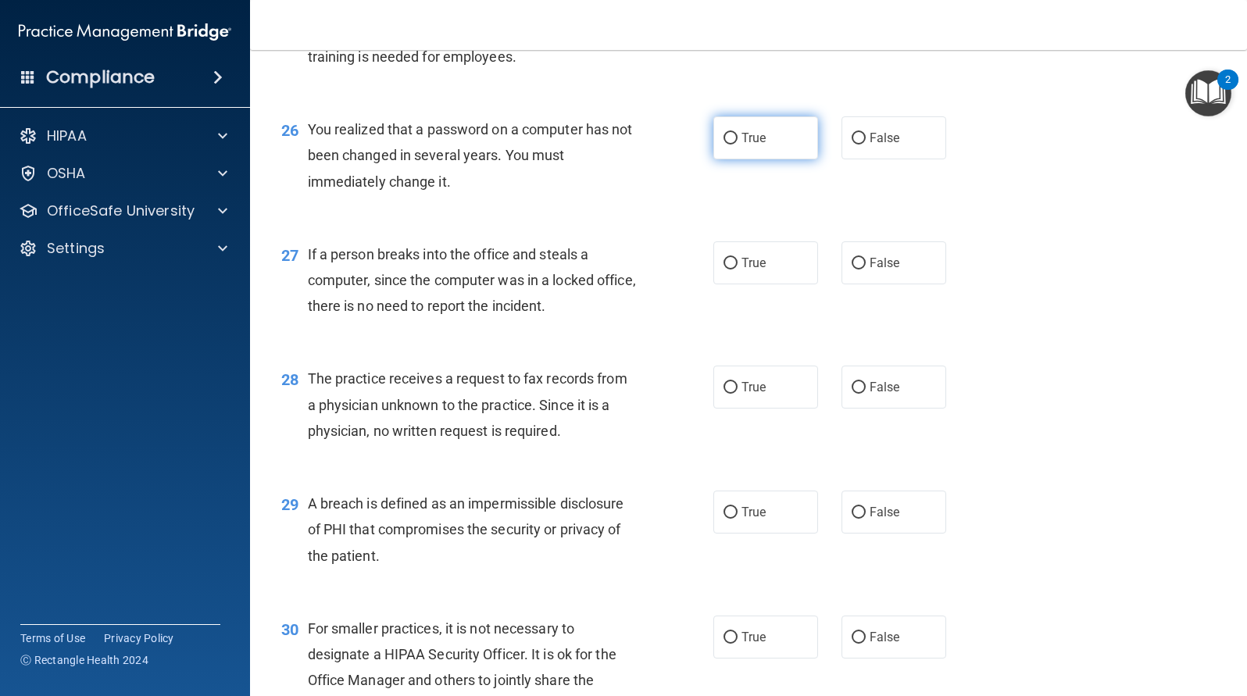
click at [730, 138] on input "True" at bounding box center [730, 139] width 14 height 12
radio input "true"
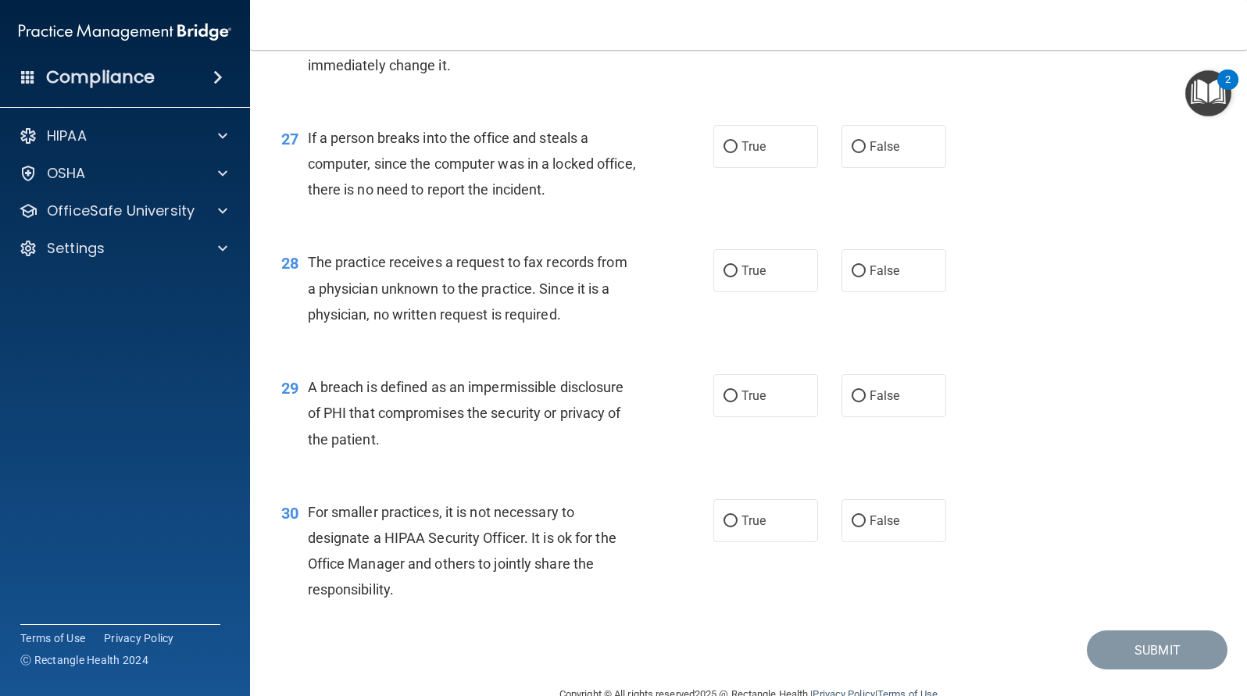
scroll to position [3434, 0]
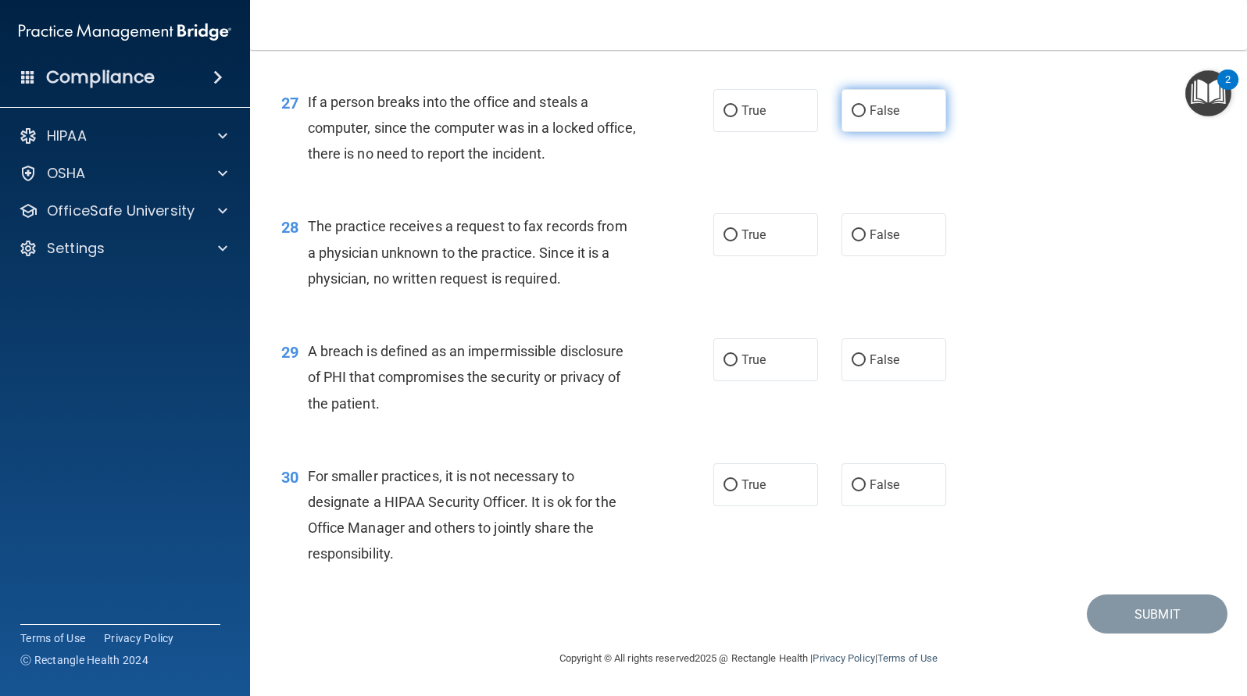
click at [852, 109] on input "False" at bounding box center [859, 111] width 14 height 12
radio input "true"
click at [852, 234] on input "False" at bounding box center [859, 236] width 14 height 12
radio input "true"
click at [728, 363] on input "True" at bounding box center [730, 361] width 14 height 12
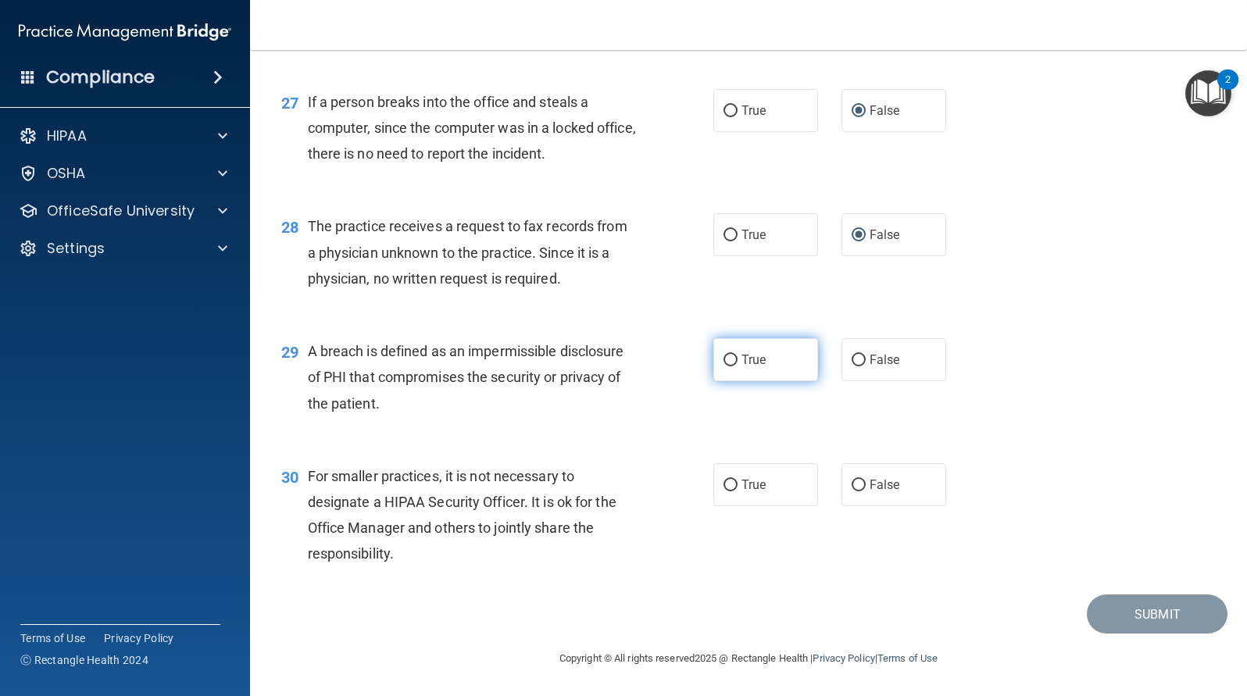
radio input "true"
click at [855, 483] on input "False" at bounding box center [859, 486] width 14 height 12
radio input "true"
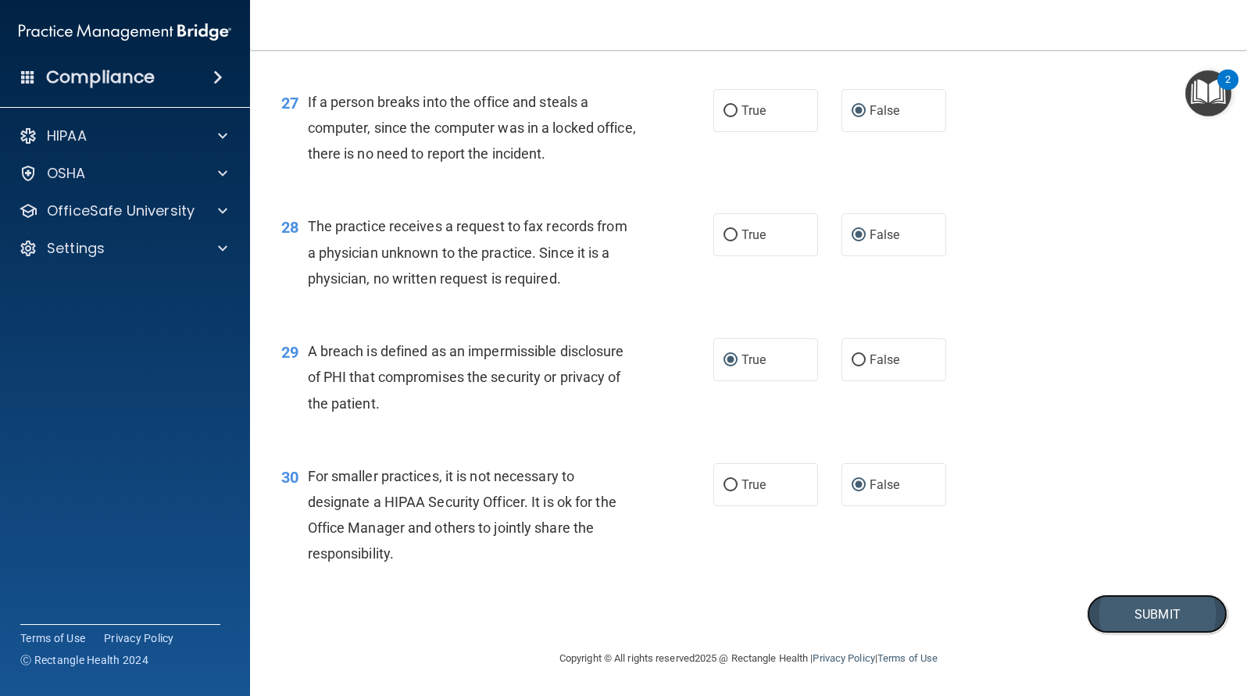
click at [1145, 607] on button "Submit" at bounding box center [1157, 615] width 141 height 40
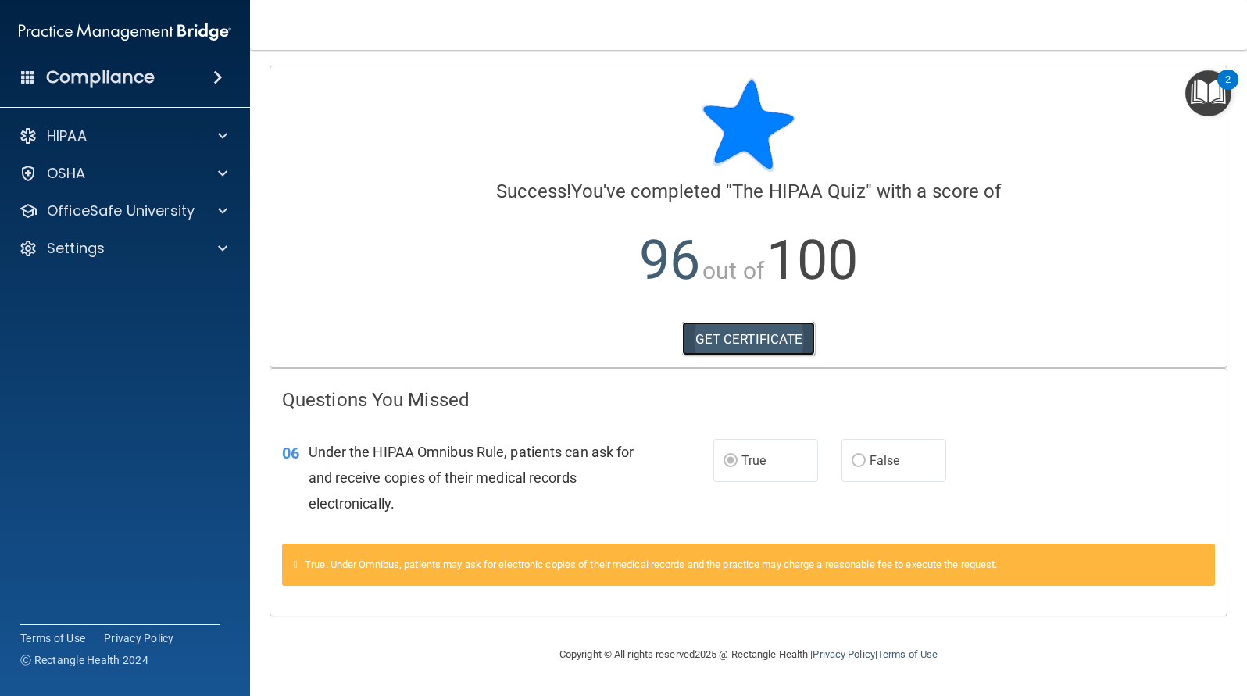
click at [776, 334] on link "GET CERTIFICATE" at bounding box center [749, 339] width 134 height 34
click at [111, 142] on div "HIPAA" at bounding box center [104, 136] width 194 height 19
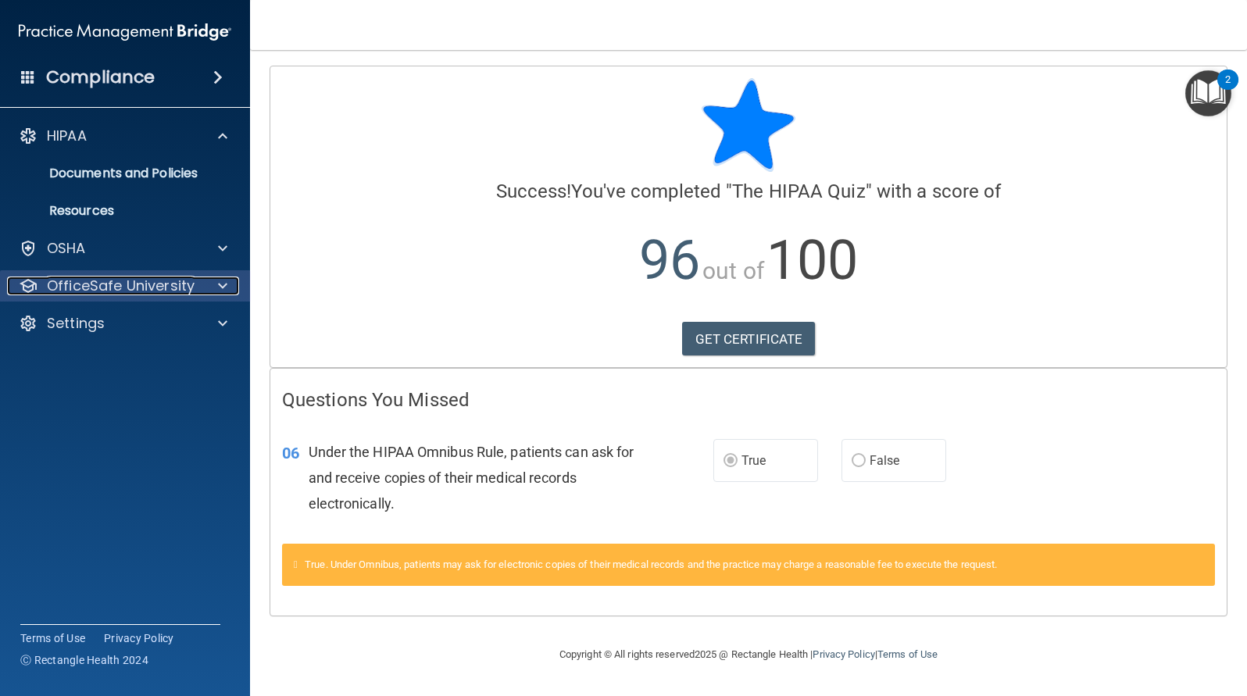
click at [98, 291] on p "OfficeSafe University" at bounding box center [121, 286] width 148 height 19
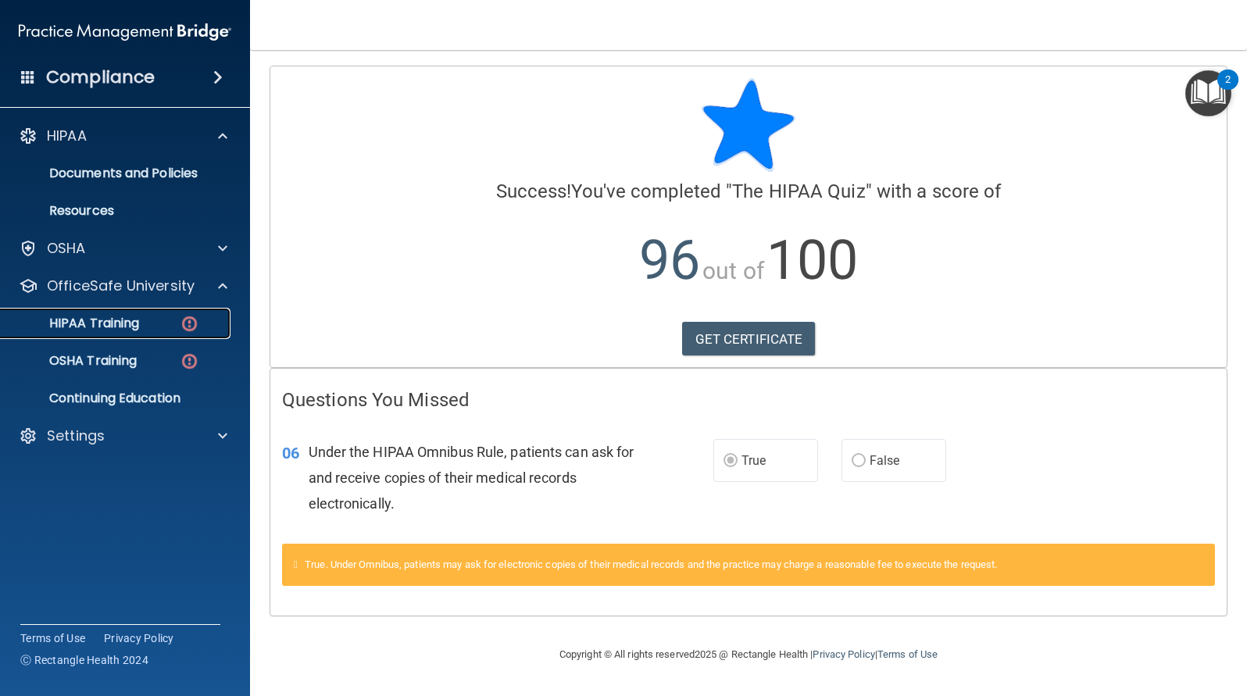
click at [193, 322] on img at bounding box center [190, 324] width 20 height 20
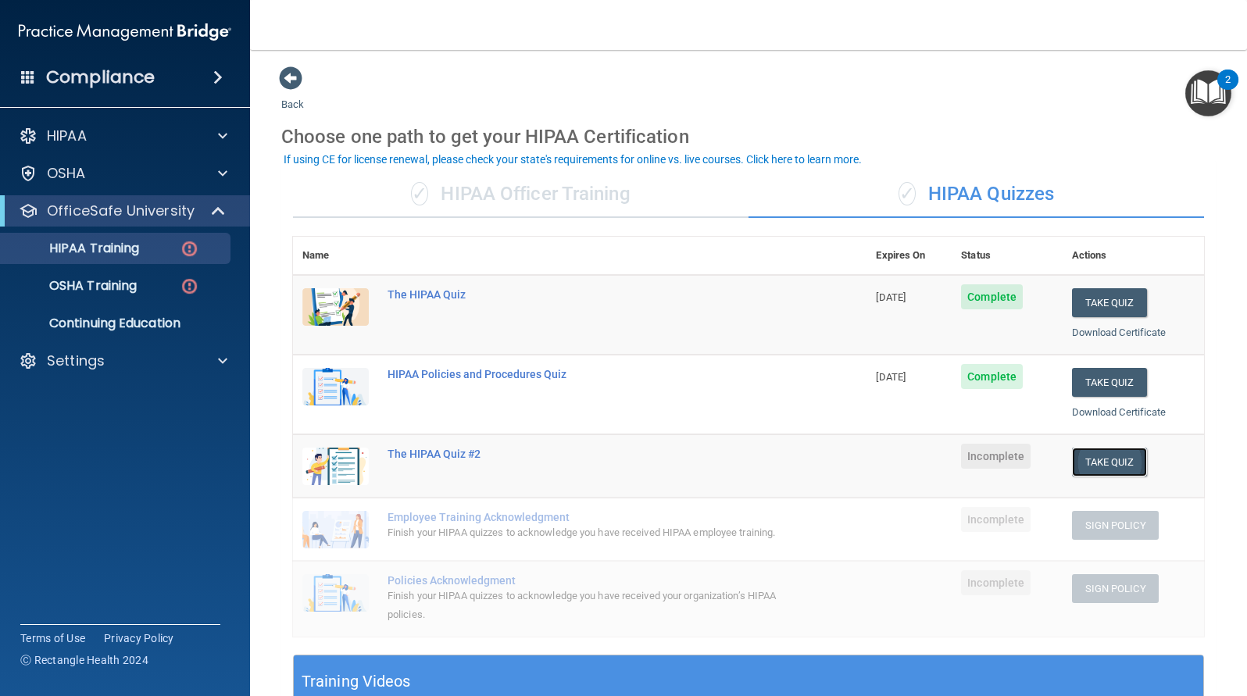
click at [1114, 459] on button "Take Quiz" at bounding box center [1109, 462] width 75 height 29
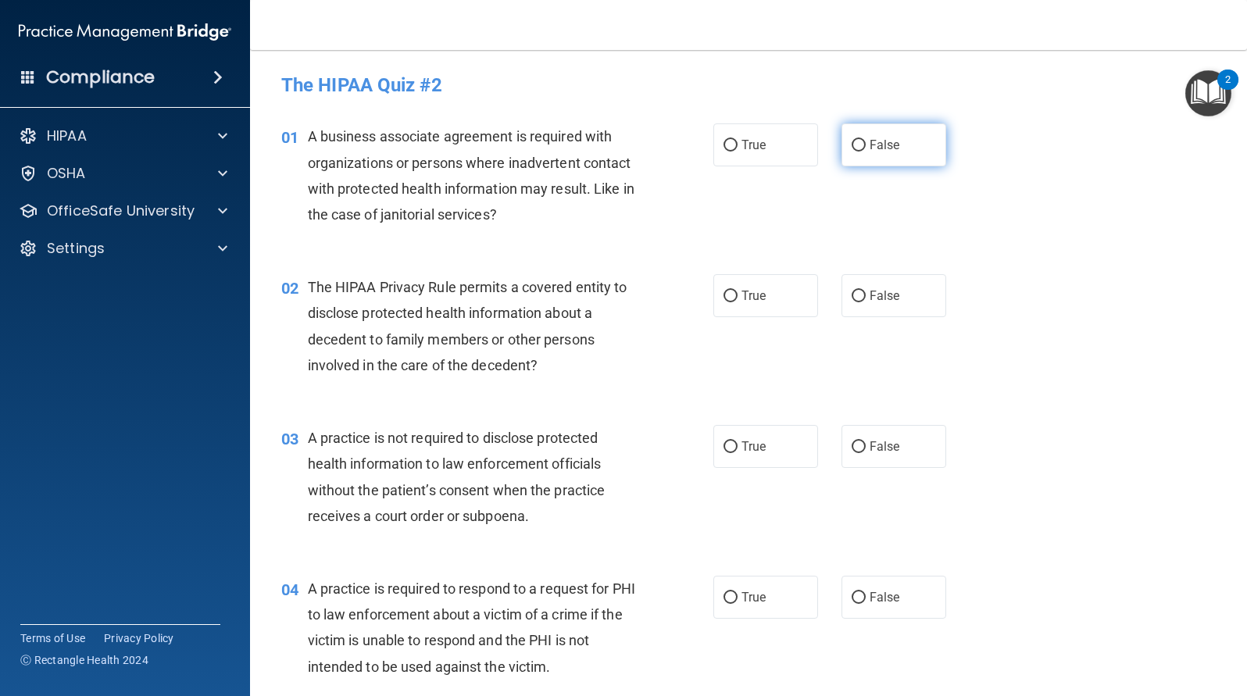
click at [852, 145] on input "False" at bounding box center [859, 146] width 14 height 12
radio input "true"
click at [727, 293] on input "True" at bounding box center [730, 297] width 14 height 12
radio input "true"
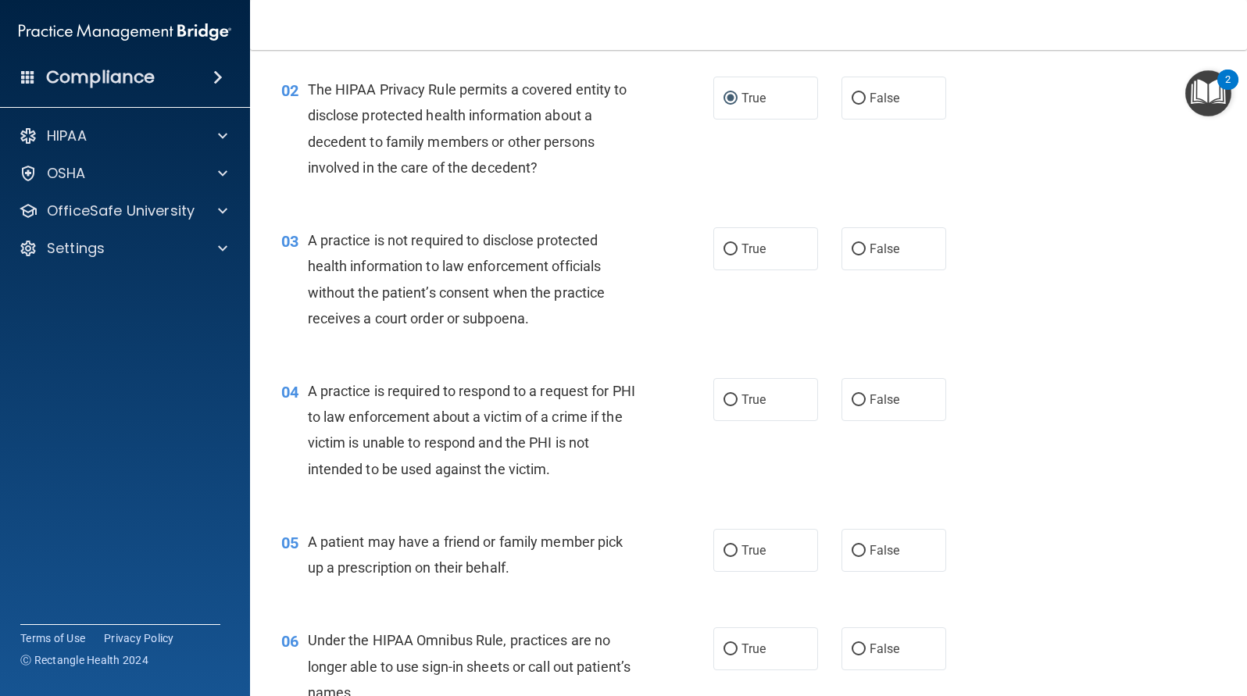
scroll to position [234, 0]
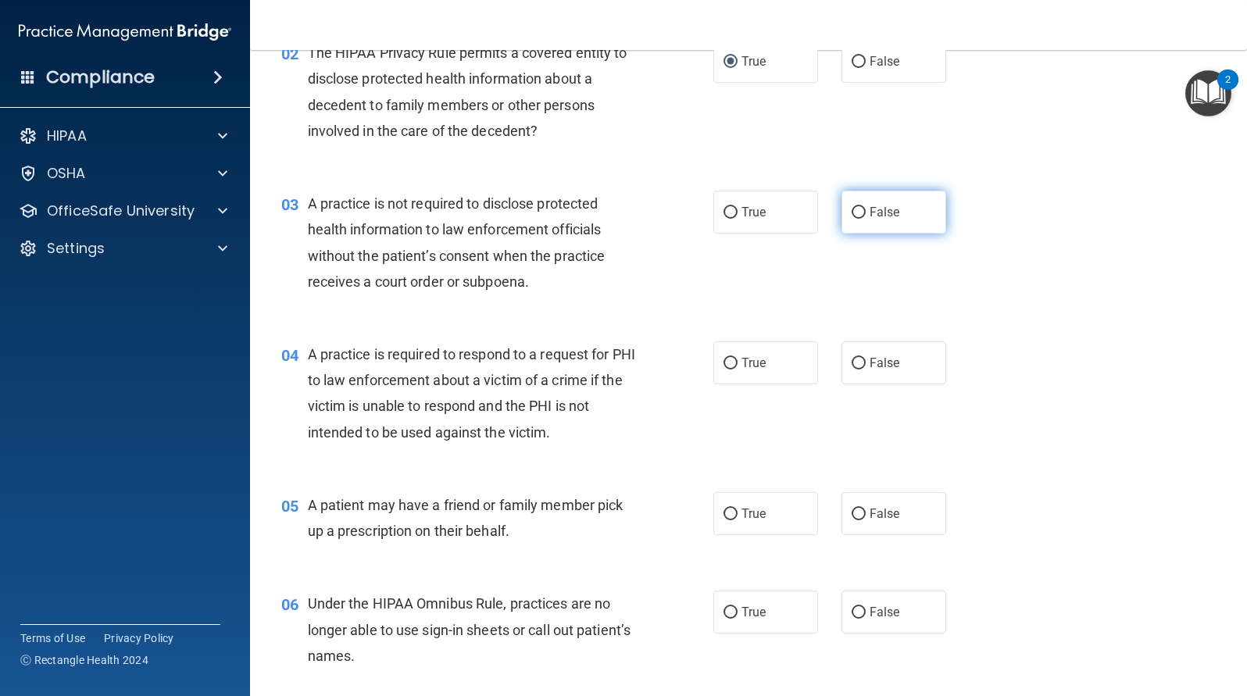
click at [852, 216] on input "False" at bounding box center [859, 213] width 14 height 12
radio input "true"
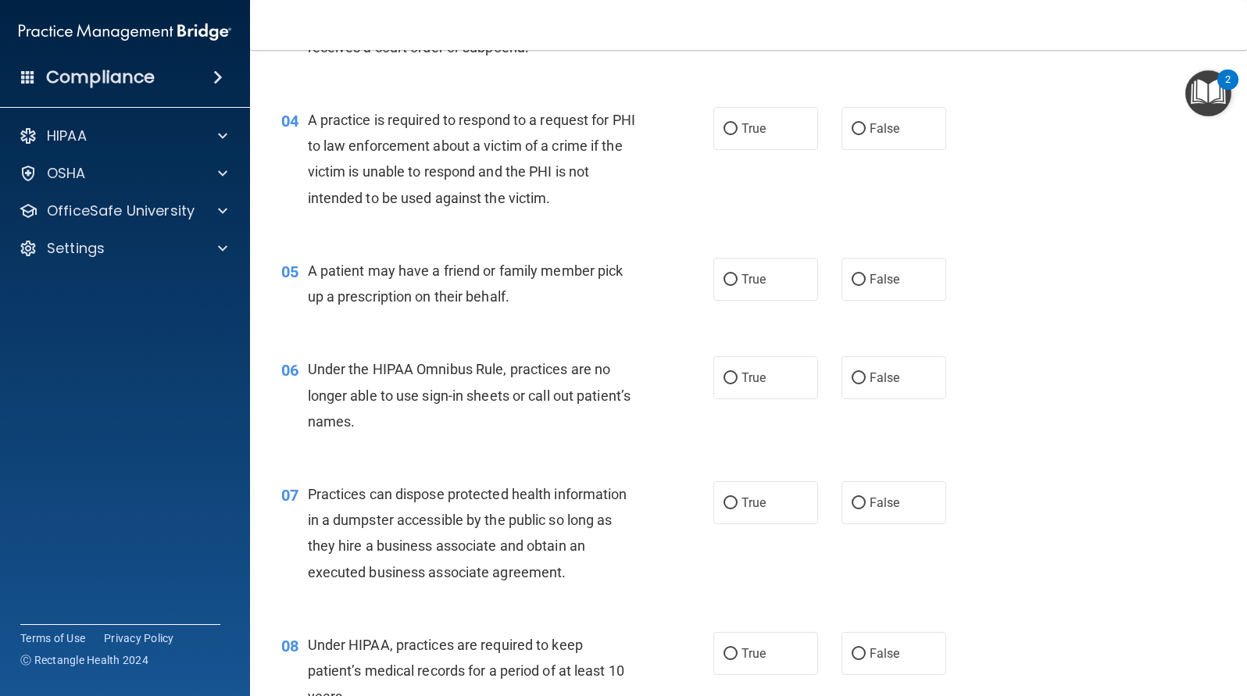
scroll to position [391, 0]
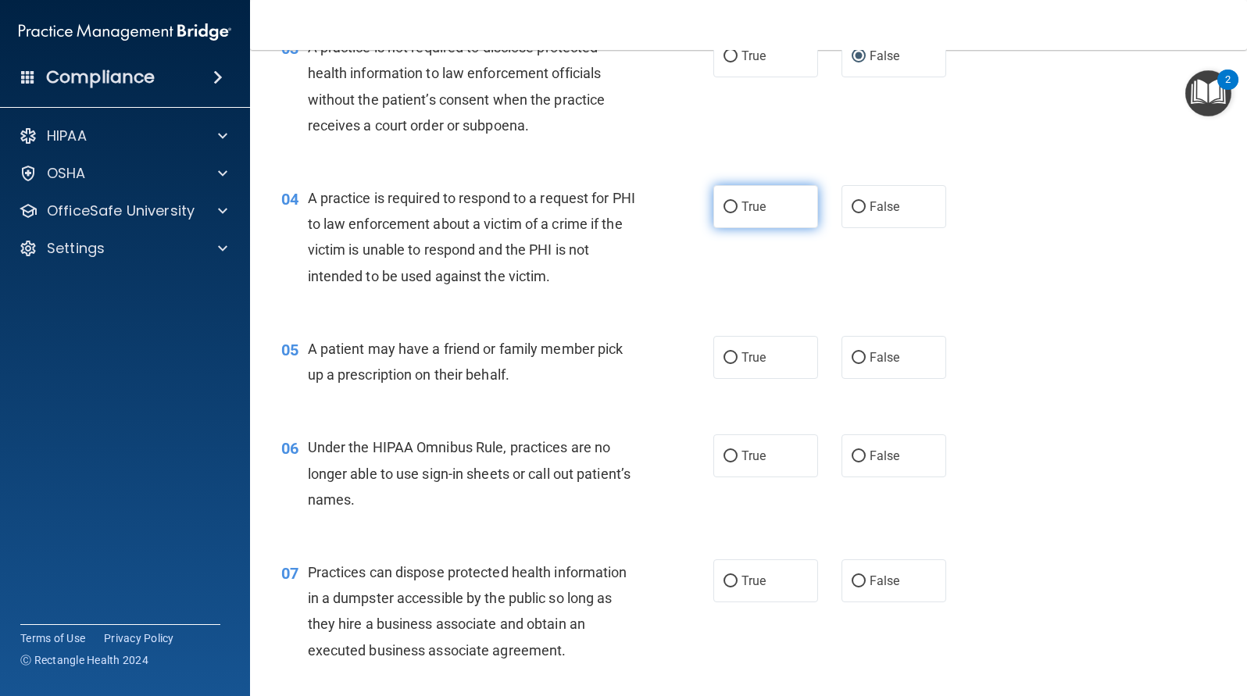
click at [728, 207] on input "True" at bounding box center [730, 208] width 14 height 12
radio input "true"
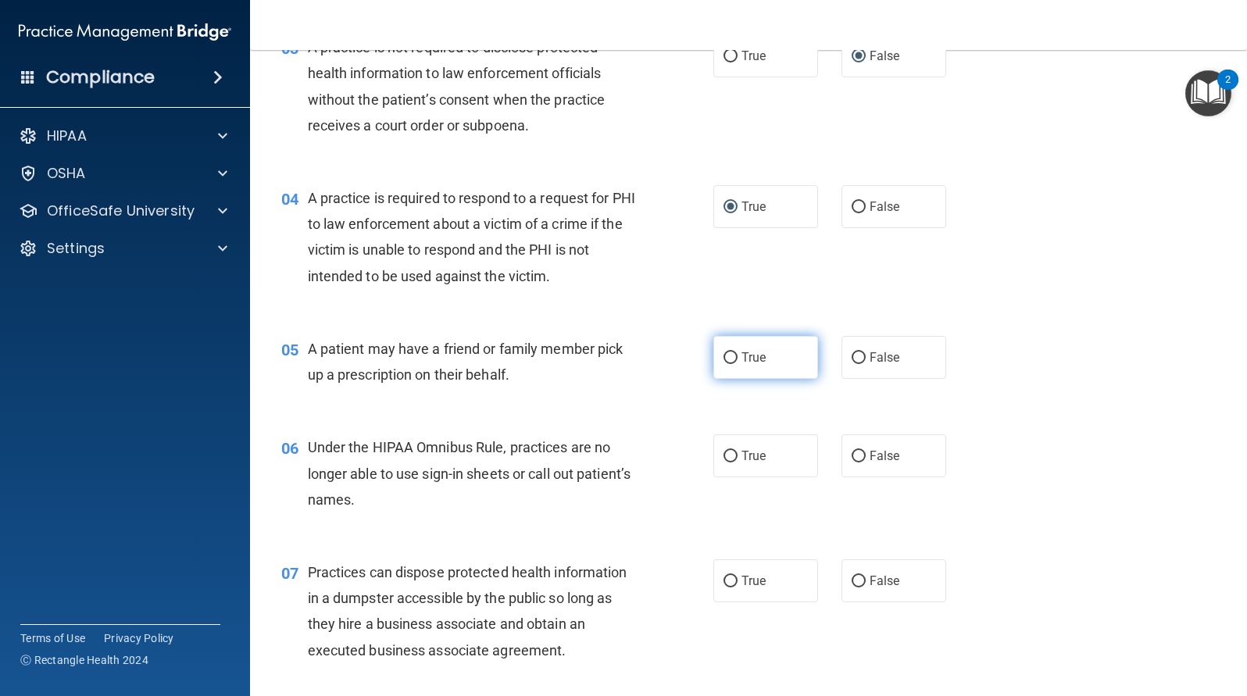
click at [724, 355] on input "True" at bounding box center [730, 358] width 14 height 12
radio input "true"
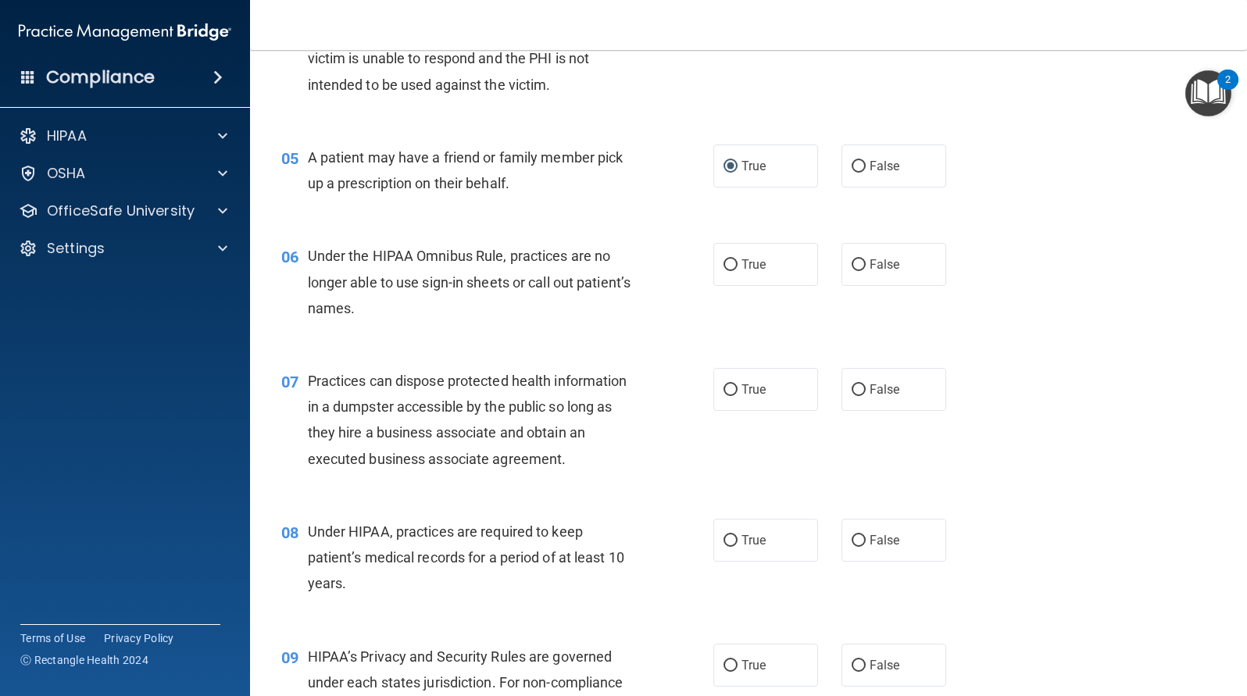
scroll to position [625, 0]
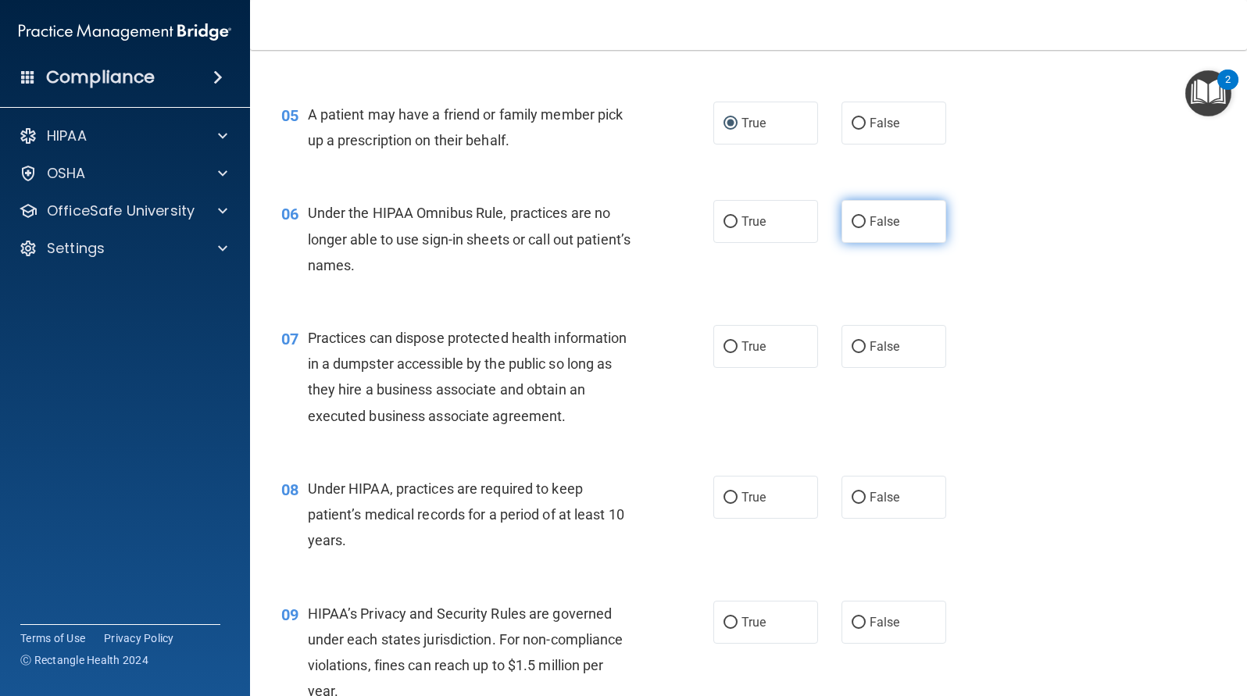
click at [852, 217] on input "False" at bounding box center [859, 222] width 14 height 12
radio input "true"
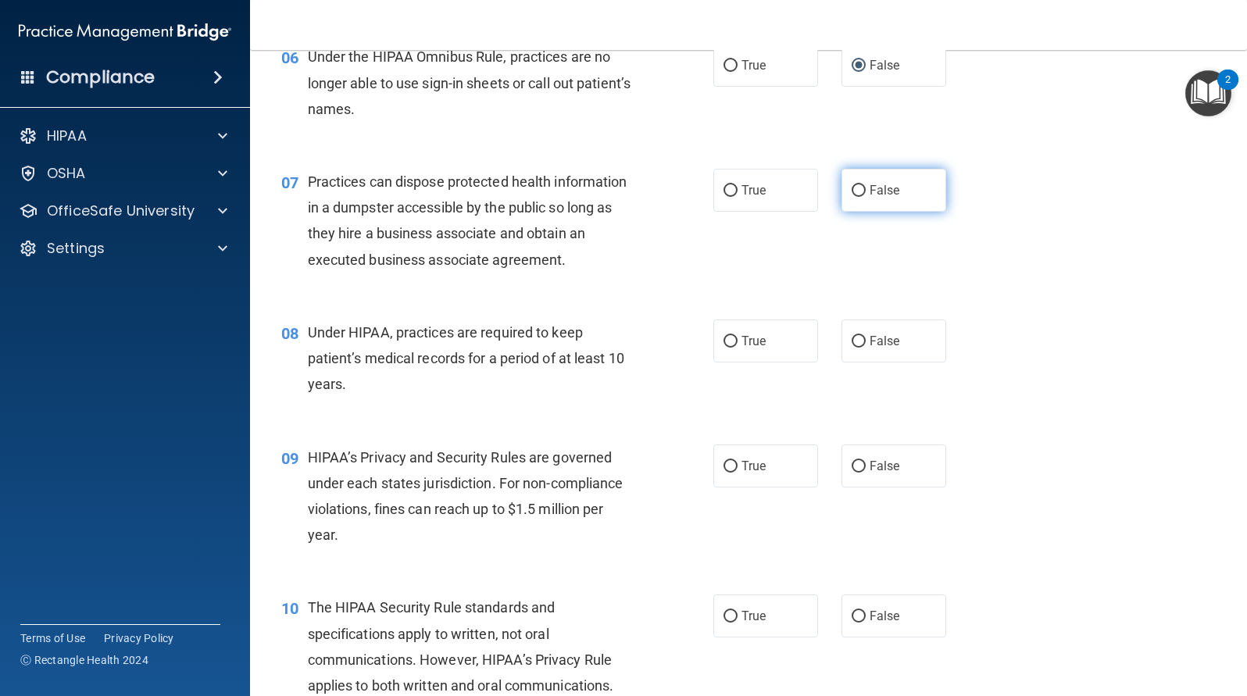
click at [855, 188] on input "False" at bounding box center [859, 191] width 14 height 12
radio input "true"
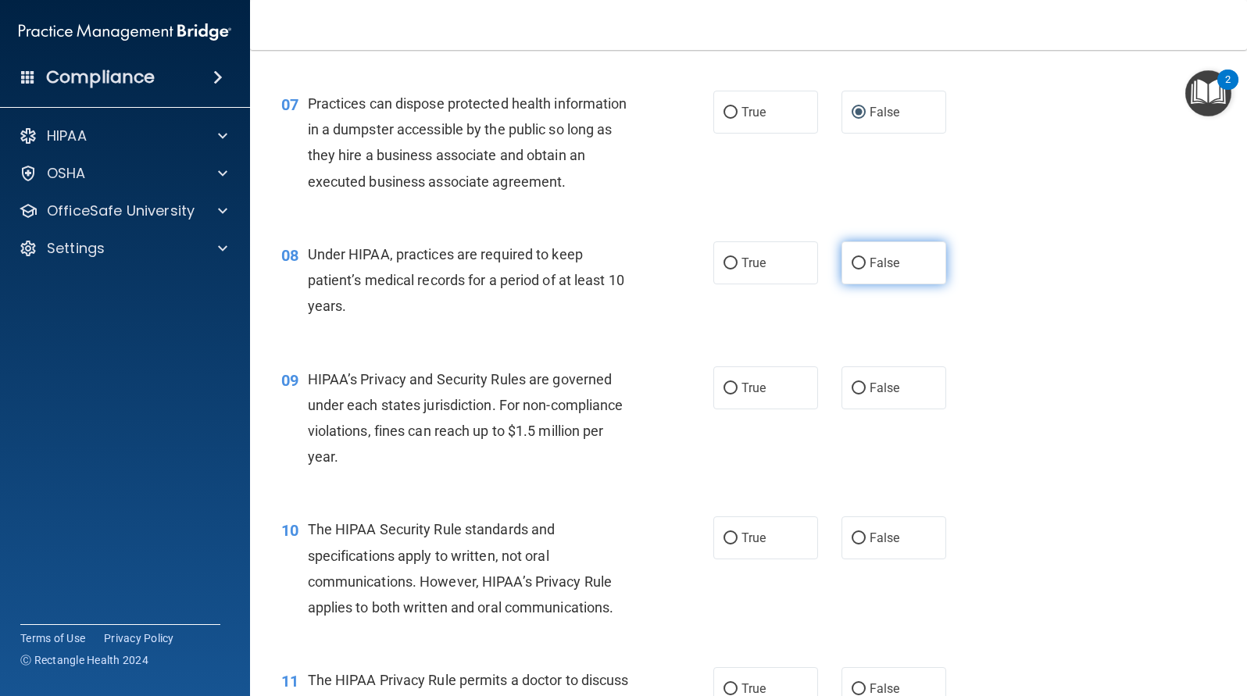
click at [852, 263] on input "False" at bounding box center [859, 264] width 14 height 12
radio input "true"
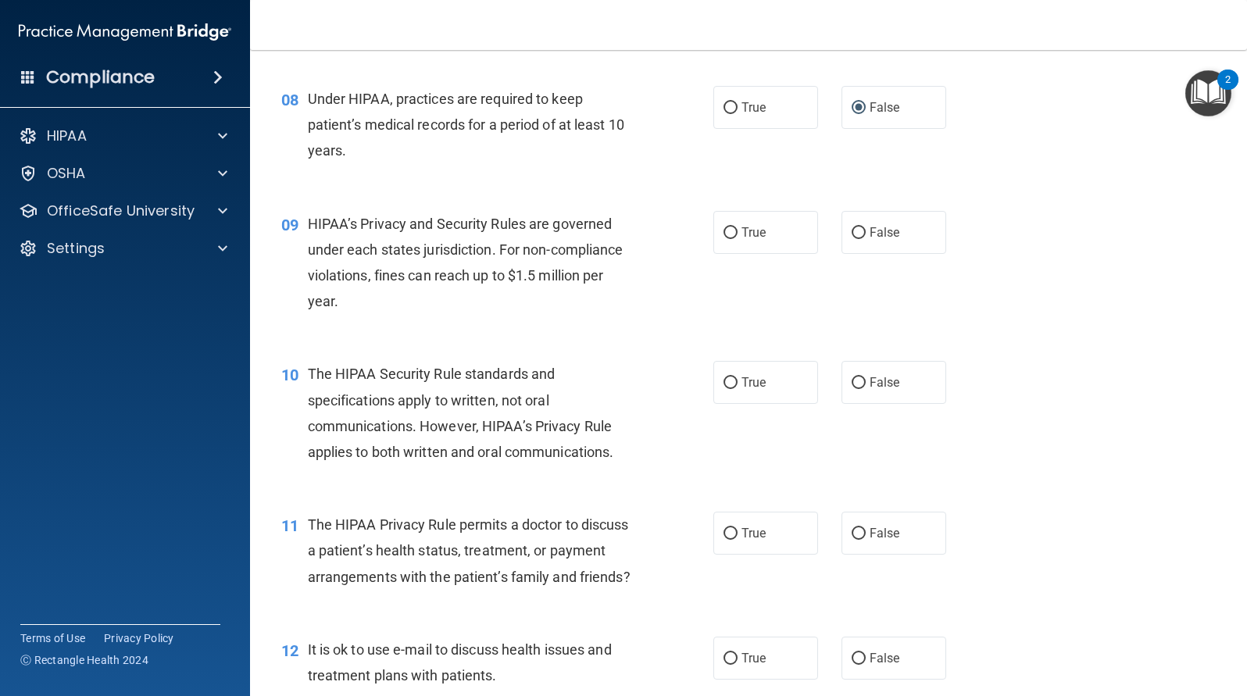
scroll to position [1016, 0]
click at [852, 232] on input "False" at bounding box center [859, 233] width 14 height 12
radio input "true"
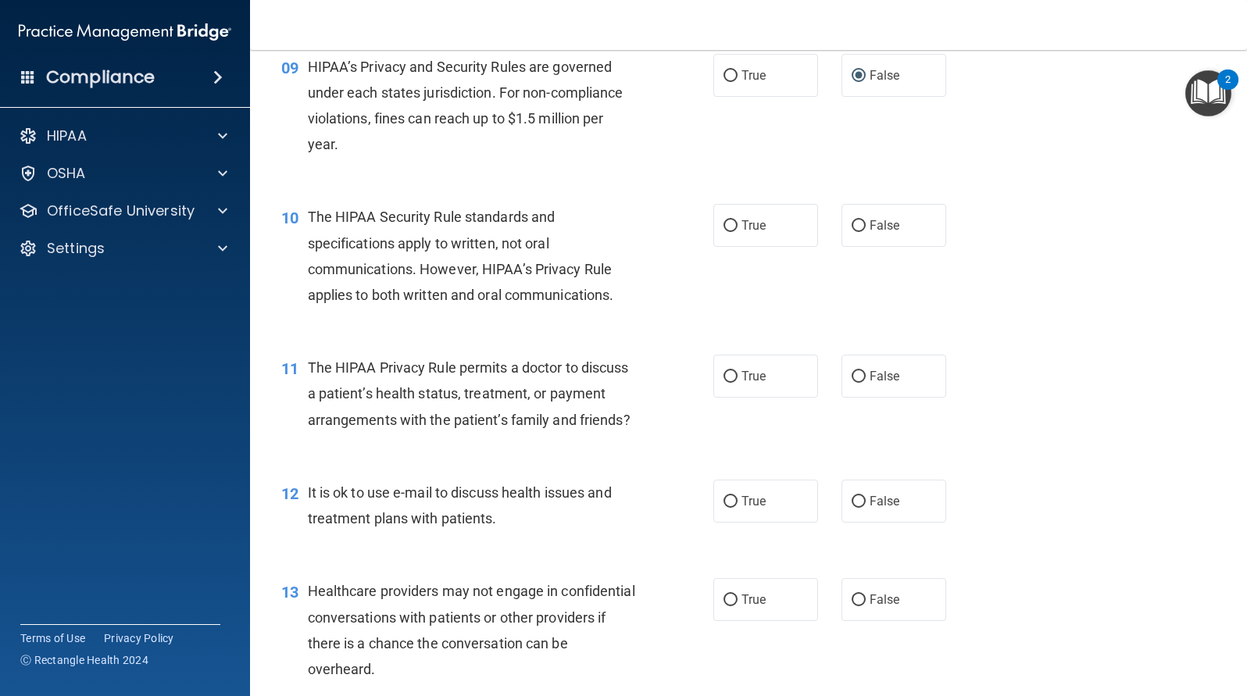
scroll to position [1250, 0]
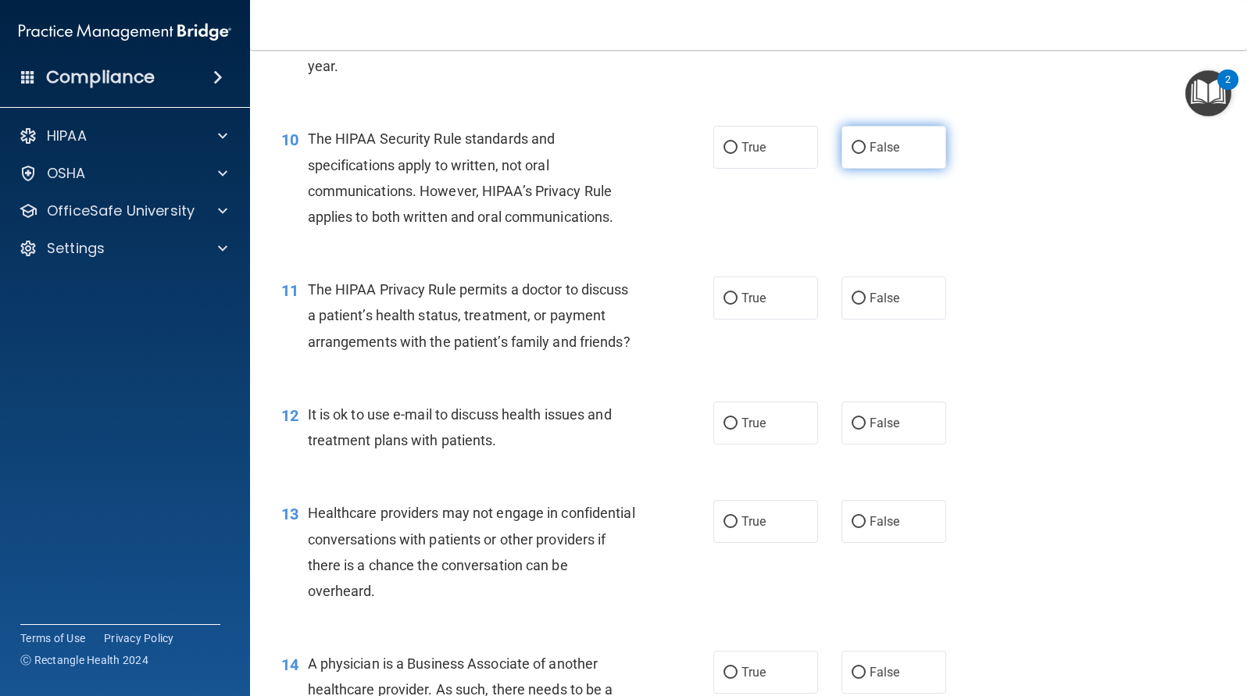
click at [852, 146] on input "False" at bounding box center [859, 148] width 14 height 12
radio input "true"
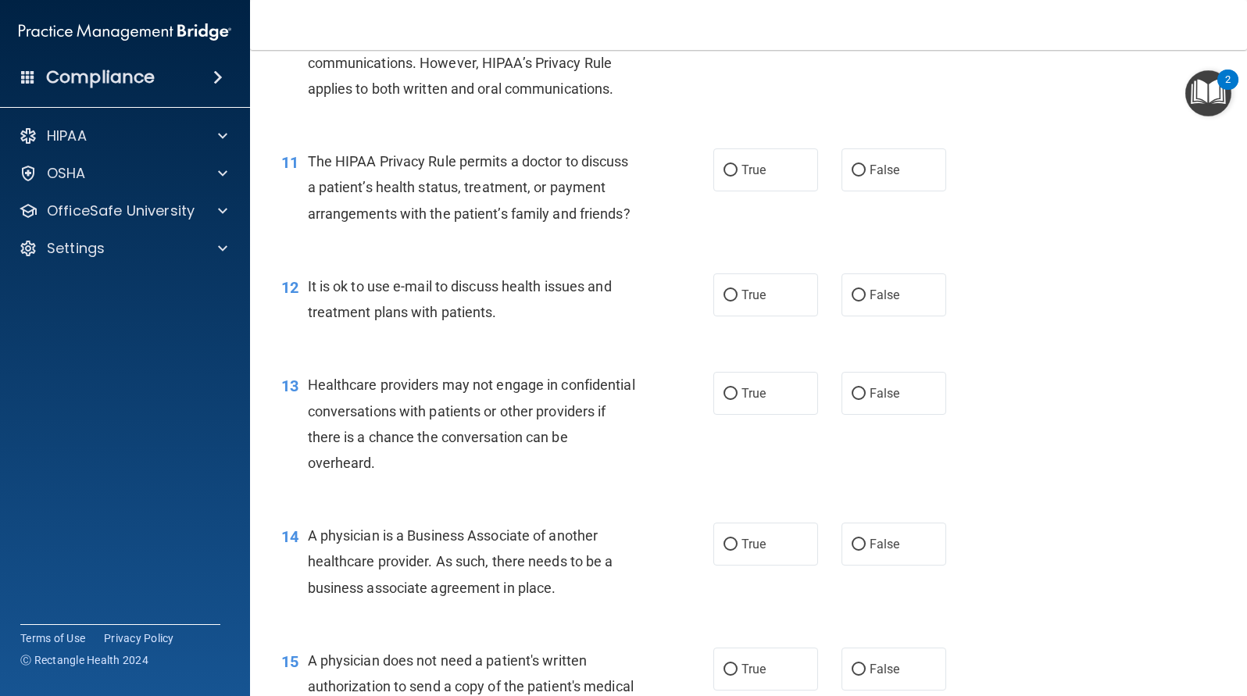
scroll to position [1406, 0]
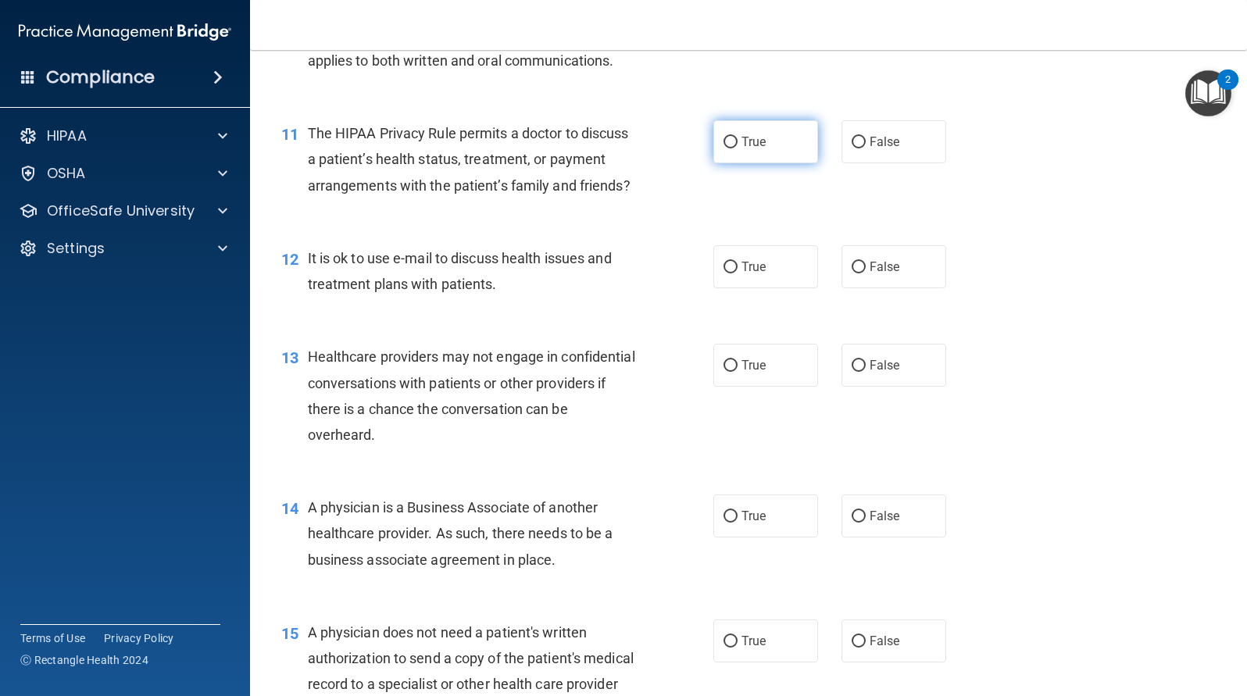
click at [727, 142] on input "True" at bounding box center [730, 143] width 14 height 12
radio input "true"
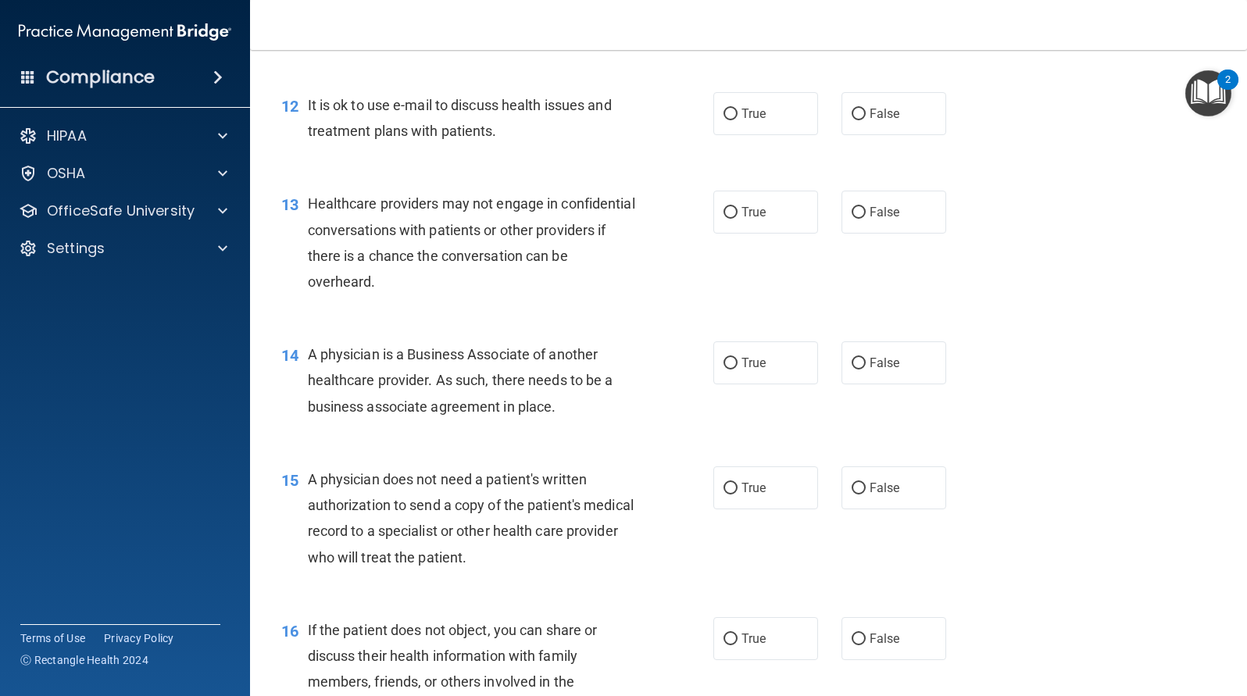
scroll to position [1562, 0]
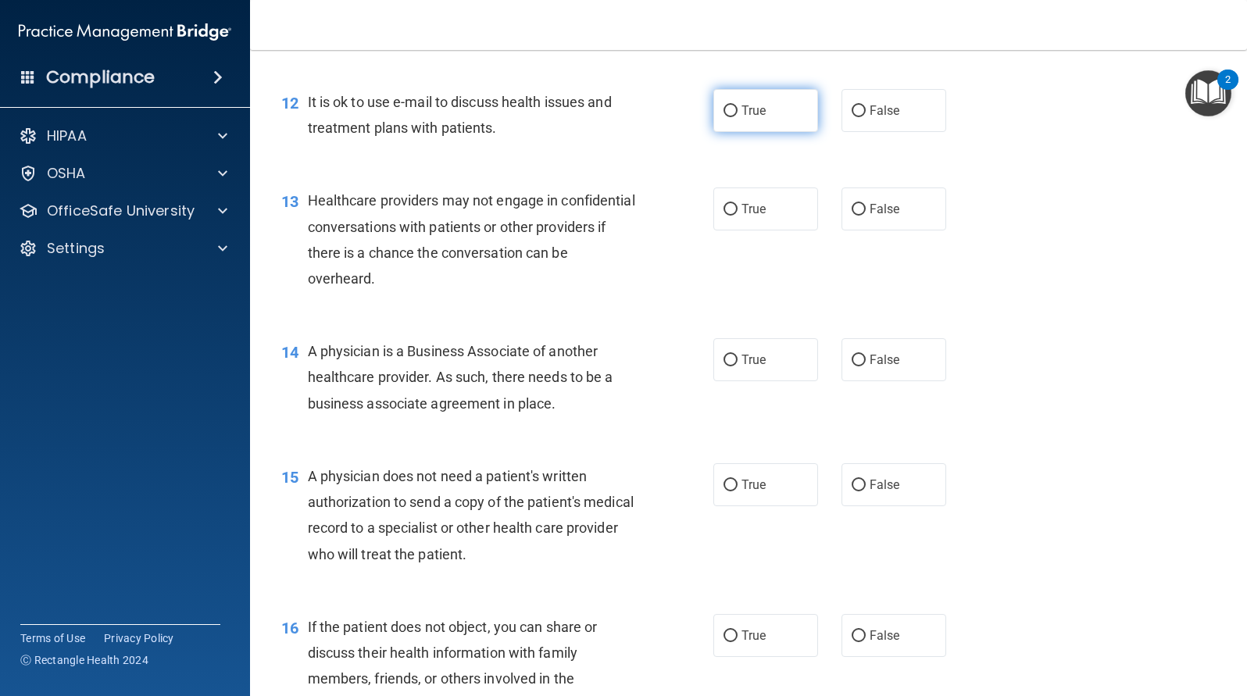
click at [730, 114] on input "True" at bounding box center [730, 111] width 14 height 12
radio input "true"
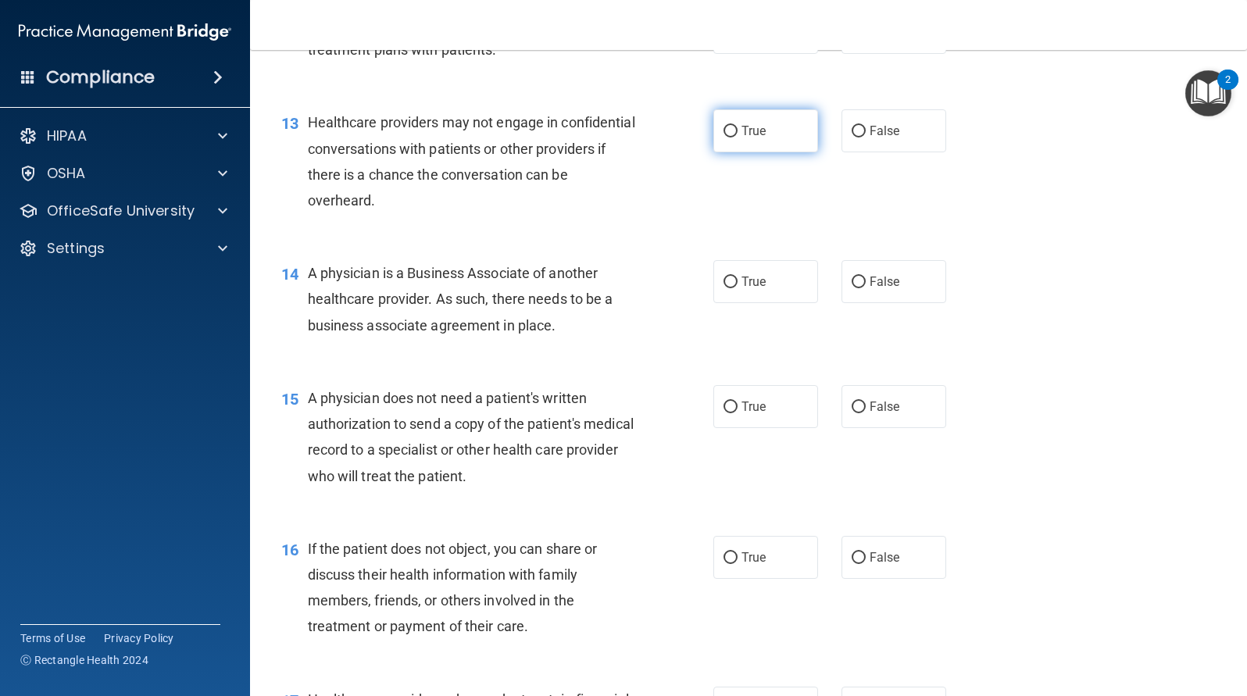
click at [741, 130] on span "True" at bounding box center [753, 130] width 24 height 15
click at [737, 130] on input "True" at bounding box center [730, 132] width 14 height 12
radio input "true"
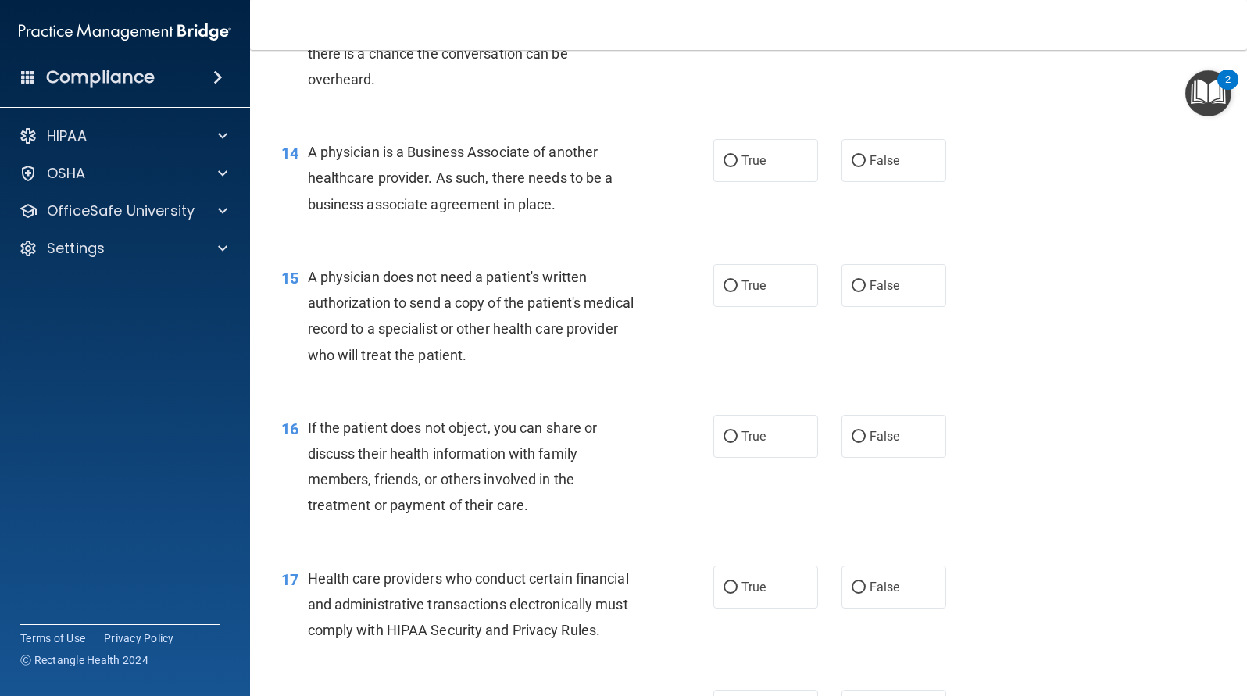
scroll to position [1797, 0]
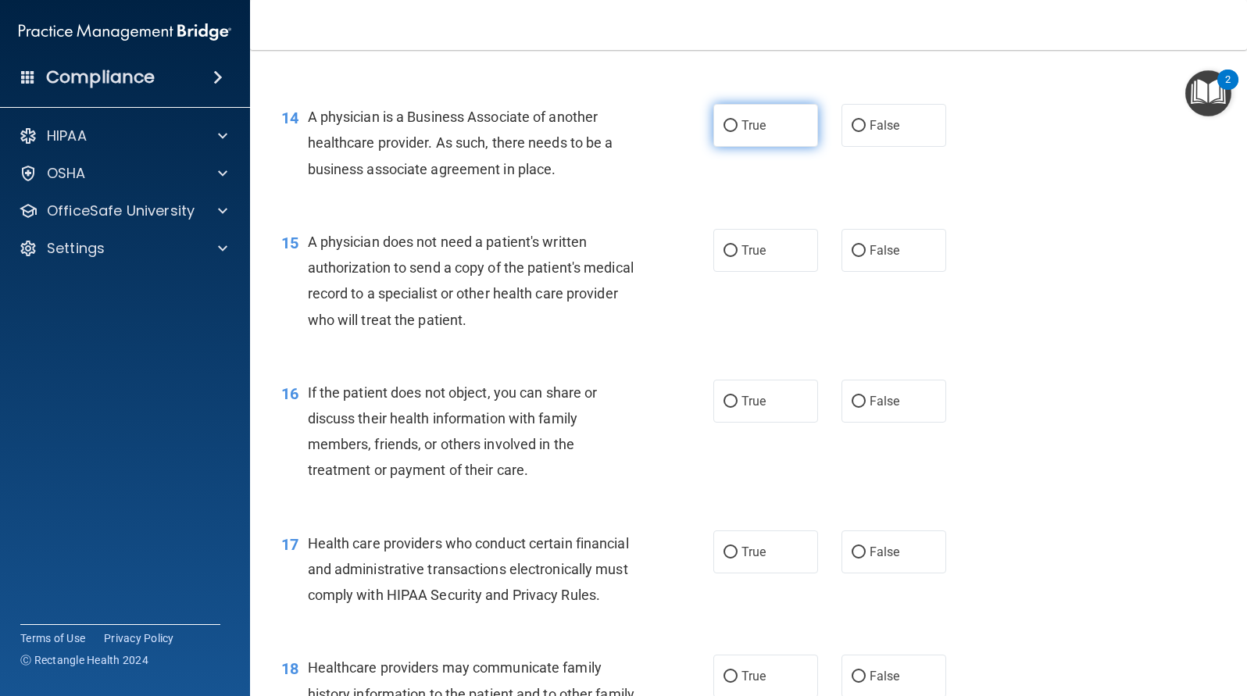
click at [723, 128] on input "True" at bounding box center [730, 126] width 14 height 12
radio input "true"
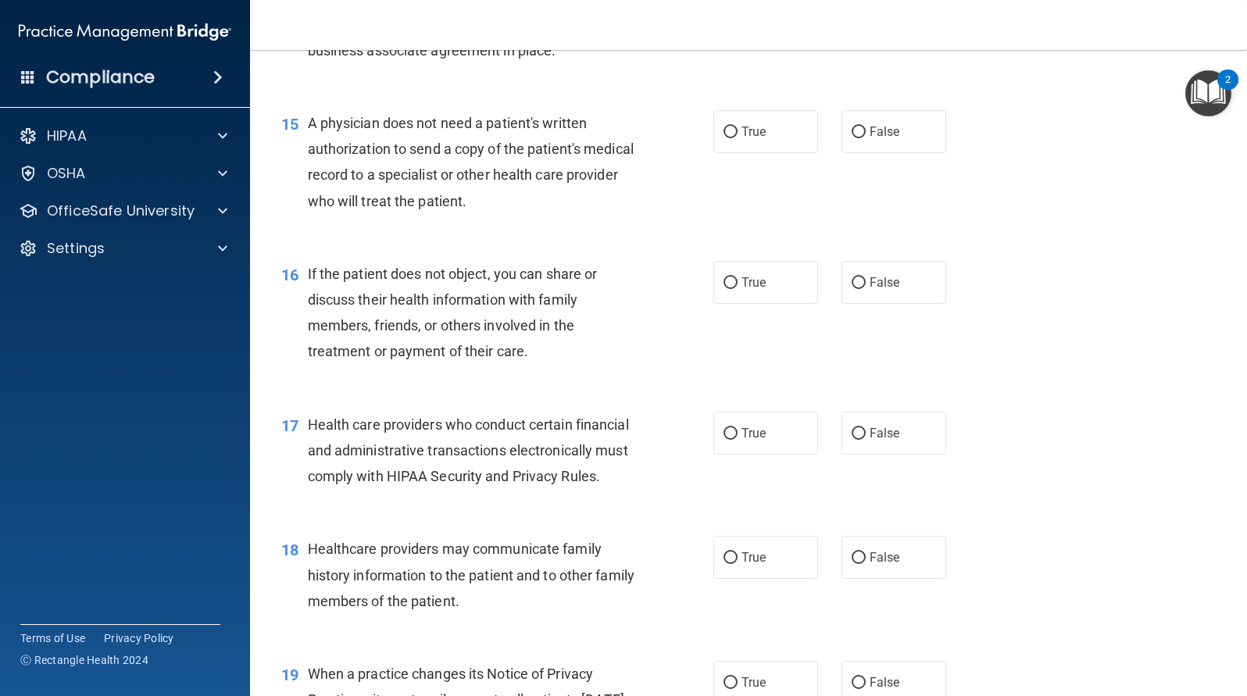
scroll to position [1953, 0]
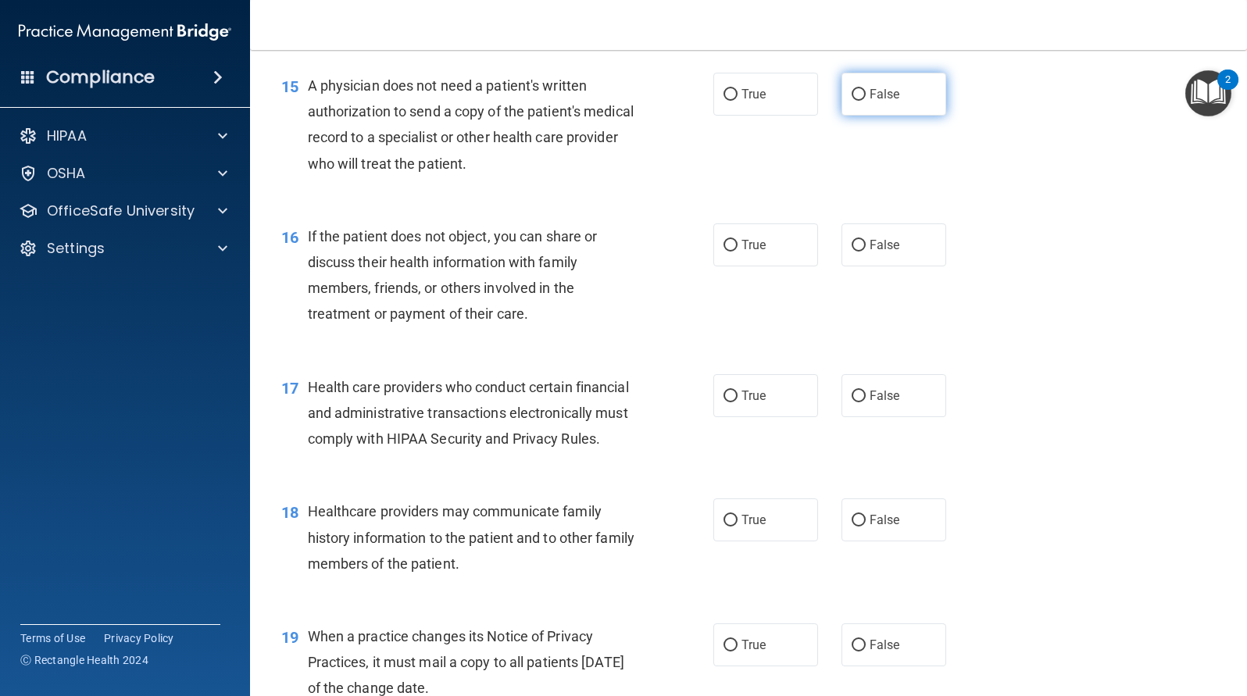
click at [852, 95] on input "False" at bounding box center [859, 95] width 14 height 12
radio input "true"
click at [723, 97] on input "True" at bounding box center [730, 95] width 14 height 12
radio input "true"
radio input "false"
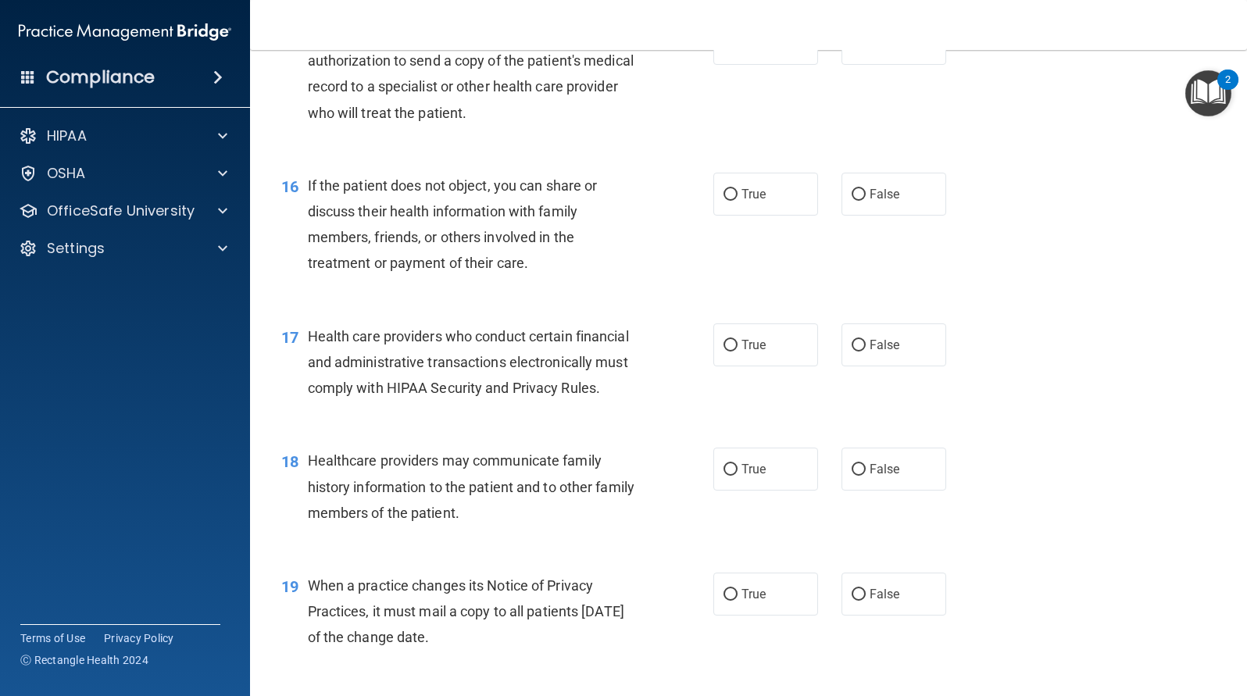
scroll to position [2031, 0]
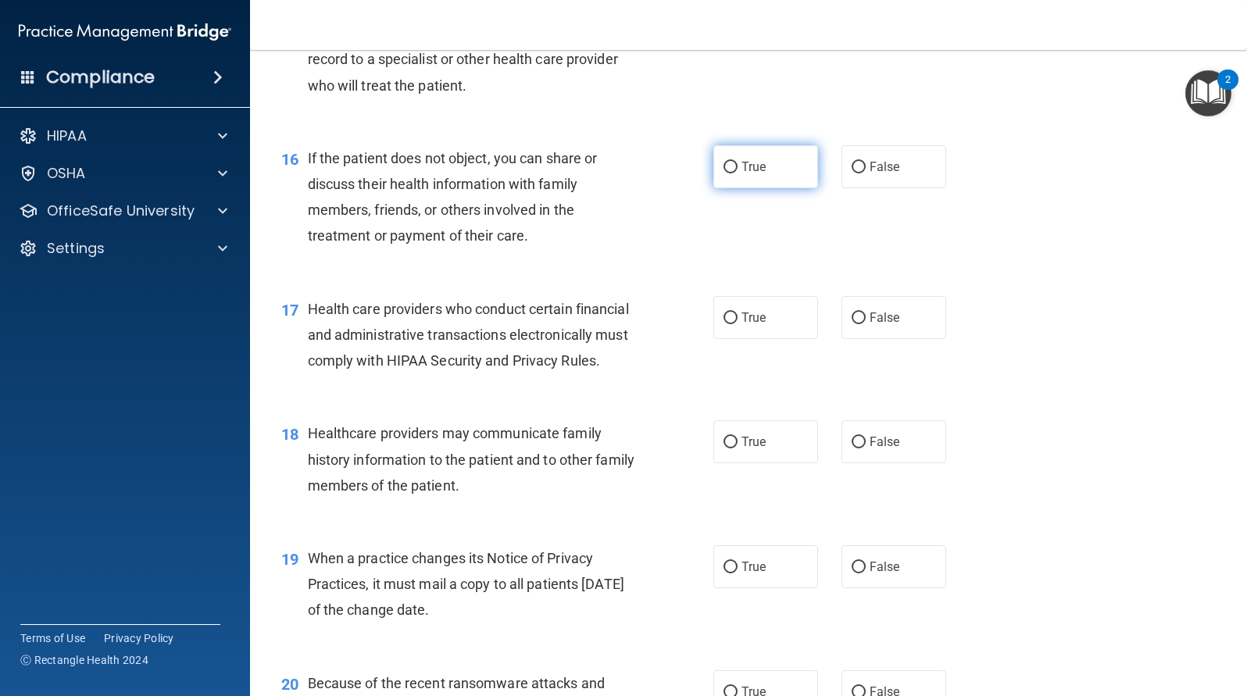
click at [723, 169] on input "True" at bounding box center [730, 168] width 14 height 12
radio input "true"
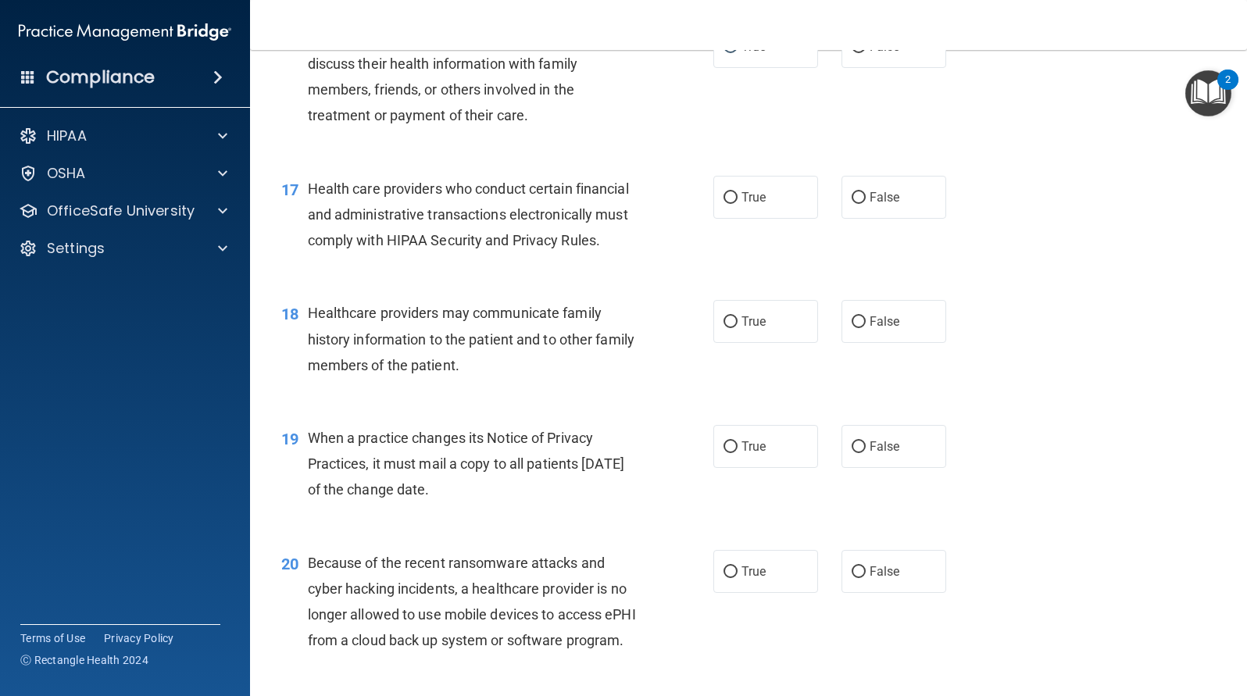
scroll to position [2187, 0]
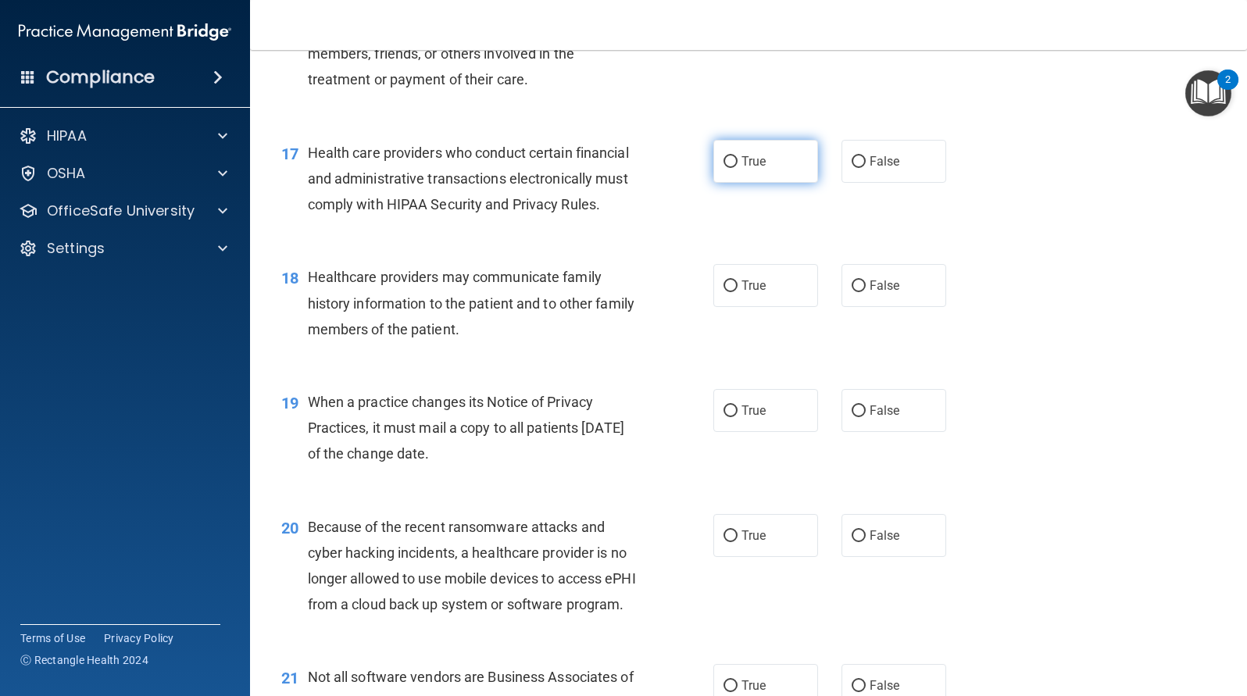
click at [727, 165] on input "True" at bounding box center [730, 162] width 14 height 12
radio input "true"
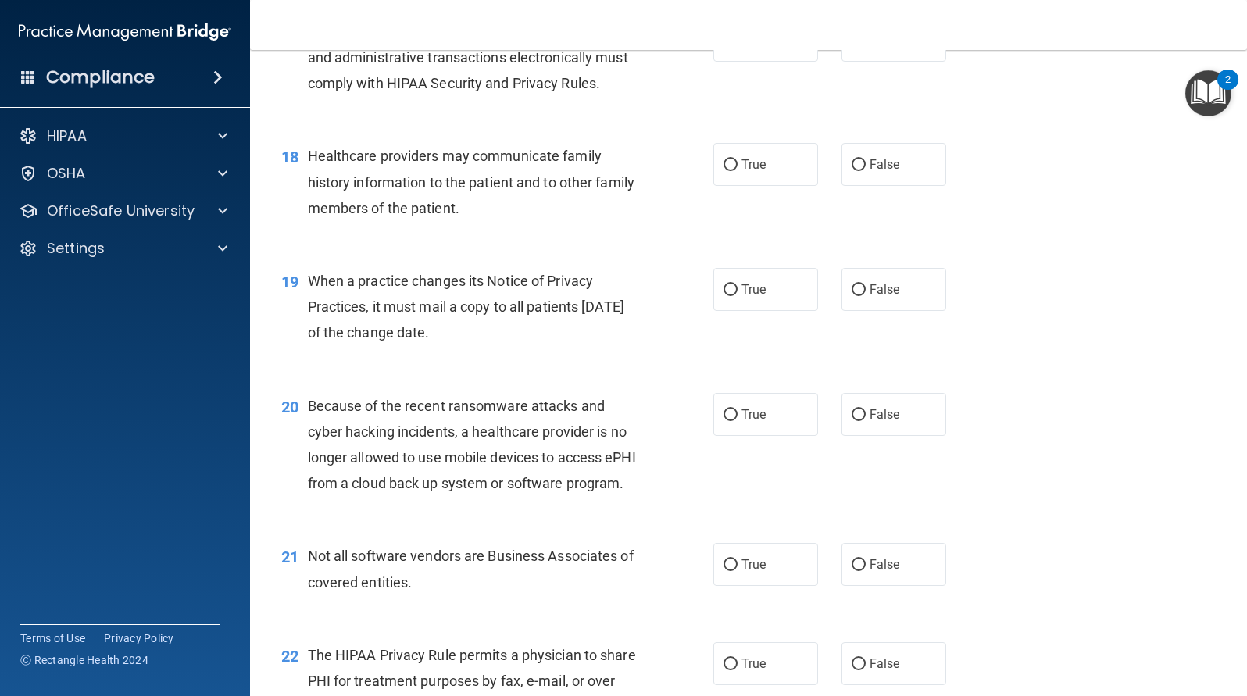
scroll to position [2344, 0]
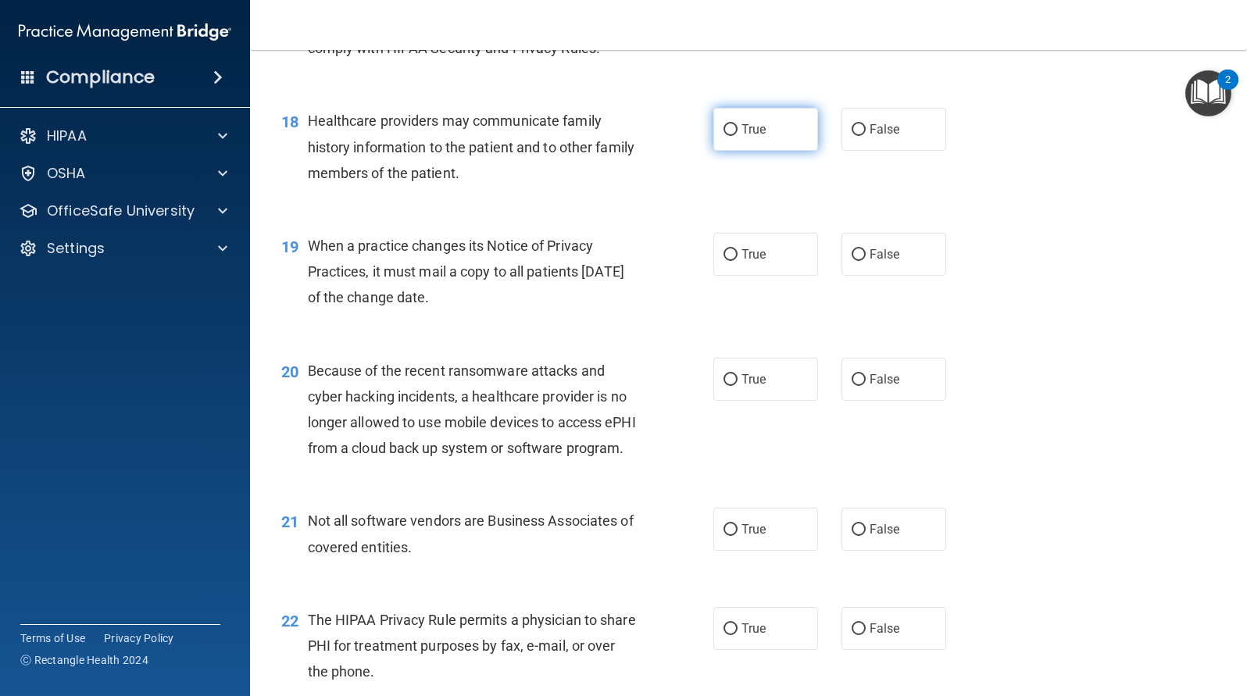
click at [725, 133] on input "True" at bounding box center [730, 130] width 14 height 12
radio input "true"
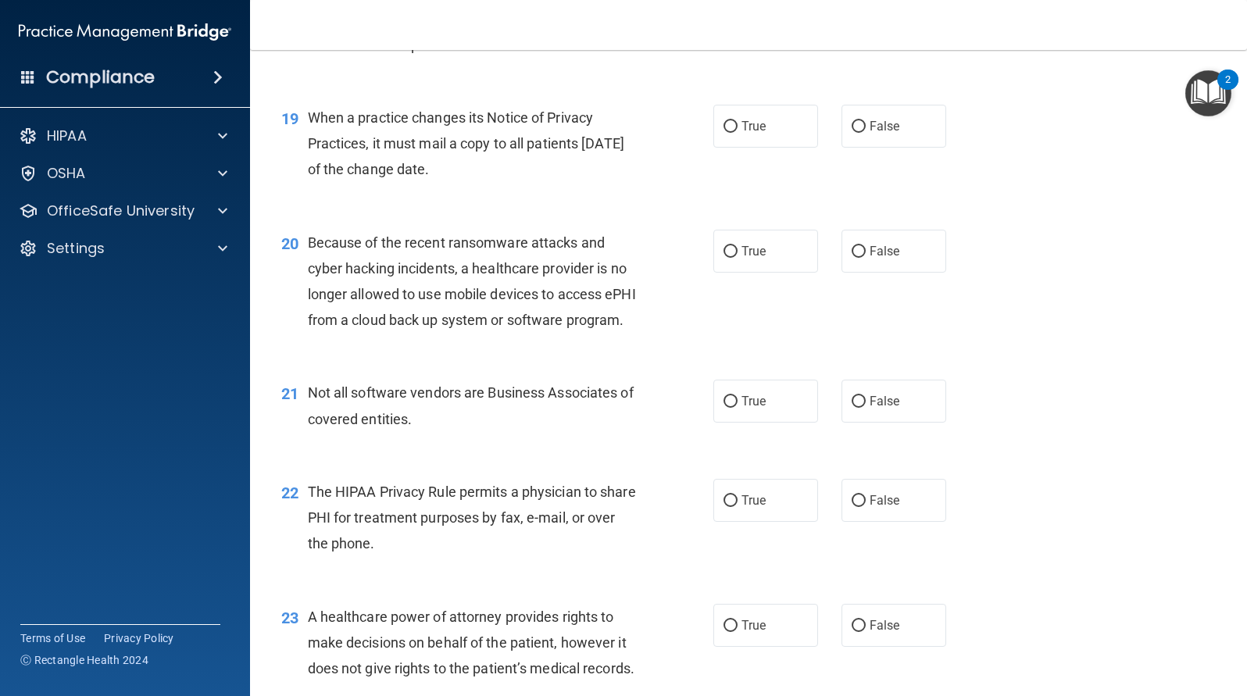
scroll to position [2500, 0]
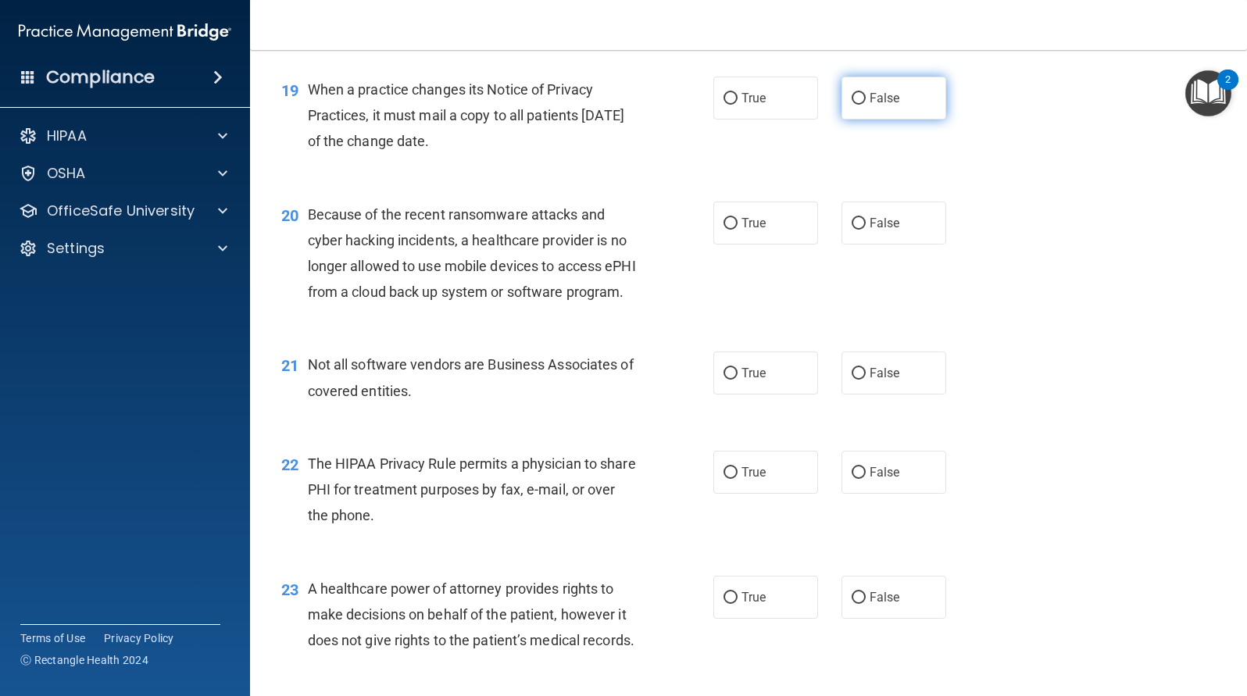
click at [852, 102] on input "False" at bounding box center [859, 99] width 14 height 12
radio input "true"
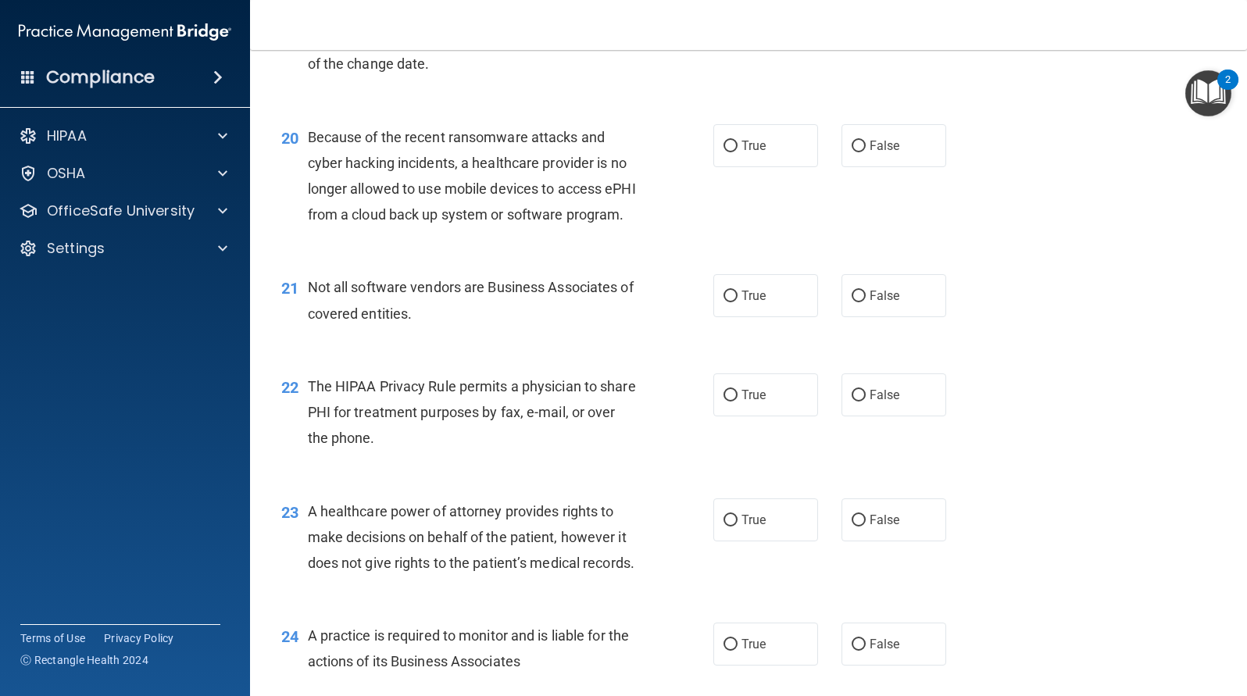
scroll to position [2578, 0]
click at [853, 147] on input "False" at bounding box center [859, 146] width 14 height 12
radio input "true"
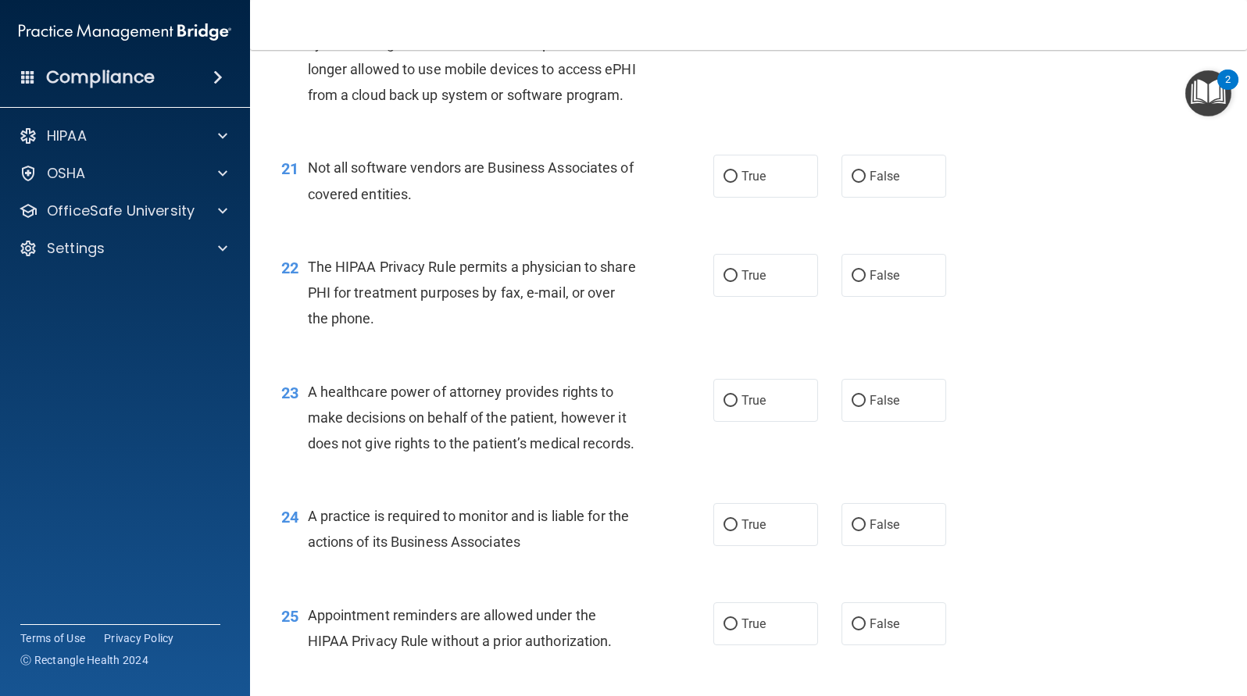
scroll to position [2734, 0]
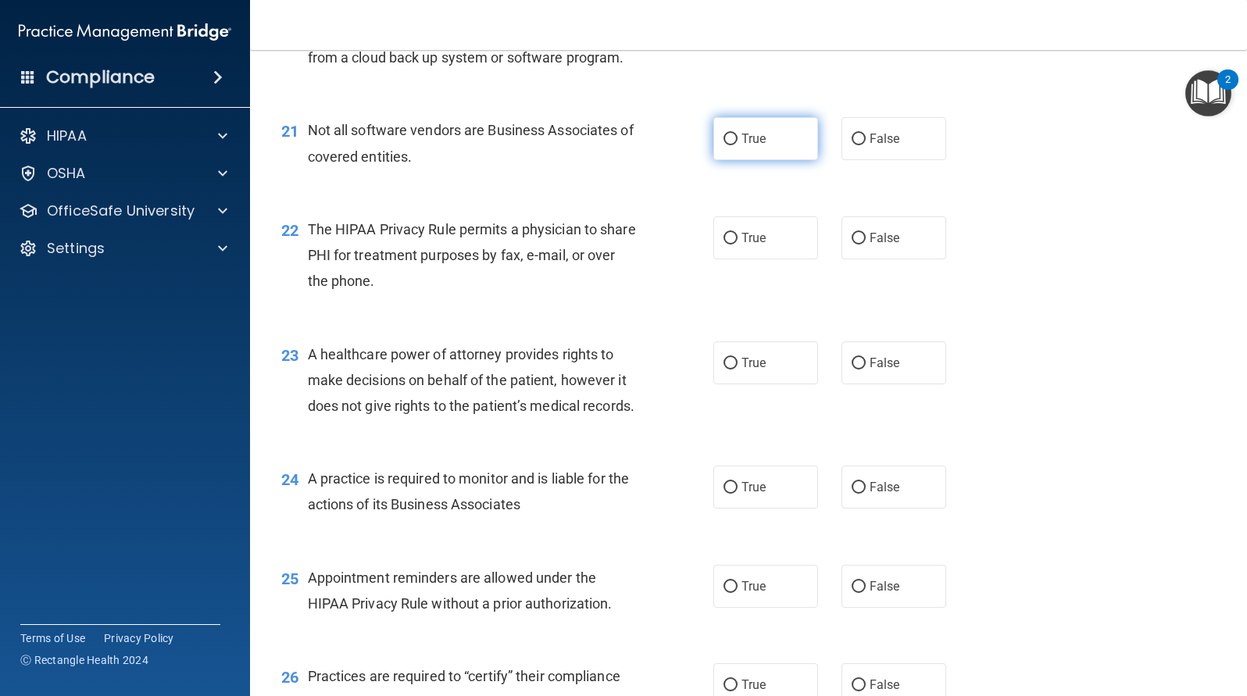
click at [728, 145] on input "True" at bounding box center [730, 140] width 14 height 12
radio input "true"
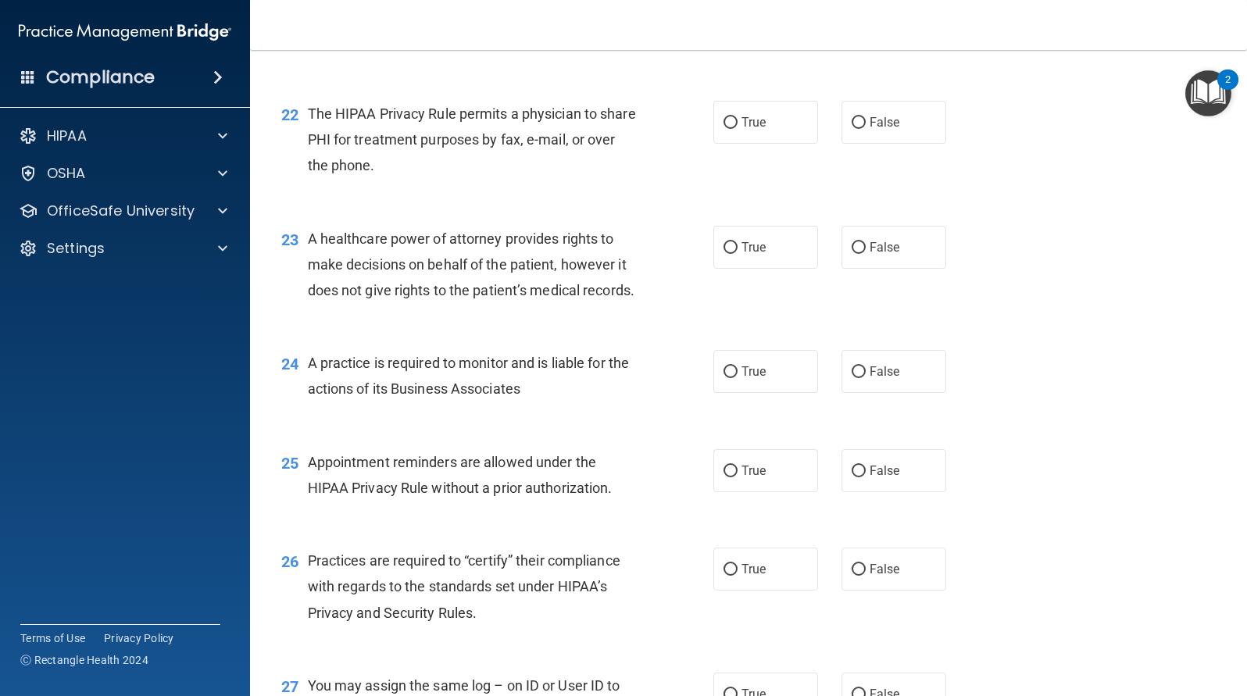
scroll to position [2891, 0]
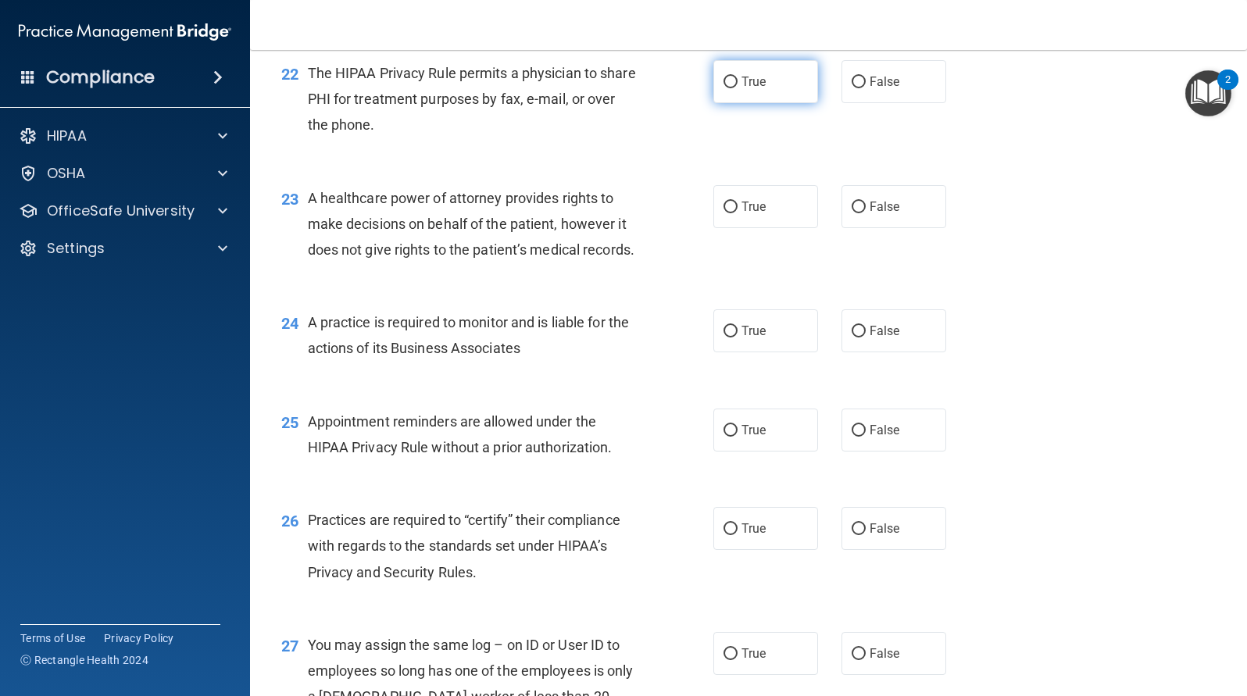
click at [728, 88] on input "True" at bounding box center [730, 83] width 14 height 12
radio input "true"
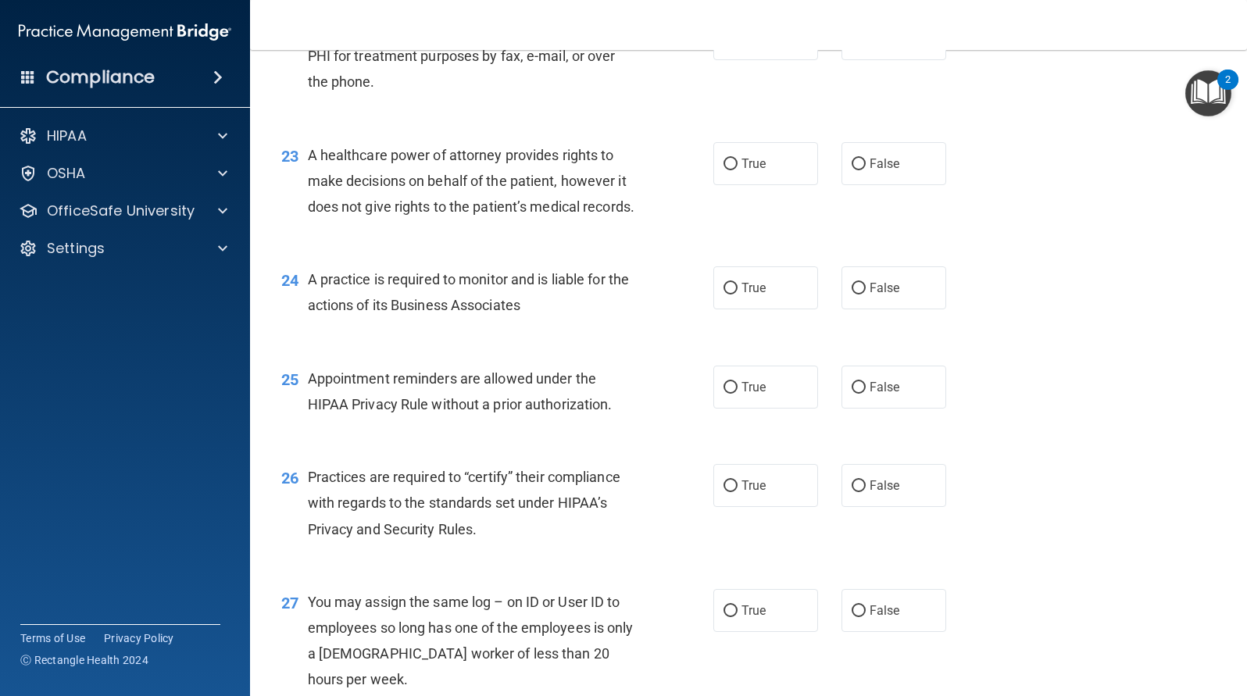
scroll to position [2969, 0]
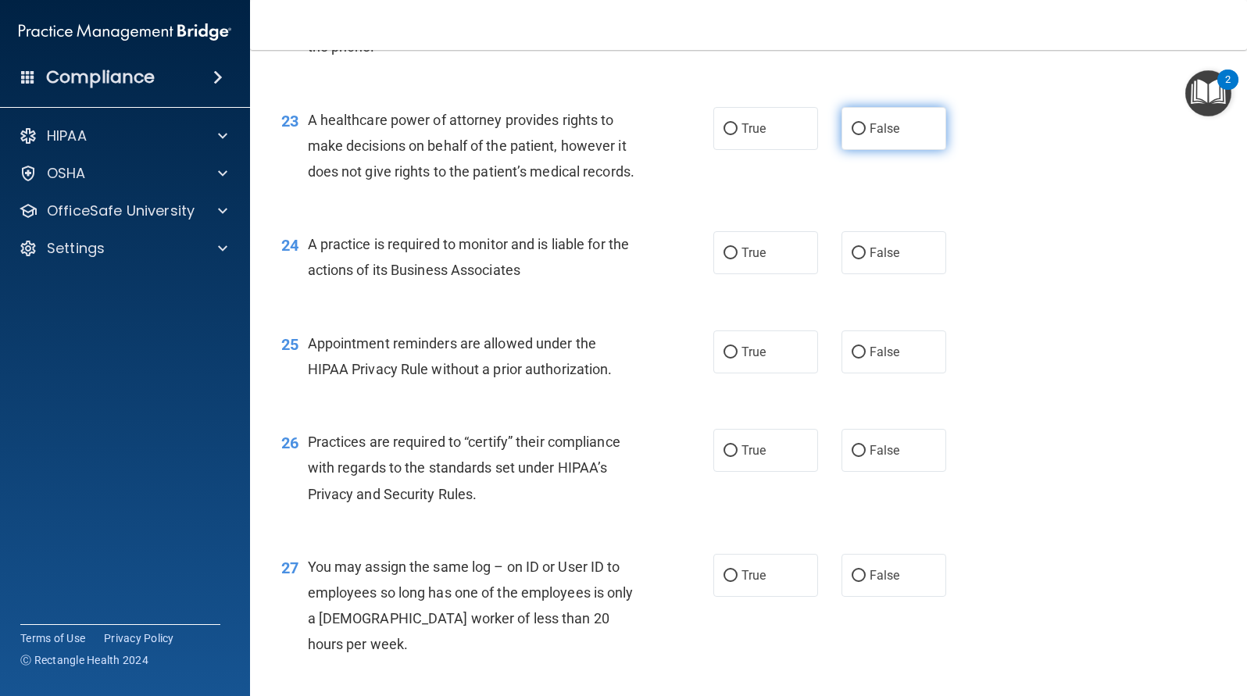
click at [855, 135] on input "False" at bounding box center [859, 129] width 14 height 12
radio input "true"
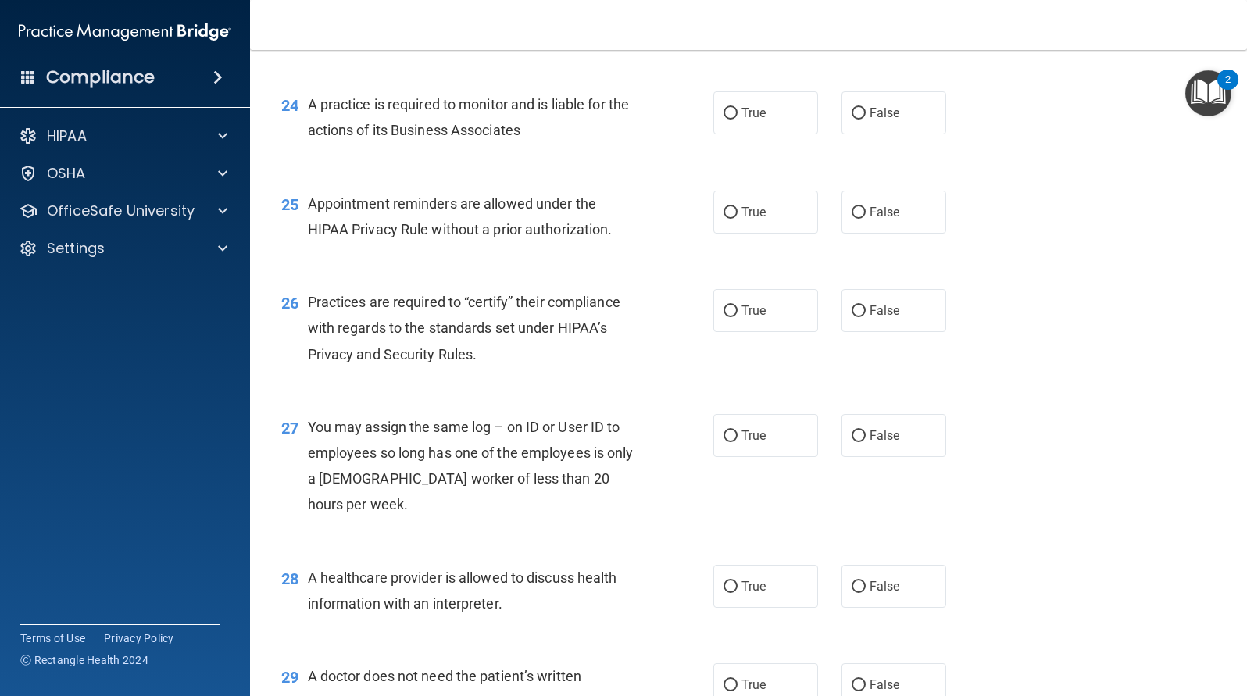
scroll to position [3125, 0]
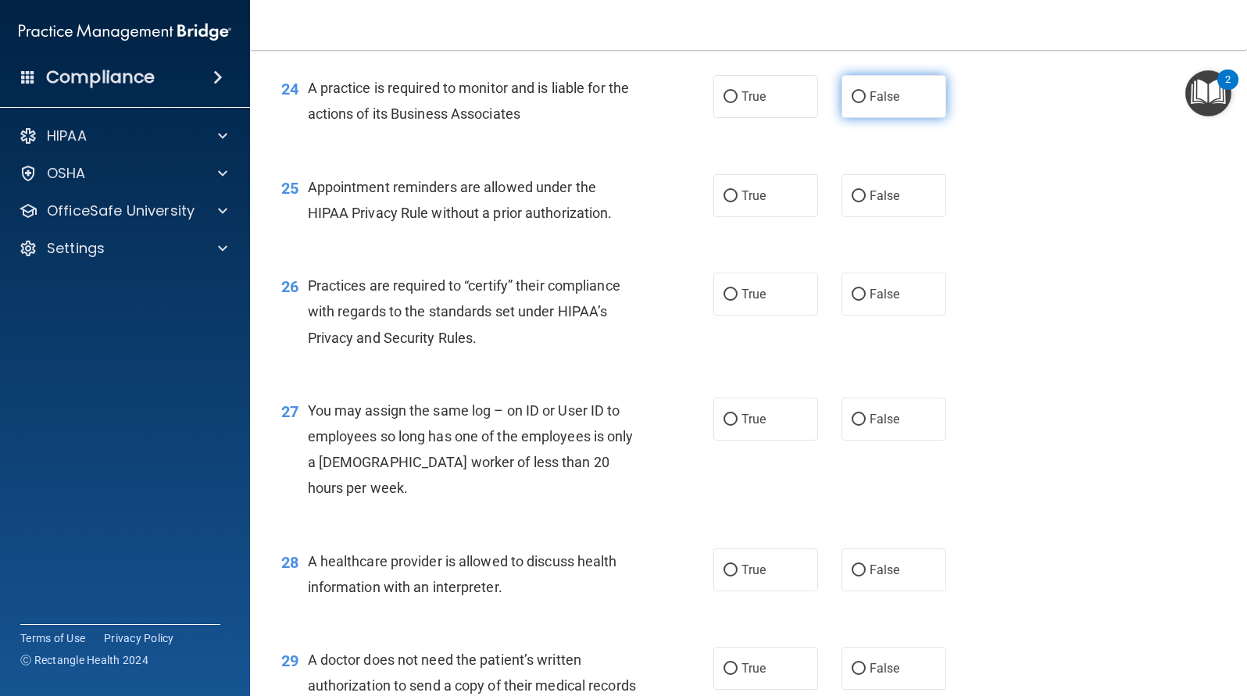
click at [852, 103] on input "False" at bounding box center [859, 97] width 14 height 12
radio input "true"
click at [723, 202] on input "True" at bounding box center [730, 197] width 14 height 12
radio input "true"
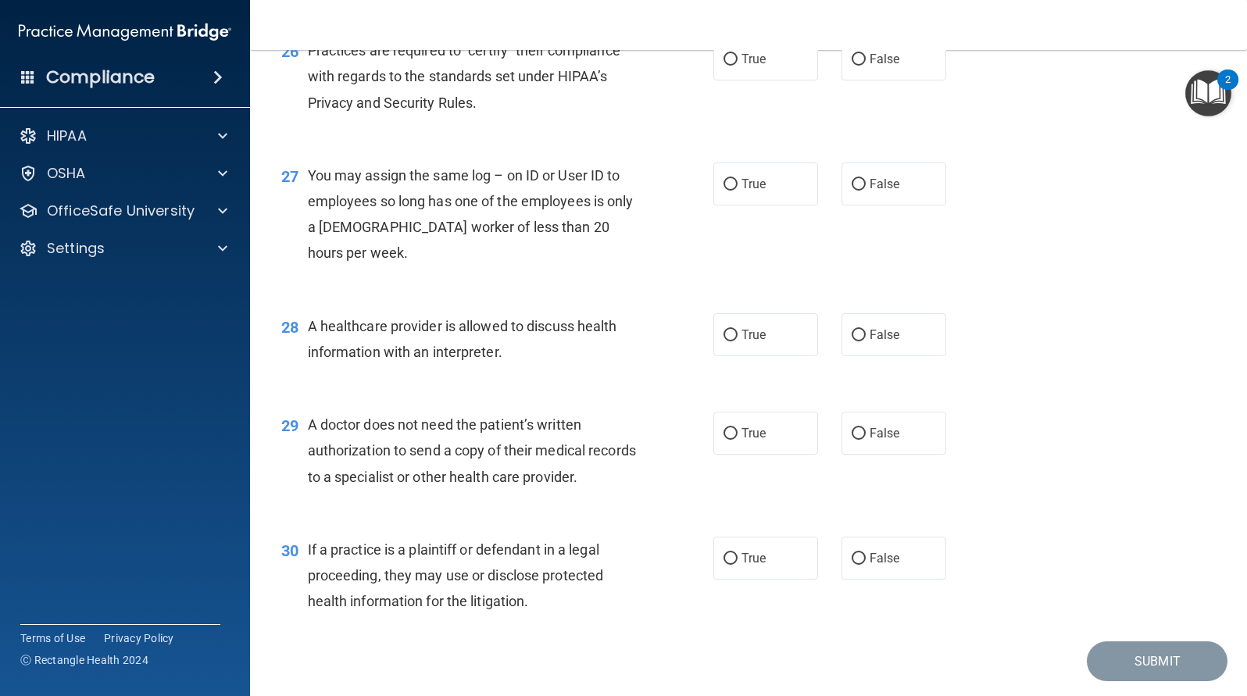
scroll to position [3359, 0]
click at [727, 66] on input "True" at bounding box center [730, 61] width 14 height 12
radio input "true"
click at [856, 191] on input "False" at bounding box center [859, 186] width 14 height 12
radio input "true"
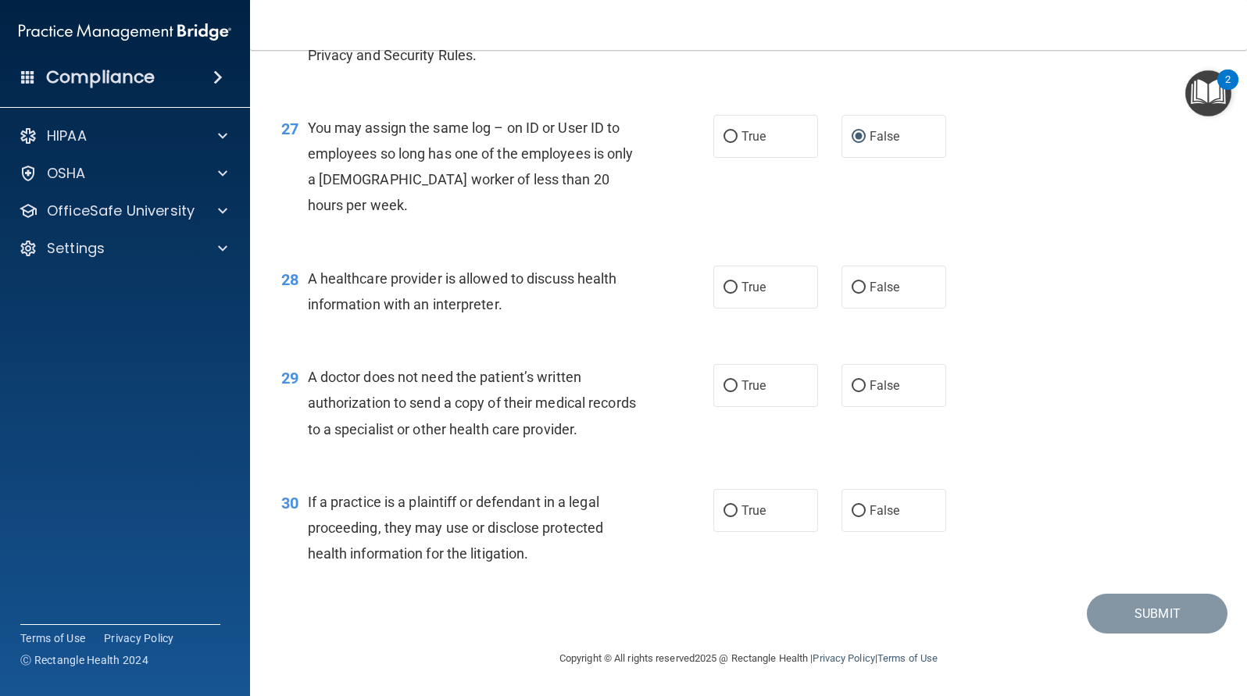
scroll to position [3459, 0]
click at [723, 287] on input "True" at bounding box center [730, 288] width 14 height 12
radio input "true"
click at [723, 385] on input "True" at bounding box center [730, 386] width 14 height 12
radio input "true"
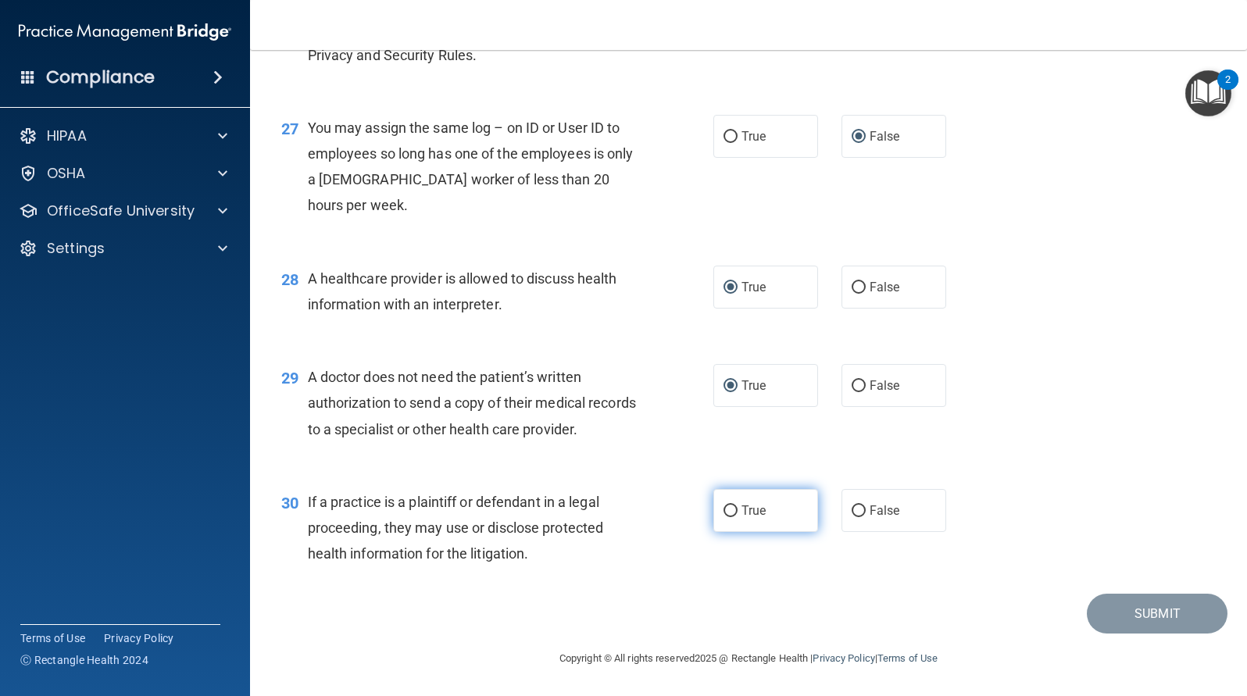
click at [723, 508] on input "True" at bounding box center [730, 511] width 14 height 12
radio input "true"
click at [1105, 603] on button "Submit" at bounding box center [1157, 614] width 141 height 40
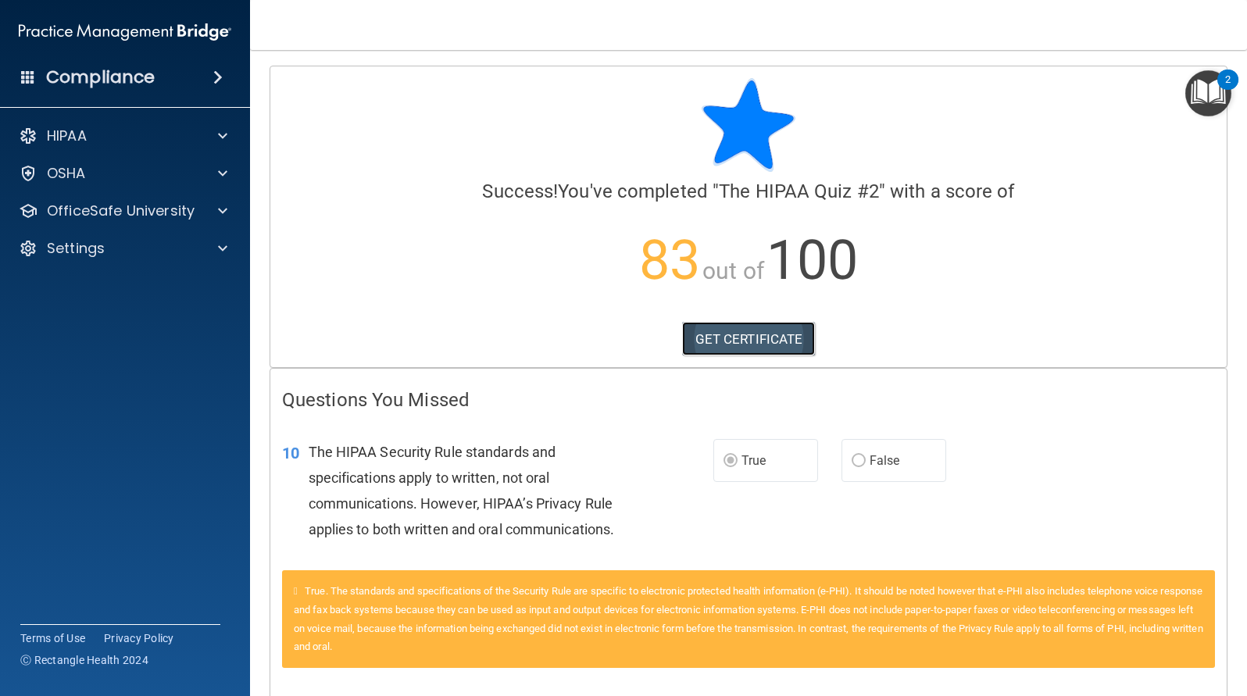
click at [773, 333] on link "GET CERTIFICATE" at bounding box center [749, 339] width 134 height 34
click at [135, 216] on p "OfficeSafe University" at bounding box center [121, 211] width 148 height 19
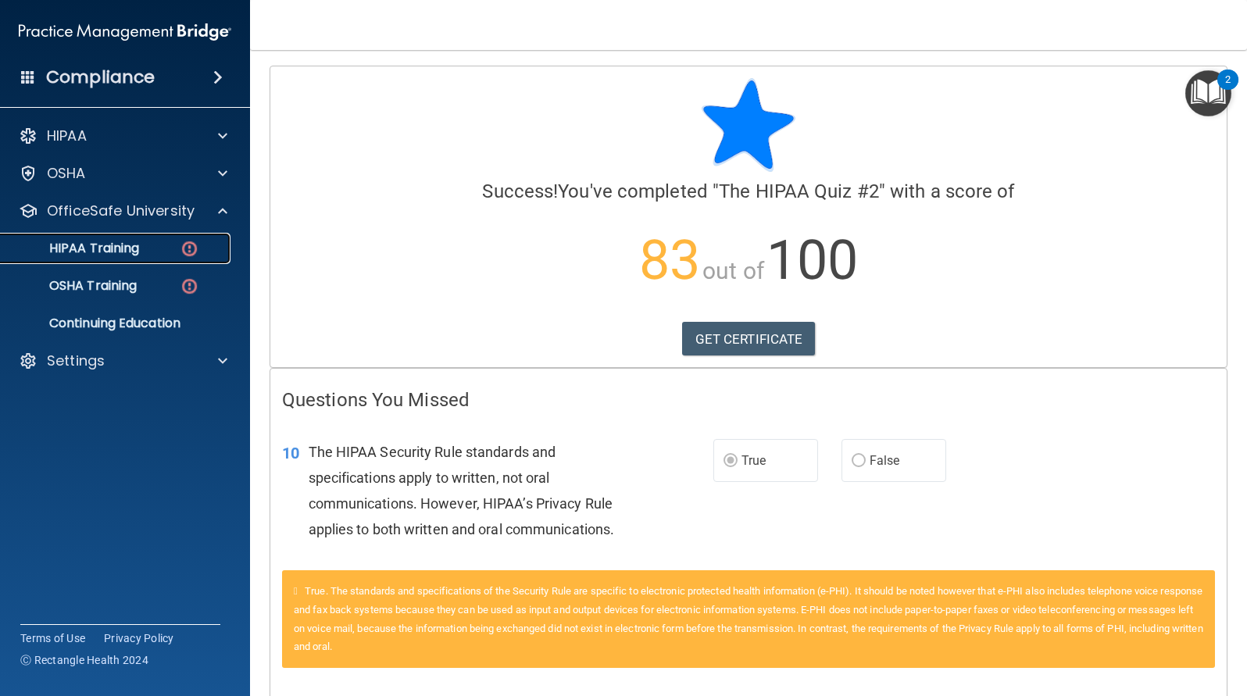
click at [130, 247] on p "HIPAA Training" at bounding box center [74, 249] width 129 height 16
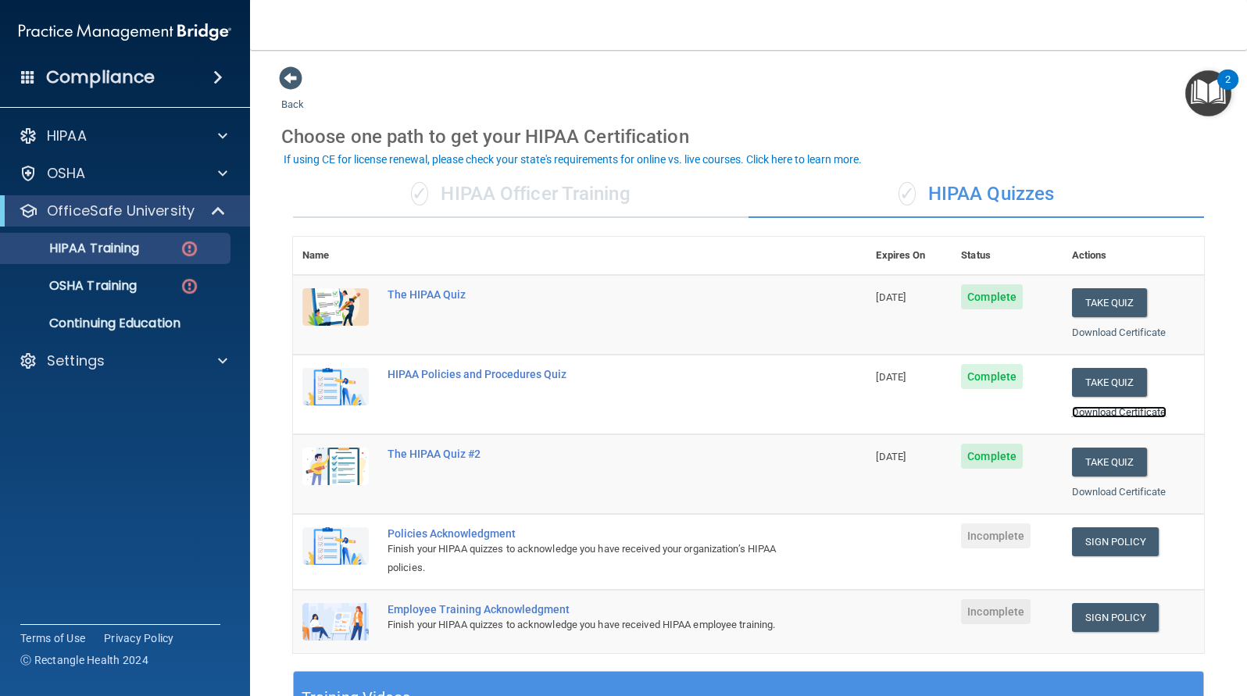
click at [1148, 412] on link "Download Certificate" at bounding box center [1119, 412] width 95 height 12
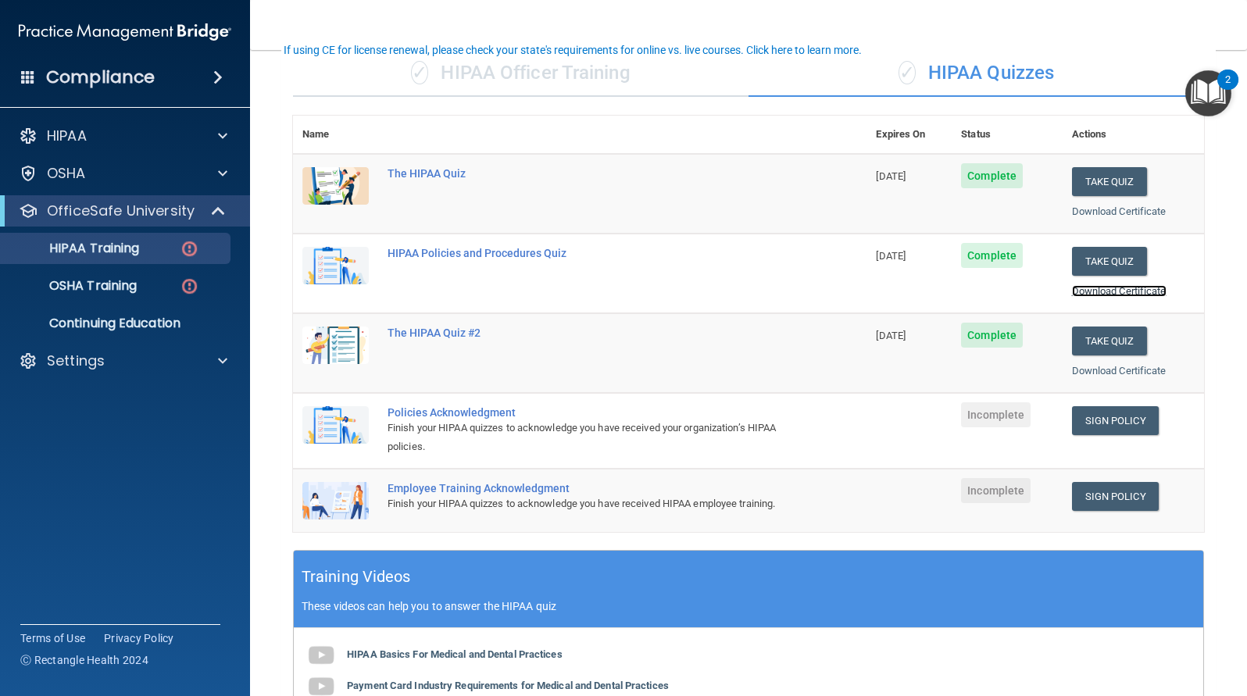
scroll to position [156, 0]
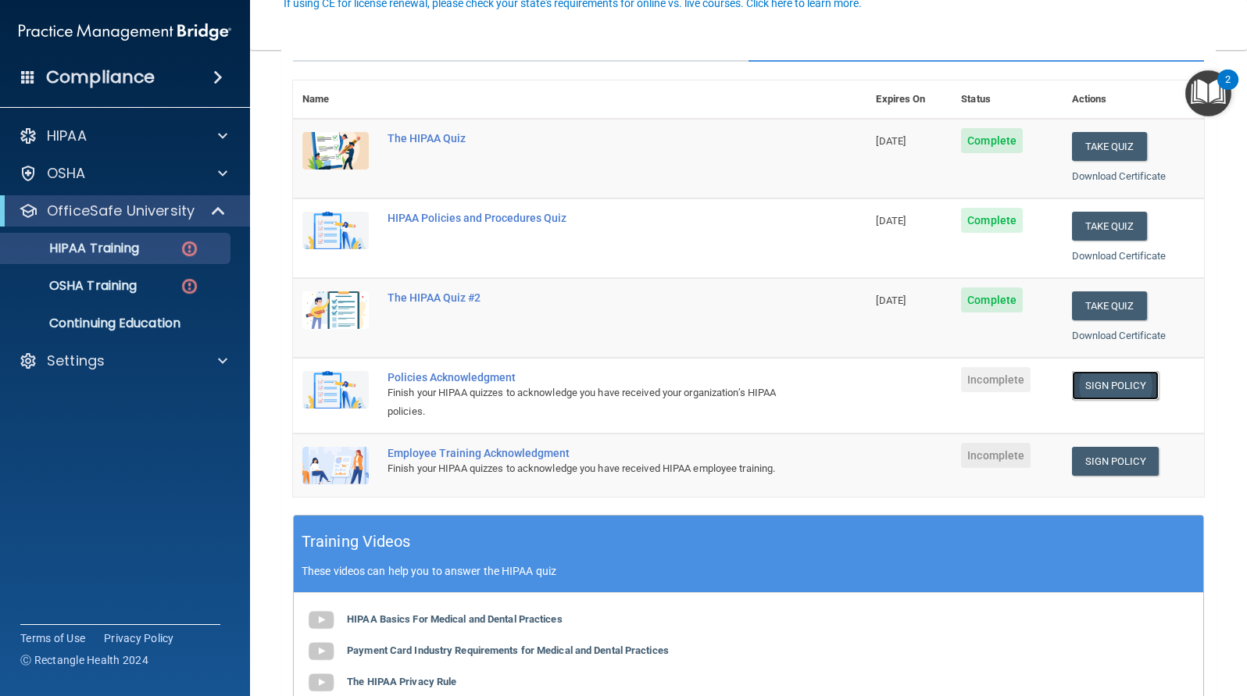
click at [1117, 384] on link "Sign Policy" at bounding box center [1115, 385] width 87 height 29
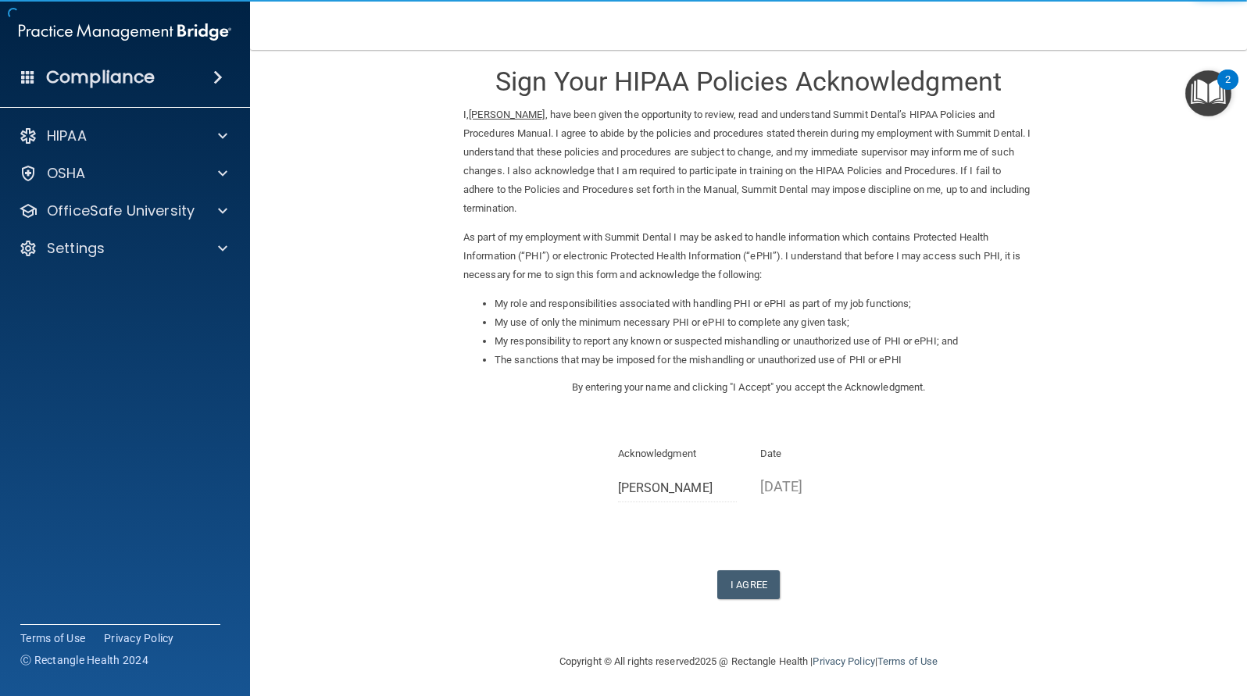
scroll to position [20, 0]
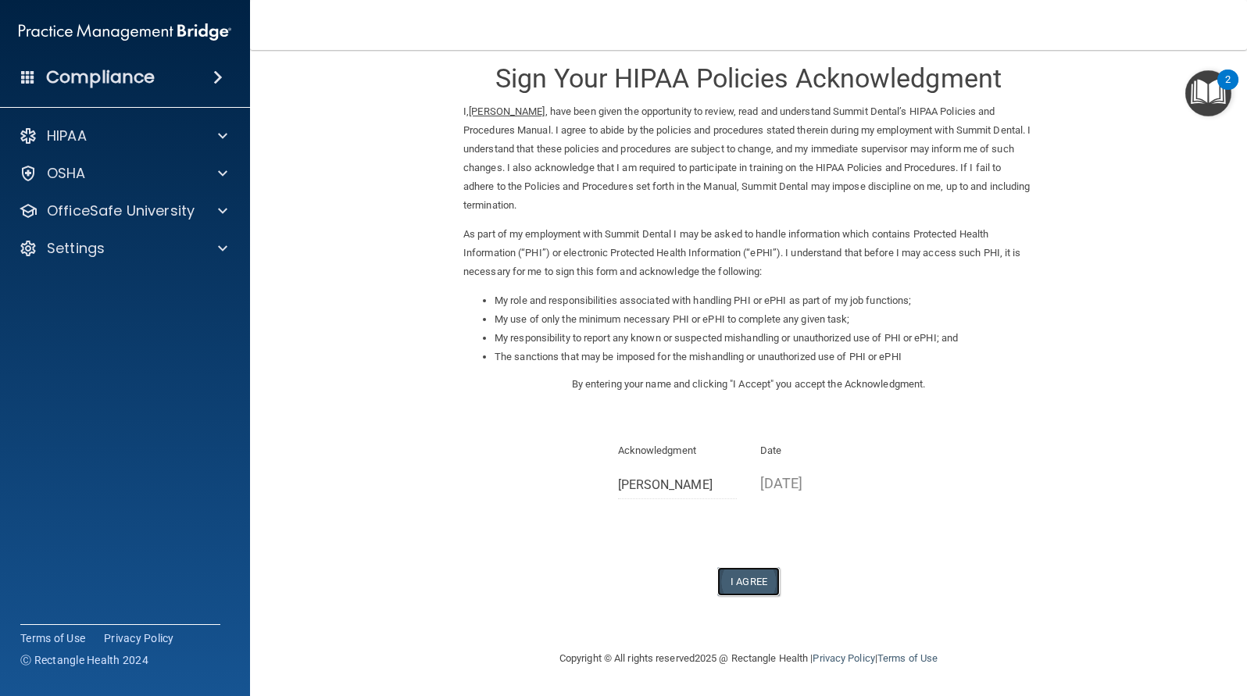
click at [750, 581] on button "I Agree" at bounding box center [748, 581] width 62 height 29
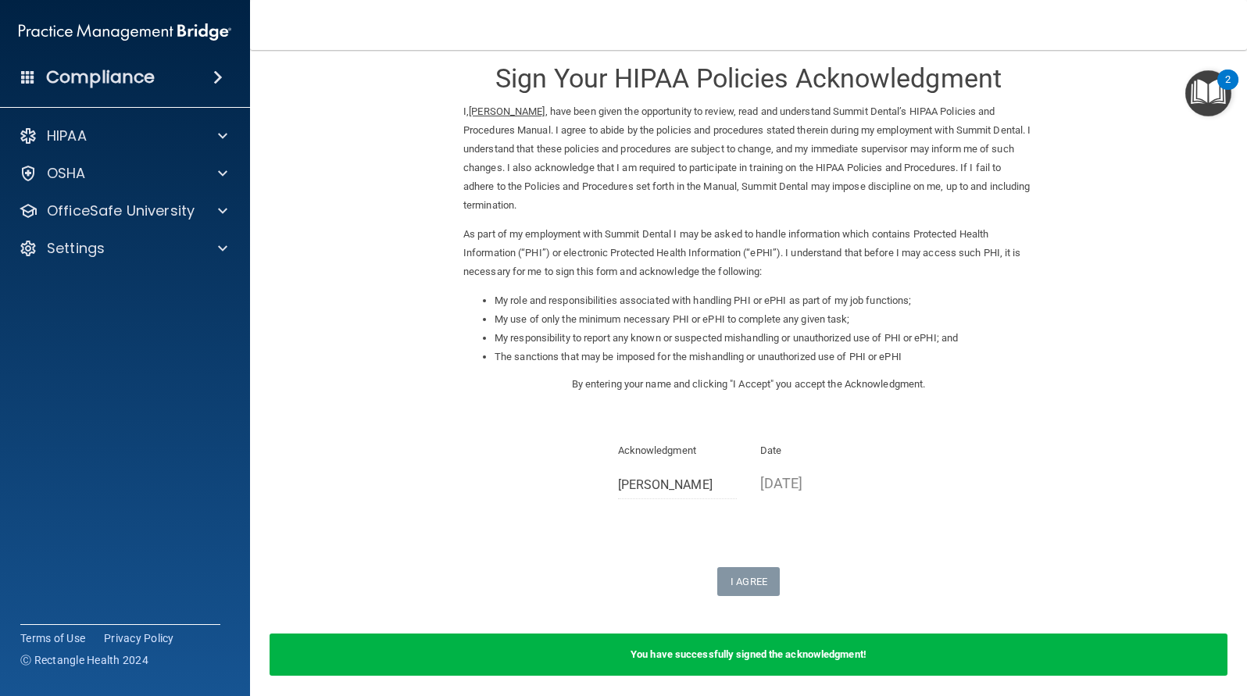
click at [976, 653] on div "You have successfully signed the acknowledgment!" at bounding box center [749, 655] width 958 height 42
click at [140, 139] on div "HIPAA" at bounding box center [104, 136] width 194 height 19
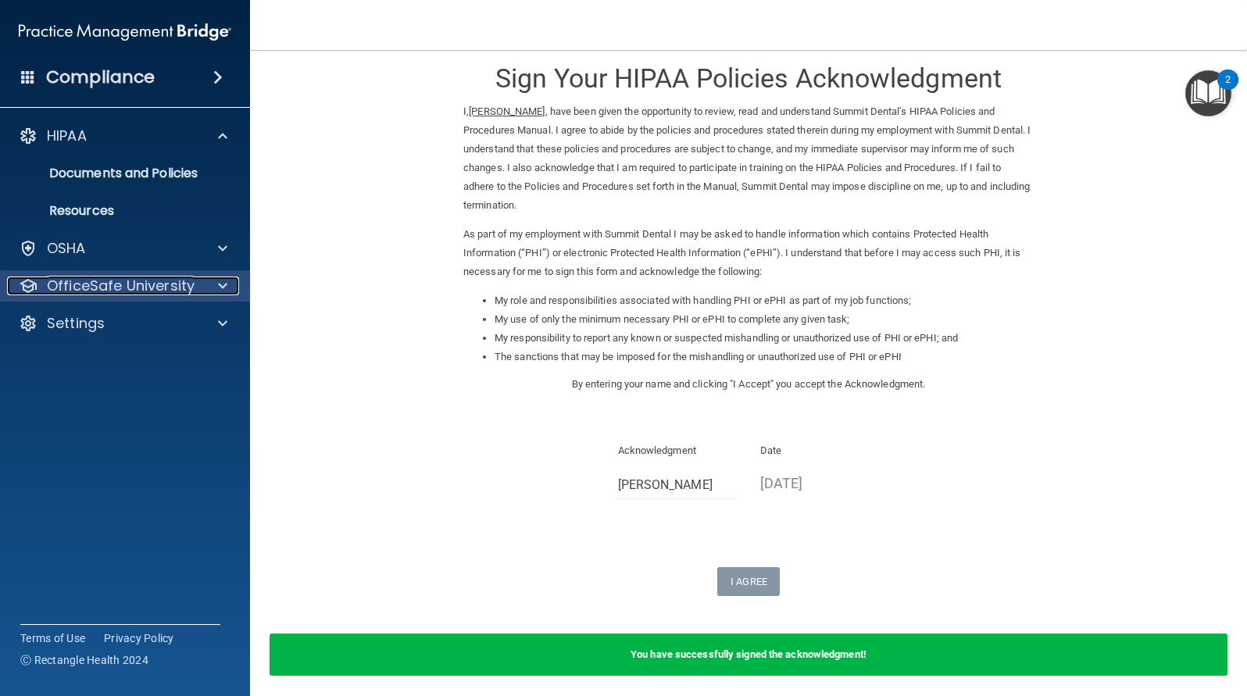
click at [115, 283] on p "OfficeSafe University" at bounding box center [121, 286] width 148 height 19
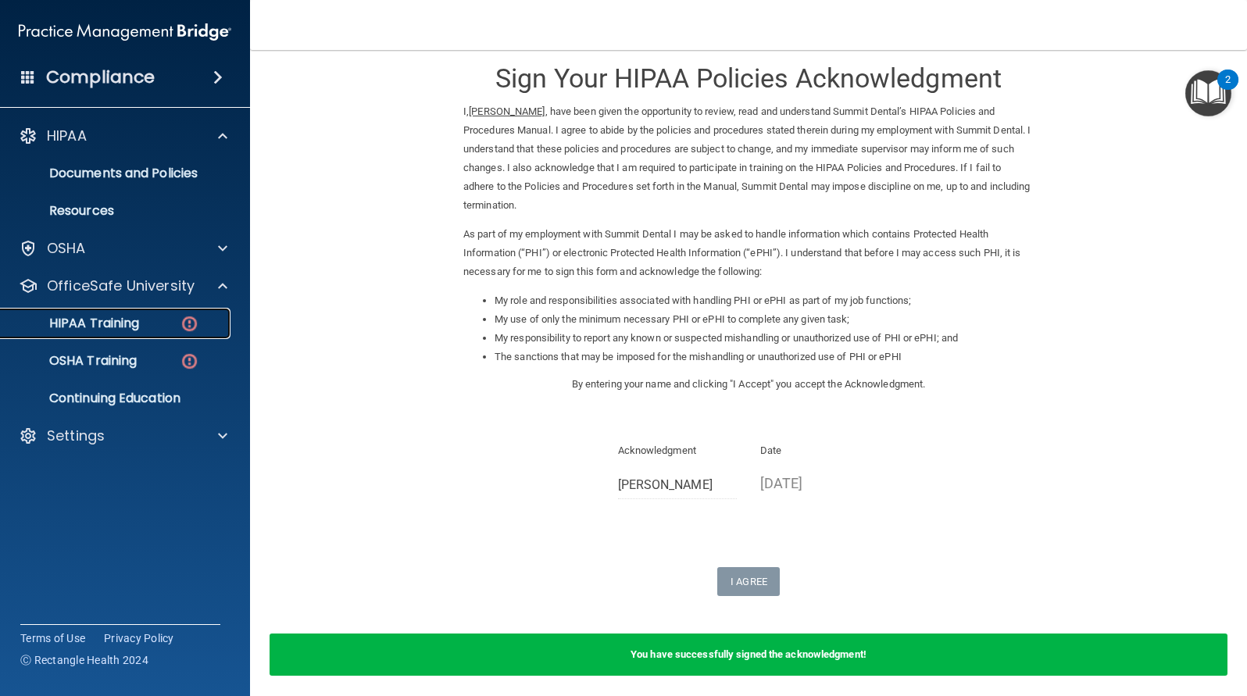
click at [187, 324] on img at bounding box center [190, 324] width 20 height 20
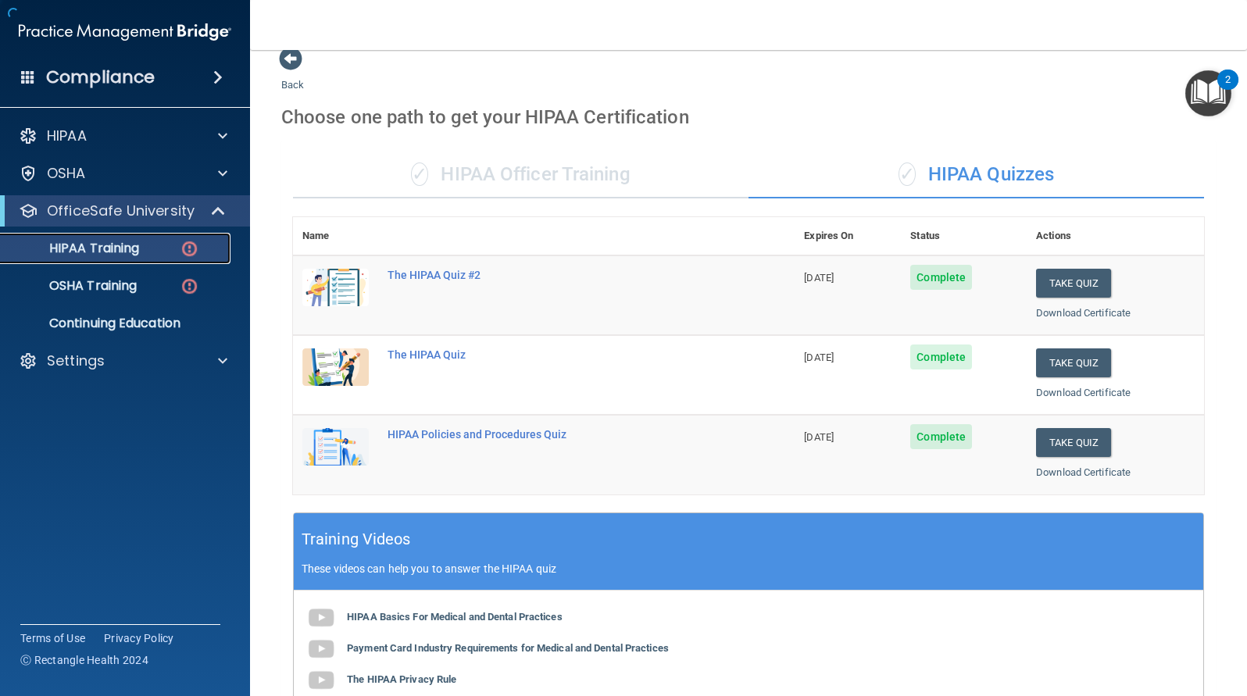
scroll to position [416, 0]
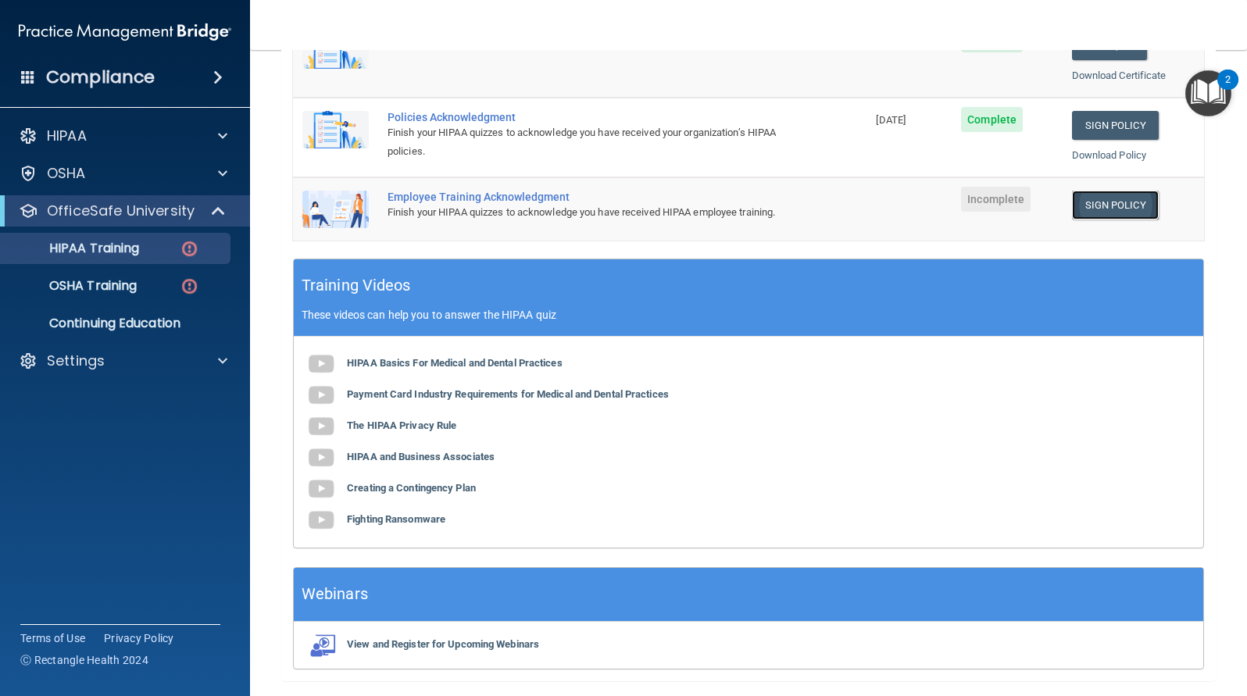
click at [1095, 205] on link "Sign Policy" at bounding box center [1115, 205] width 87 height 29
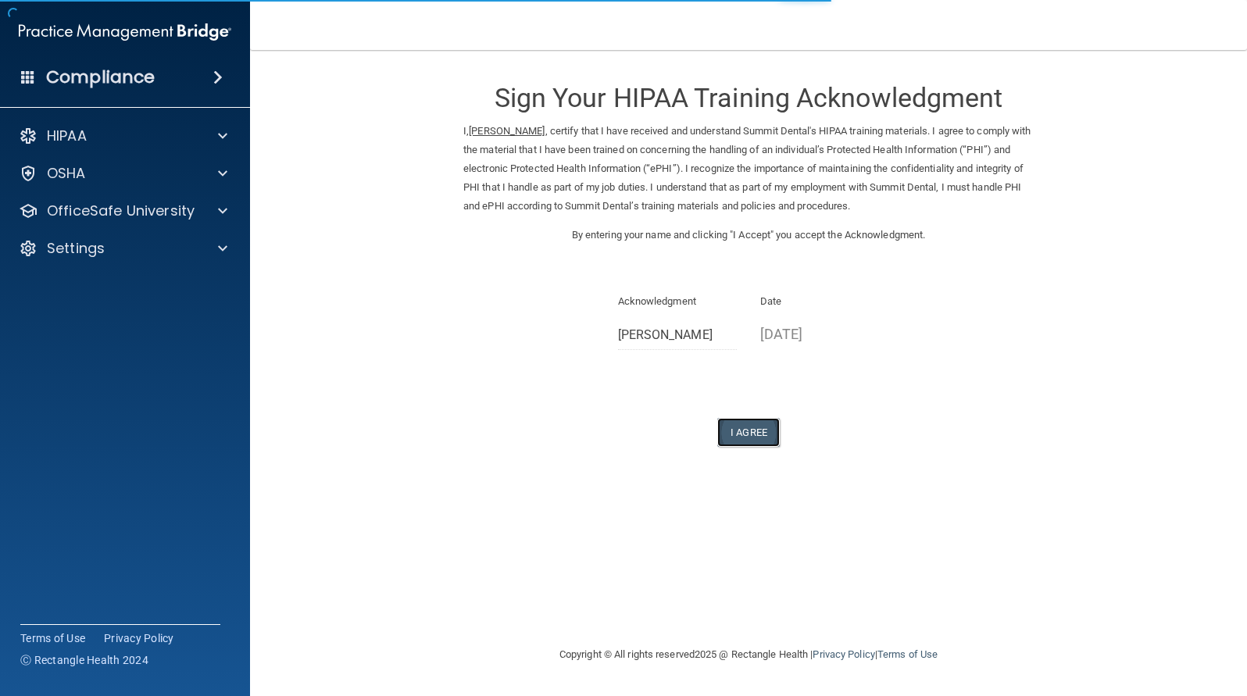
click at [762, 433] on button "I Agree" at bounding box center [748, 432] width 62 height 29
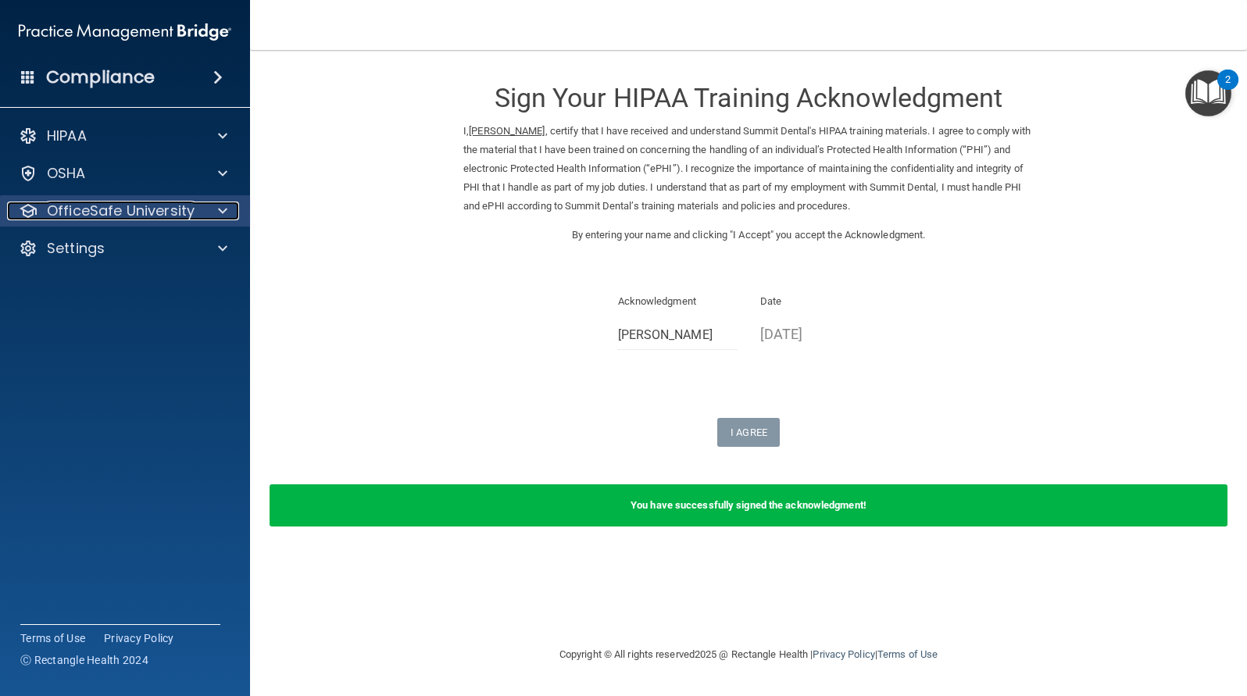
click at [166, 210] on p "OfficeSafe University" at bounding box center [121, 211] width 148 height 19
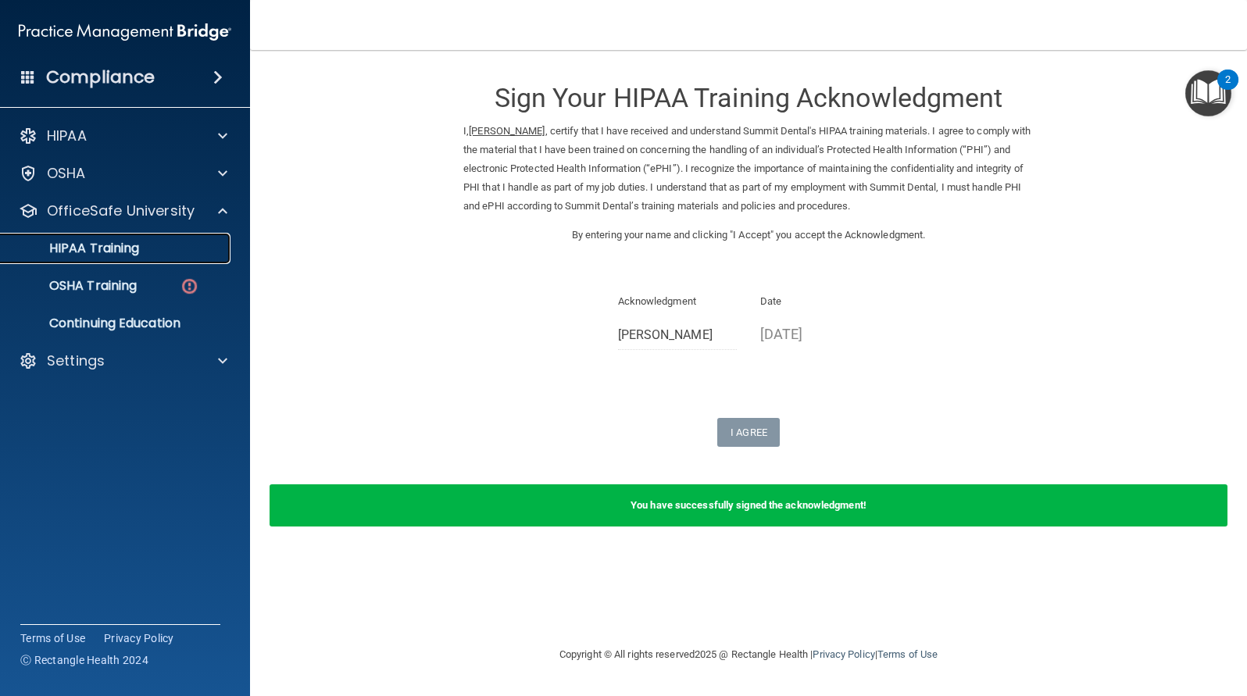
click at [150, 255] on div "HIPAA Training" at bounding box center [116, 249] width 213 height 16
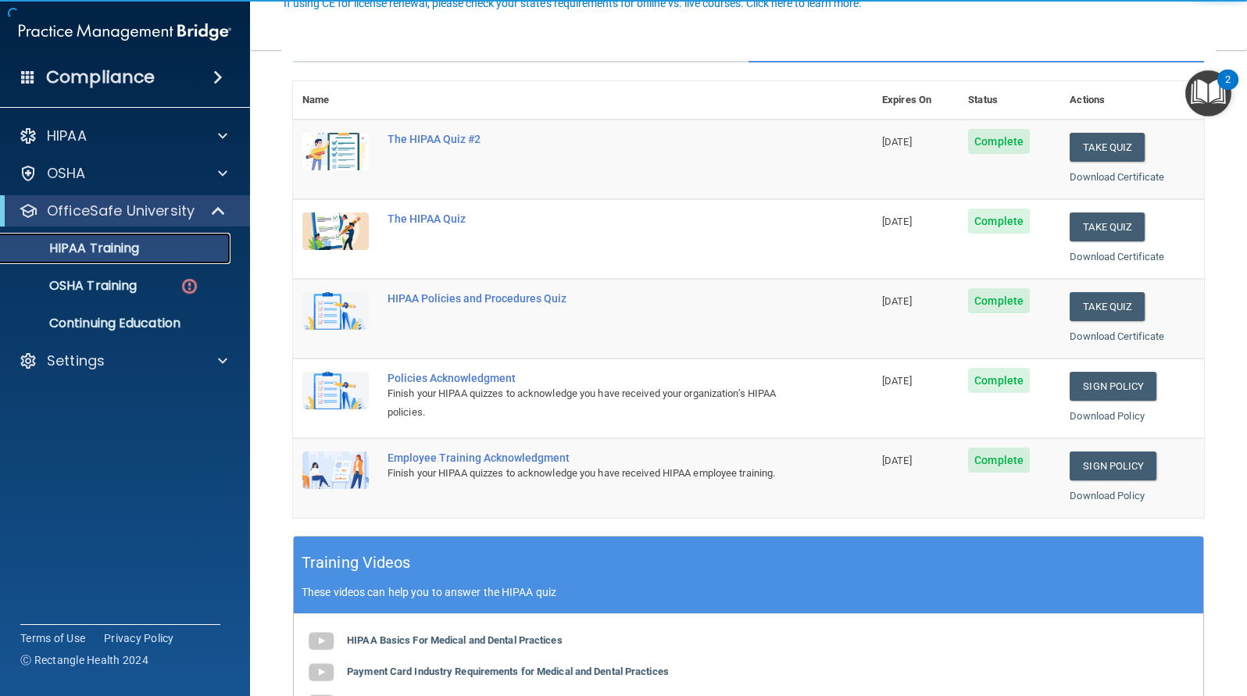
scroll to position [156, 0]
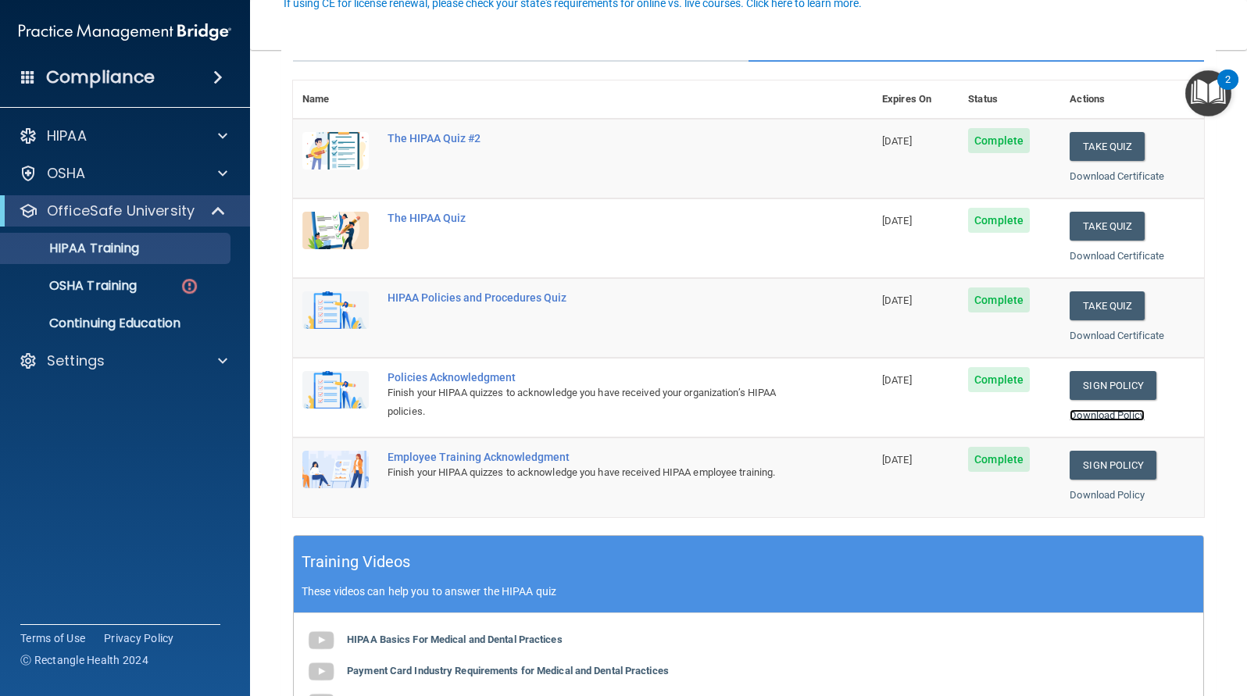
click at [1092, 416] on link "Download Policy" at bounding box center [1107, 415] width 75 height 12
click at [1105, 493] on link "Download Policy" at bounding box center [1107, 495] width 75 height 12
click at [191, 284] on img at bounding box center [190, 287] width 20 height 20
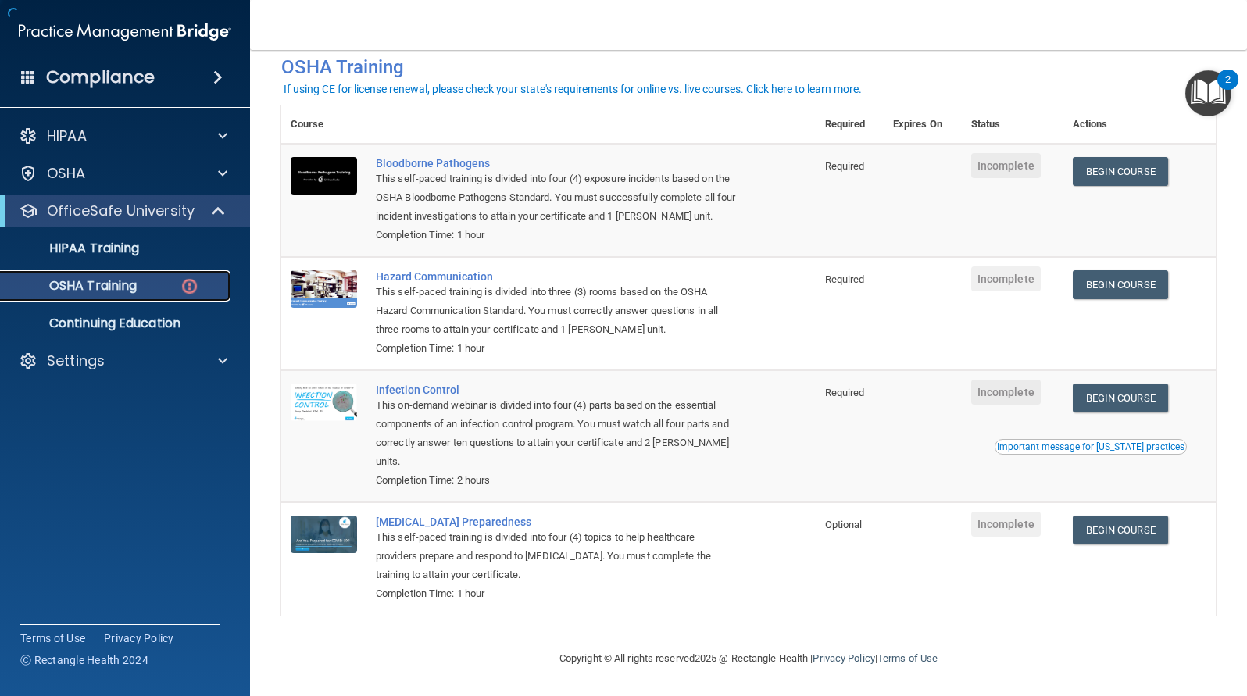
scroll to position [79, 0]
click at [1114, 169] on link "Begin Course" at bounding box center [1120, 171] width 95 height 29
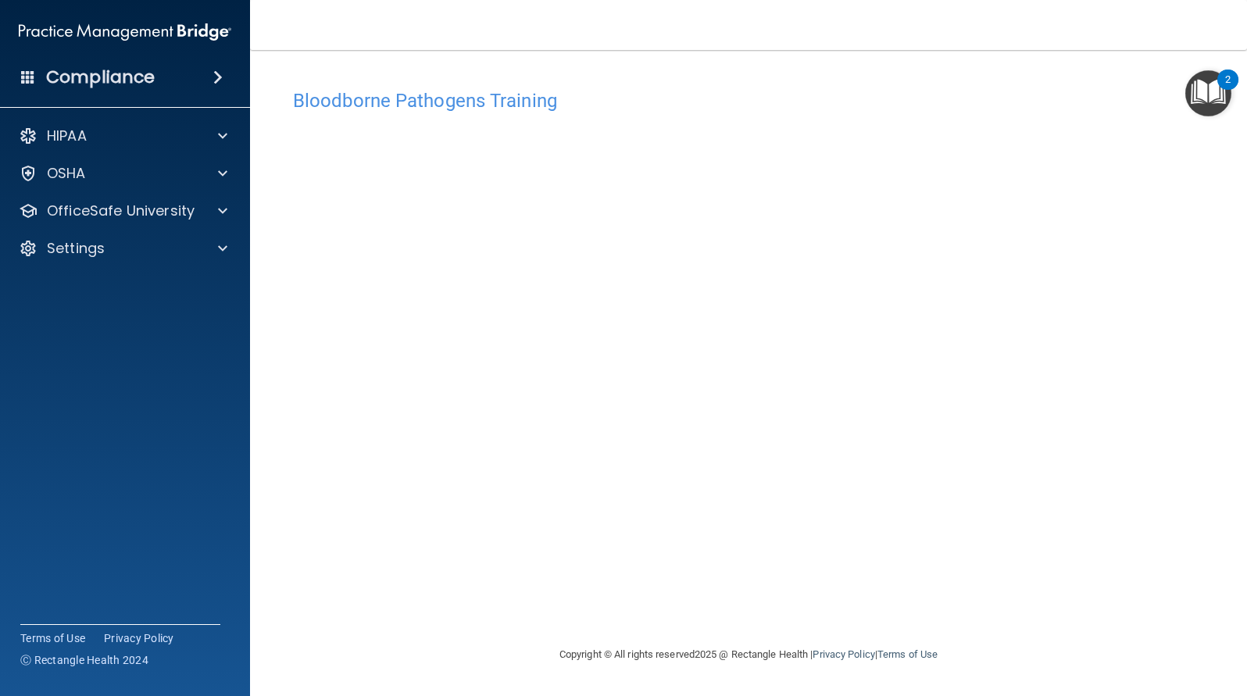
click at [491, 616] on div "Bloodborne Pathogens Training This course doesn’t expire until . Are you sure y…" at bounding box center [748, 363] width 934 height 564
click at [693, 613] on div "Bloodborne Pathogens Training This course doesn’t expire until . Are you sure y…" at bounding box center [748, 363] width 934 height 564
